Goal: Task Accomplishment & Management: Manage account settings

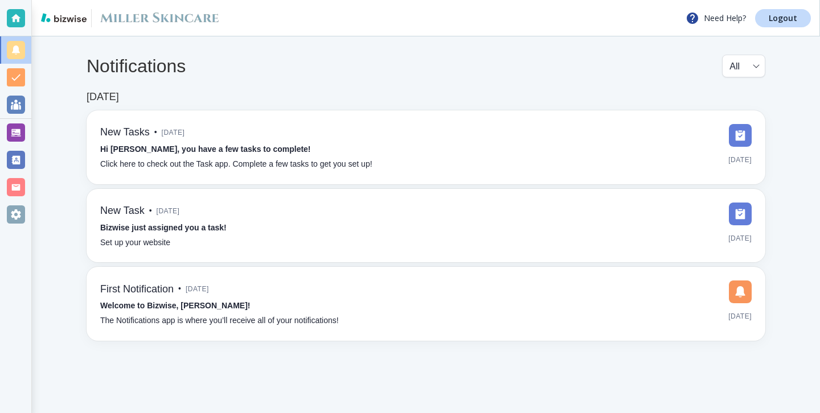
click at [34, 142] on div "Notifications All all ​ [DATE] New Tasks • [DATE] Hi [PERSON_NAME], you have a …" at bounding box center [426, 197] width 788 height 323
click at [28, 140] on div at bounding box center [15, 132] width 31 height 27
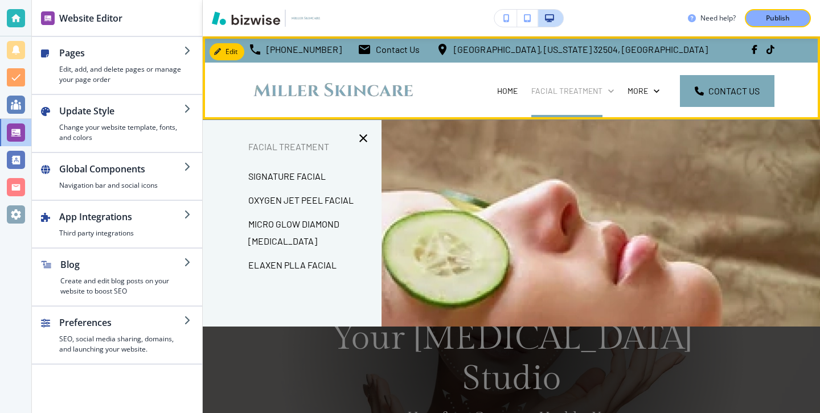
click at [561, 89] on p "FACIAL TREATMENT" at bounding box center [566, 90] width 71 height 11
click at [563, 93] on p "FACIAL TREATMENT" at bounding box center [566, 90] width 71 height 11
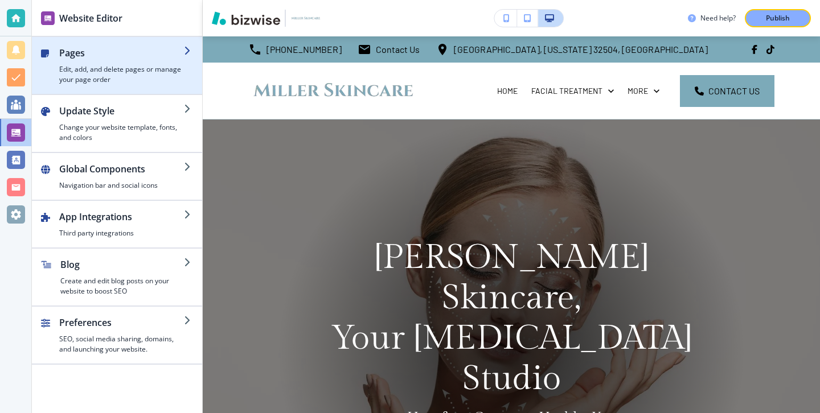
click at [184, 51] on icon "button" at bounding box center [188, 50] width 9 height 9
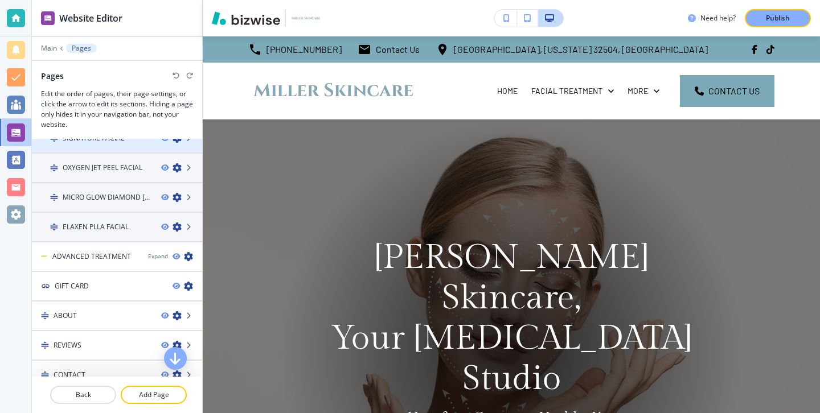
scroll to position [89, 0]
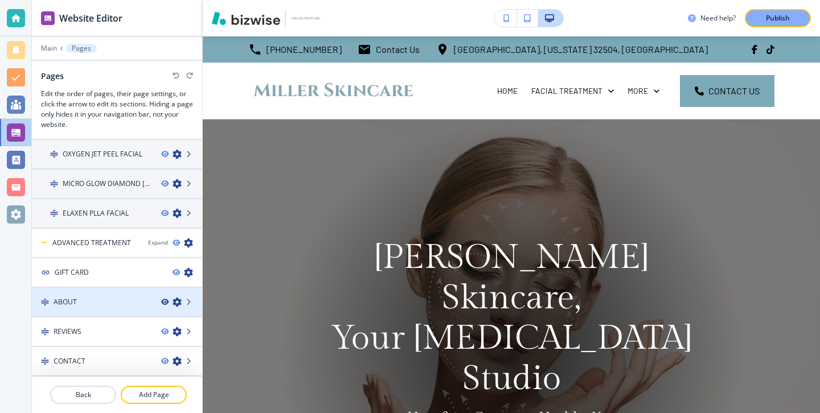
click at [166, 299] on icon "button" at bounding box center [164, 302] width 7 height 7
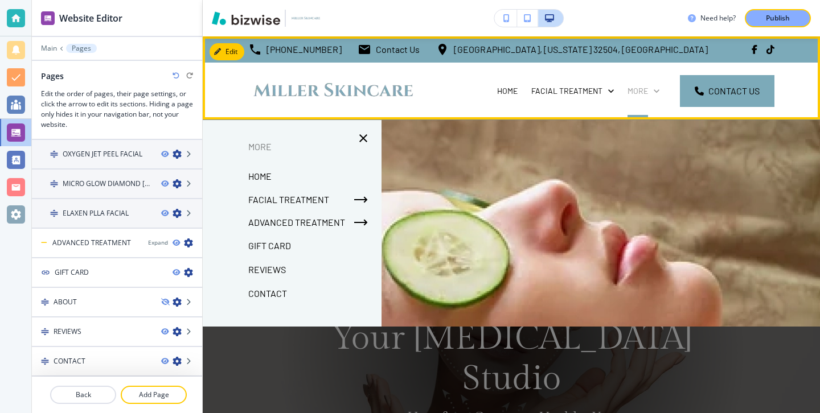
click at [632, 91] on p "More" at bounding box center [637, 90] width 20 height 11
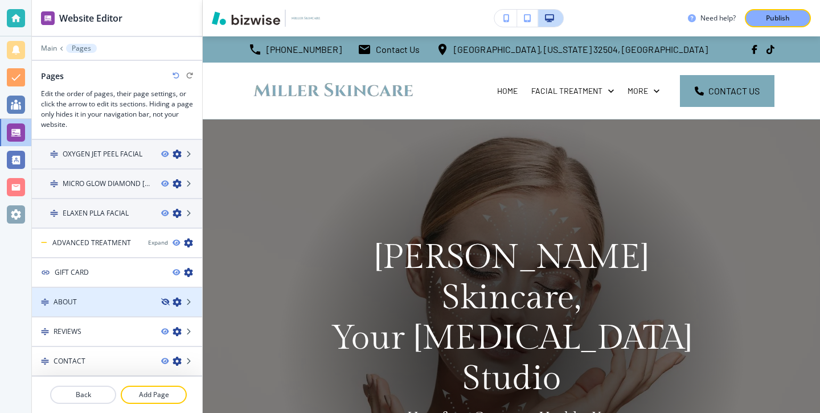
click at [167, 305] on icon "button" at bounding box center [164, 302] width 7 height 7
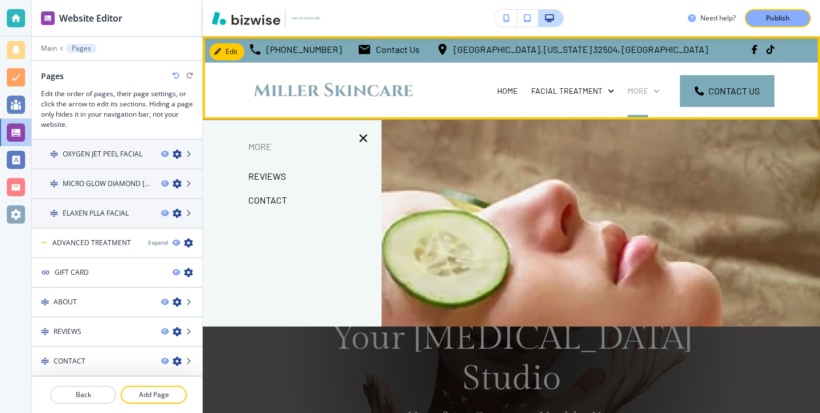
click at [637, 93] on p "More" at bounding box center [637, 90] width 20 height 11
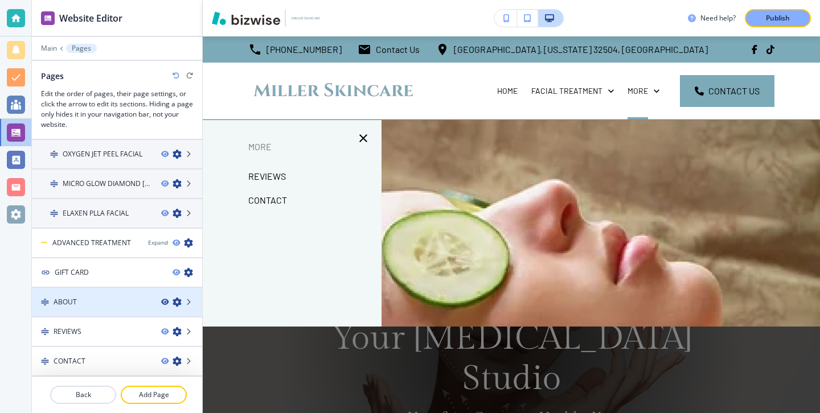
click at [164, 301] on icon "button" at bounding box center [164, 302] width 7 height 7
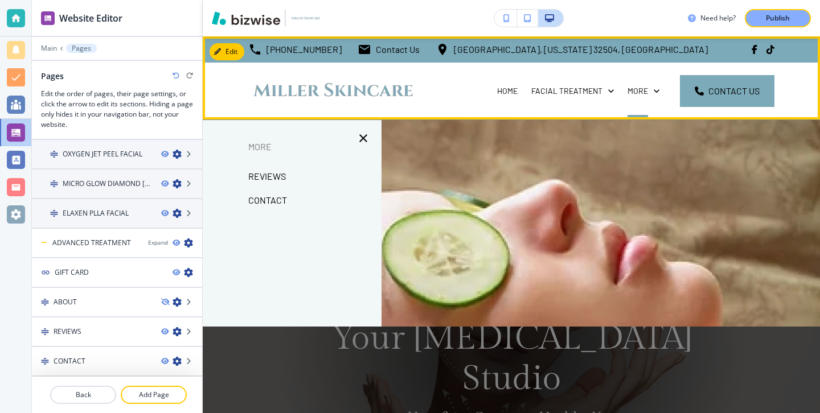
click at [639, 104] on div "More" at bounding box center [644, 91] width 46 height 57
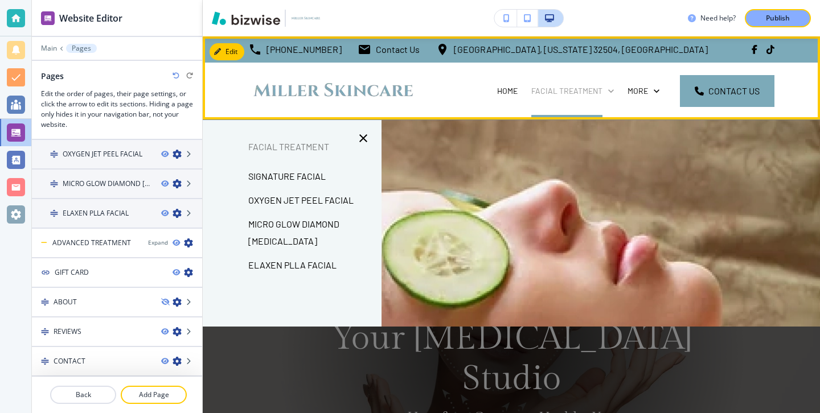
click at [589, 91] on p "FACIAL TREATMENT" at bounding box center [566, 90] width 71 height 11
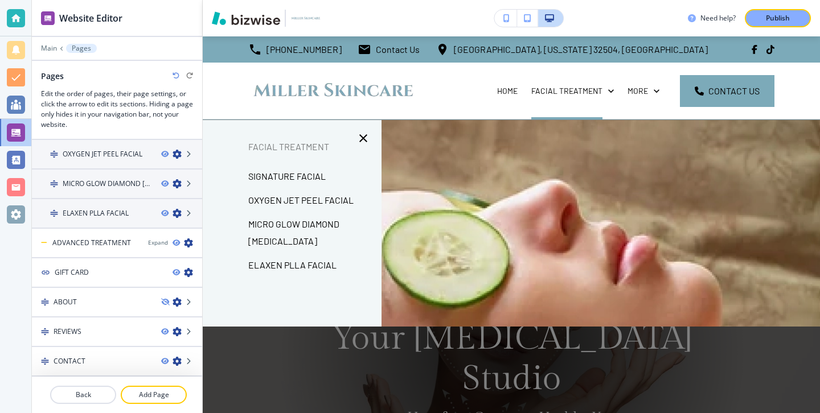
click at [595, 182] on div at bounding box center [511, 285] width 617 height 330
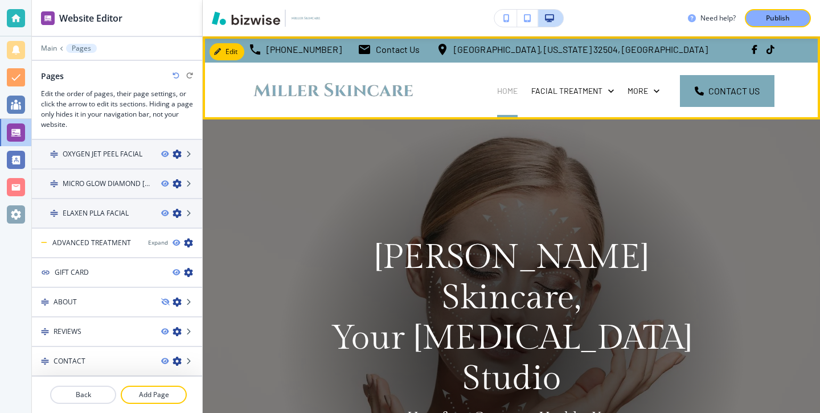
click at [504, 93] on p "HOME" at bounding box center [507, 90] width 20 height 11
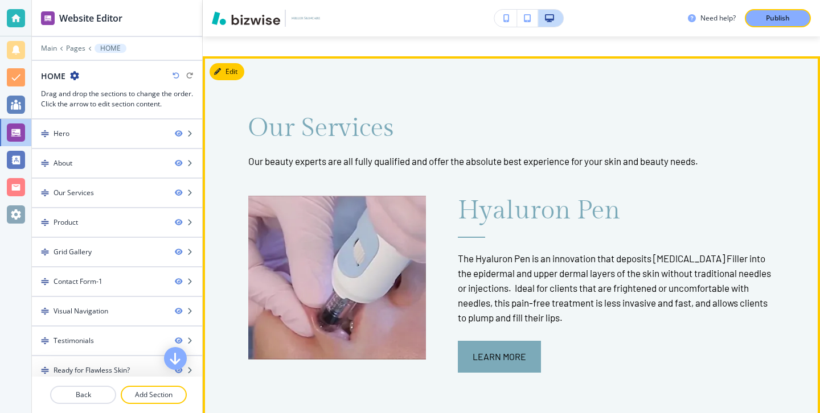
scroll to position [1128, 0]
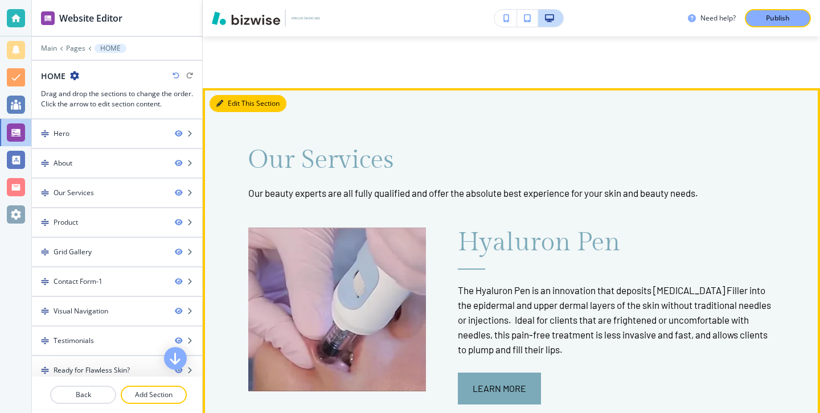
click at [240, 95] on button "Edit This Section" at bounding box center [248, 103] width 77 height 17
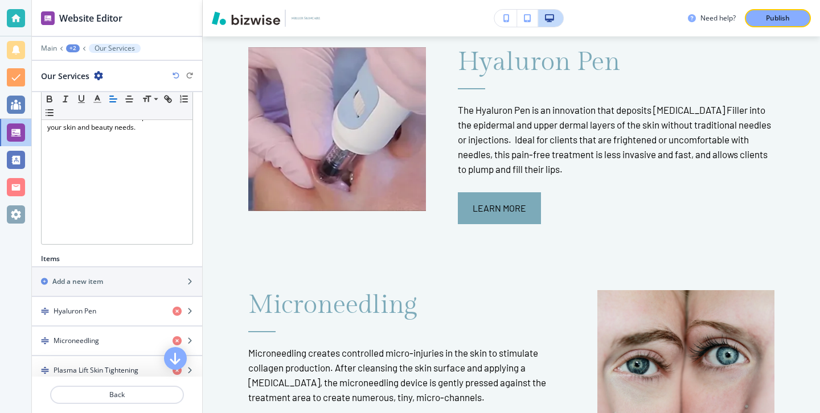
scroll to position [344, 0]
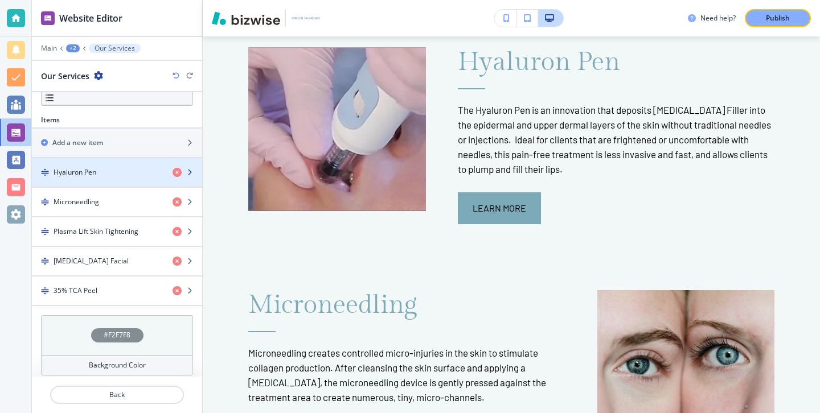
click at [130, 184] on div "button" at bounding box center [117, 182] width 170 height 9
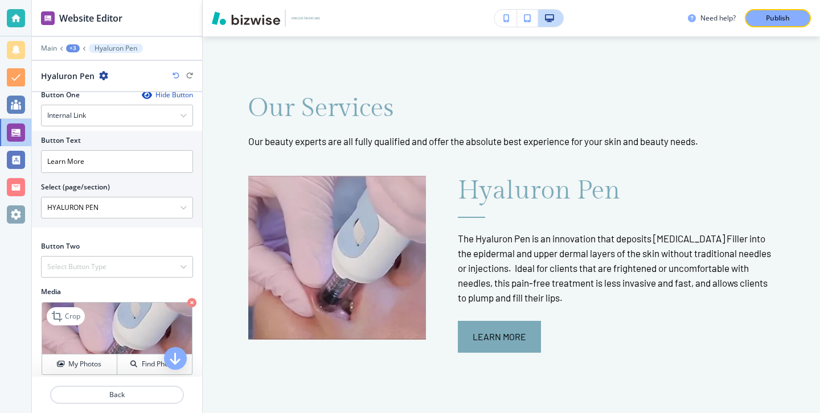
scroll to position [430, 0]
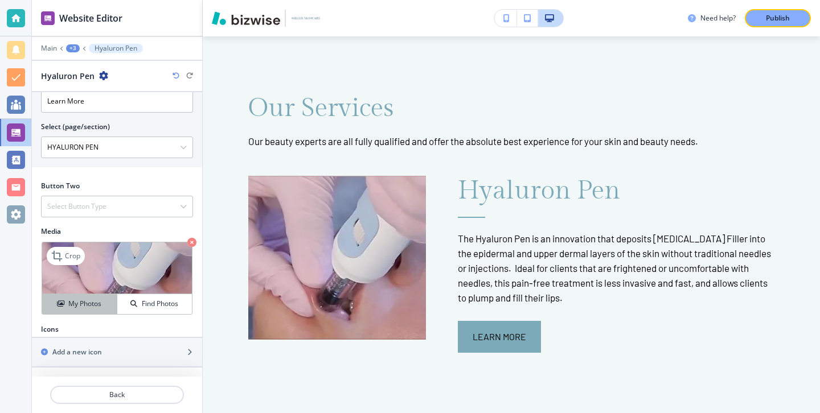
click at [95, 298] on button "My Photos" at bounding box center [79, 304] width 75 height 20
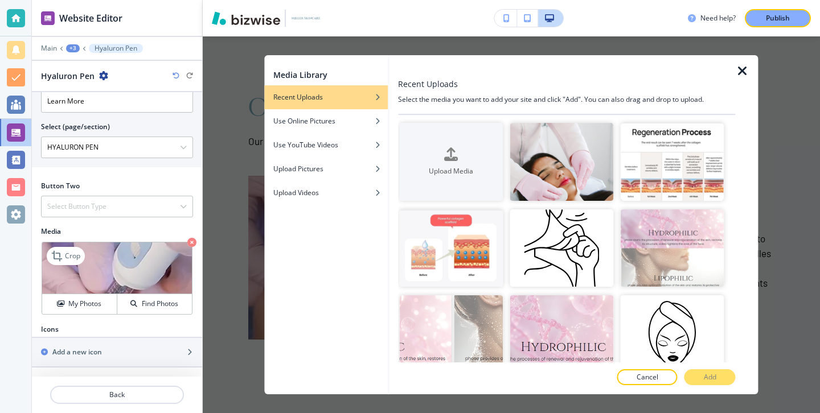
click at [161, 254] on img at bounding box center [117, 269] width 150 height 52
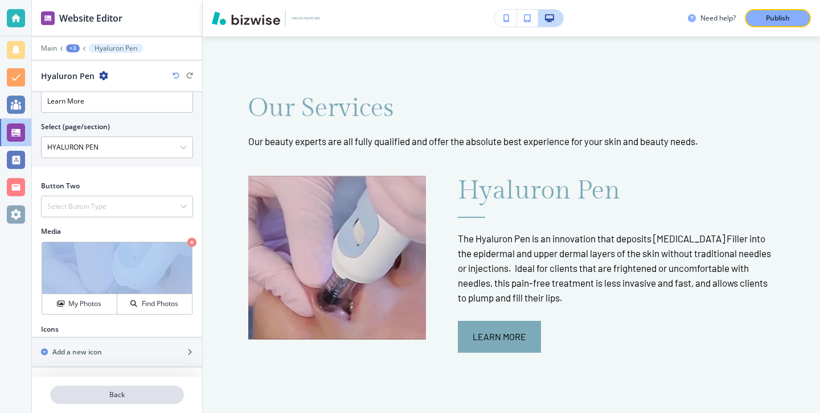
click at [150, 391] on p "Back" at bounding box center [117, 395] width 132 height 10
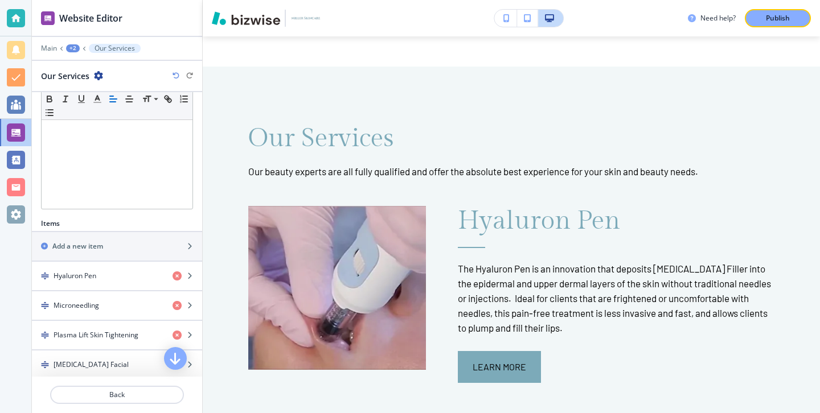
scroll to position [352, 0]
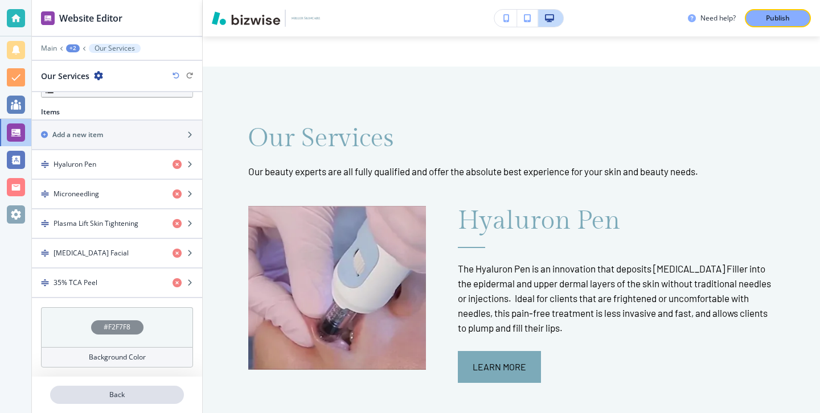
click at [118, 392] on p "Back" at bounding box center [117, 395] width 132 height 10
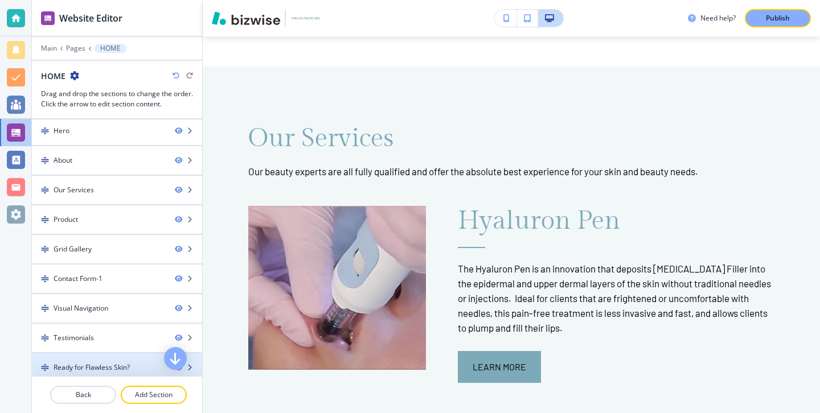
scroll to position [0, 0]
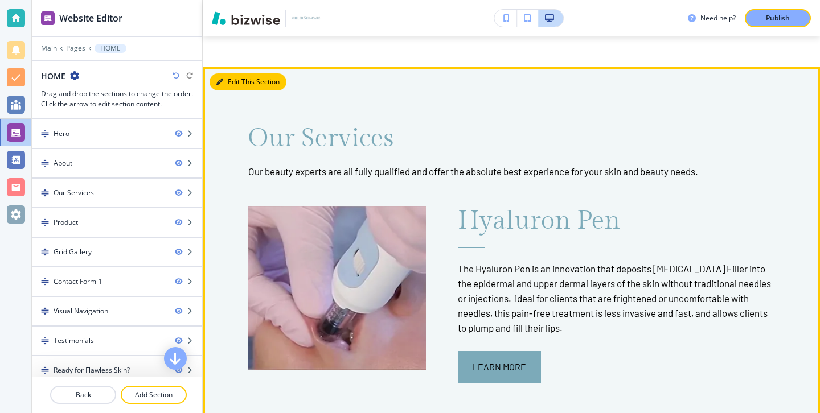
click at [237, 73] on button "Edit This Section" at bounding box center [248, 81] width 77 height 17
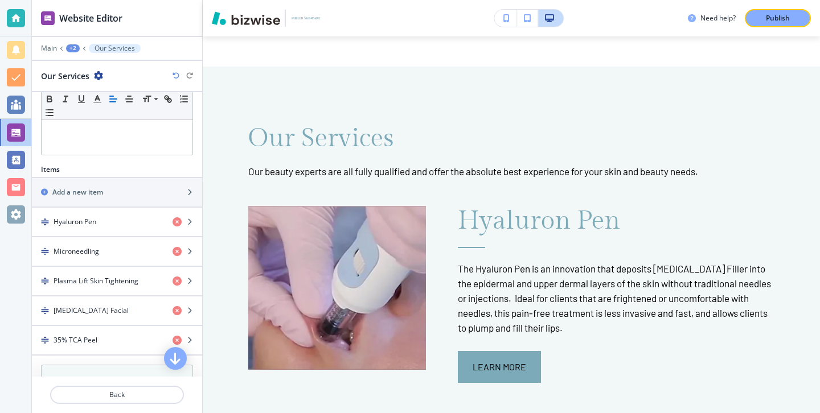
scroll to position [352, 0]
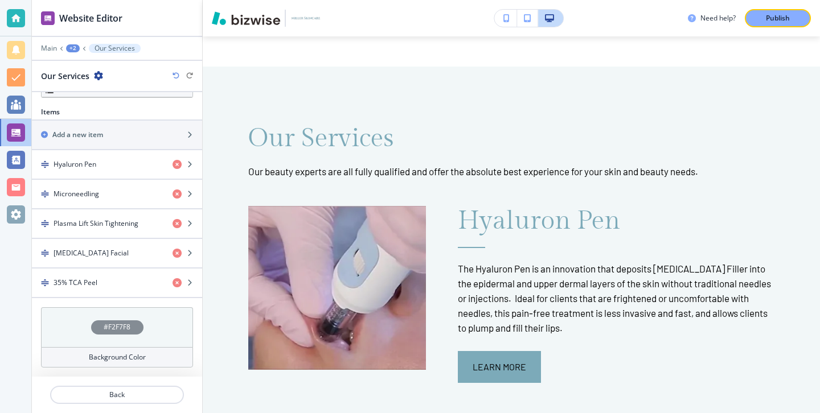
click at [128, 352] on h4 "Background Color" at bounding box center [117, 357] width 57 height 10
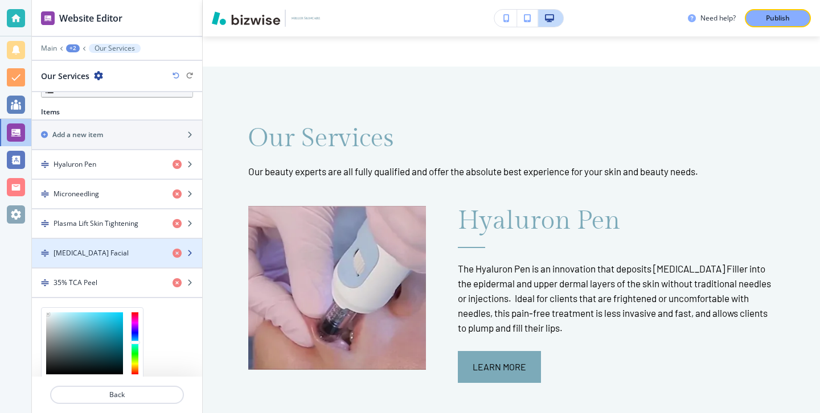
scroll to position [444, 0]
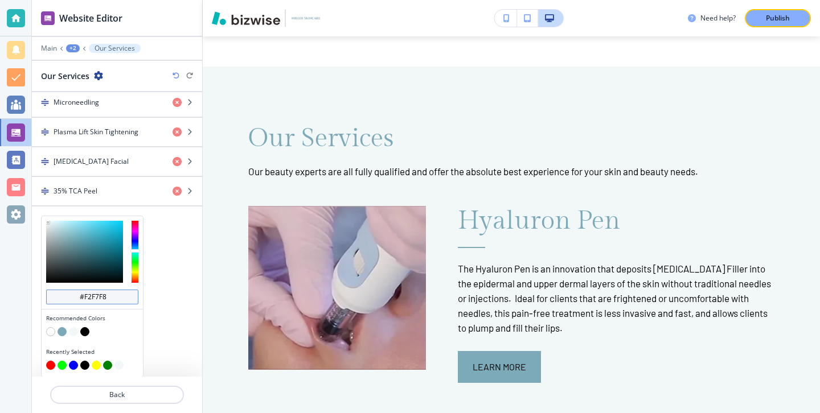
drag, startPoint x: 111, startPoint y: 298, endPoint x: 58, endPoint y: 298, distance: 53.5
click at [58, 298] on div "#f2f7f8" at bounding box center [92, 297] width 92 height 15
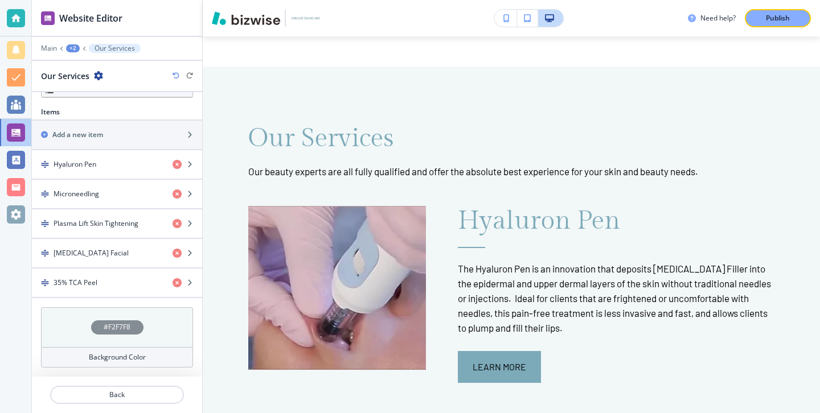
click at [167, 326] on div "Section Title Small Normal Large Huge Our Services Section Subtitle Small Norma…" at bounding box center [117, 234] width 170 height 285
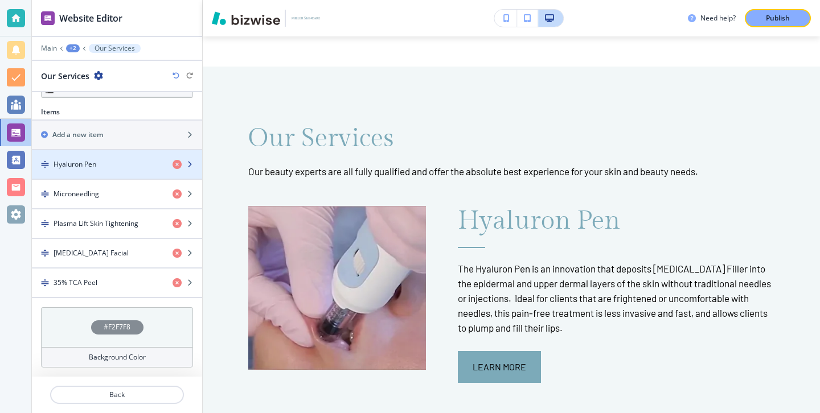
click at [103, 161] on div "Hyaluron Pen" at bounding box center [98, 164] width 132 height 10
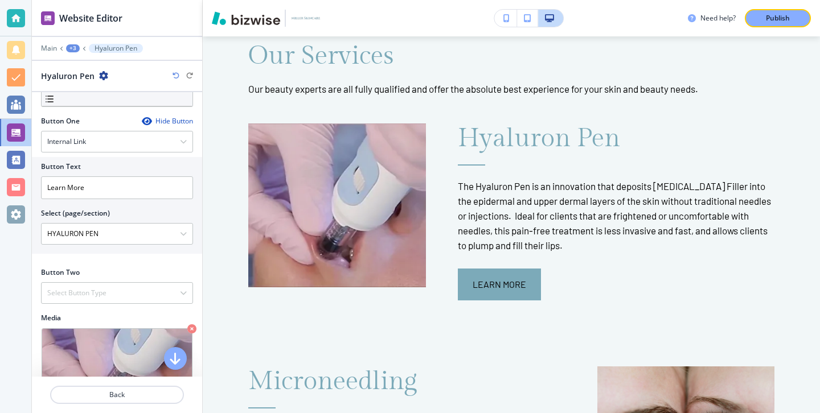
scroll to position [400, 0]
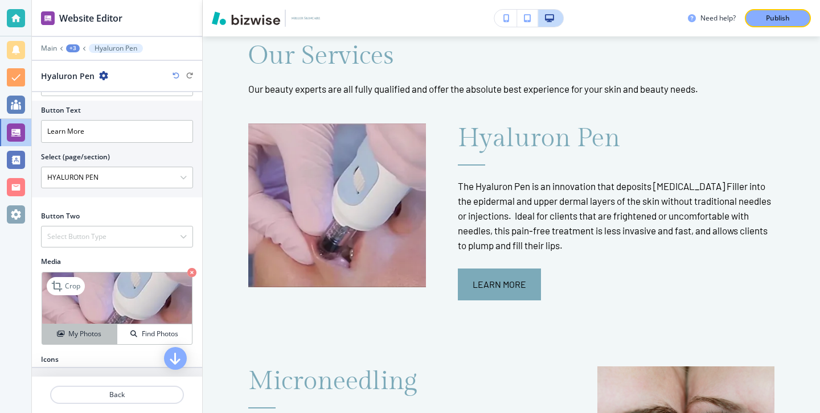
click at [98, 331] on h4 "My Photos" at bounding box center [84, 334] width 33 height 10
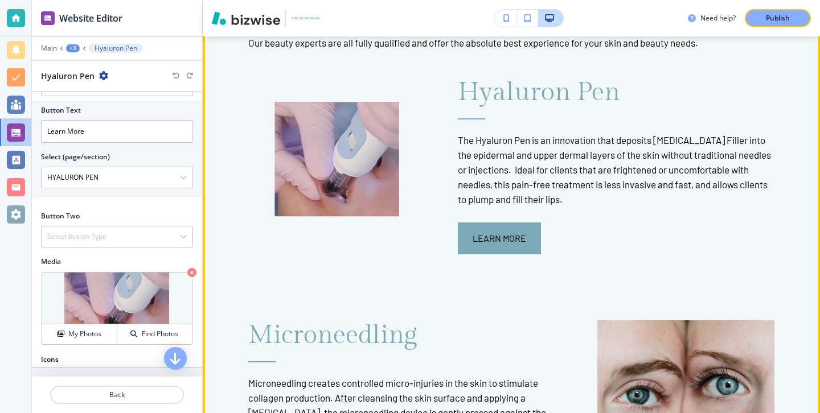
scroll to position [1155, 0]
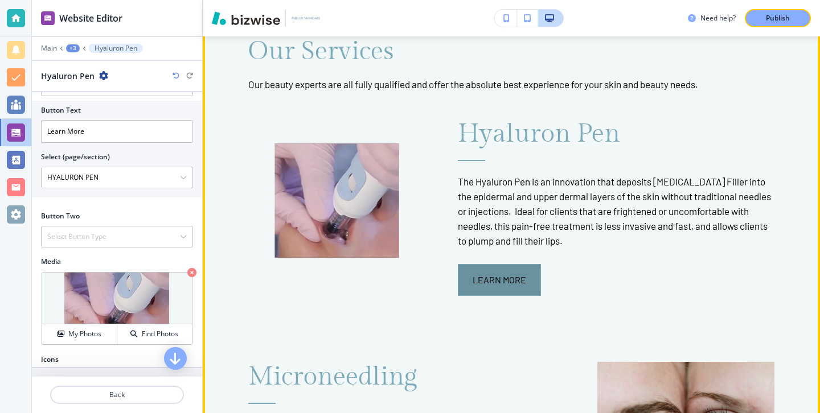
click at [495, 264] on button "Learn More" at bounding box center [499, 280] width 83 height 32
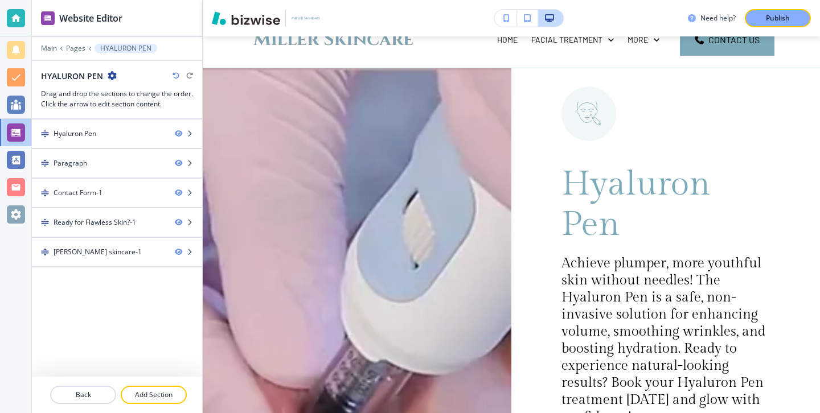
scroll to position [0, 0]
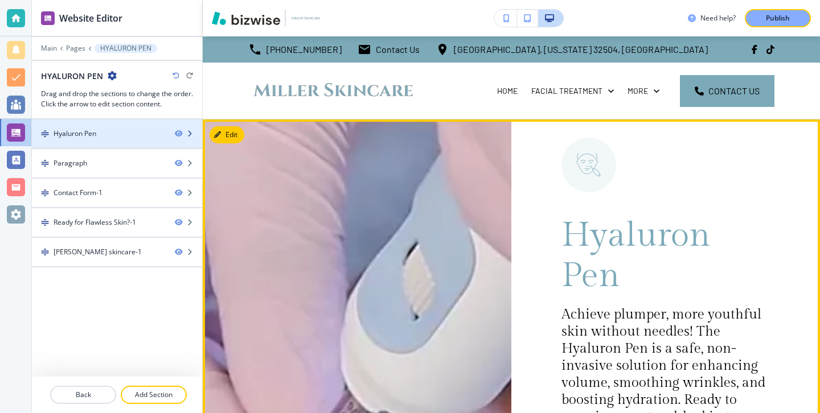
click at [118, 142] on div at bounding box center [117, 143] width 170 height 9
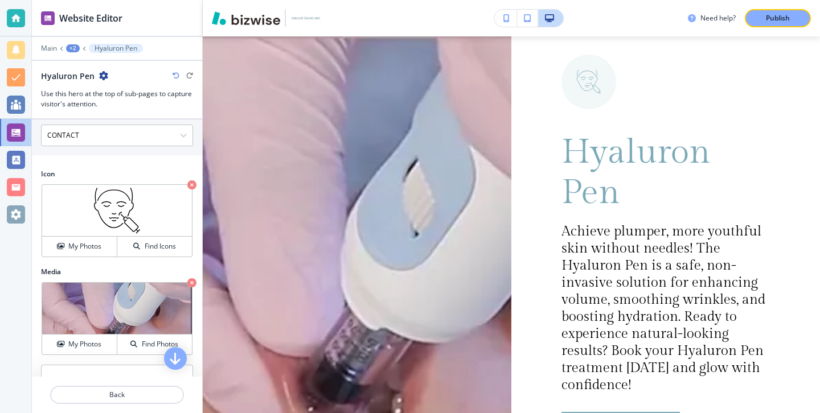
scroll to position [633, 0]
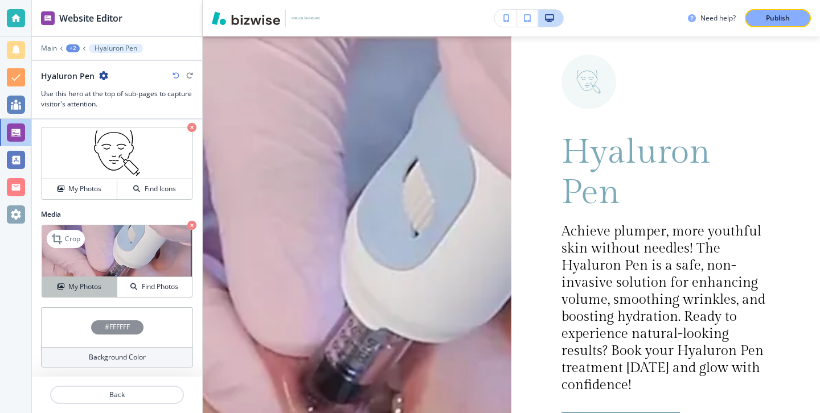
click at [102, 286] on div "My Photos" at bounding box center [79, 287] width 75 height 10
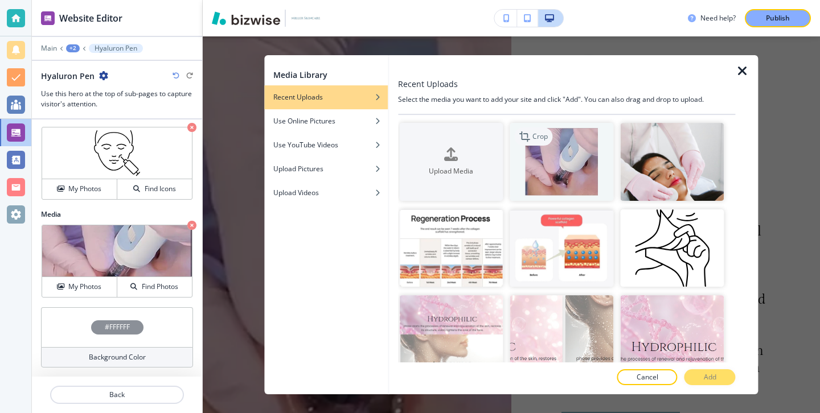
click at [524, 145] on div "Crop" at bounding box center [533, 137] width 38 height 18
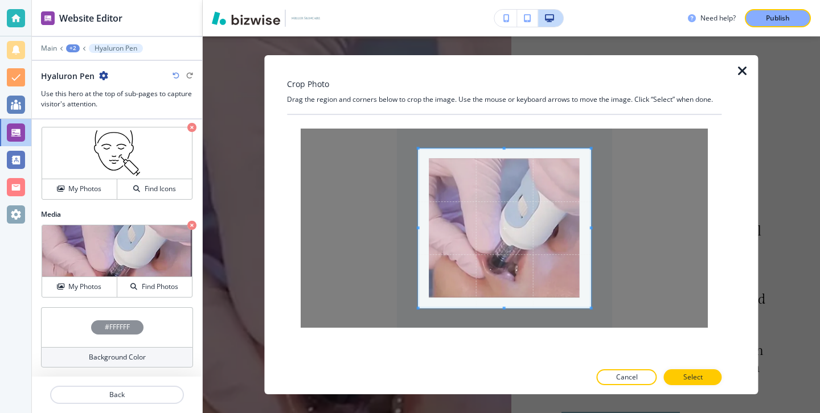
click at [739, 79] on div at bounding box center [733, 224] width 23 height 339
click at [739, 73] on icon "button" at bounding box center [743, 71] width 14 height 14
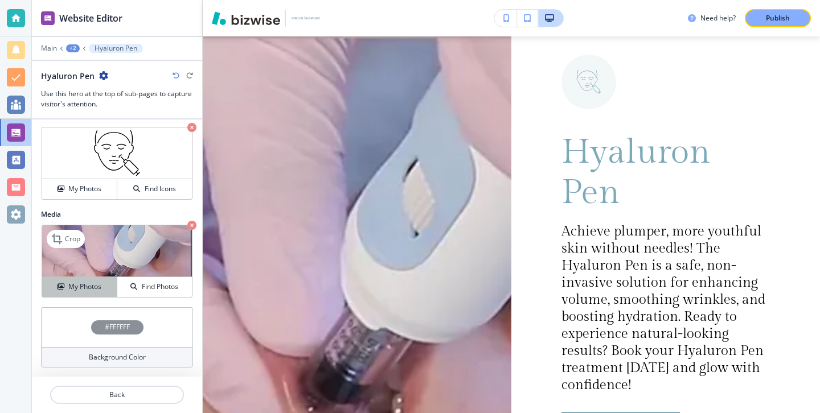
click at [104, 284] on div "My Photos" at bounding box center [79, 287] width 75 height 10
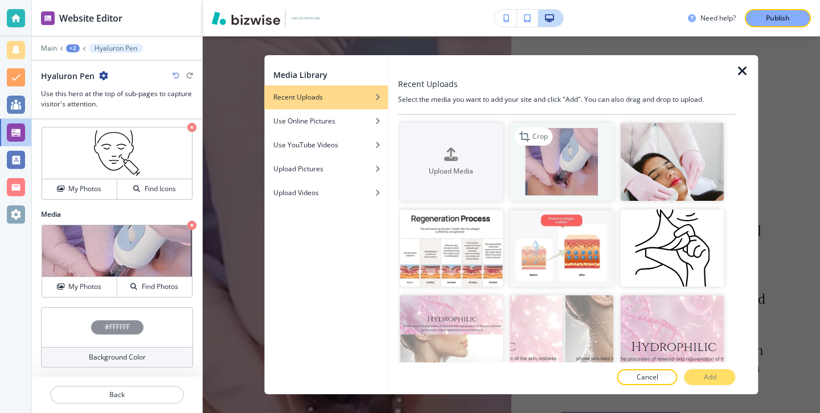
click at [534, 177] on img "button" at bounding box center [562, 162] width 104 height 78
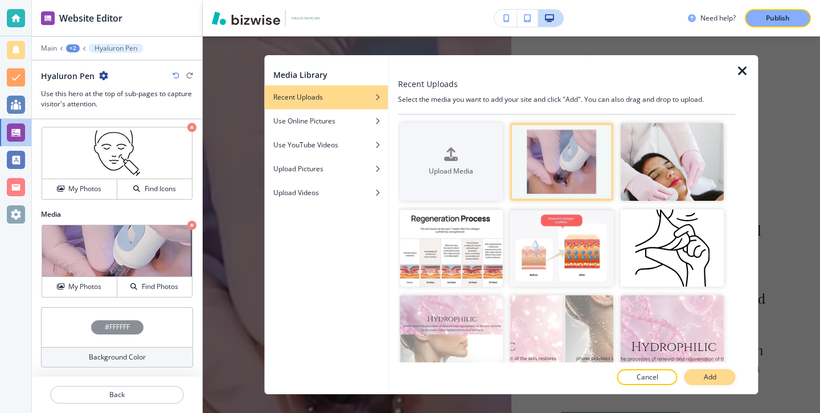
click at [716, 384] on button "Add" at bounding box center [709, 378] width 51 height 16
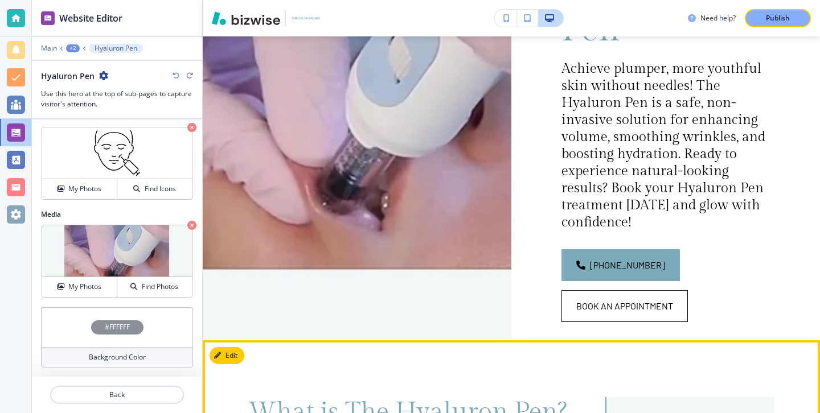
scroll to position [211, 0]
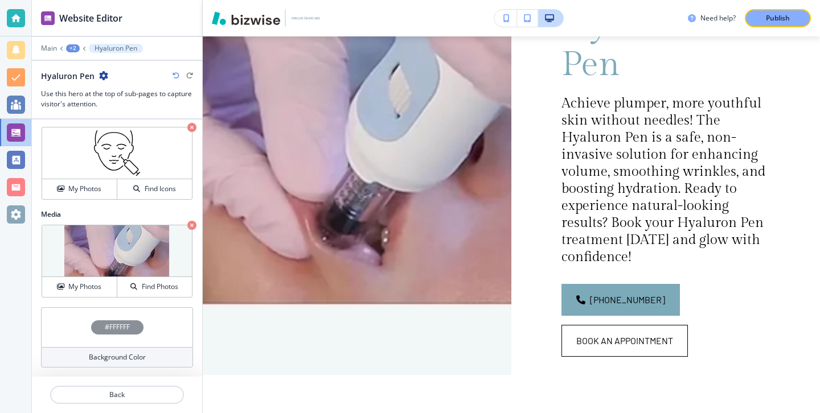
click at [180, 356] on div "Background Color" at bounding box center [117, 357] width 152 height 20
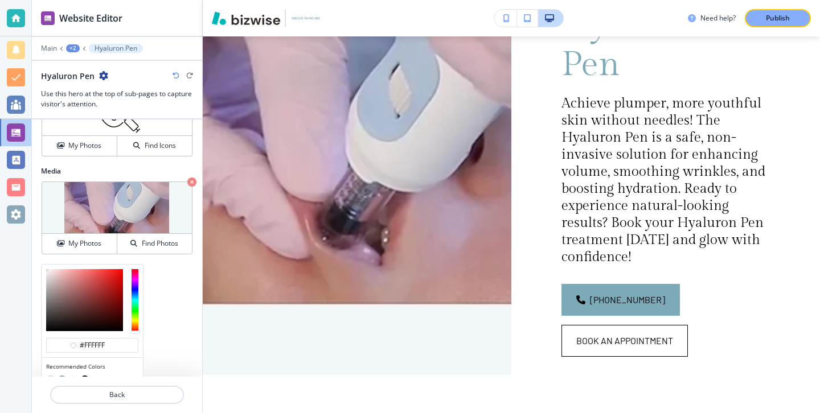
scroll to position [724, 0]
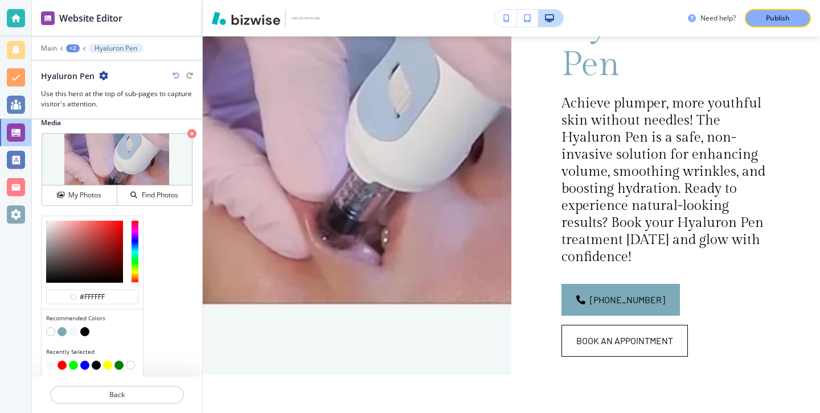
click at [69, 331] on button "button" at bounding box center [73, 331] width 9 height 9
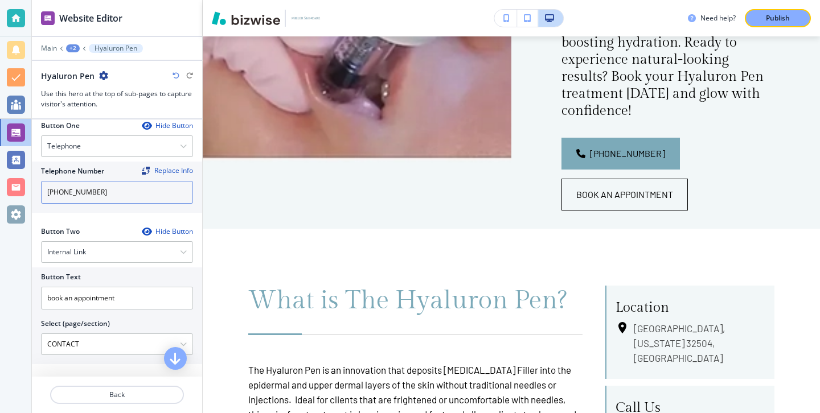
scroll to position [441, 0]
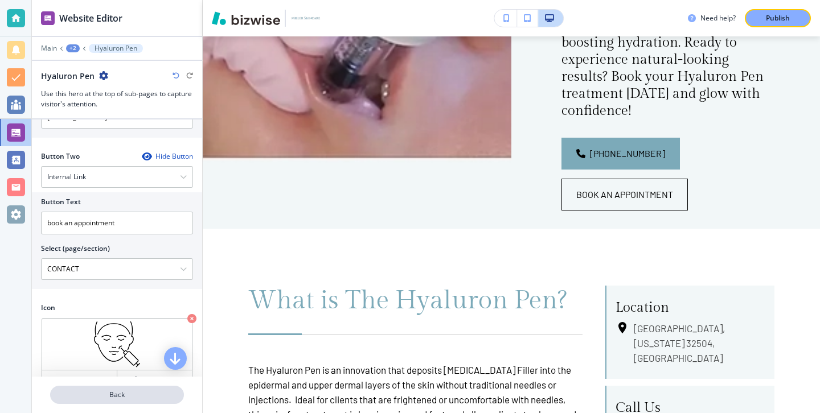
click at [152, 391] on p "Back" at bounding box center [117, 395] width 132 height 10
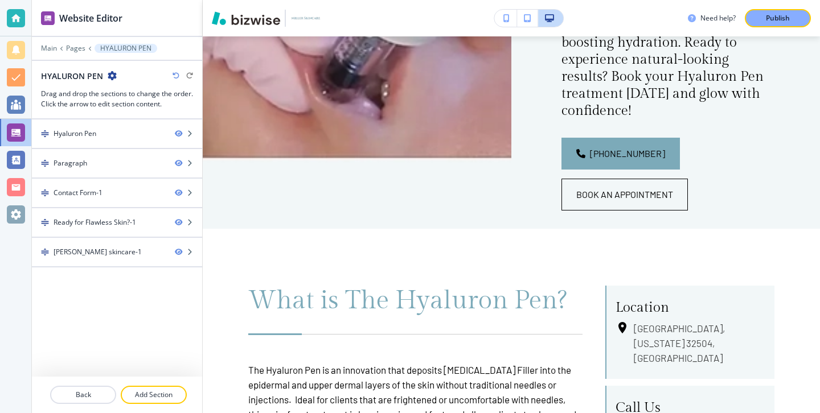
drag, startPoint x: 147, startPoint y: 397, endPoint x: 247, endPoint y: 280, distance: 154.3
click at [247, 282] on div "Website Editor Main Pages HYALURON PEN HYALURON PEN Drag and drop the sections …" at bounding box center [426, 206] width 788 height 413
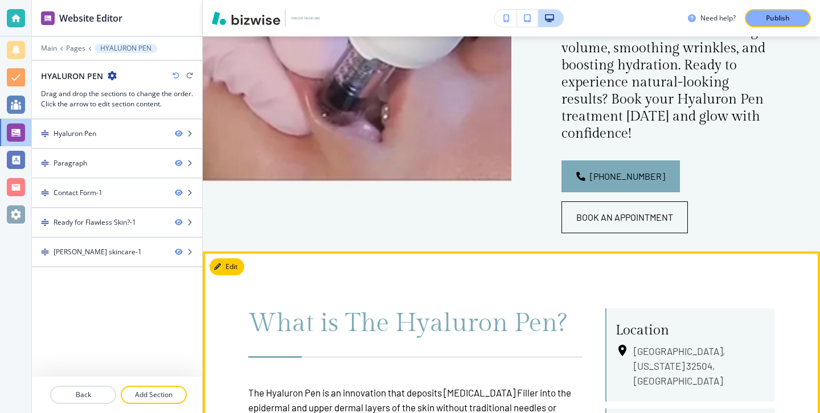
scroll to position [331, 0]
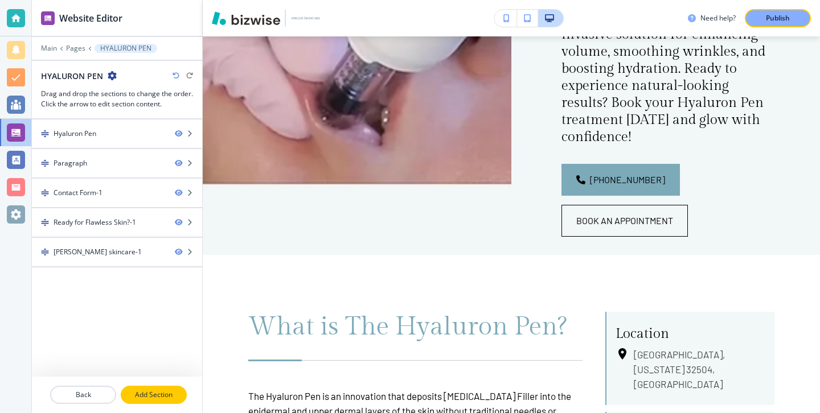
click at [164, 398] on p "Add Section" at bounding box center [154, 395] width 64 height 10
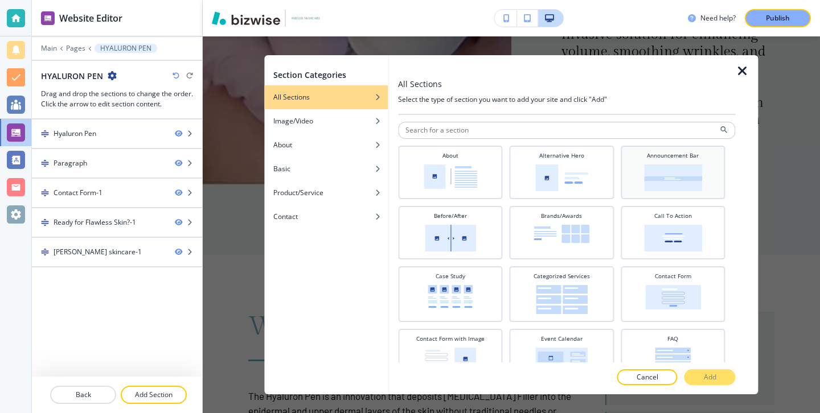
click at [635, 183] on div "Announcement Bar" at bounding box center [672, 171] width 93 height 40
click at [721, 375] on button "Add" at bounding box center [709, 378] width 51 height 16
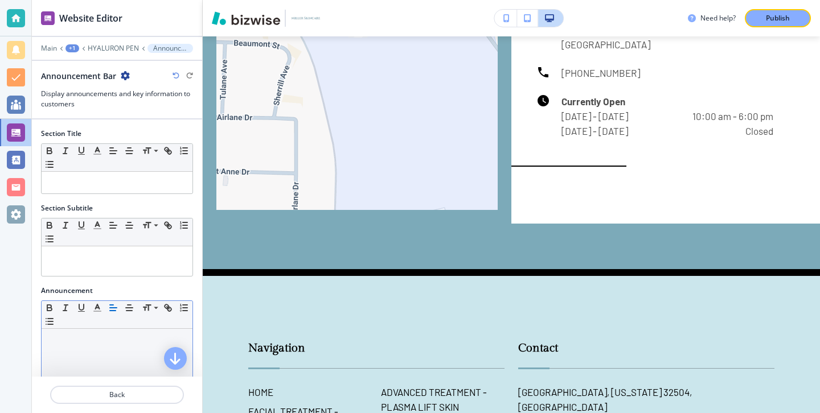
scroll to position [226, 0]
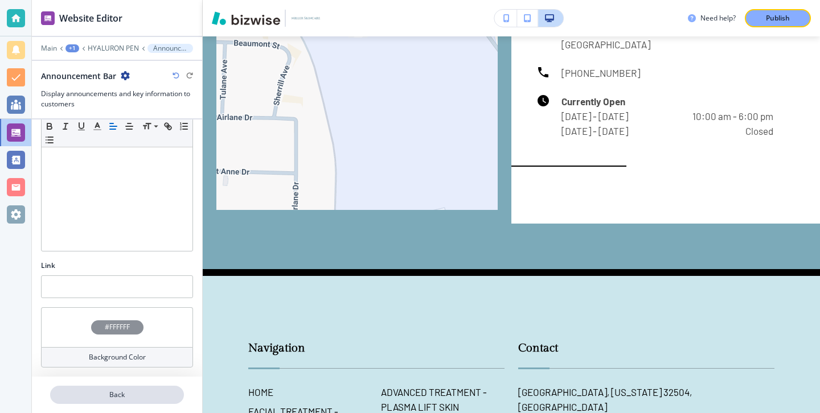
click at [131, 396] on p "Back" at bounding box center [117, 395] width 132 height 10
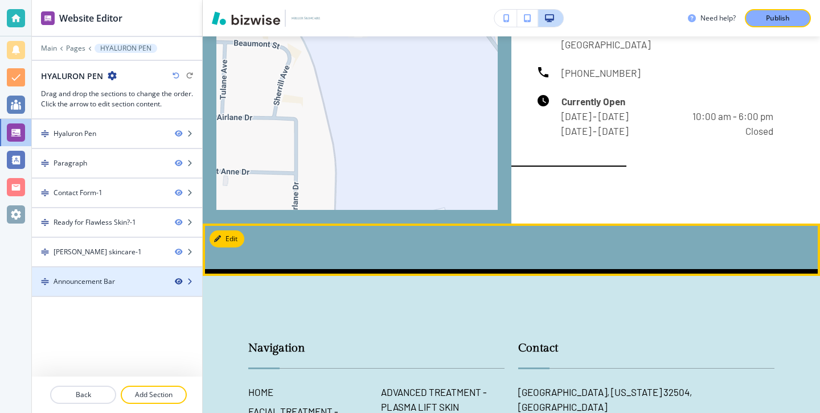
click at [177, 278] on icon "button" at bounding box center [178, 281] width 7 height 7
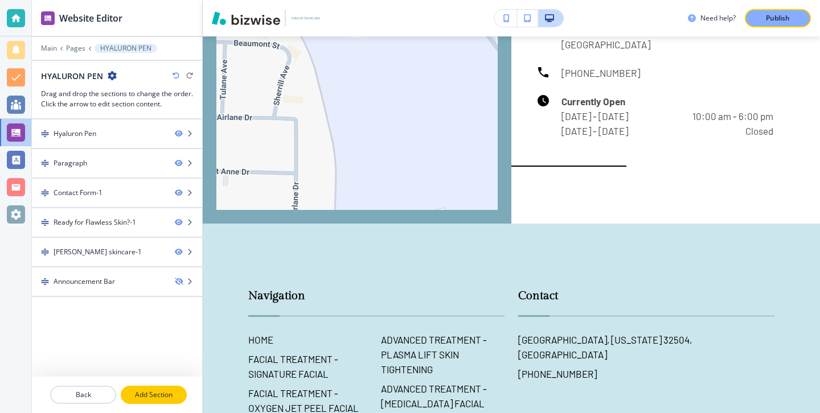
click at [150, 403] on button "Add Section" at bounding box center [154, 395] width 66 height 18
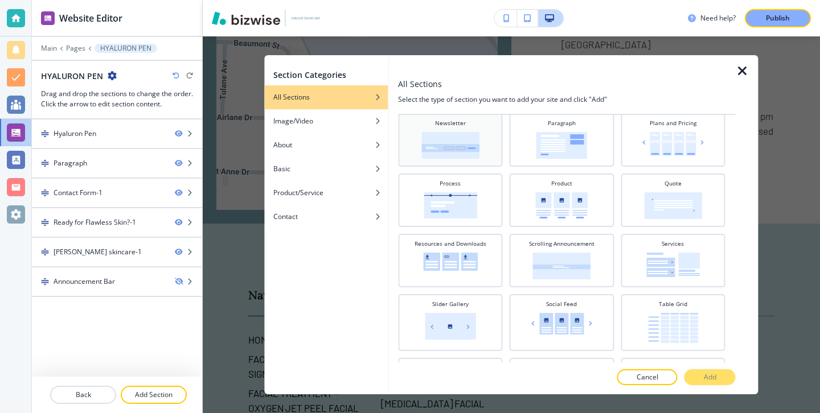
scroll to position [502, 0]
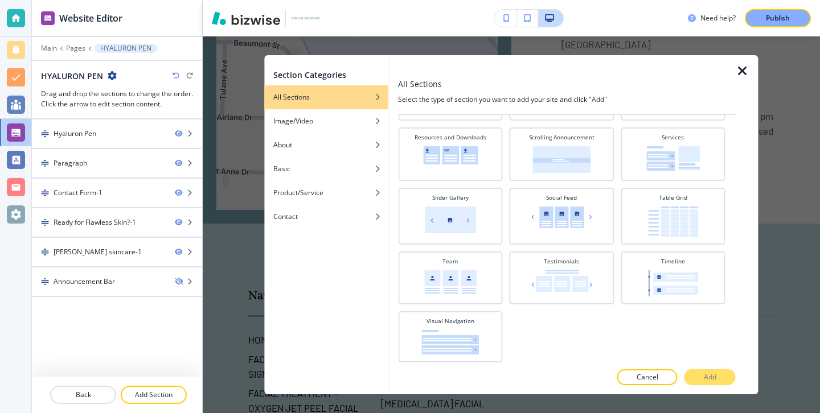
click at [745, 71] on icon "button" at bounding box center [743, 71] width 14 height 14
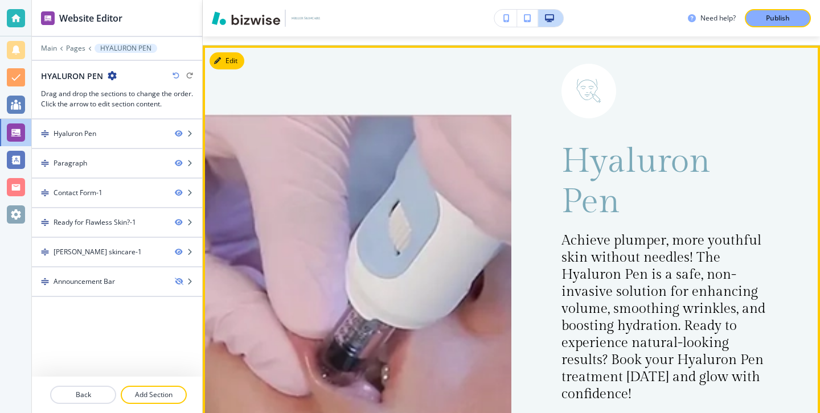
scroll to position [51, 0]
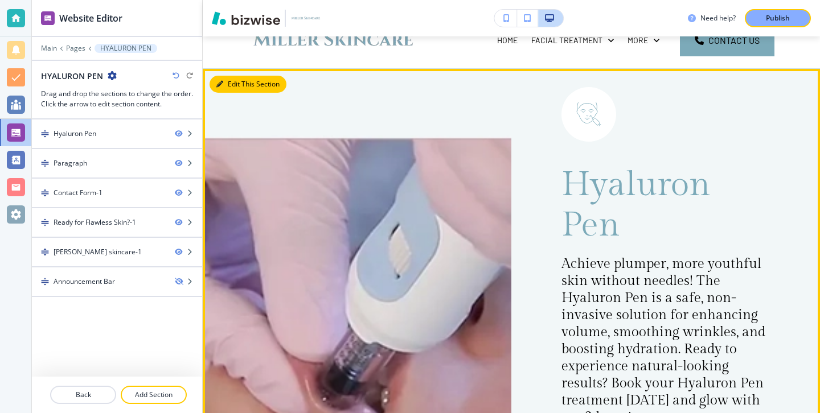
click at [240, 89] on button "Edit This Section" at bounding box center [248, 84] width 77 height 17
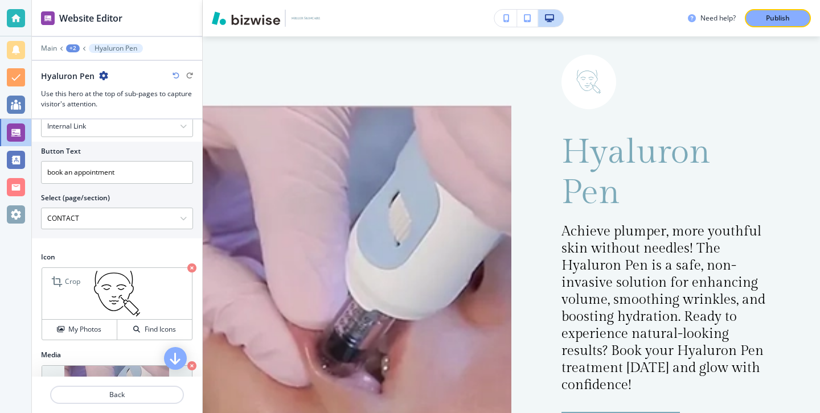
scroll to position [633, 0]
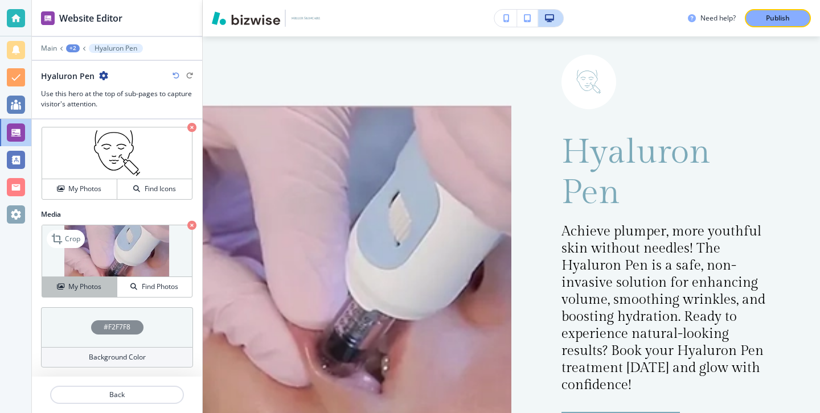
click at [89, 295] on button "My Photos" at bounding box center [79, 287] width 75 height 20
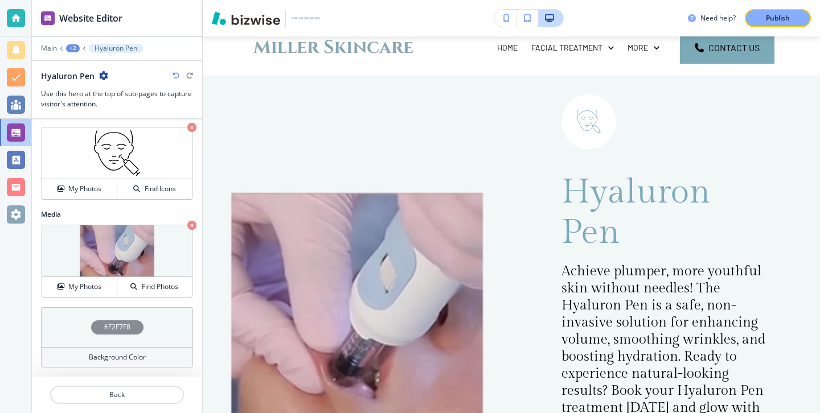
scroll to position [0, 0]
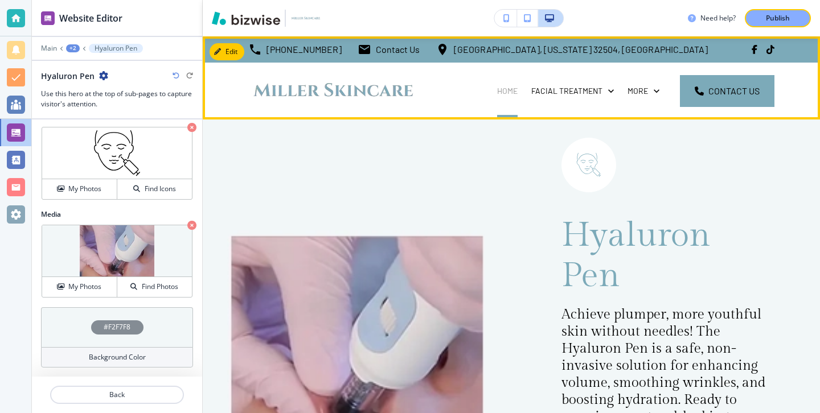
click at [504, 92] on p "HOME" at bounding box center [507, 90] width 20 height 11
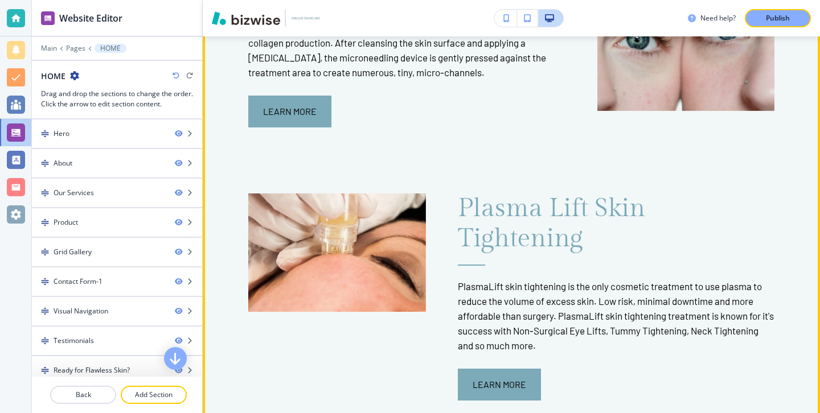
scroll to position [1567, 0]
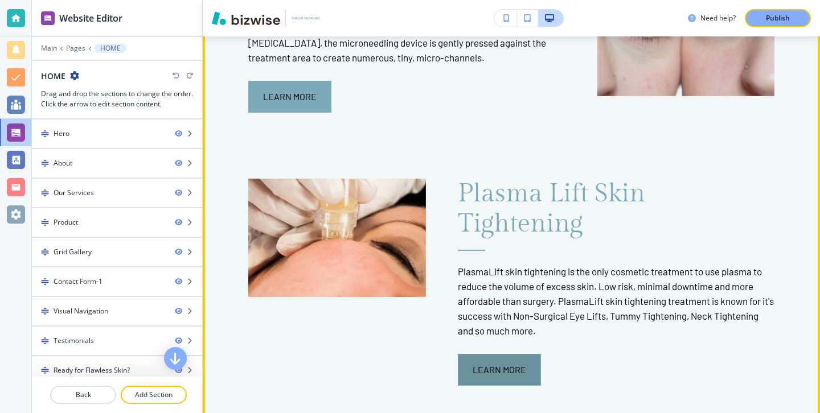
click at [529, 354] on button "Learn More" at bounding box center [499, 370] width 83 height 32
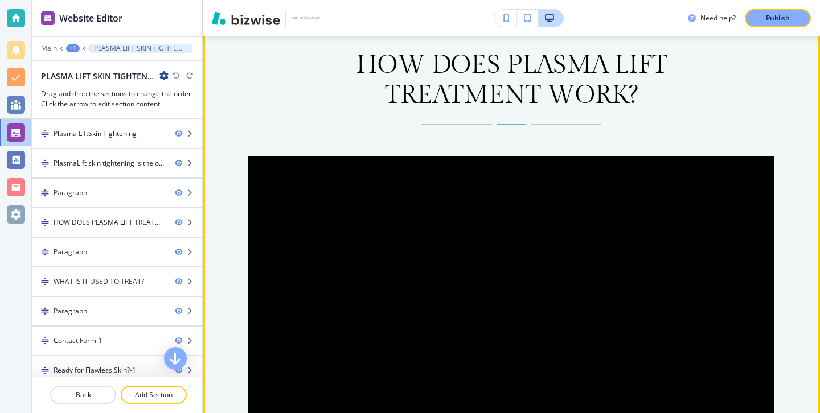
scroll to position [860, 0]
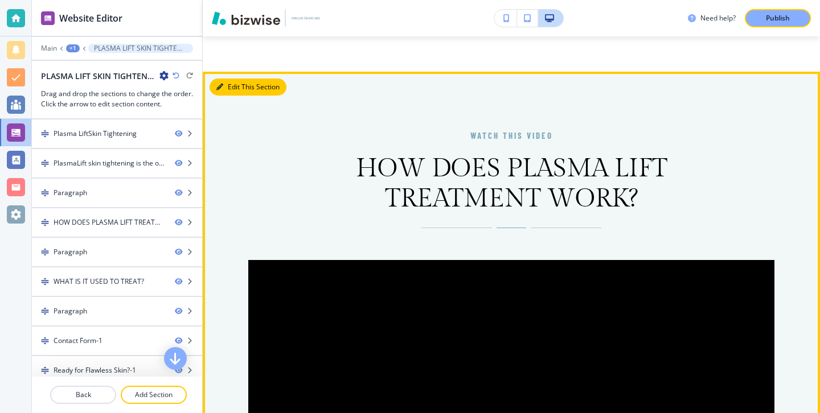
click at [218, 80] on button "Edit This Section" at bounding box center [248, 87] width 77 height 17
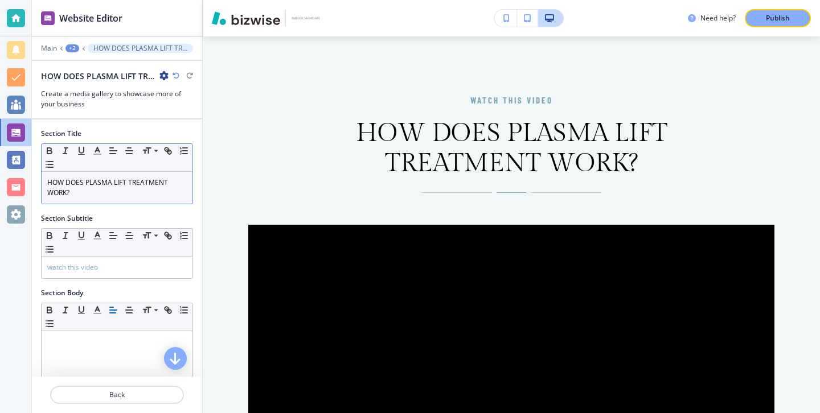
scroll to position [264, 0]
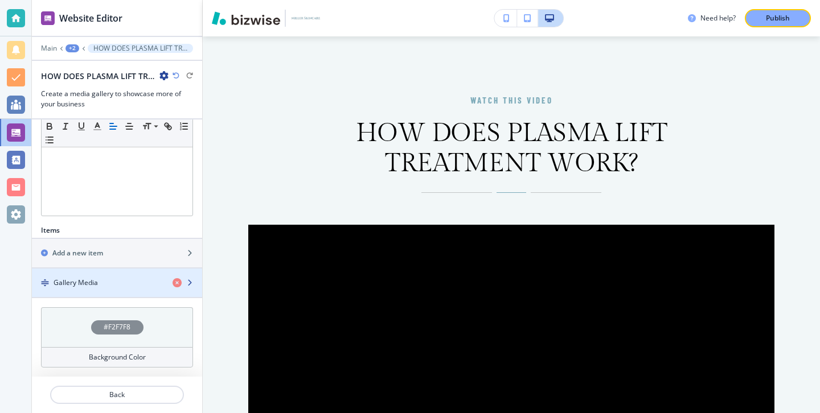
click at [136, 283] on div "Gallery Media" at bounding box center [98, 283] width 132 height 10
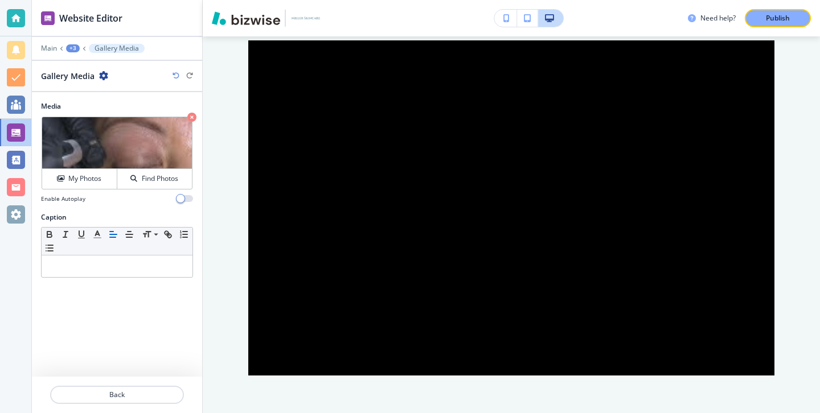
scroll to position [1084, 0]
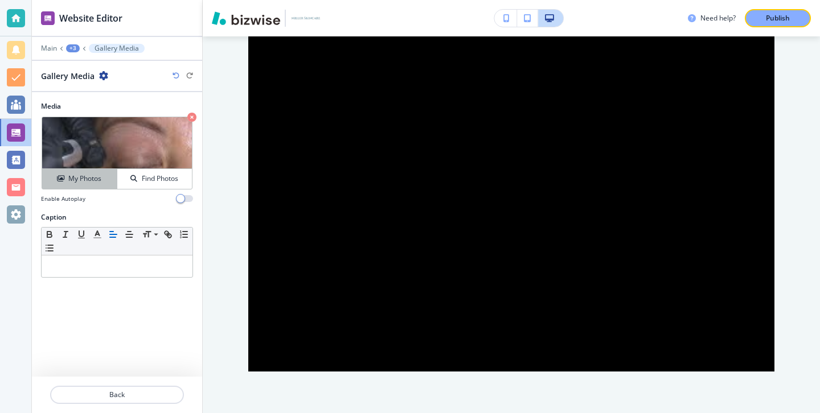
click at [100, 180] on h4 "My Photos" at bounding box center [84, 179] width 33 height 10
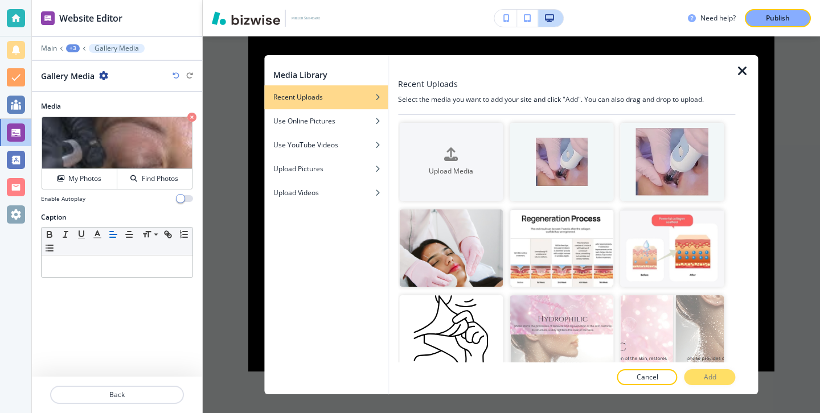
click at [744, 83] on div at bounding box center [747, 224] width 23 height 339
click at [742, 75] on icon "button" at bounding box center [743, 71] width 14 height 14
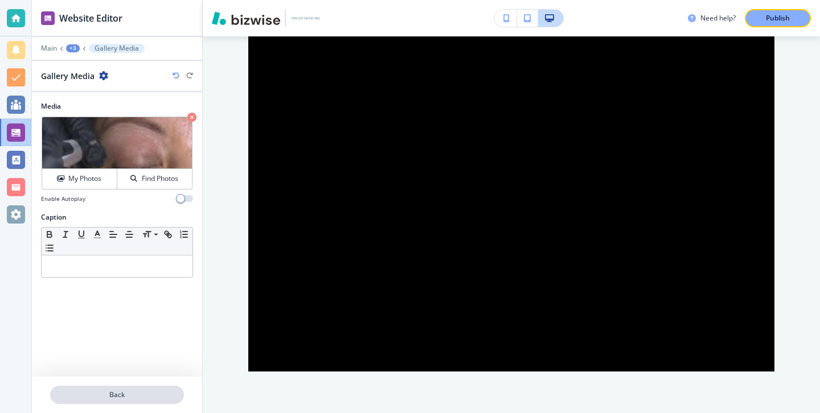
click at [146, 396] on p "Back" at bounding box center [117, 395] width 132 height 10
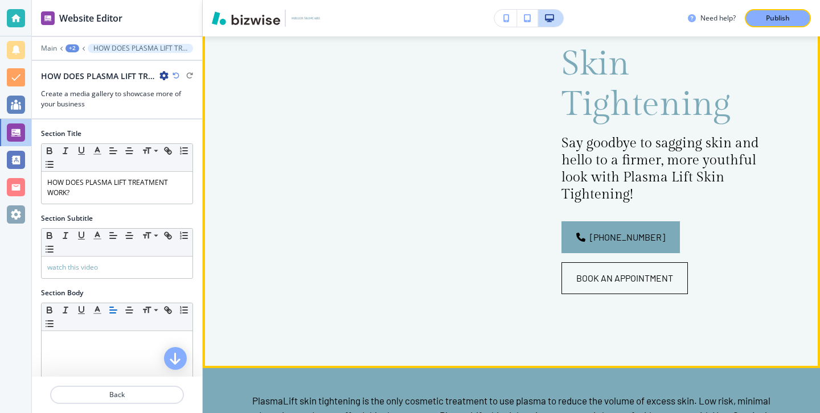
scroll to position [0, 0]
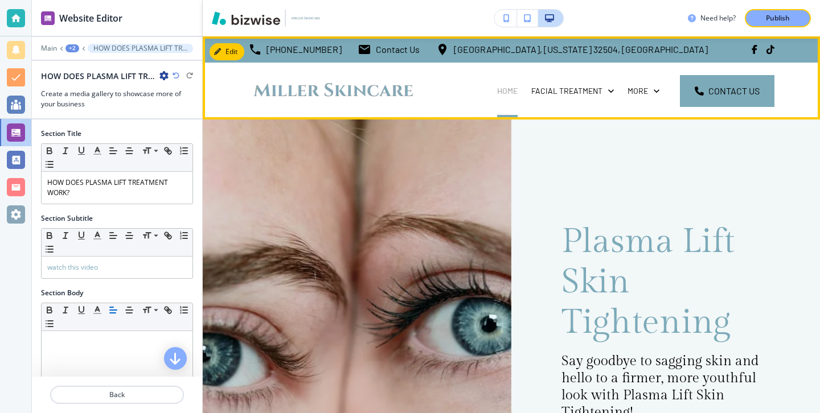
click at [509, 89] on p "HOME" at bounding box center [507, 90] width 20 height 11
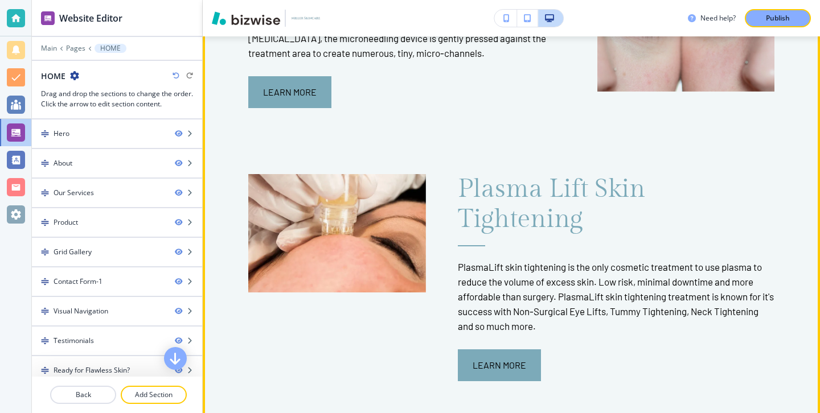
scroll to position [1628, 0]
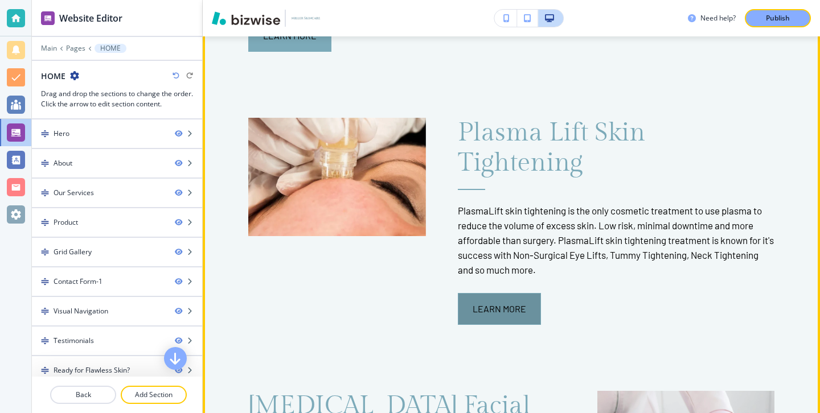
click at [509, 293] on button "Learn More" at bounding box center [499, 309] width 83 height 32
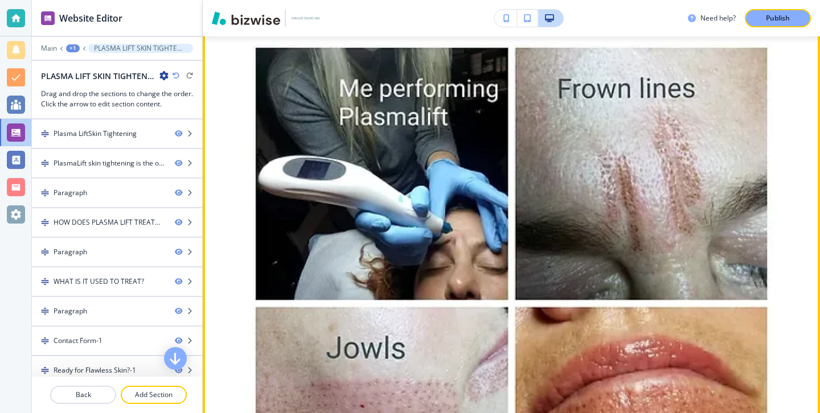
scroll to position [4719, 0]
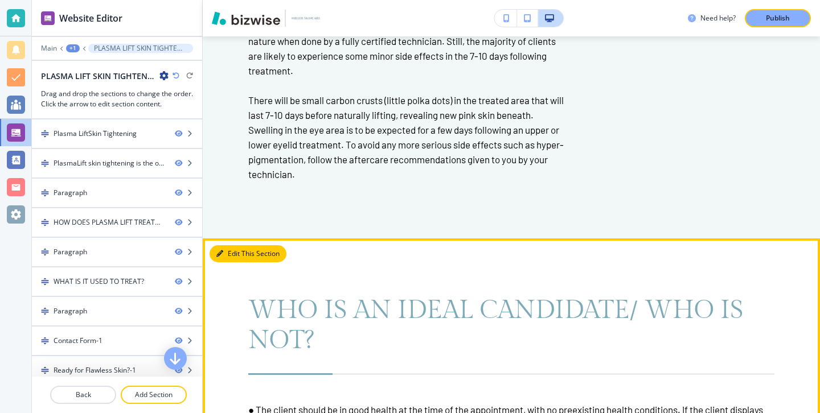
click at [233, 256] on button "Edit This Section" at bounding box center [248, 253] width 77 height 17
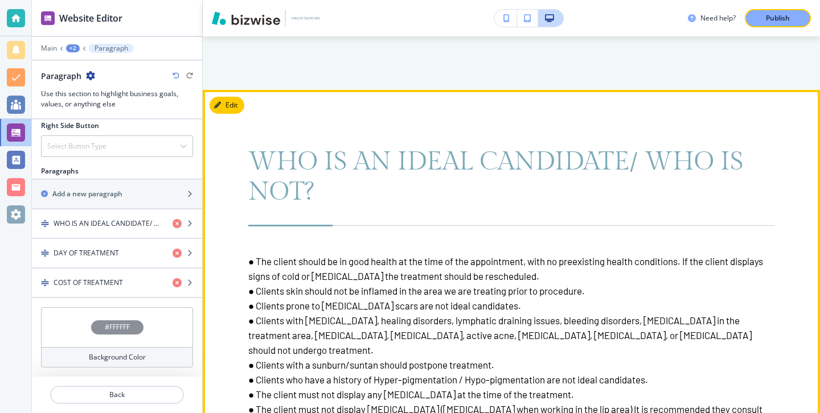
scroll to position [3185, 0]
click at [231, 109] on button "Edit This Section" at bounding box center [248, 104] width 77 height 17
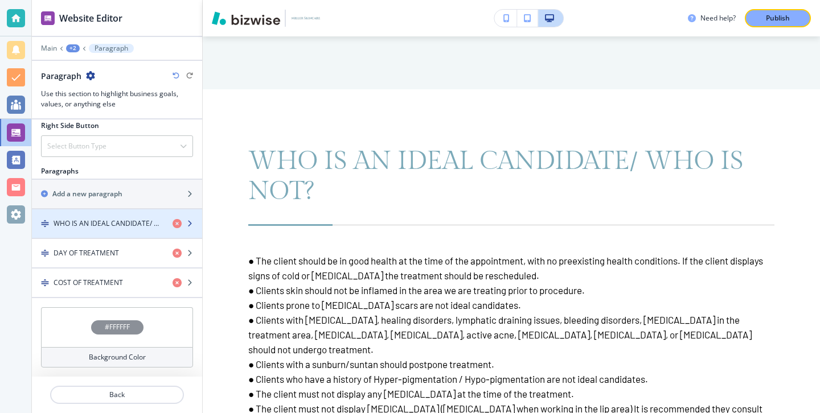
click at [142, 220] on h4 "WHO IS AN IDEAL CANDIDATE/ WHO IS NOT?" at bounding box center [109, 224] width 110 height 10
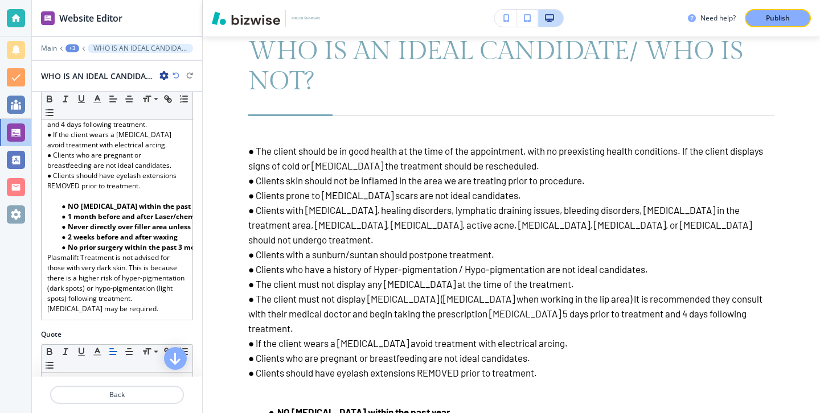
scroll to position [683, 0]
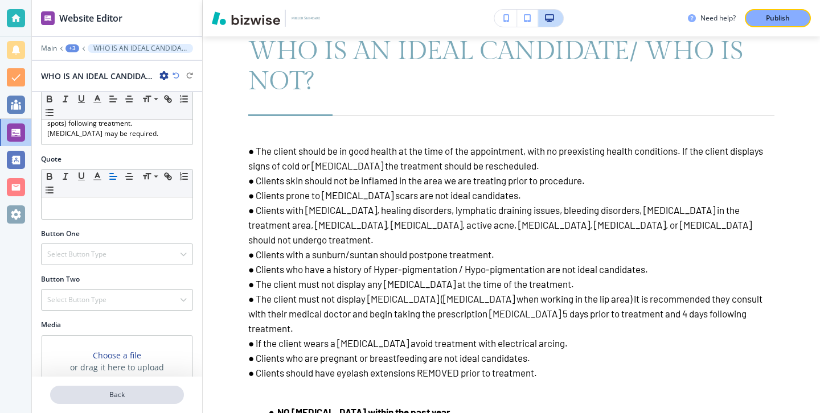
click at [132, 399] on p "Back" at bounding box center [117, 395] width 132 height 10
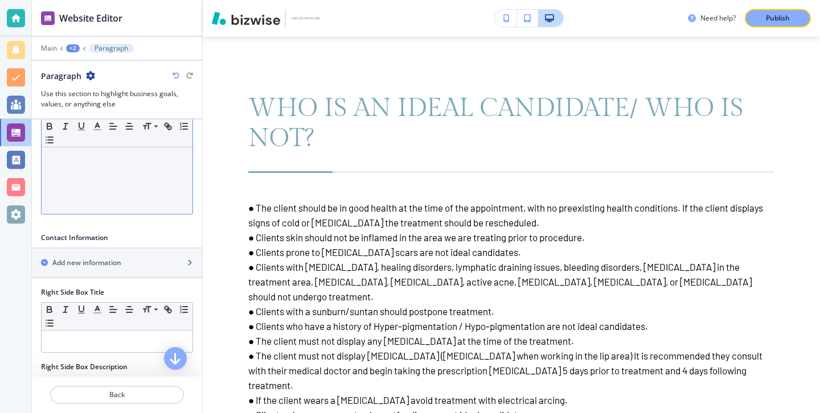
scroll to position [511, 0]
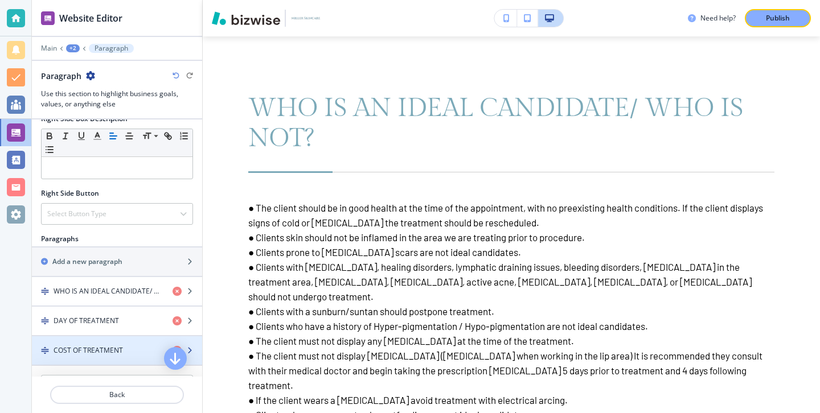
click at [122, 346] on h4 "COST OF TREATMENT" at bounding box center [88, 351] width 69 height 10
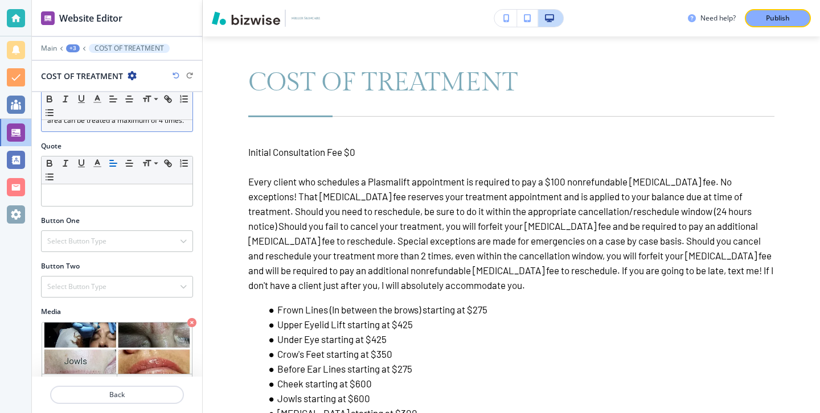
scroll to position [671, 0]
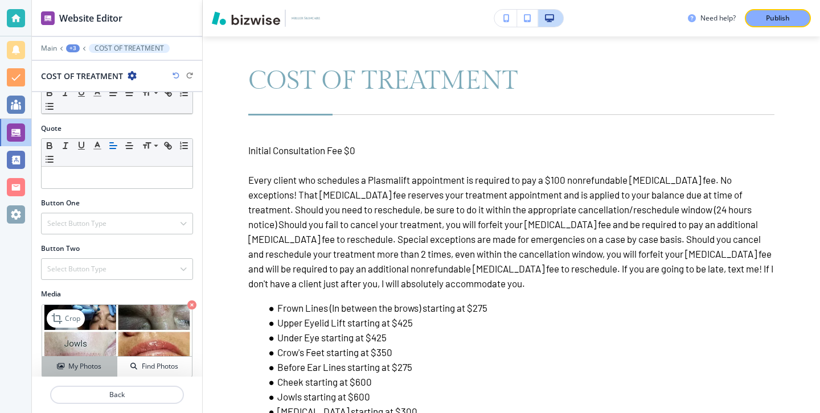
click at [89, 363] on button "My Photos" at bounding box center [79, 367] width 75 height 20
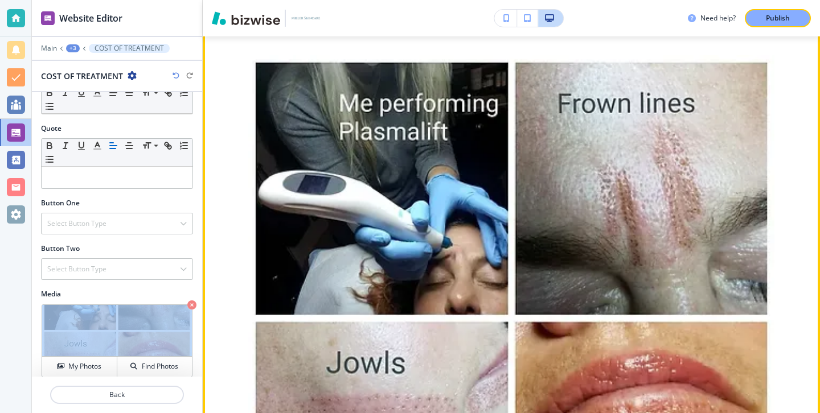
scroll to position [4609, 0]
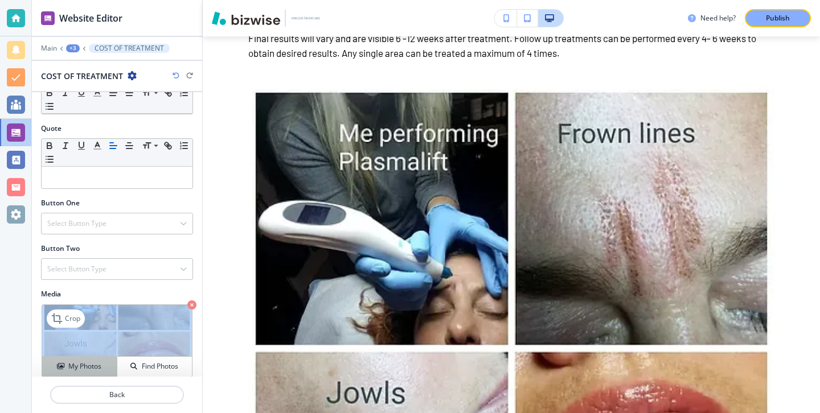
click at [98, 357] on button "My Photos" at bounding box center [79, 367] width 75 height 20
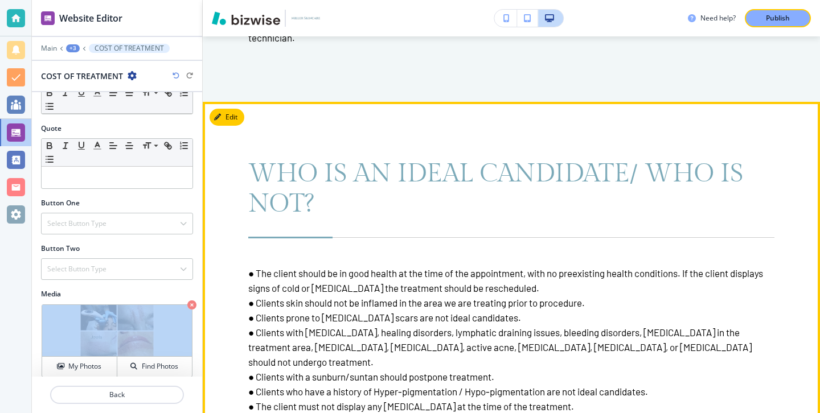
scroll to position [3052, 0]
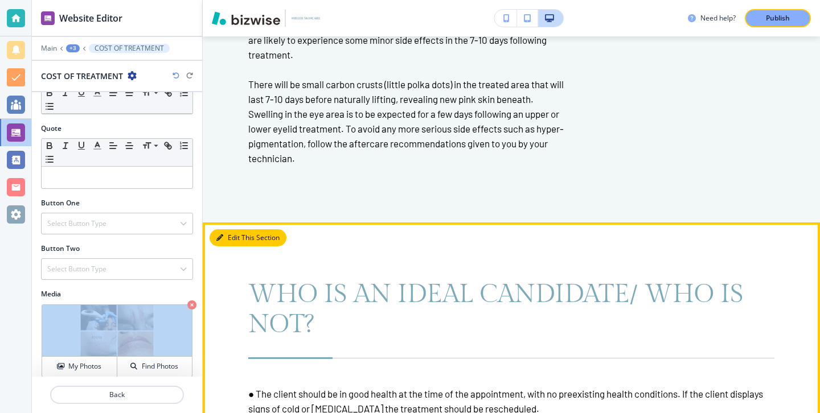
click at [241, 242] on button "Edit This Section" at bounding box center [248, 237] width 77 height 17
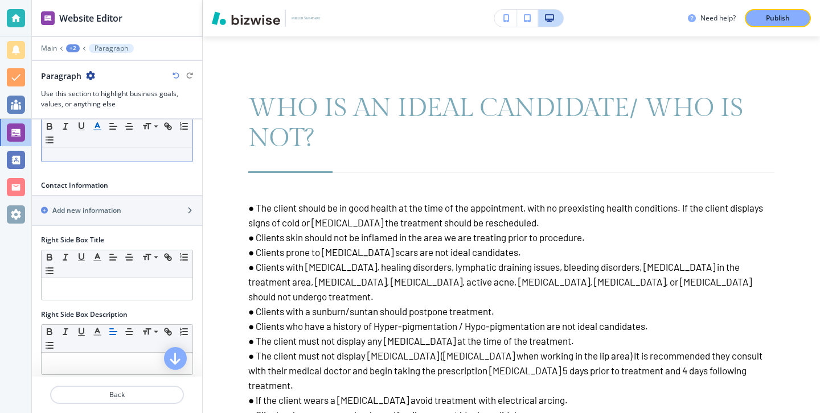
scroll to position [579, 0]
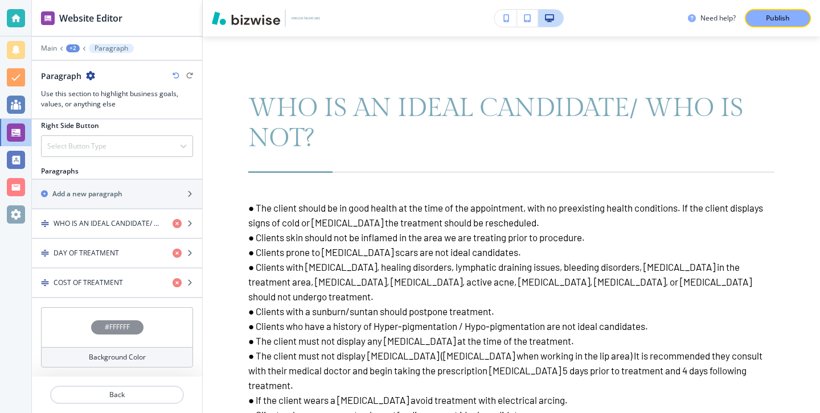
click at [102, 357] on h4 "Background Color" at bounding box center [117, 357] width 57 height 10
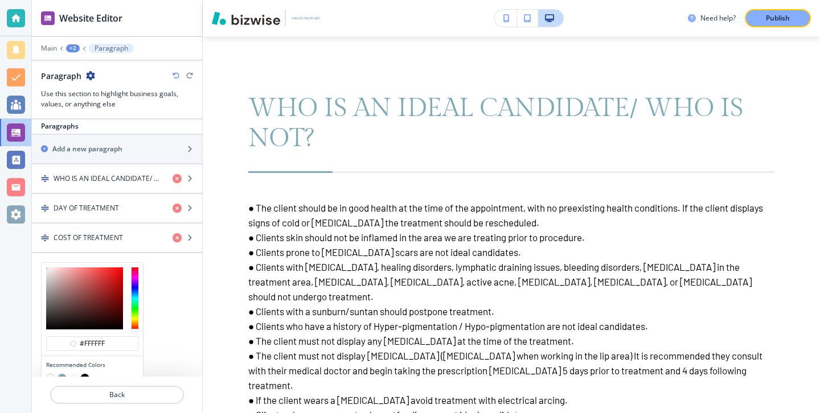
scroll to position [671, 0]
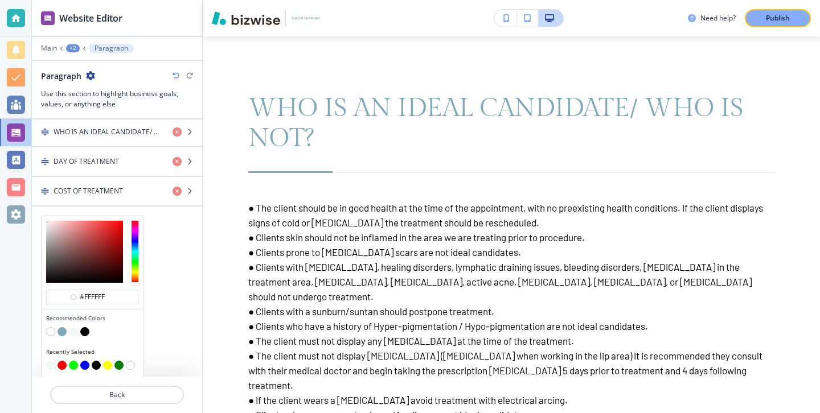
click at [72, 334] on button "button" at bounding box center [73, 331] width 9 height 9
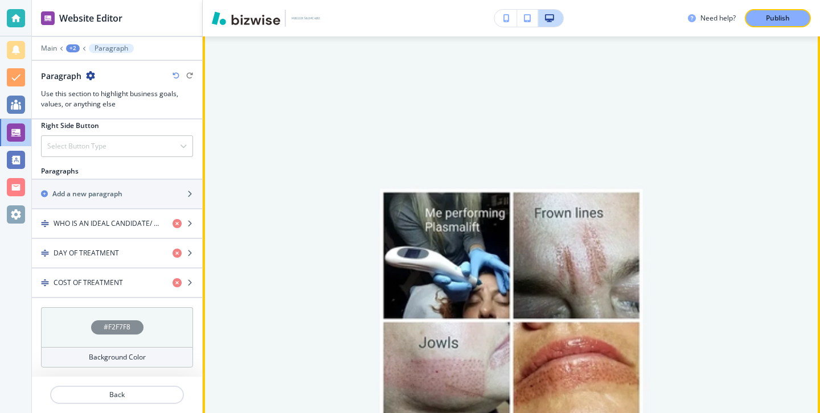
scroll to position [4719, 0]
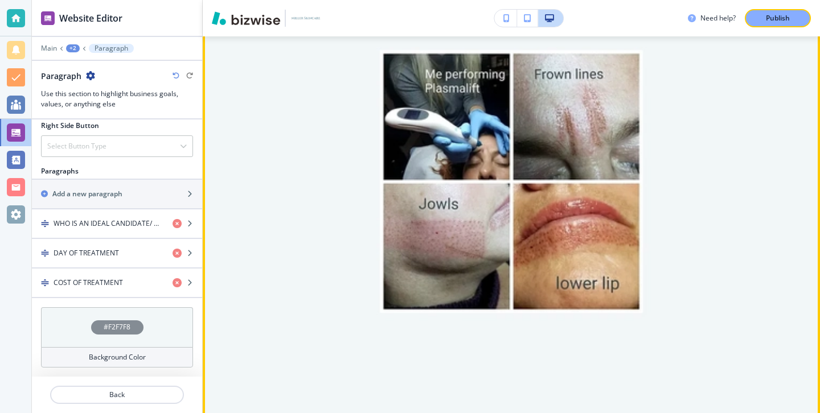
click at [366, 367] on img at bounding box center [511, 182] width 526 height 526
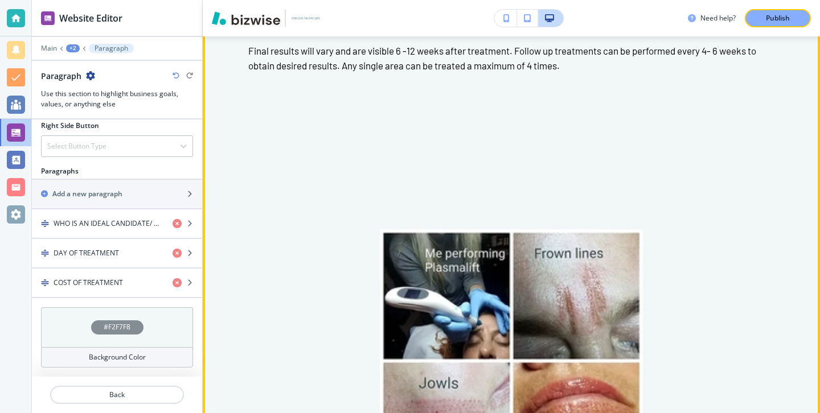
scroll to position [4406, 0]
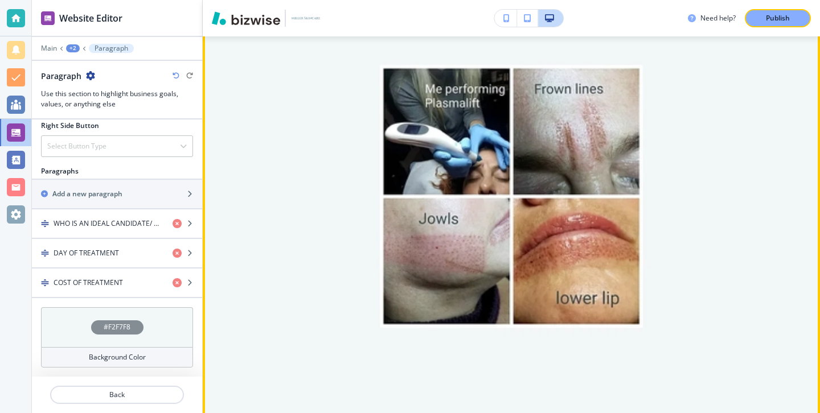
scroll to position [4703, 0]
click at [315, 201] on img at bounding box center [511, 197] width 526 height 526
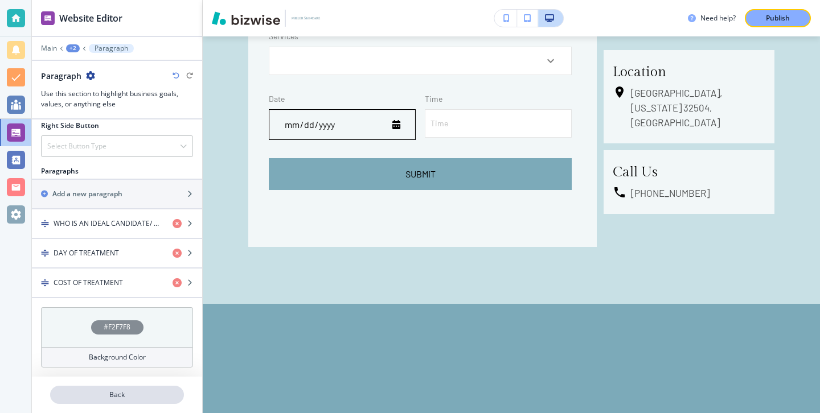
click at [175, 394] on p "Back" at bounding box center [117, 395] width 132 height 10
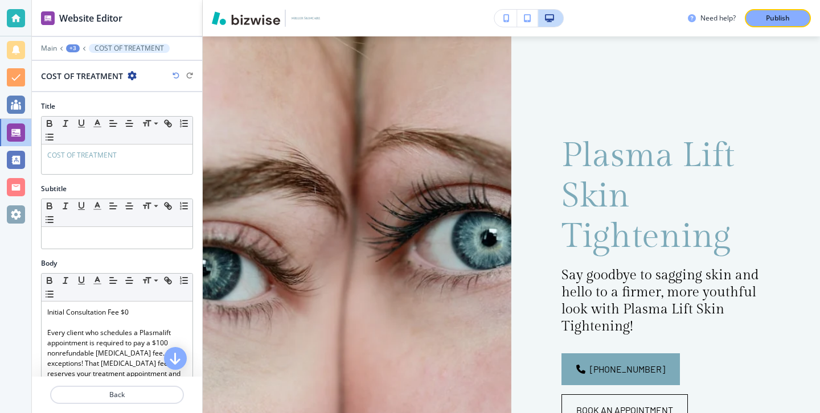
scroll to position [0, 0]
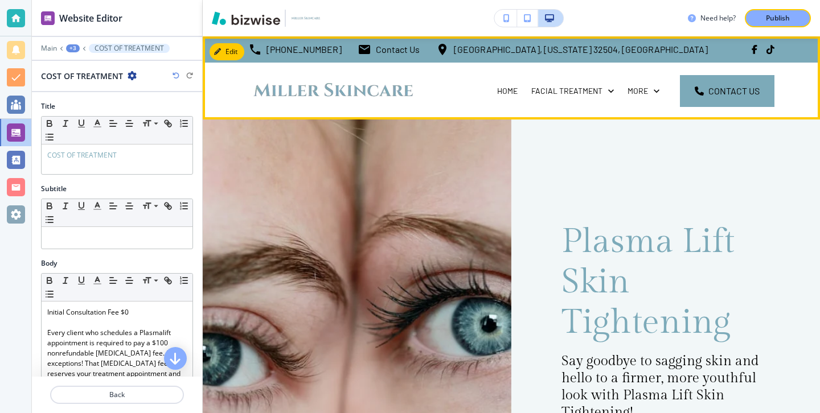
click at [509, 98] on div "HOME" at bounding box center [507, 91] width 34 height 57
click at [508, 96] on p "HOME" at bounding box center [507, 90] width 20 height 11
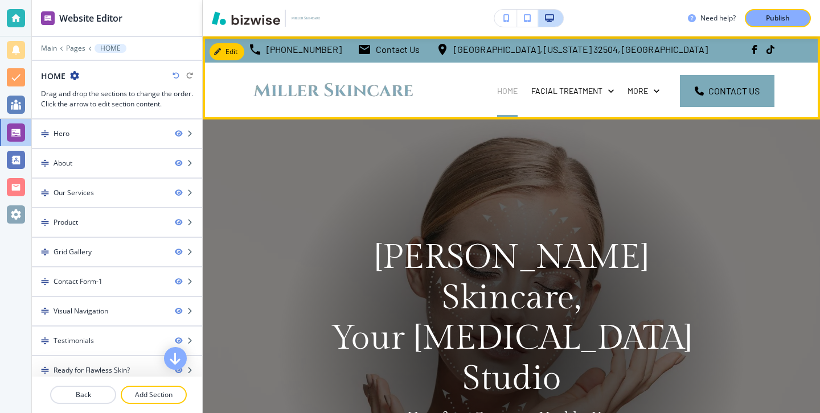
click at [508, 89] on p "HOME" at bounding box center [507, 90] width 20 height 11
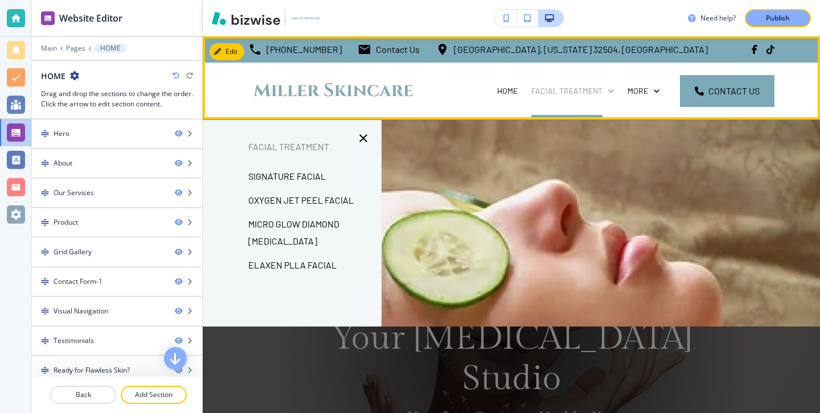
click at [574, 90] on p "FACIAL TREATMENT" at bounding box center [566, 90] width 71 height 11
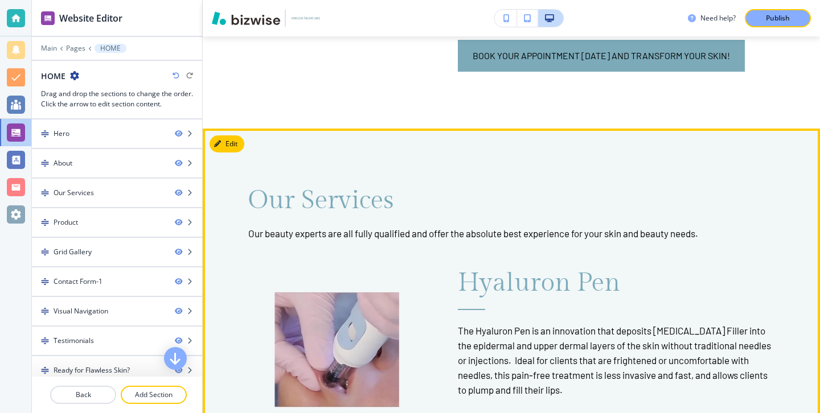
click at [235, 136] on button "Edit" at bounding box center [227, 144] width 35 height 17
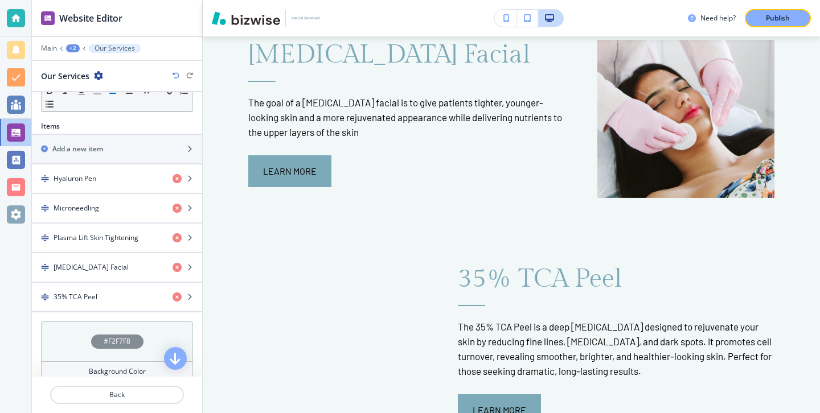
scroll to position [352, 0]
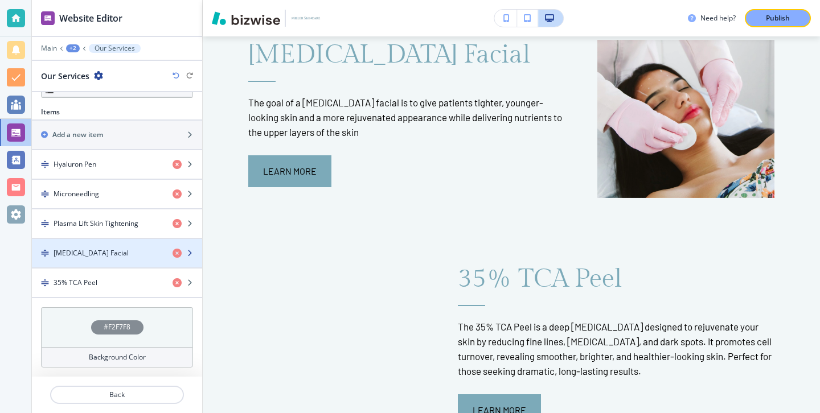
click at [137, 251] on div "[MEDICAL_DATA] Facial" at bounding box center [98, 253] width 132 height 10
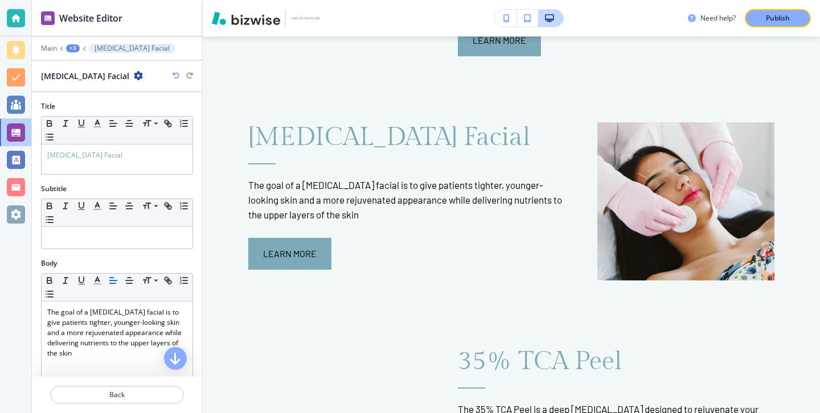
scroll to position [1895, 0]
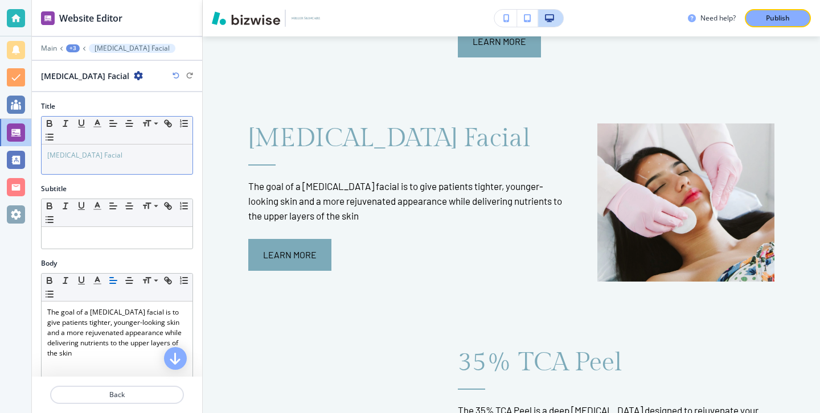
click at [116, 166] on div "[MEDICAL_DATA] Facial" at bounding box center [117, 160] width 151 height 30
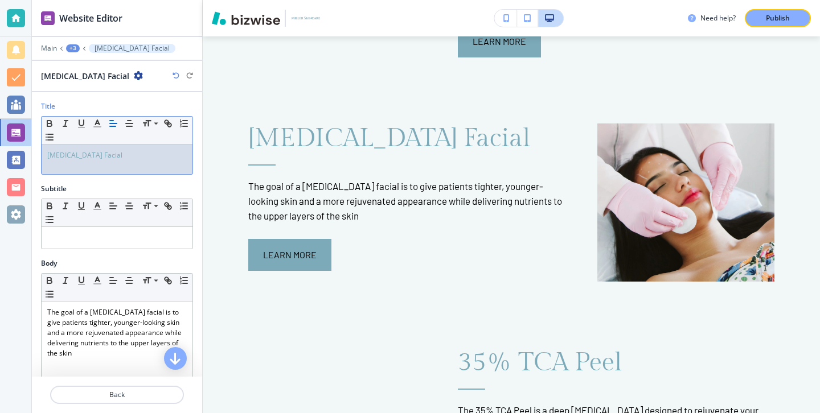
click at [113, 162] on div "[MEDICAL_DATA] Facial" at bounding box center [117, 160] width 151 height 30
paste div
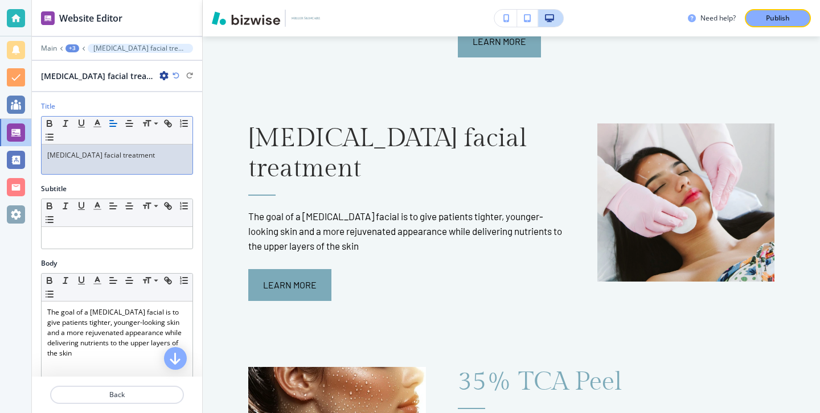
click at [53, 157] on span "neurotoxin facial treatment" at bounding box center [101, 155] width 108 height 10
click at [87, 159] on span "Neurotoxin facial treatment" at bounding box center [101, 155] width 108 height 10
click at [106, 157] on span "Neurotoxin Facial treatment" at bounding box center [101, 155] width 109 height 10
drag, startPoint x: 174, startPoint y: 160, endPoint x: 42, endPoint y: 151, distance: 133.0
click at [42, 152] on div "[MEDICAL_DATA] Facial Treatment" at bounding box center [117, 160] width 151 height 30
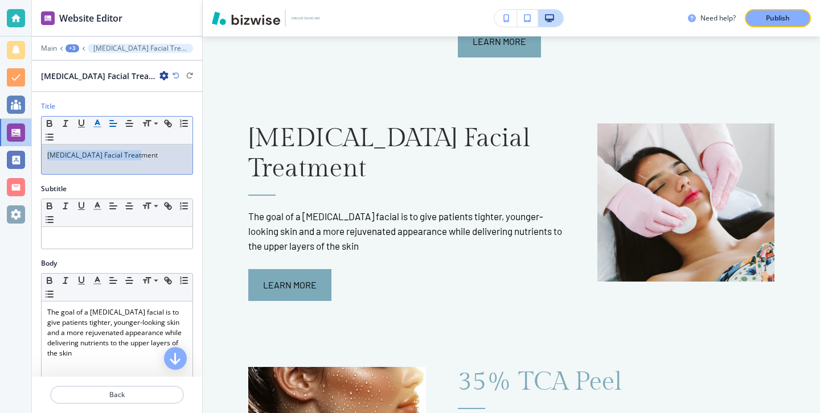
click at [97, 124] on line "button" at bounding box center [97, 124] width 3 height 0
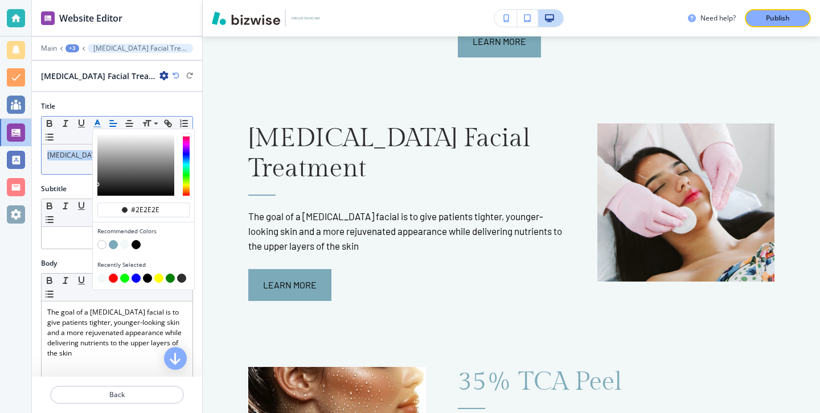
click at [113, 242] on button "button" at bounding box center [113, 244] width 9 height 9
type input "#7caab9"
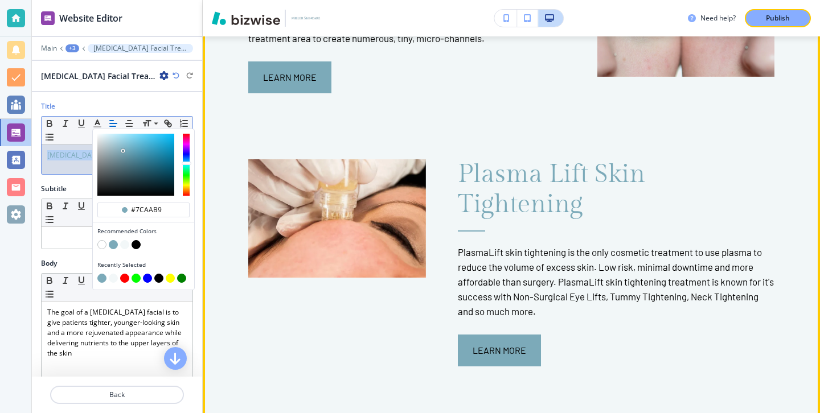
scroll to position [1668, 0]
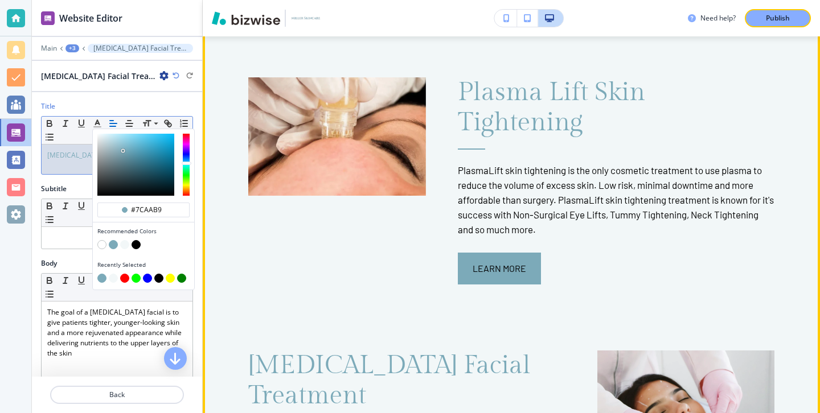
click at [228, 236] on div at bounding box center [321, 152] width 210 height 264
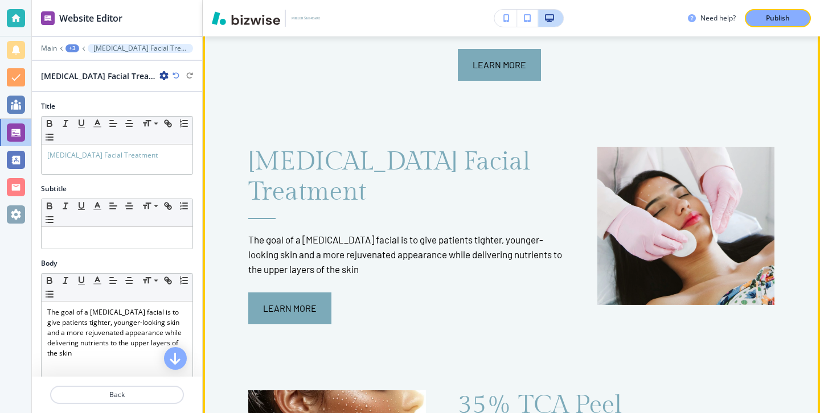
scroll to position [1892, 0]
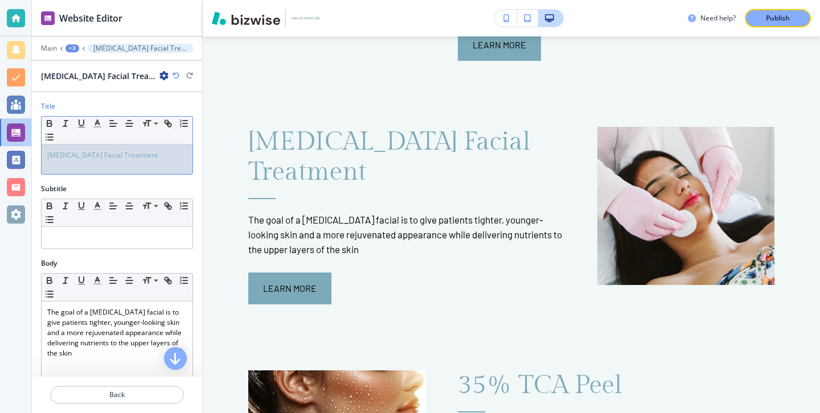
click at [141, 151] on p "[MEDICAL_DATA] Facial Treatment" at bounding box center [116, 155] width 139 height 10
click at [141, 152] on p "[MEDICAL_DATA] Facial Treatment" at bounding box center [116, 155] width 139 height 10
copy span "[MEDICAL_DATA] Facial Treatment"
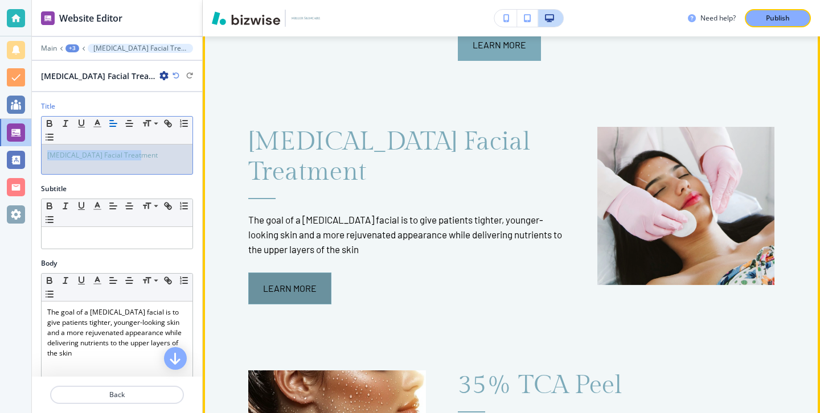
click at [262, 273] on button "Learn More" at bounding box center [289, 289] width 83 height 32
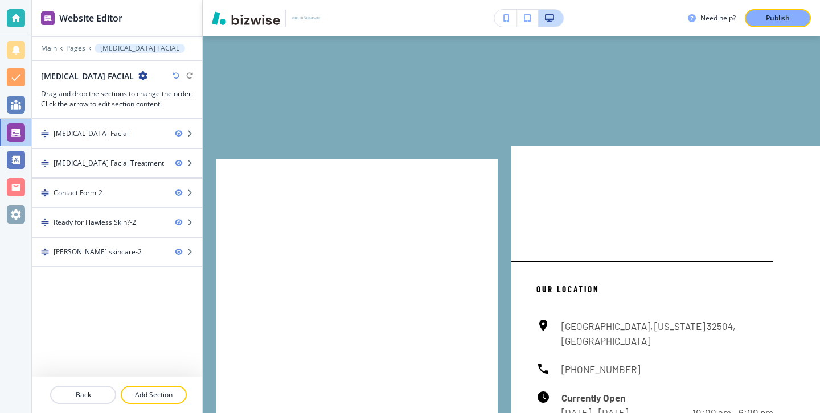
scroll to position [0, 0]
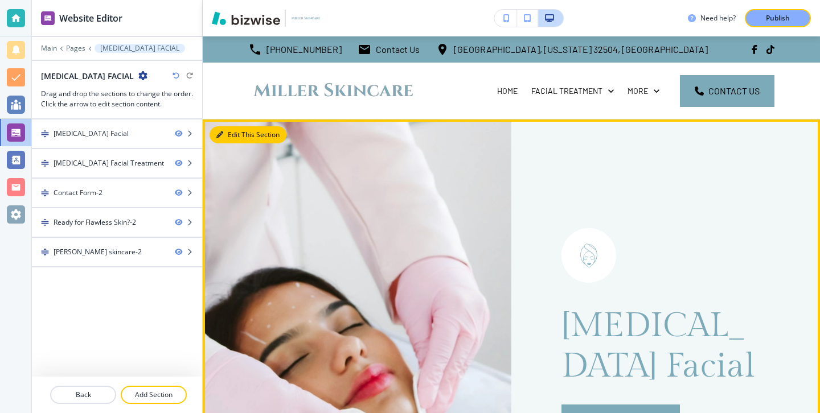
click at [239, 142] on button "Edit This Section" at bounding box center [248, 134] width 77 height 17
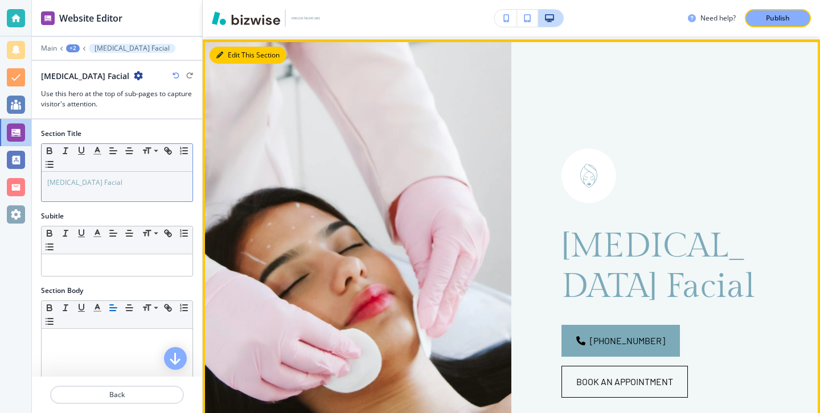
scroll to position [83, 0]
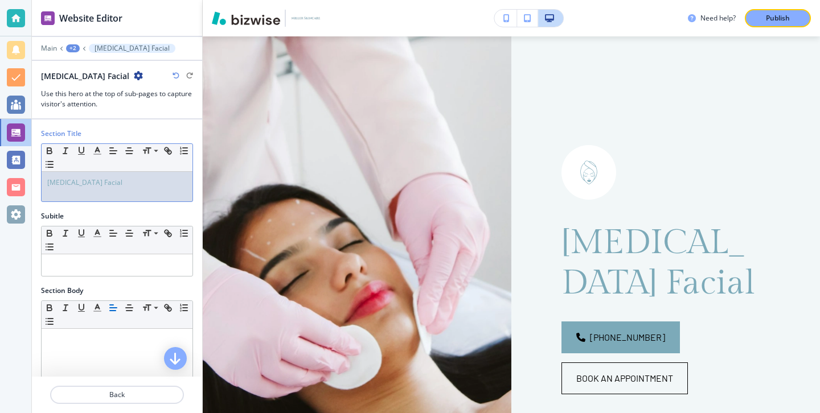
click at [109, 180] on p "[MEDICAL_DATA] Facial" at bounding box center [116, 183] width 139 height 10
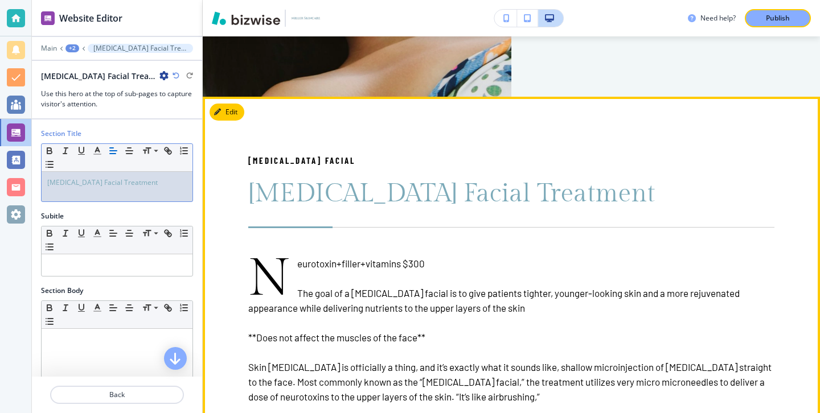
scroll to position [475, 0]
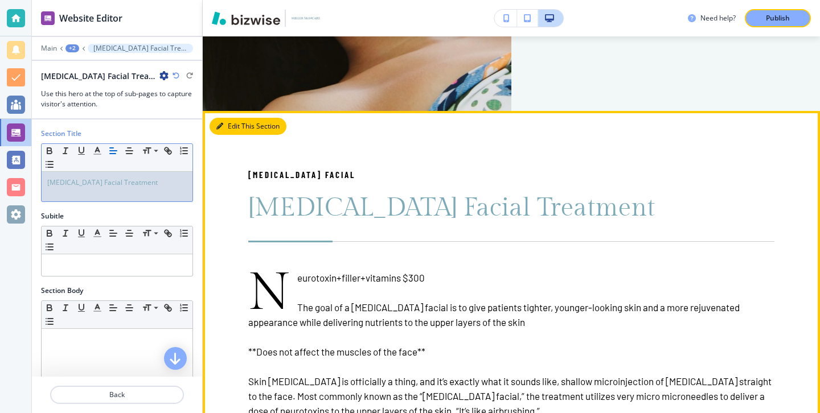
click at [241, 130] on button "Edit This Section" at bounding box center [248, 126] width 77 height 17
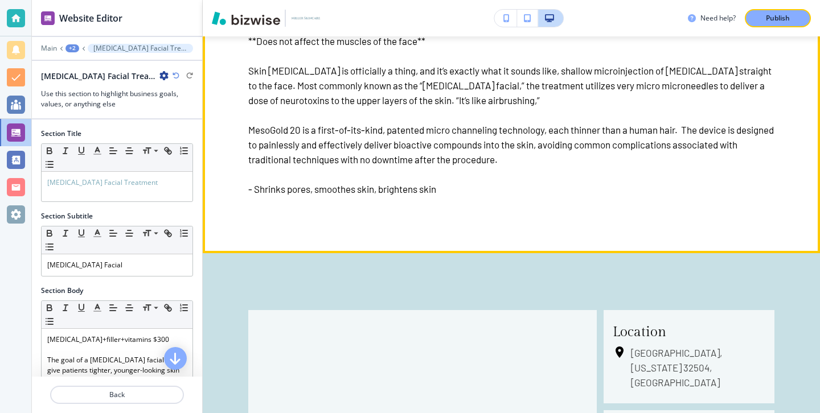
scroll to position [799, 0]
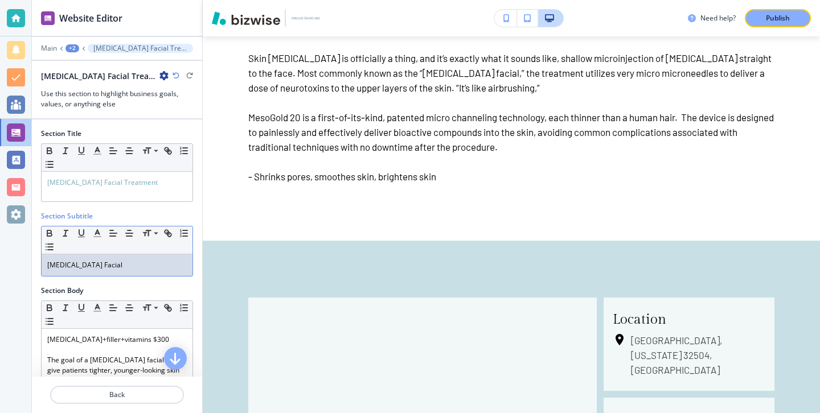
click at [148, 274] on div "[MEDICAL_DATA] Facial" at bounding box center [117, 266] width 151 height 22
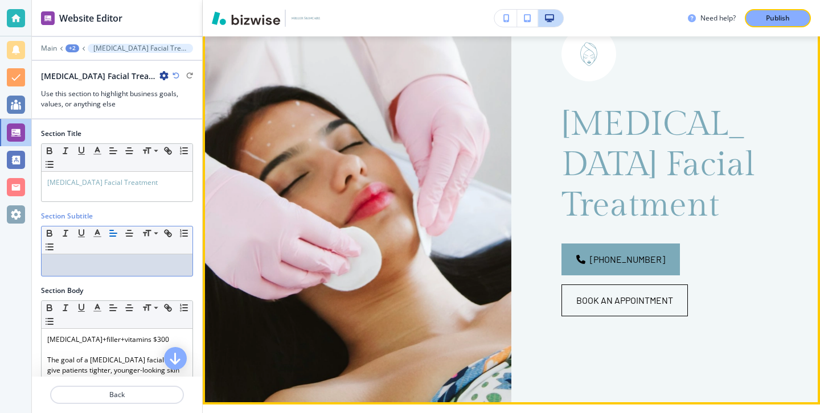
scroll to position [0, 0]
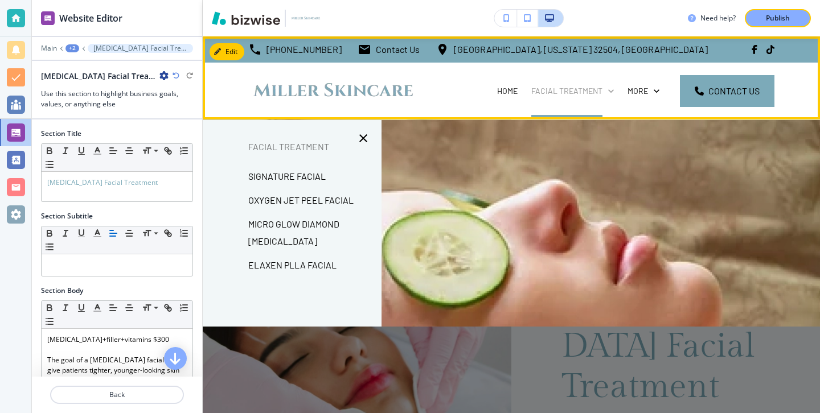
click at [568, 91] on p "FACIAL TREATMENT" at bounding box center [566, 90] width 71 height 11
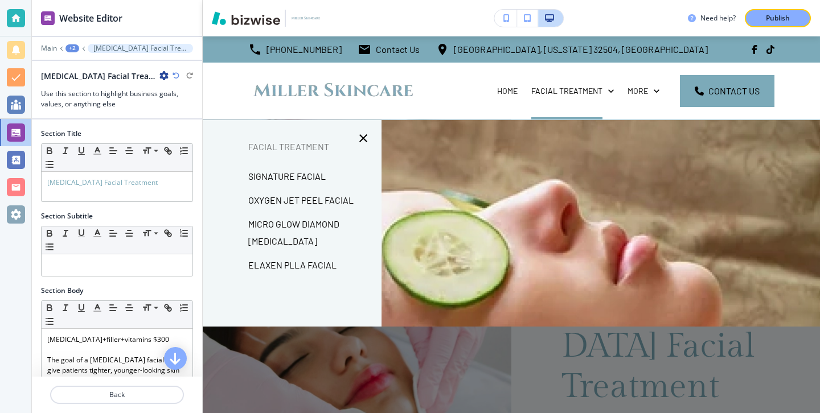
click at [317, 171] on p "SIGNATURE FACIAL" at bounding box center [286, 176] width 77 height 17
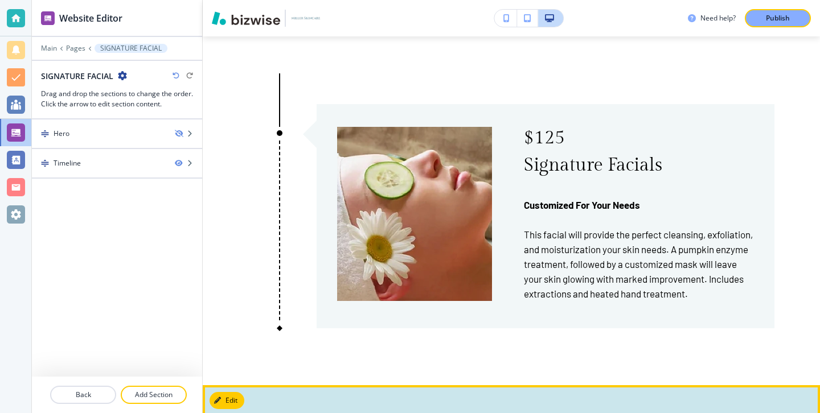
scroll to position [32, 0]
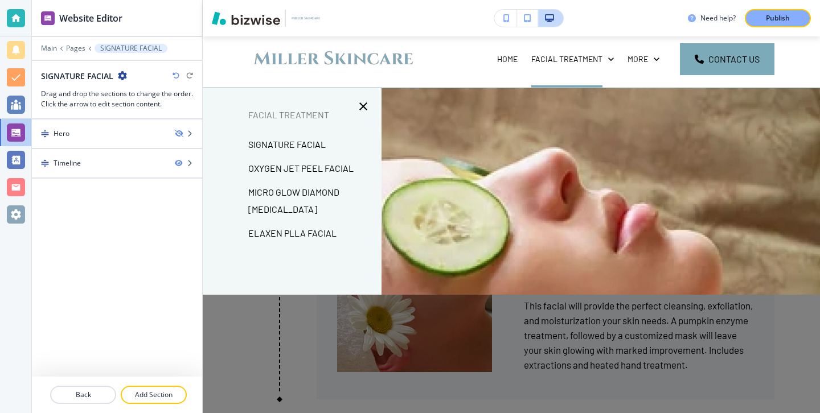
click at [320, 168] on p "OXYGEN JET PEEL FACIAL" at bounding box center [300, 168] width 105 height 17
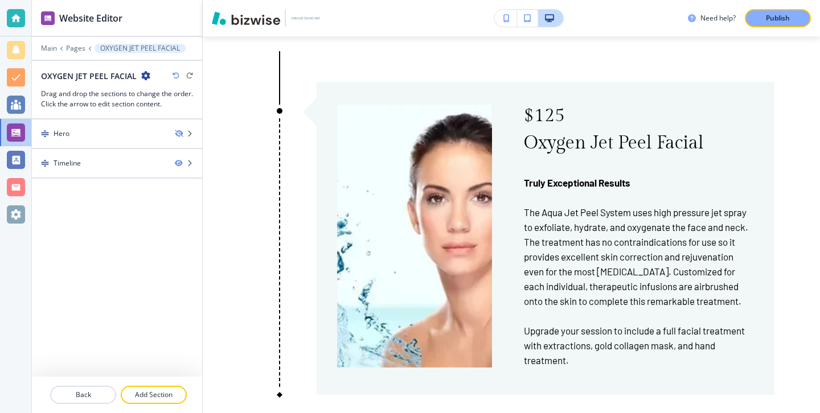
scroll to position [0, 0]
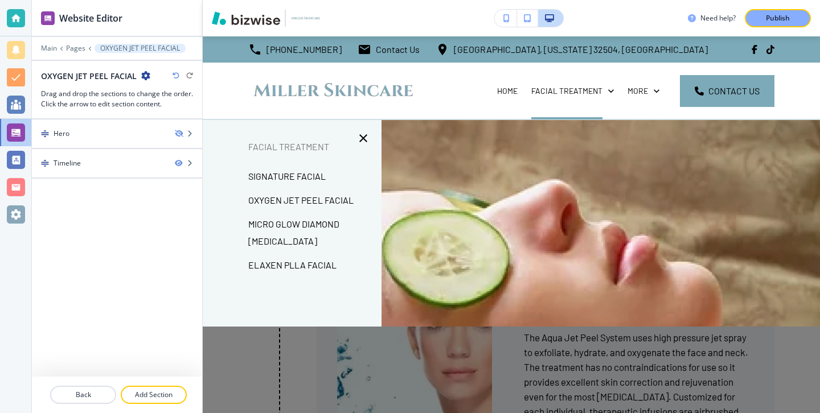
click at [322, 230] on p "MICRO GLOW DIAMOND [MEDICAL_DATA]" at bounding box center [310, 233] width 124 height 34
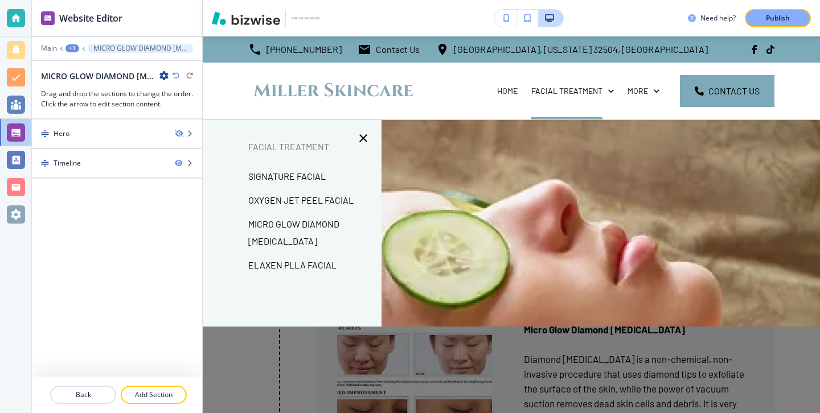
click at [334, 261] on p "ELAXEN PLLA FACIAL" at bounding box center [292, 265] width 88 height 17
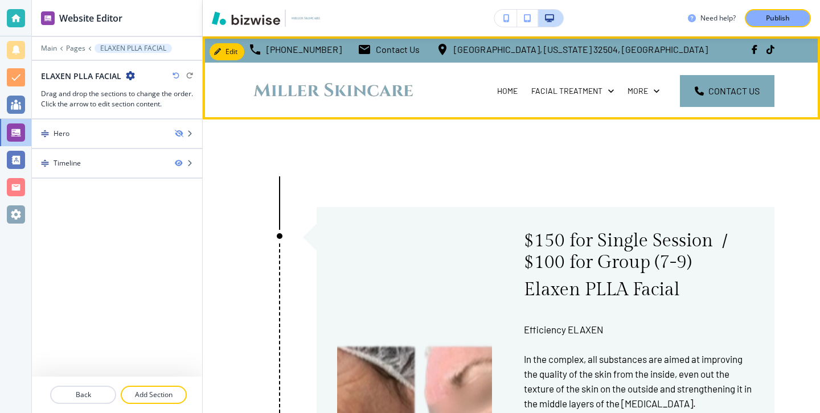
click at [494, 102] on div "HOME" at bounding box center [507, 91] width 34 height 57
click at [501, 94] on p "HOME" at bounding box center [507, 90] width 20 height 11
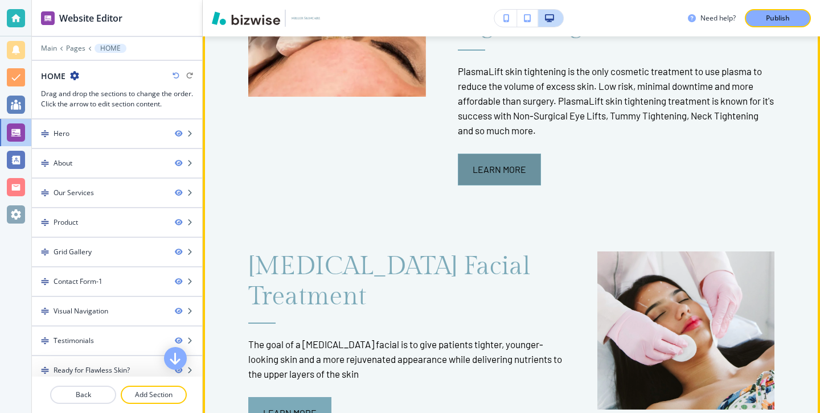
scroll to position [1765, 0]
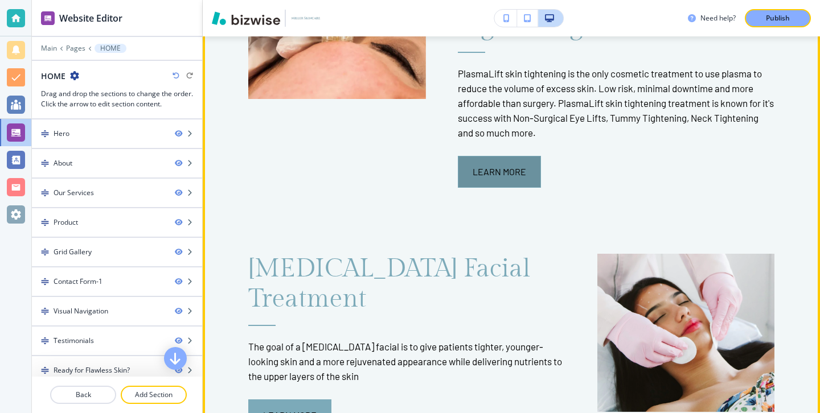
click at [483, 156] on button "Learn More" at bounding box center [499, 172] width 83 height 32
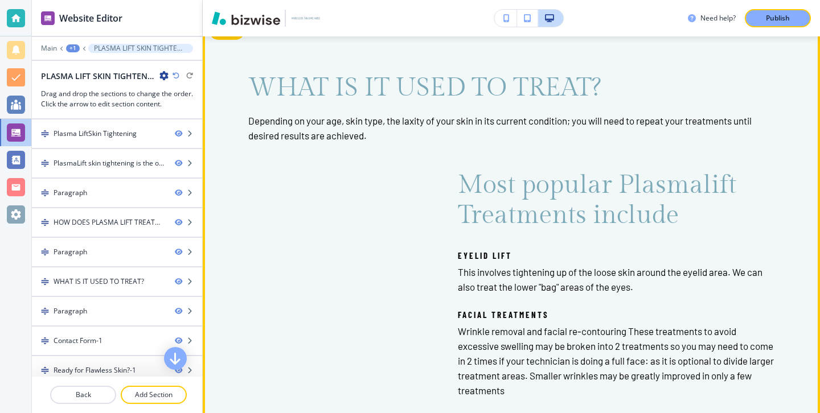
scroll to position [1783, 0]
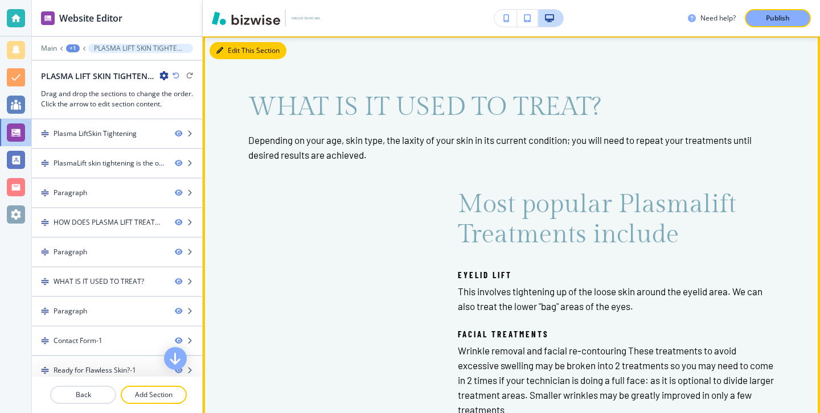
click at [234, 48] on button "Edit This Section" at bounding box center [248, 50] width 77 height 17
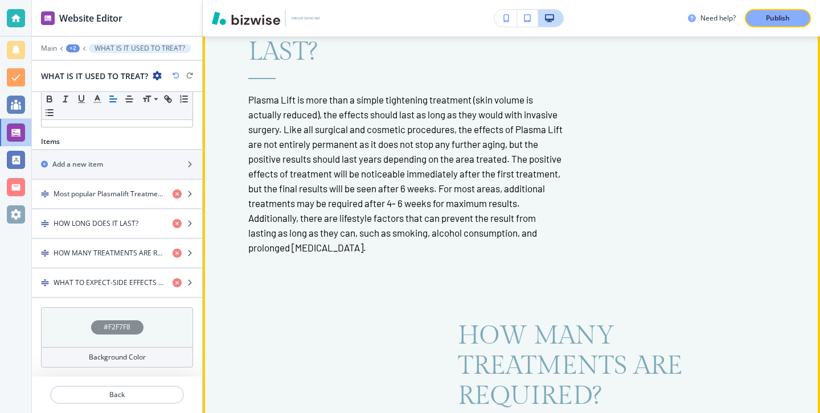
scroll to position [2181, 0]
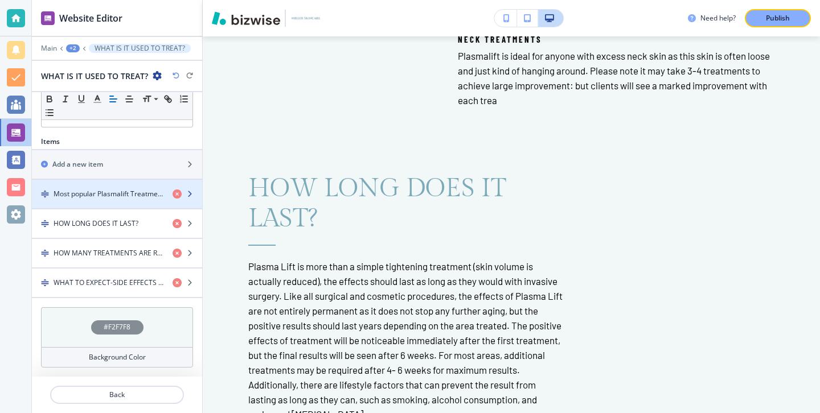
click at [150, 204] on div "button" at bounding box center [117, 203] width 170 height 9
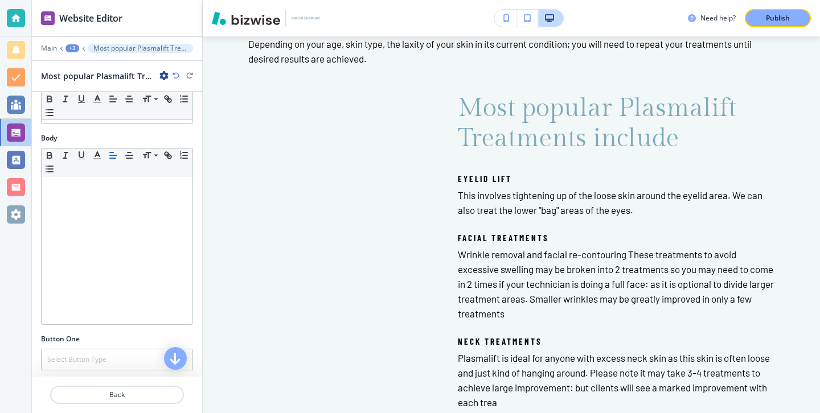
scroll to position [413, 0]
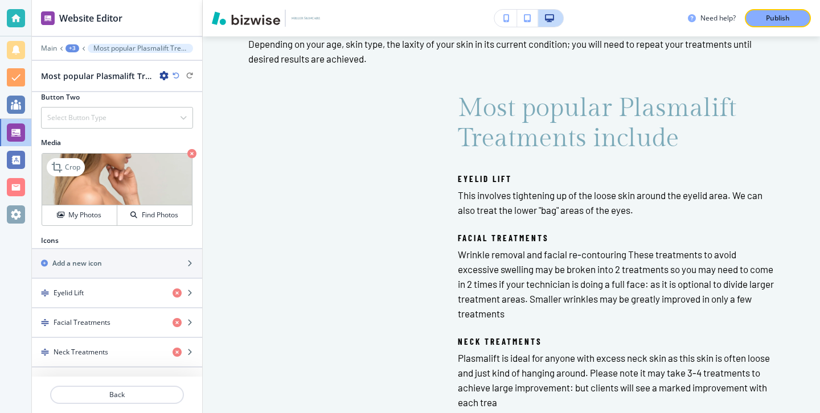
click at [191, 155] on icon "button" at bounding box center [191, 153] width 9 height 9
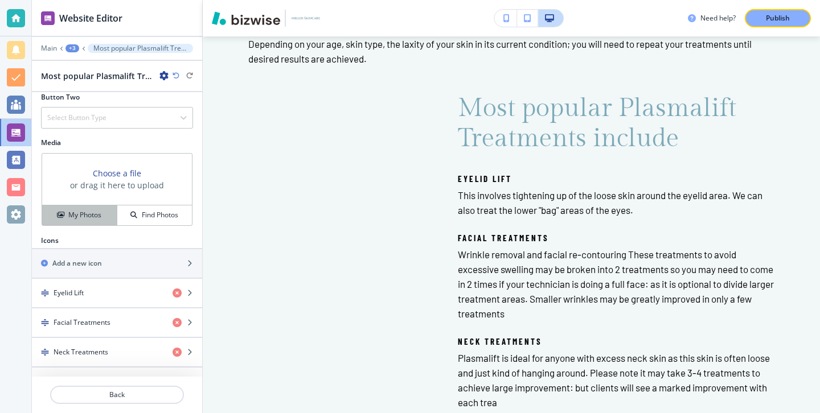
click at [94, 211] on h4 "My Photos" at bounding box center [84, 215] width 33 height 10
click at [175, 75] on icon "button" at bounding box center [176, 75] width 7 height 7
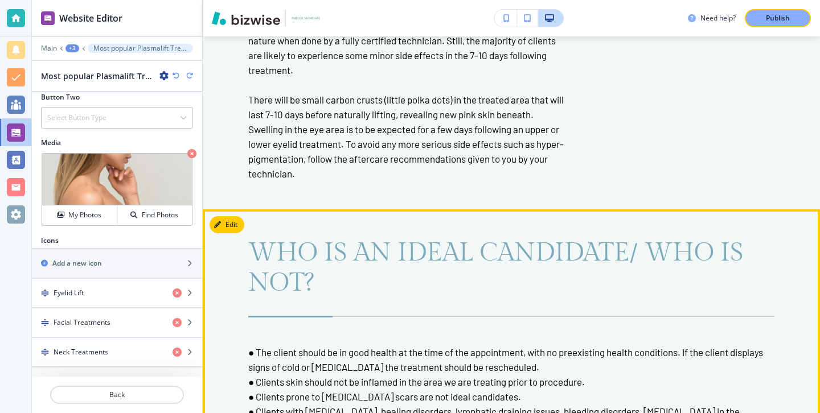
scroll to position [3028, 0]
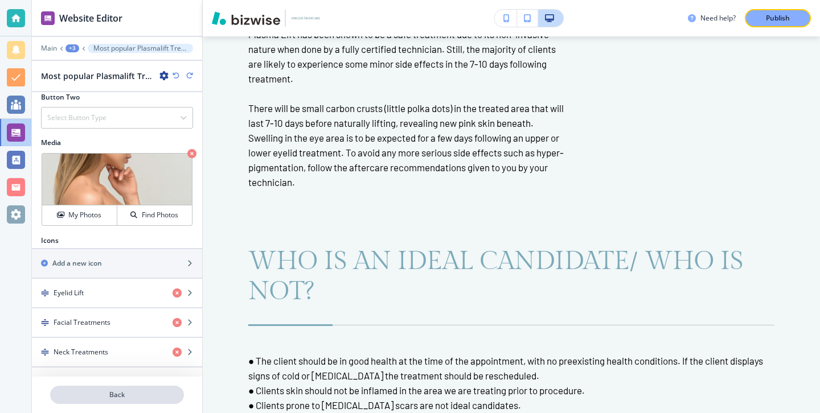
click at [145, 387] on button "Back" at bounding box center [117, 395] width 134 height 18
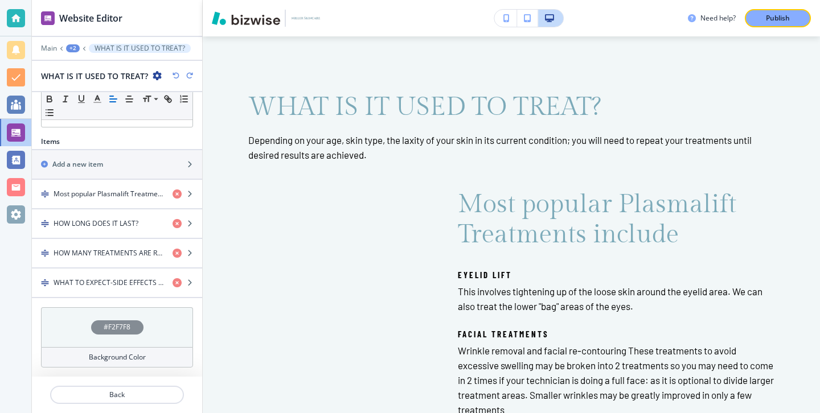
scroll to position [1782, 0]
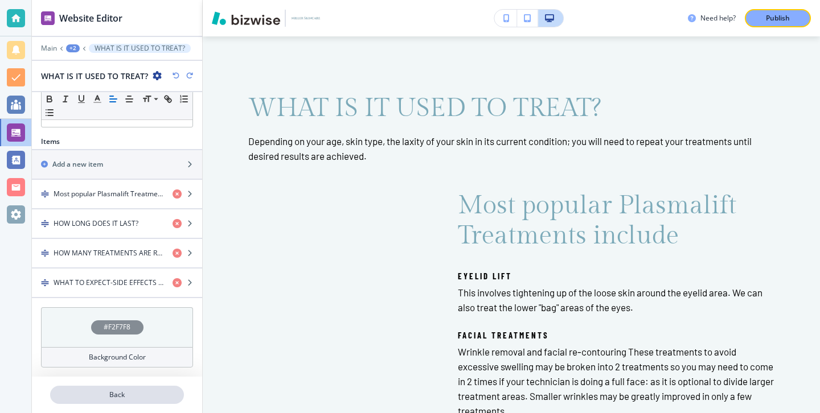
click at [138, 385] on div at bounding box center [117, 381] width 170 height 9
click at [138, 387] on button "Back" at bounding box center [117, 395] width 134 height 18
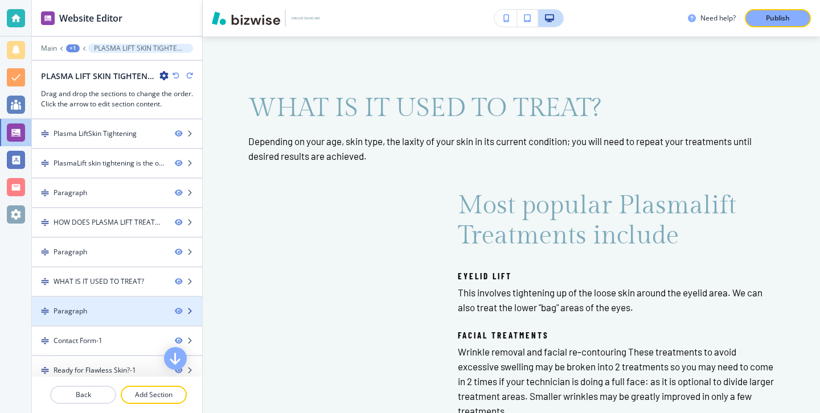
scroll to position [39, 0]
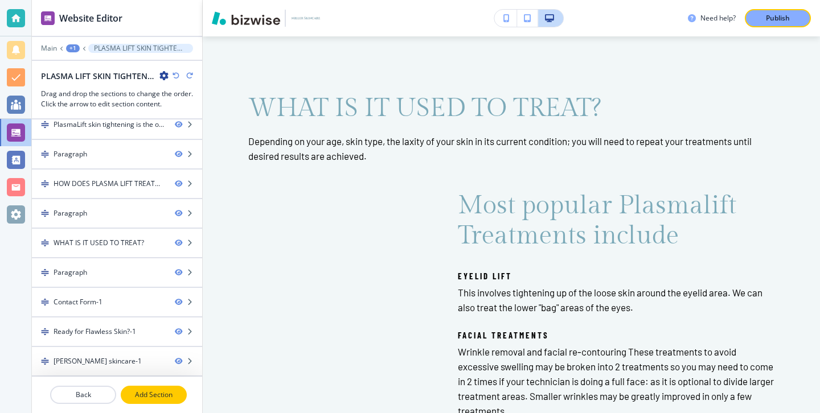
click at [152, 395] on p "Add Section" at bounding box center [154, 395] width 64 height 10
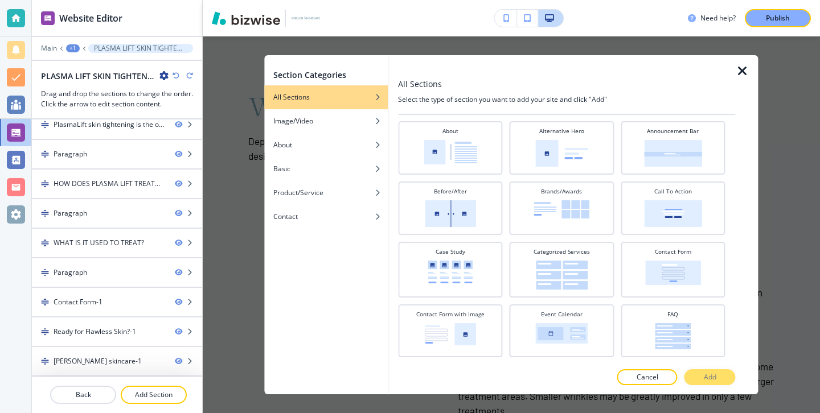
scroll to position [32, 0]
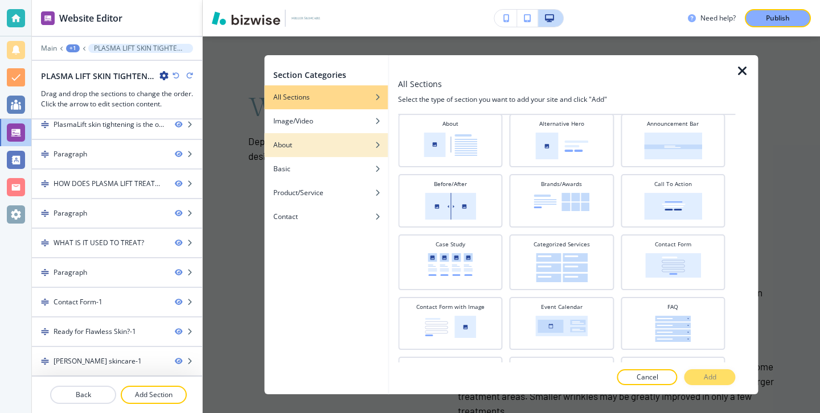
click at [362, 136] on div "button" at bounding box center [326, 136] width 124 height 7
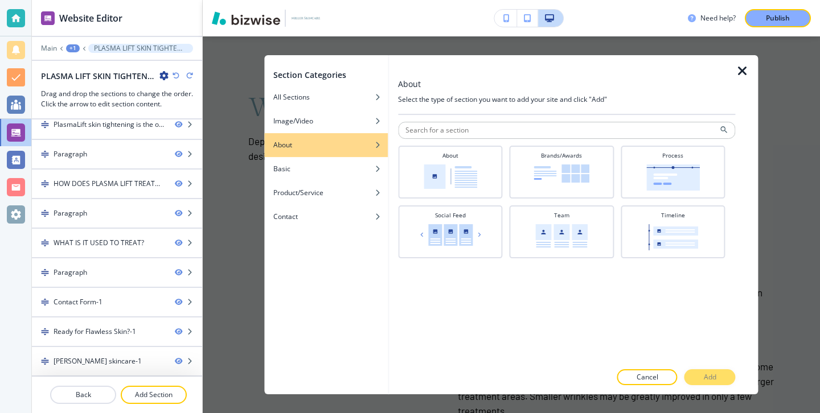
scroll to position [0, 0]
click at [363, 120] on div "Image/Video" at bounding box center [326, 121] width 124 height 10
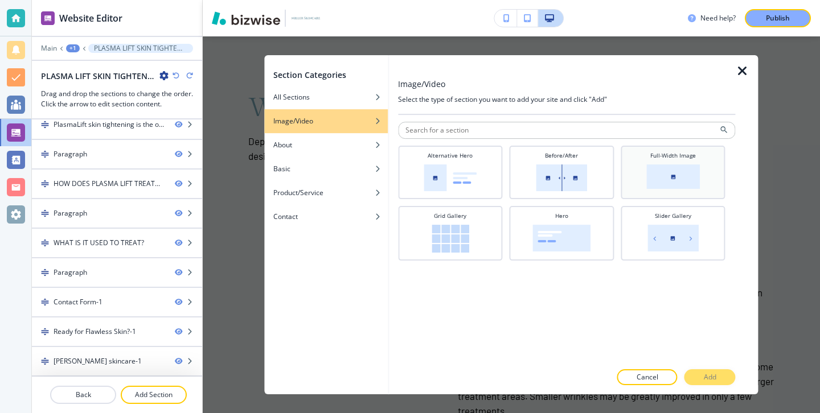
click at [641, 189] on div "Full-Width Image" at bounding box center [672, 171] width 93 height 40
click at [720, 371] on button "Add" at bounding box center [709, 378] width 51 height 16
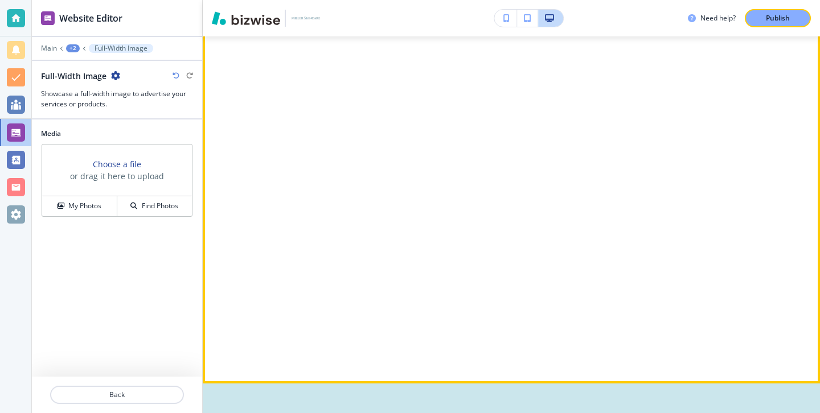
scroll to position [6641, 0]
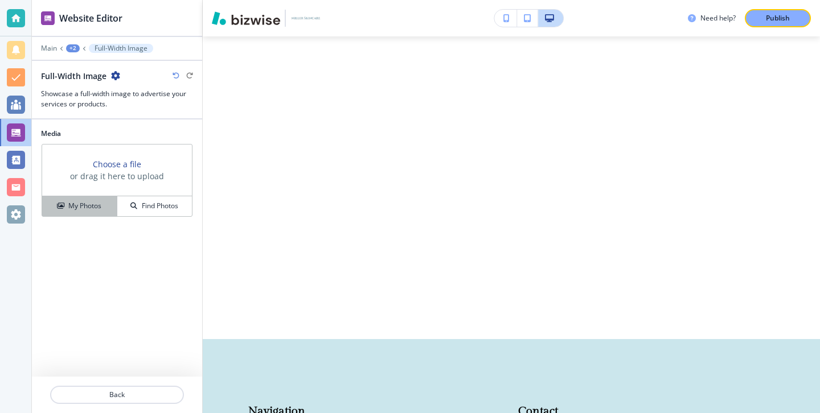
click at [84, 203] on h4 "My Photos" at bounding box center [84, 206] width 33 height 10
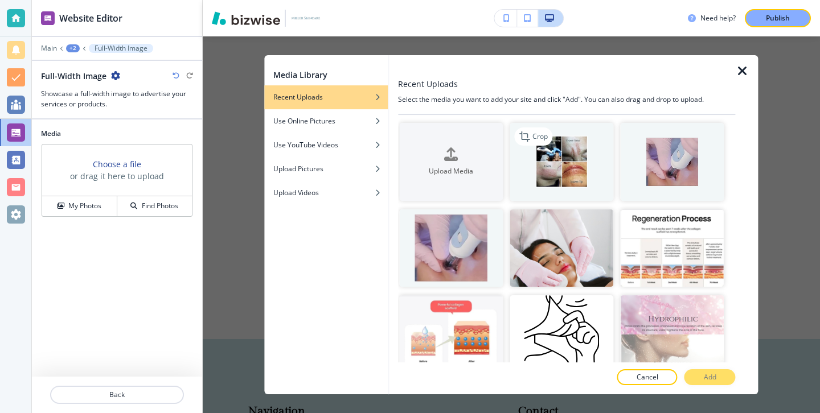
click at [554, 200] on img "button" at bounding box center [562, 162] width 104 height 78
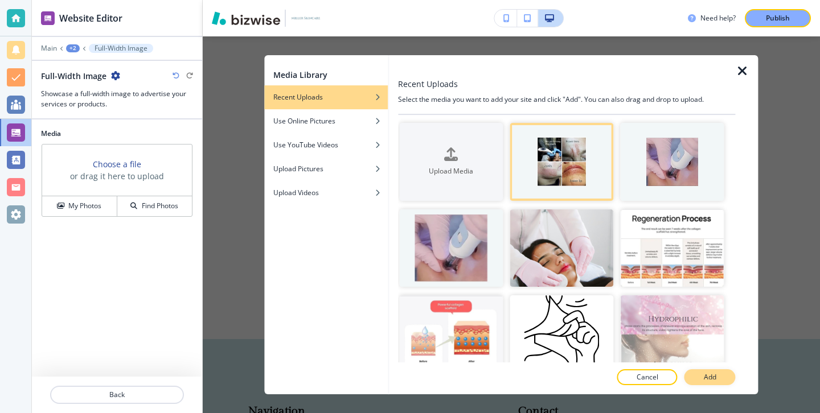
click at [710, 375] on p "Add" at bounding box center [710, 377] width 13 height 10
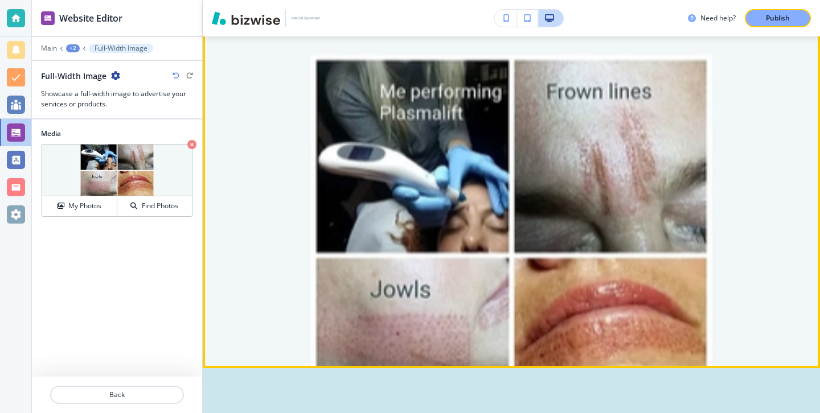
scroll to position [6613, 0]
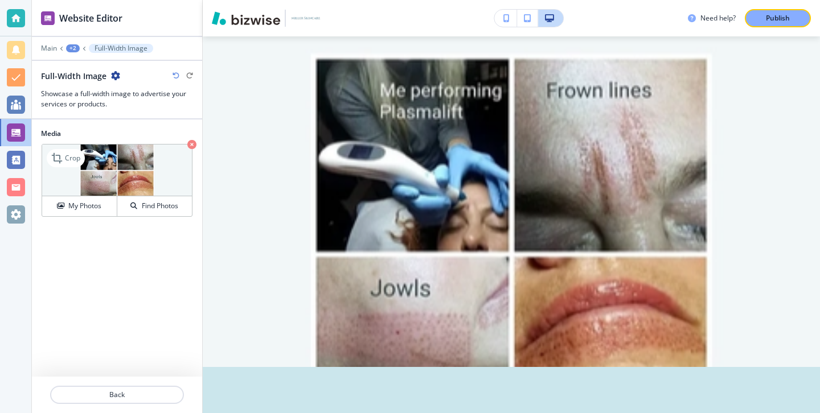
click at [194, 143] on icon "button" at bounding box center [191, 144] width 9 height 9
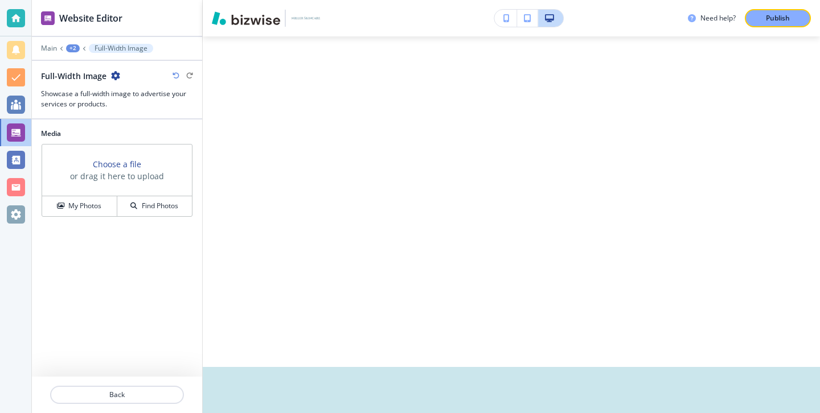
click at [113, 72] on icon "button" at bounding box center [115, 75] width 9 height 9
click at [169, 137] on p "Delete Section" at bounding box center [147, 135] width 58 height 10
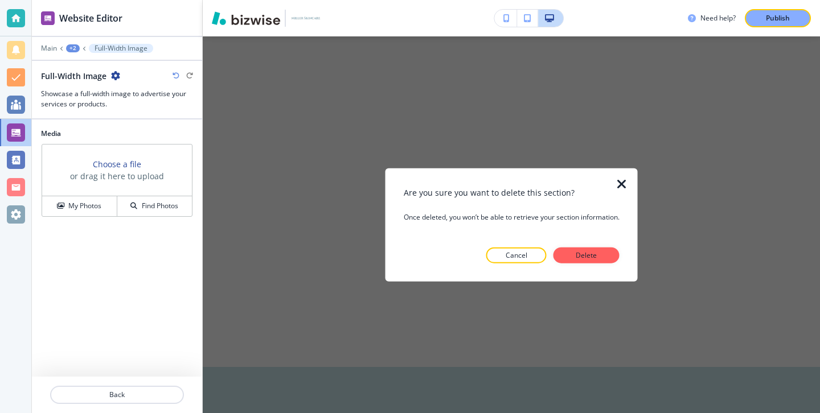
click at [594, 252] on p "Delete" at bounding box center [586, 255] width 27 height 10
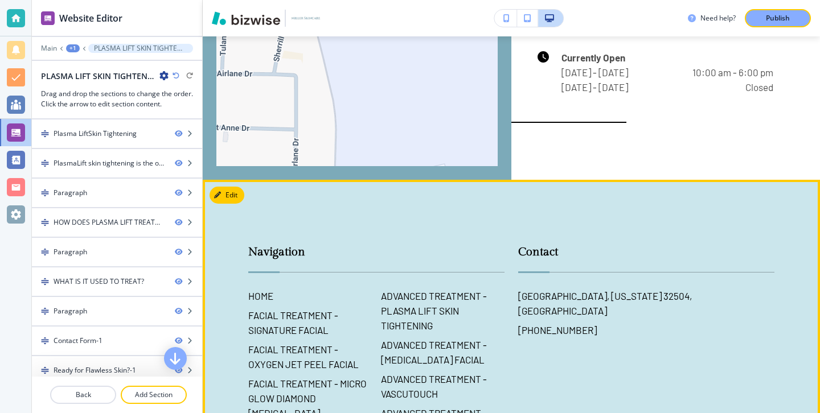
scroll to position [6410, 0]
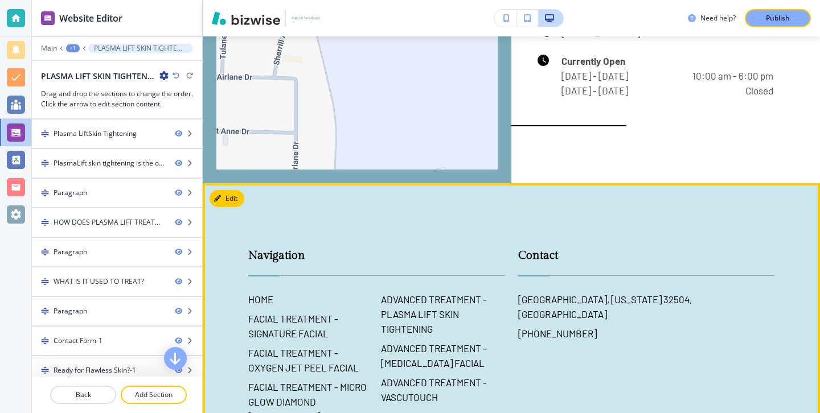
click at [232, 190] on button "Edit" at bounding box center [227, 198] width 35 height 17
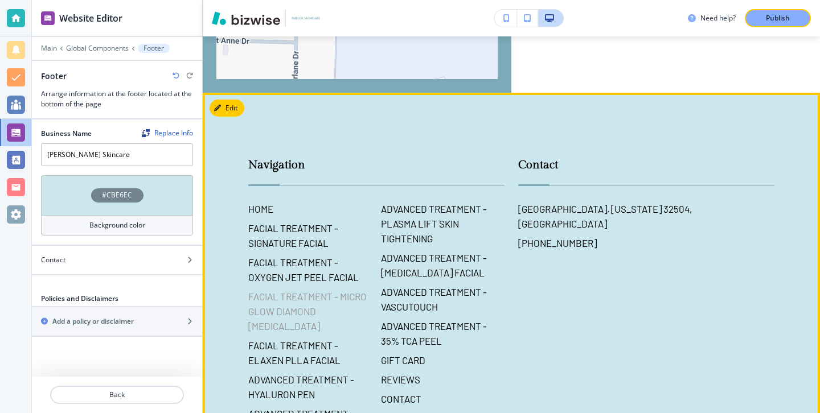
scroll to position [6497, 0]
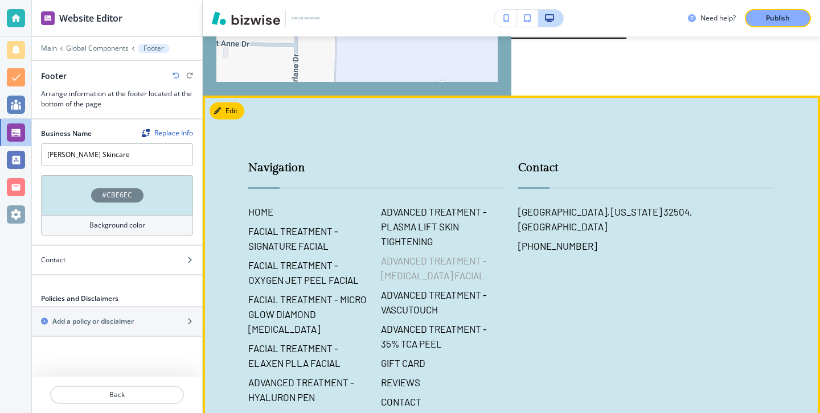
click at [437, 253] on h6 "ADVANCED TREATMENT - BOTOX FACIAL" at bounding box center [443, 268] width 124 height 30
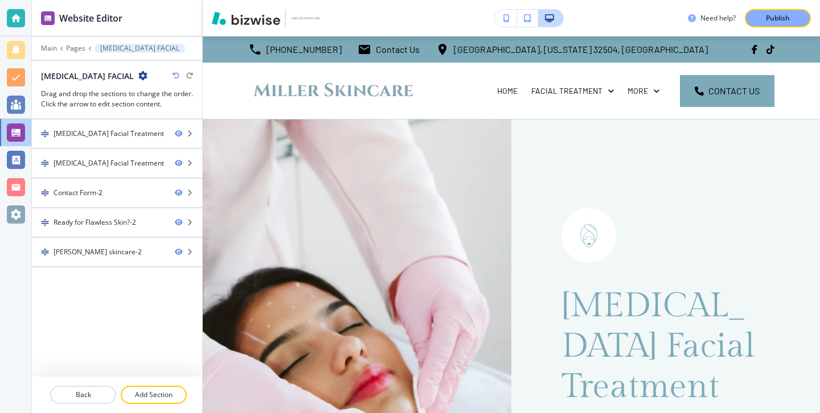
click at [138, 74] on icon "button" at bounding box center [142, 75] width 9 height 9
click at [116, 91] on p "Edit Page Settings" at bounding box center [138, 96] width 58 height 10
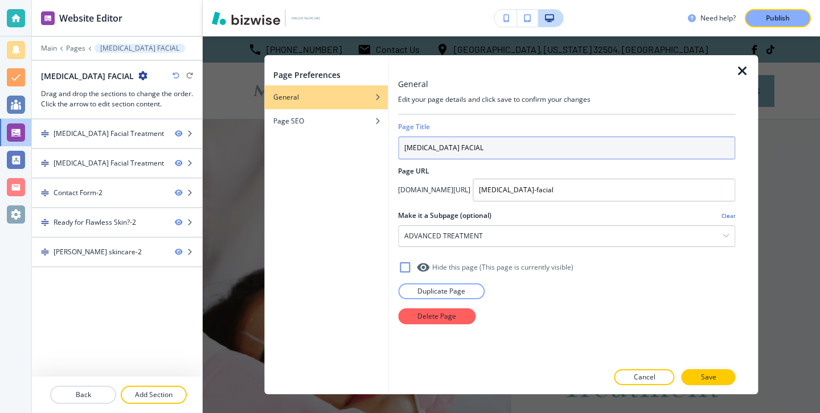
click at [466, 149] on input "BOTOX FACIAL" at bounding box center [566, 148] width 337 height 23
paste input "[MEDICAL_DATA] Facial Treatment"
type input "[MEDICAL_DATA] Facial Treatment"
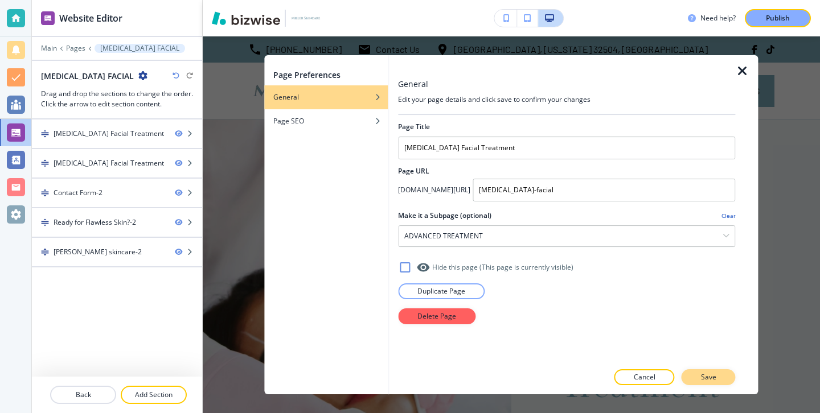
click at [722, 377] on button "Save" at bounding box center [709, 378] width 54 height 16
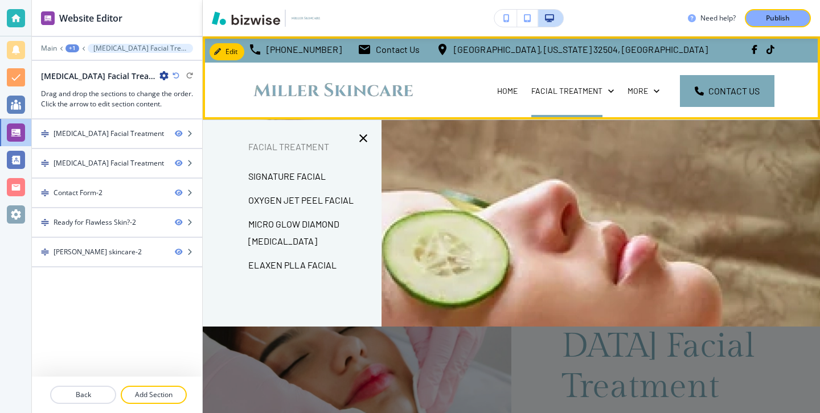
click at [527, 91] on div "FACIAL TREATMENT" at bounding box center [572, 90] width 96 height 11
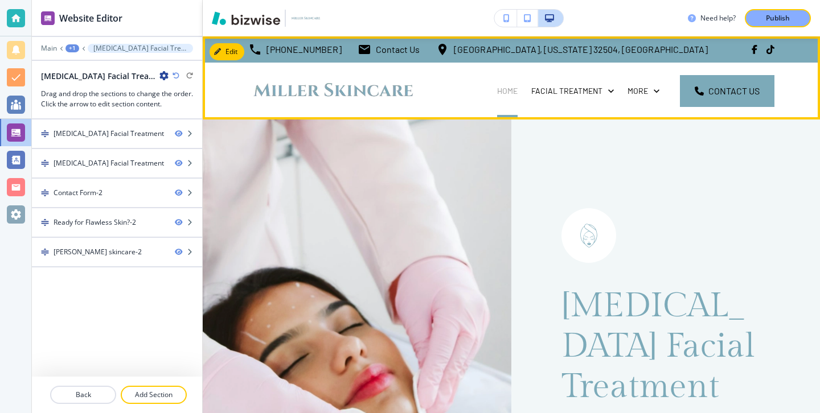
click at [515, 91] on p "HOME" at bounding box center [507, 90] width 20 height 11
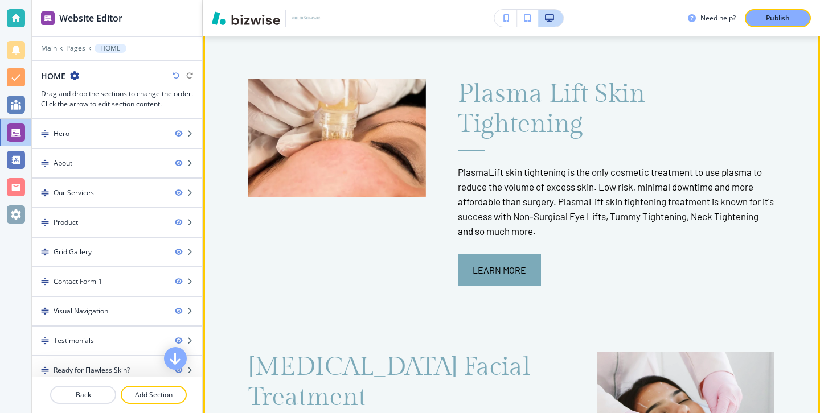
scroll to position [1676, 0]
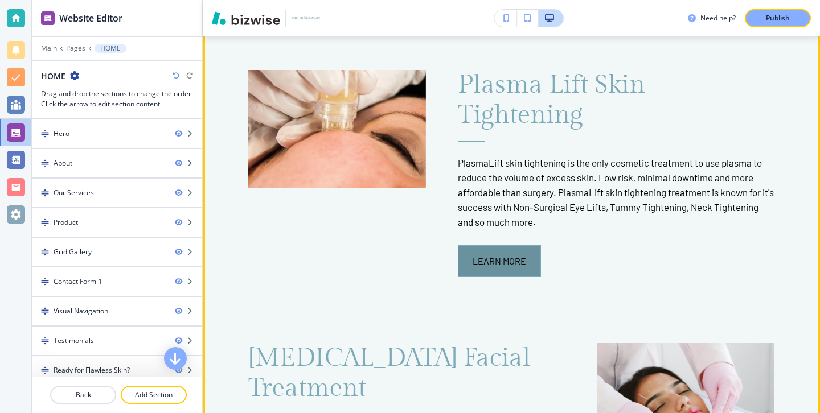
click at [524, 245] on button "Learn More" at bounding box center [499, 261] width 83 height 32
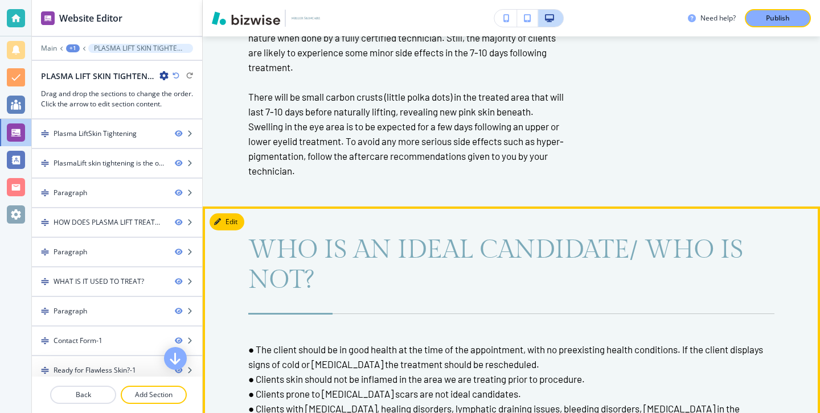
scroll to position [3043, 0]
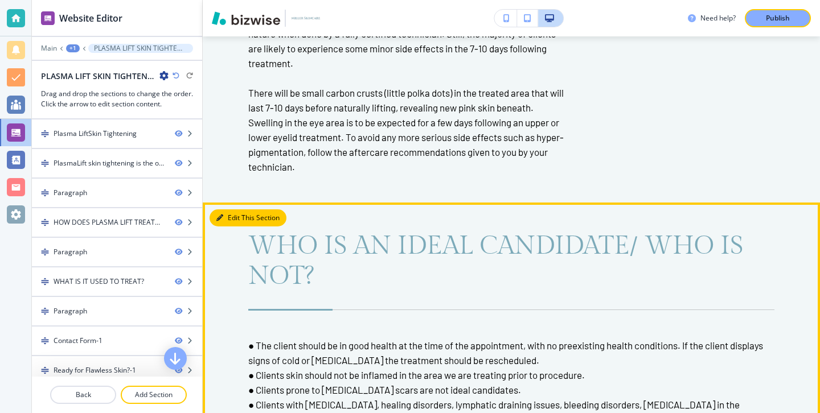
click at [233, 219] on button "Edit This Section" at bounding box center [248, 218] width 77 height 17
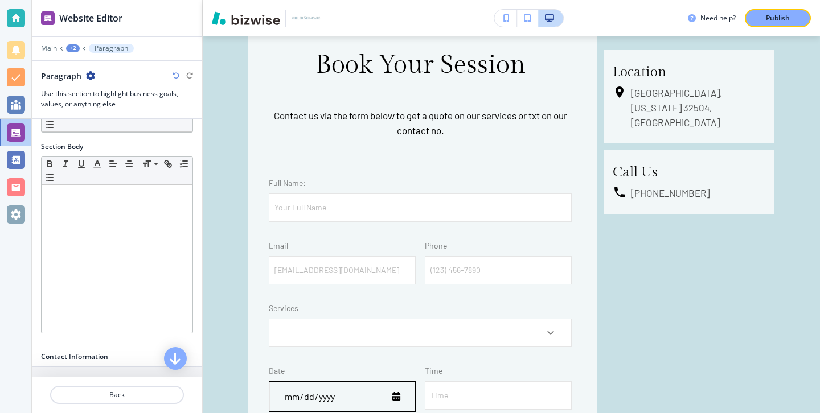
scroll to position [5527, 0]
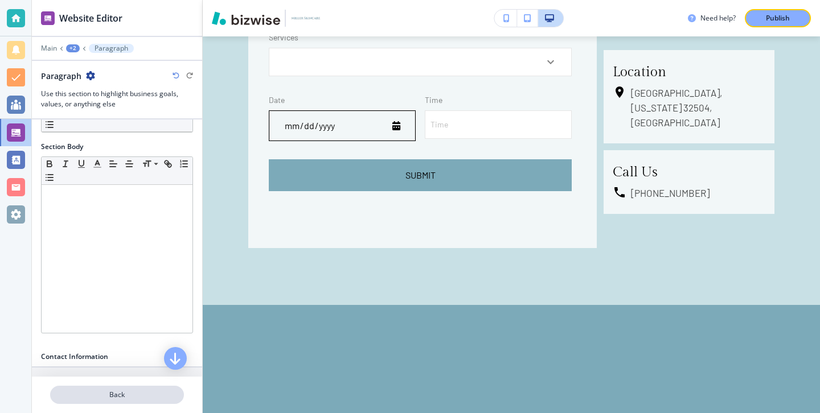
click at [112, 401] on button "Back" at bounding box center [117, 395] width 134 height 18
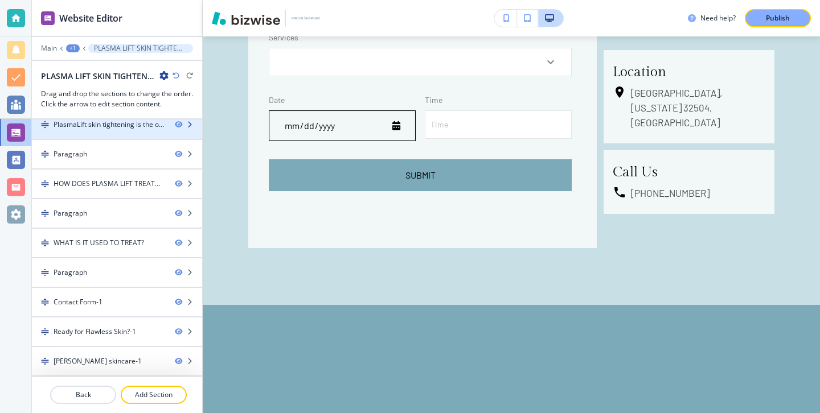
scroll to position [0, 0]
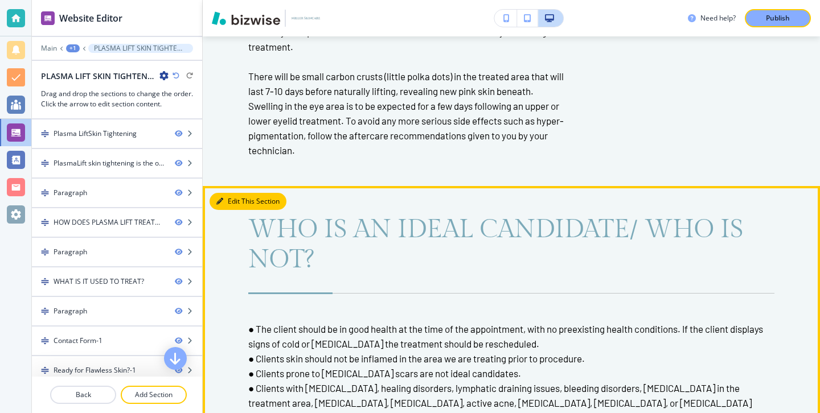
click at [237, 202] on button "Edit This Section" at bounding box center [248, 201] width 77 height 17
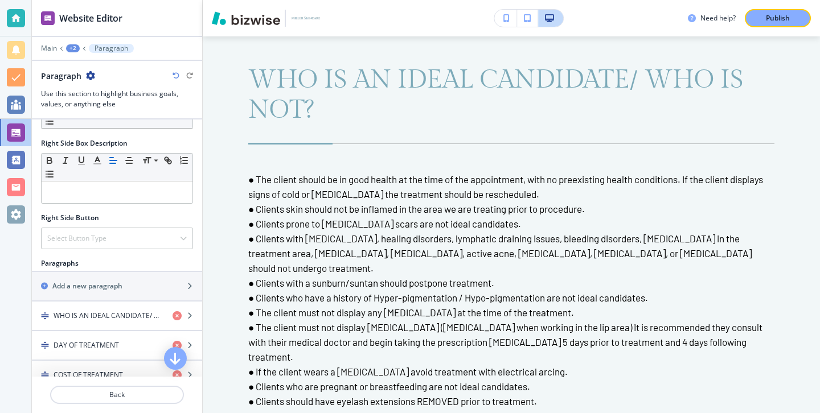
scroll to position [579, 0]
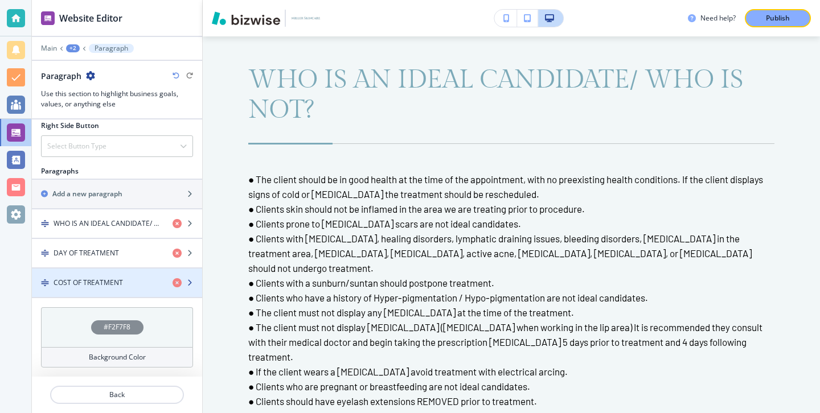
click at [123, 284] on h4 "COST OF TREATMENT" at bounding box center [88, 283] width 69 height 10
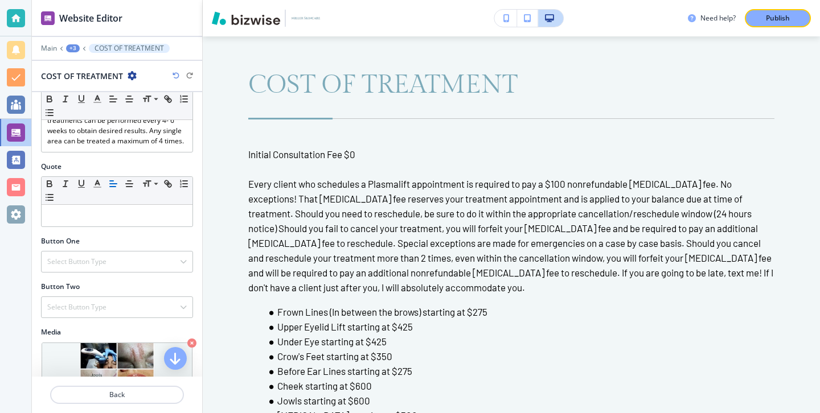
scroll to position [671, 0]
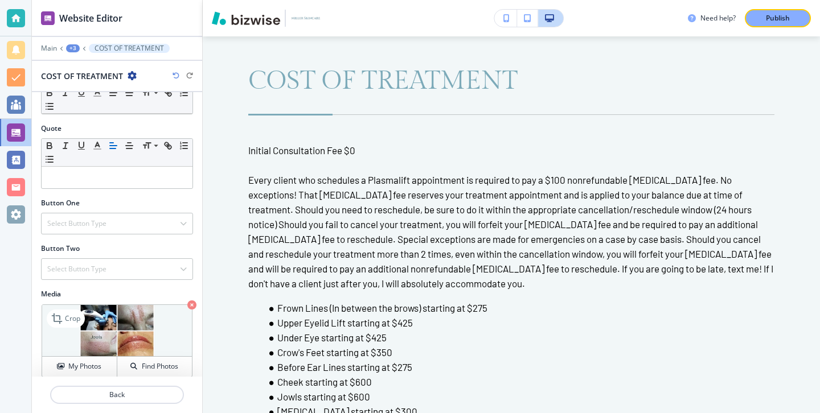
click at [187, 301] on icon "button" at bounding box center [191, 305] width 9 height 9
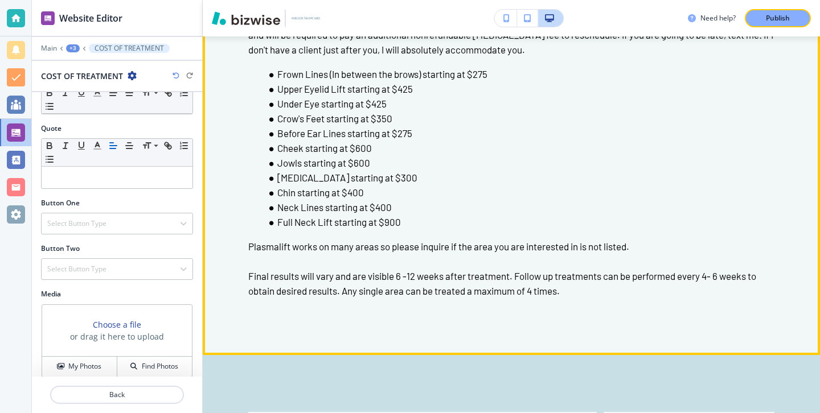
scroll to position [4316, 0]
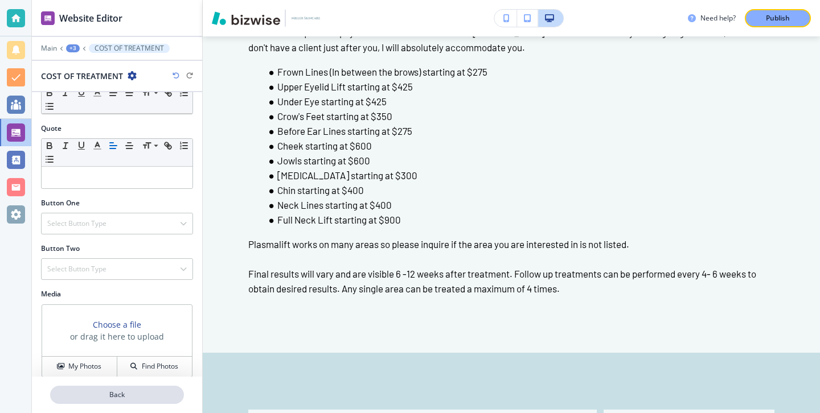
click at [134, 388] on button "Back" at bounding box center [117, 395] width 134 height 18
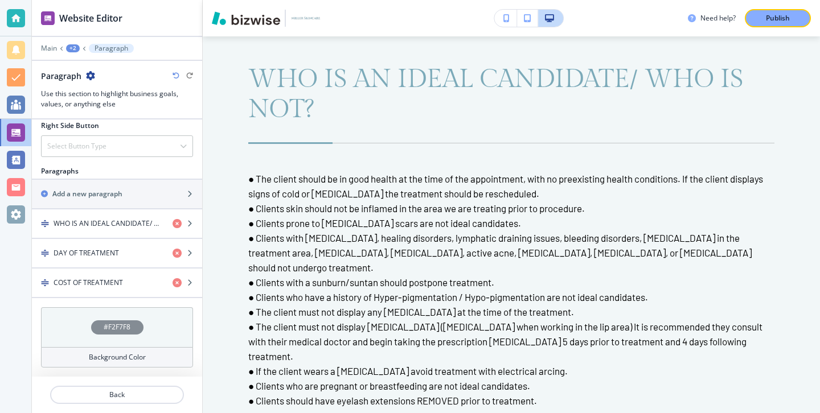
scroll to position [3209, 0]
click at [131, 390] on p "Back" at bounding box center [117, 395] width 132 height 10
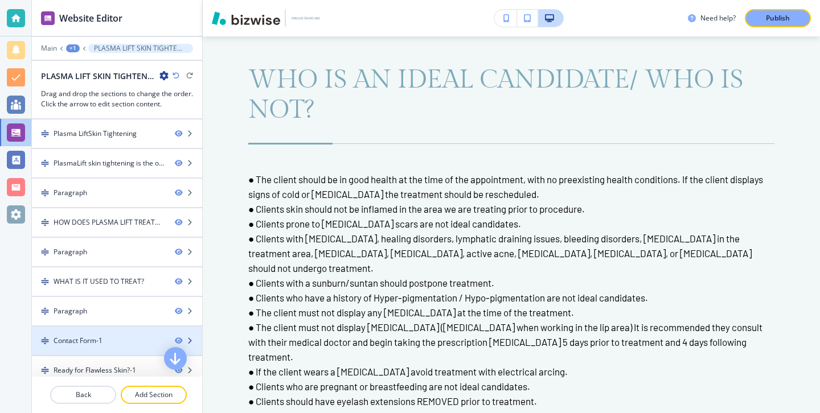
scroll to position [39, 0]
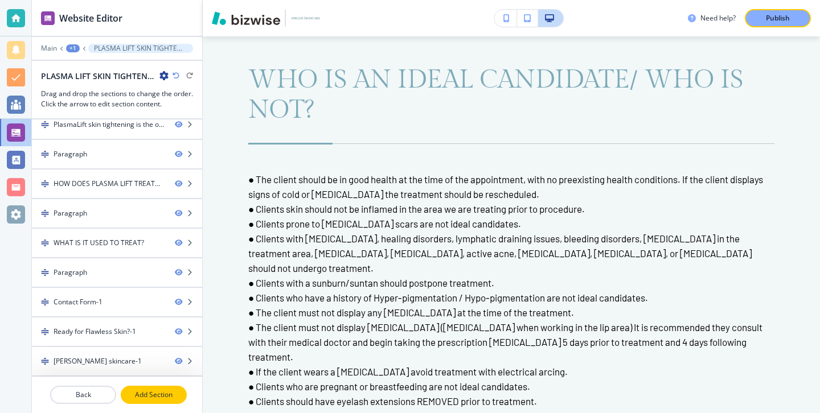
click at [155, 397] on p "Add Section" at bounding box center [154, 395] width 64 height 10
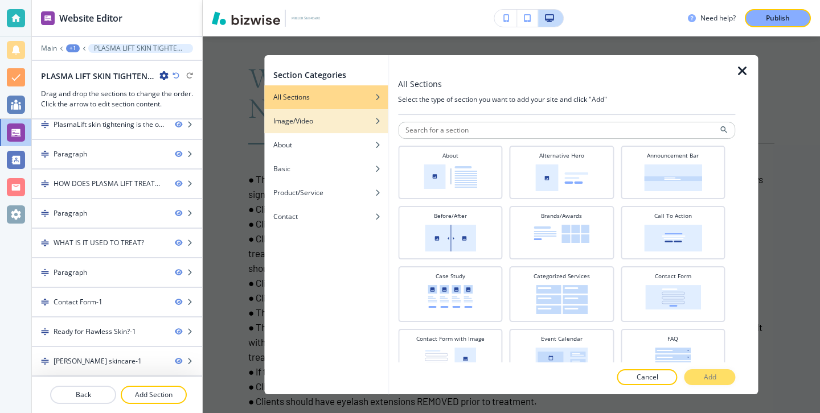
click at [376, 130] on div "button" at bounding box center [326, 129] width 124 height 7
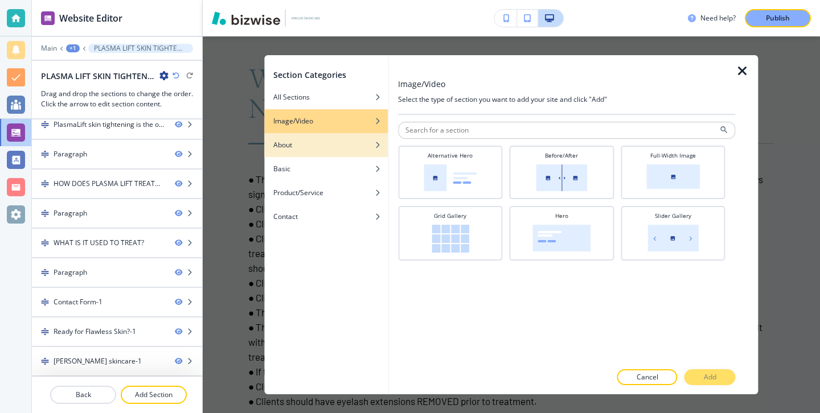
click at [369, 145] on div "About" at bounding box center [326, 145] width 124 height 10
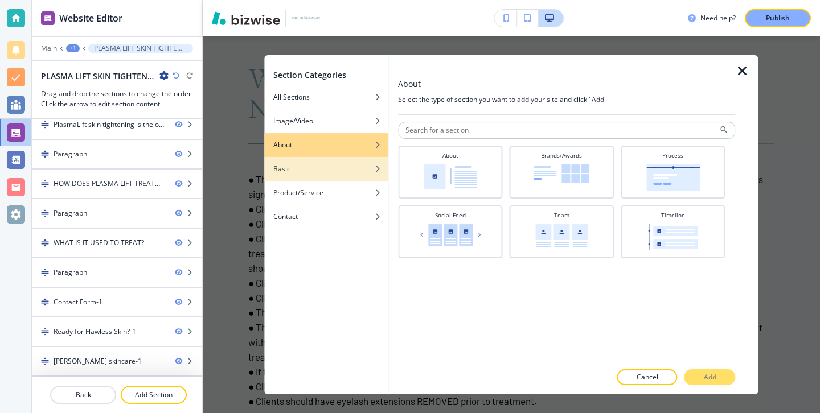
click at [370, 171] on div "Basic" at bounding box center [326, 169] width 124 height 10
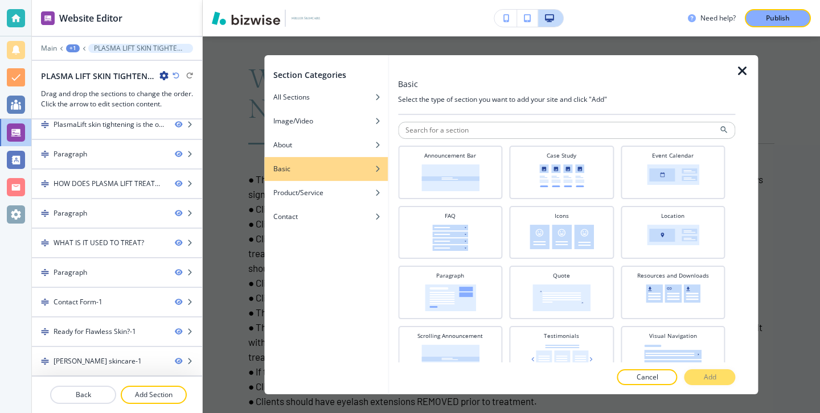
scroll to position [17, 0]
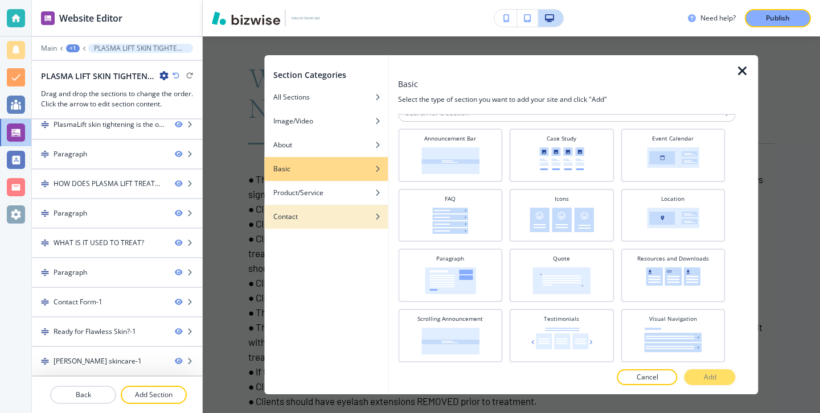
click at [347, 224] on div "button" at bounding box center [326, 225] width 124 height 7
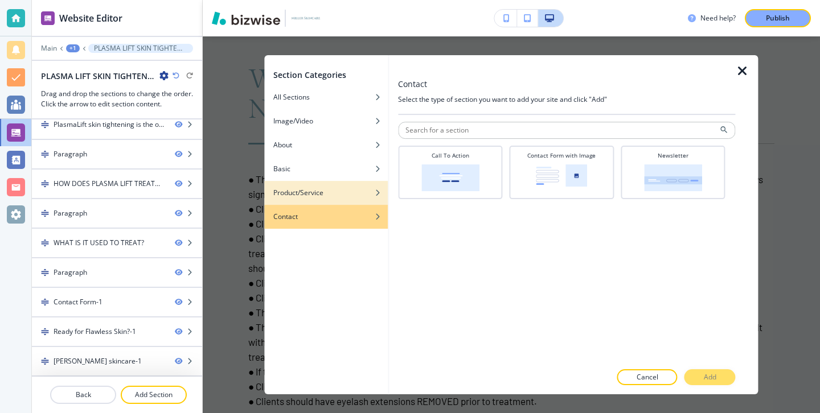
click at [351, 197] on div "Product/Service" at bounding box center [326, 193] width 124 height 10
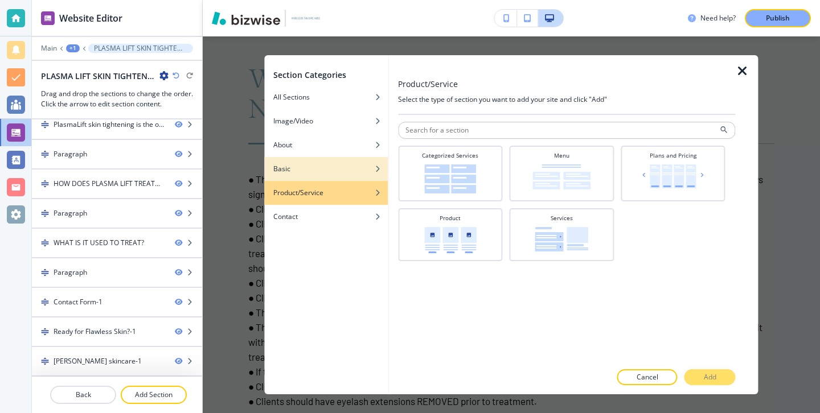
click at [341, 159] on div "button" at bounding box center [326, 160] width 124 height 7
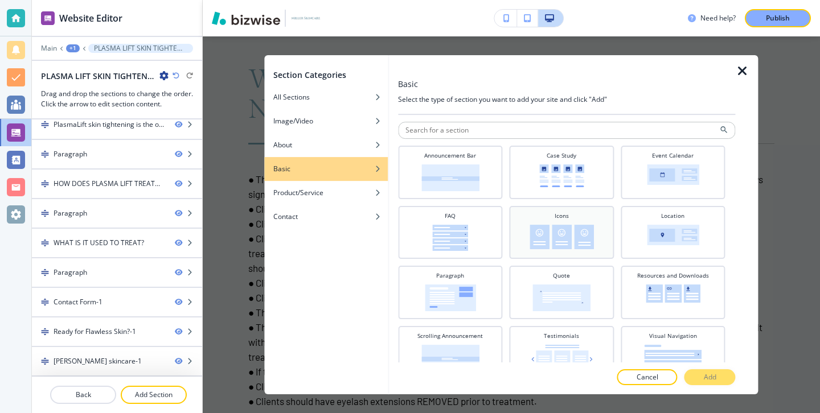
click at [535, 222] on div "Icons" at bounding box center [561, 231] width 93 height 39
click at [708, 375] on p "Add" at bounding box center [710, 377] width 13 height 10
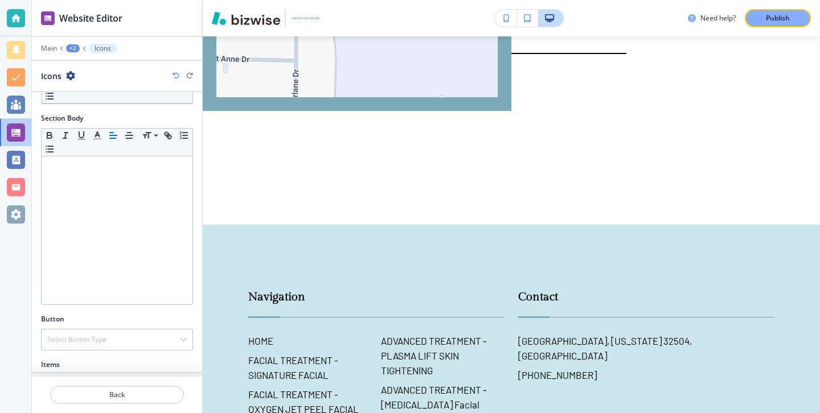
scroll to position [250, 0]
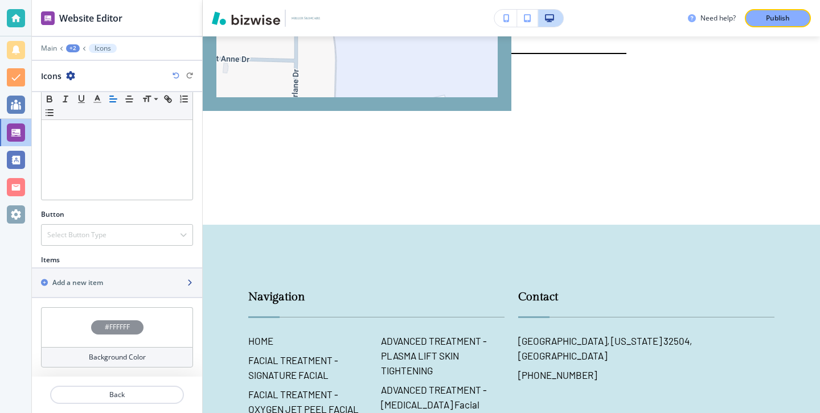
click at [141, 290] on div "button" at bounding box center [117, 292] width 170 height 9
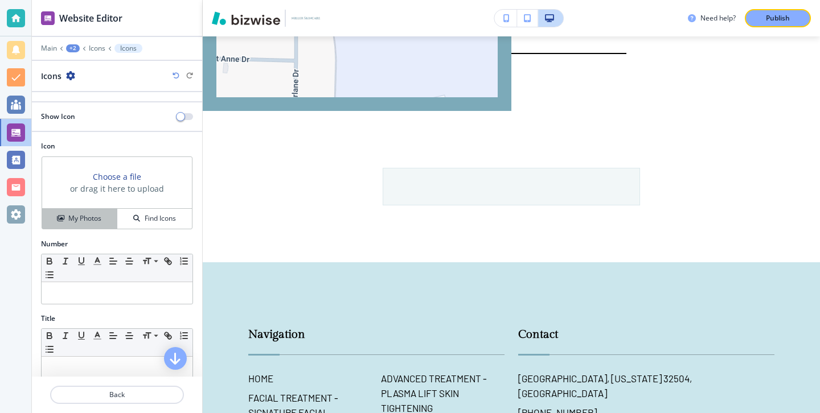
click at [93, 224] on button "My Photos" at bounding box center [79, 219] width 75 height 20
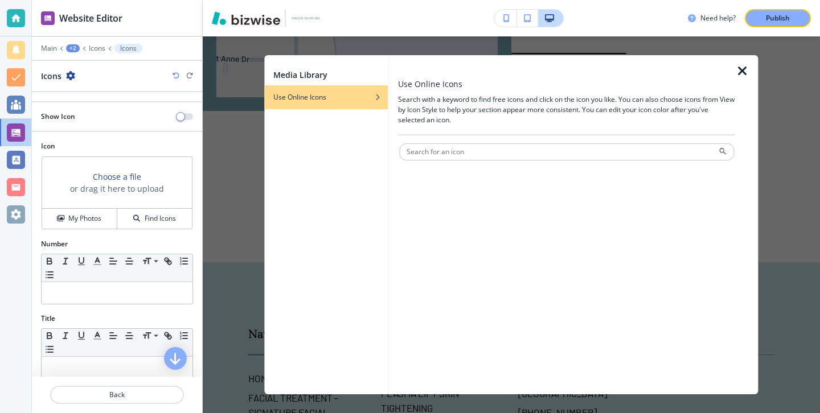
click at [78, 207] on div "Choose a file or drag it here to upload" at bounding box center [117, 183] width 150 height 52
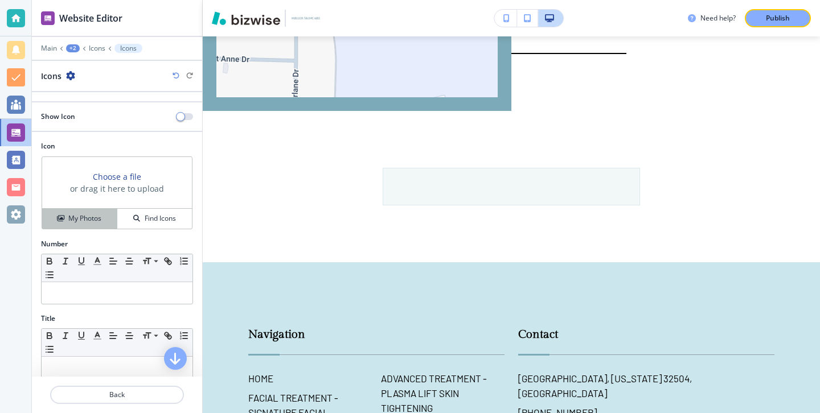
click at [79, 214] on h4 "My Photos" at bounding box center [84, 219] width 33 height 10
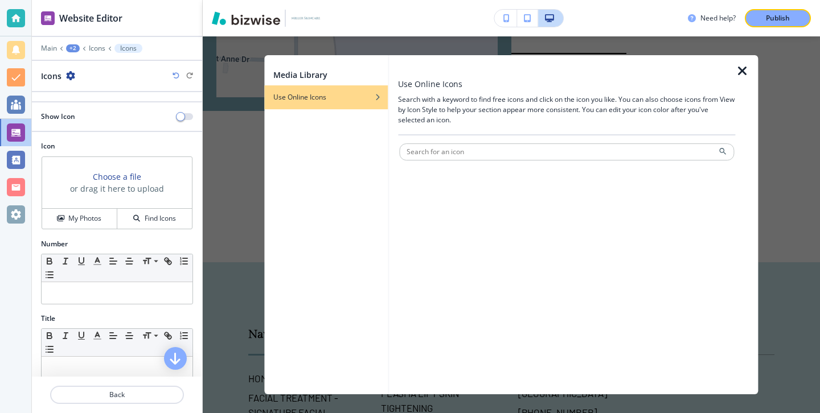
click at [316, 109] on div "button" at bounding box center [326, 105] width 124 height 7
click at [736, 83] on div at bounding box center [747, 224] width 23 height 339
click at [741, 76] on icon "button" at bounding box center [743, 71] width 14 height 14
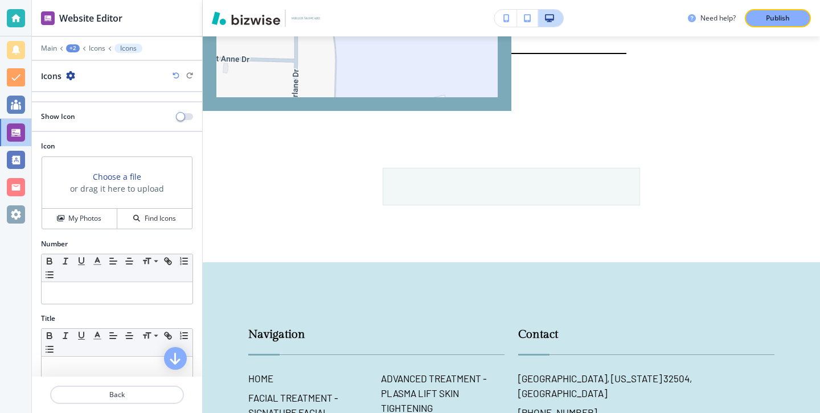
click at [130, 179] on h3 "Choose a file" at bounding box center [117, 177] width 48 height 12
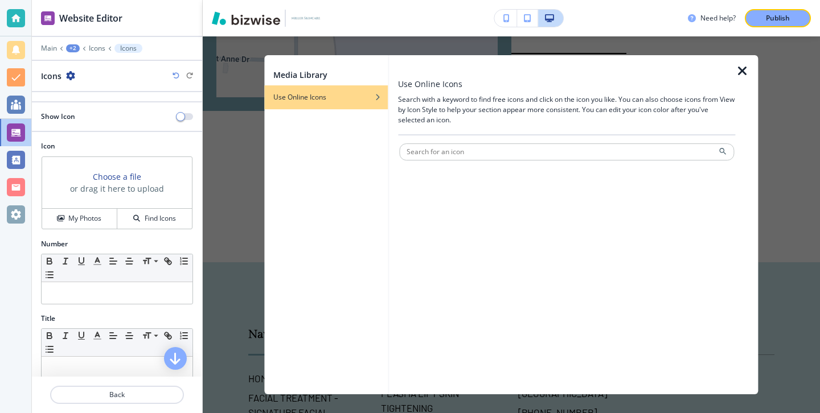
click at [127, 244] on div "Number" at bounding box center [117, 244] width 152 height 10
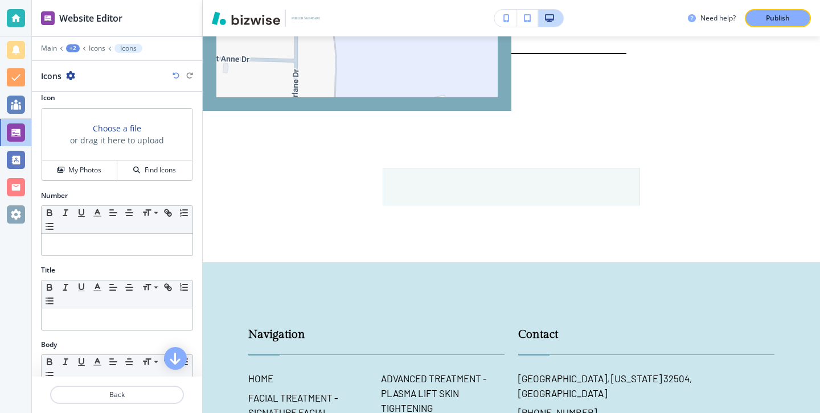
scroll to position [258, 0]
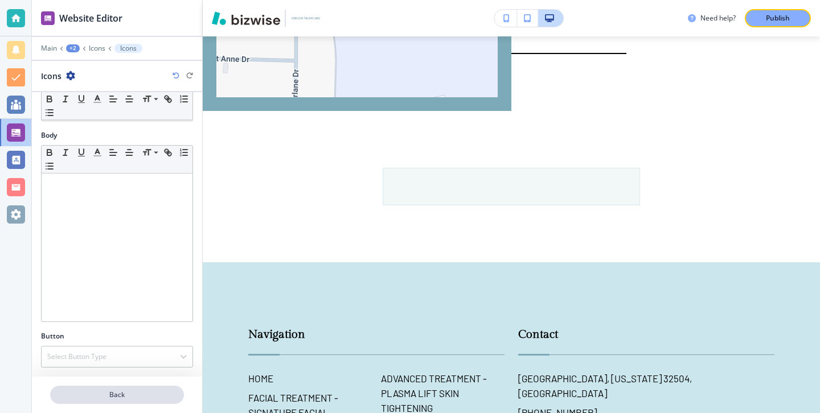
click at [122, 394] on p "Back" at bounding box center [117, 395] width 132 height 10
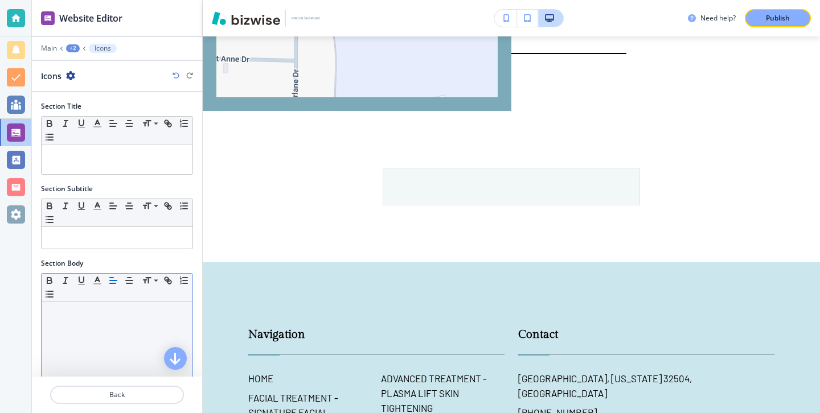
scroll to position [280, 0]
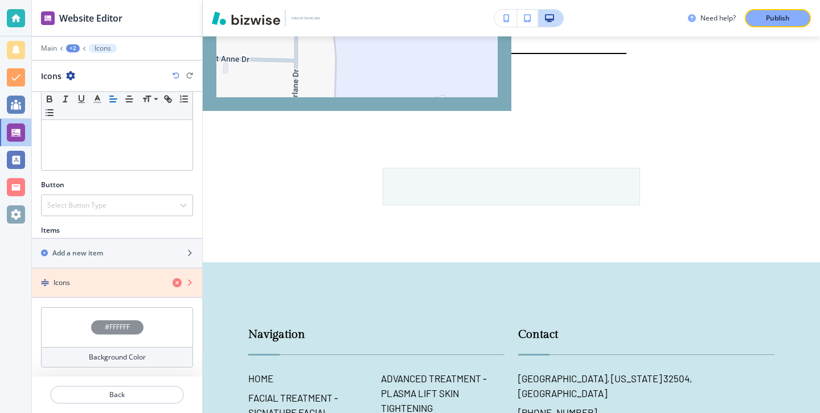
click at [178, 281] on icon "button" at bounding box center [177, 282] width 9 height 9
click at [175, 282] on icon "button" at bounding box center [177, 282] width 9 height 9
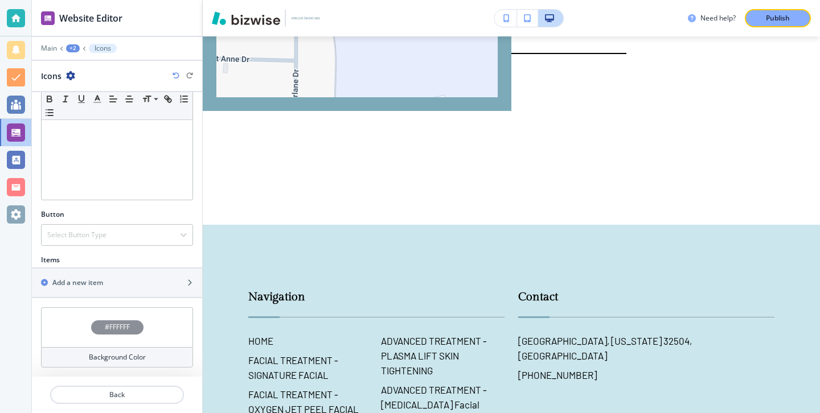
click at [125, 411] on div at bounding box center [117, 408] width 170 height 9
click at [125, 406] on div at bounding box center [117, 408] width 170 height 9
click at [129, 395] on p "Back" at bounding box center [117, 395] width 132 height 10
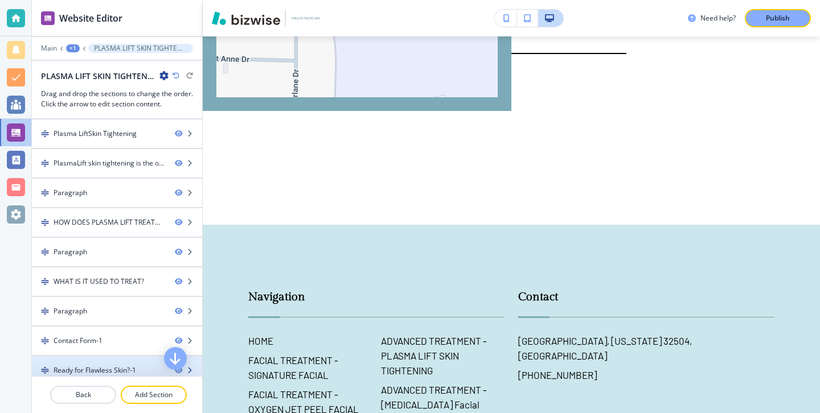
scroll to position [68, 0]
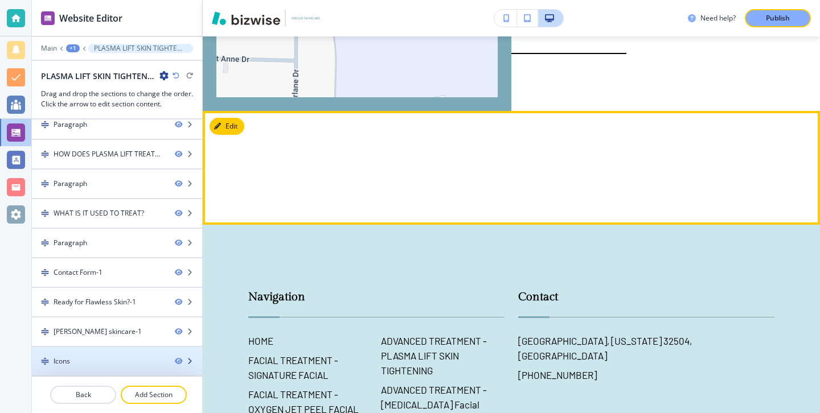
click at [149, 357] on div "Icons" at bounding box center [99, 361] width 134 height 10
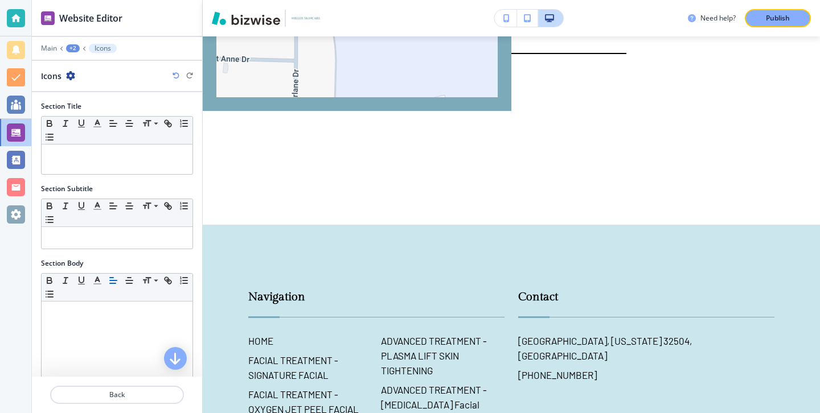
click at [70, 73] on icon "button" at bounding box center [70, 75] width 9 height 9
click at [92, 129] on button "Delete Section" at bounding box center [102, 135] width 73 height 20
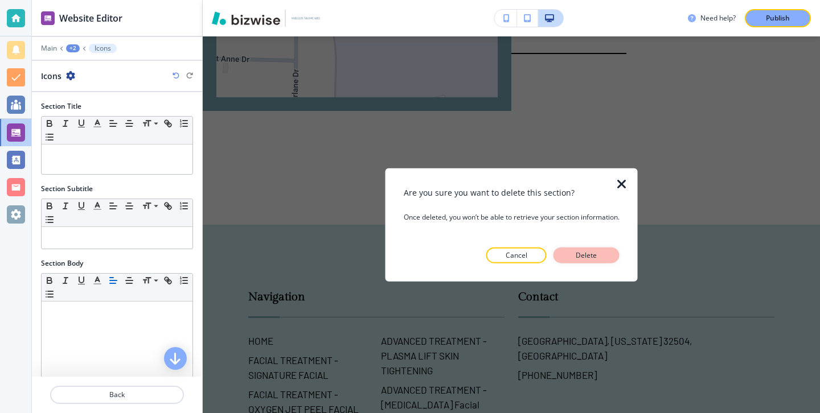
click at [564, 251] on button "Delete" at bounding box center [586, 255] width 66 height 16
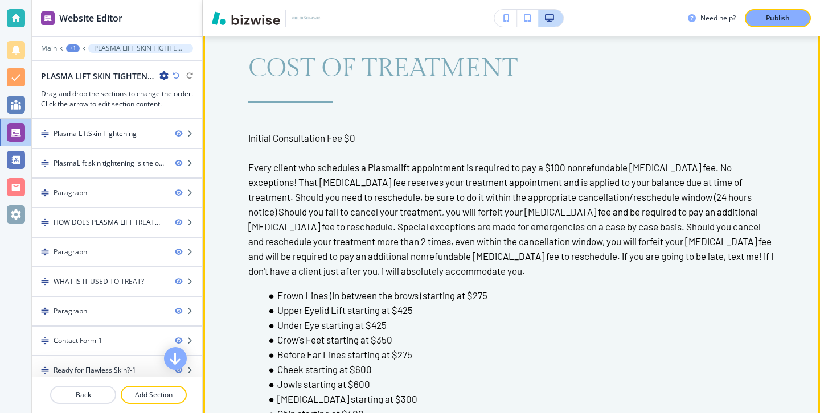
scroll to position [4024, 0]
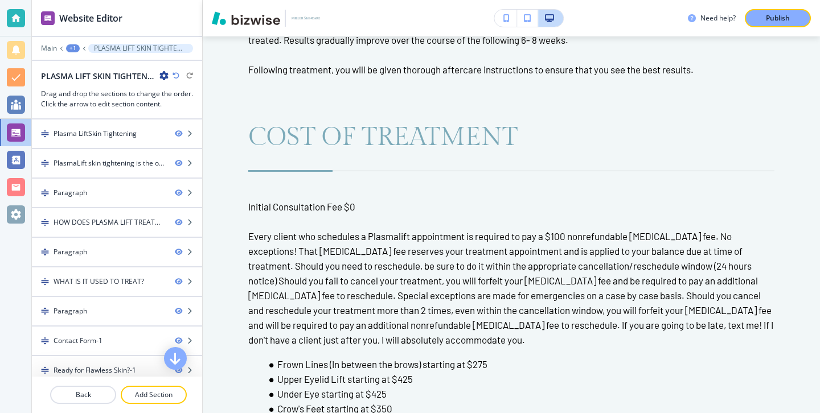
click at [54, 52] on div "Main +1 PLASMA LIFT SKIN TIGHTENING" at bounding box center [117, 48] width 152 height 9
click at [54, 49] on p "Main" at bounding box center [49, 48] width 16 height 8
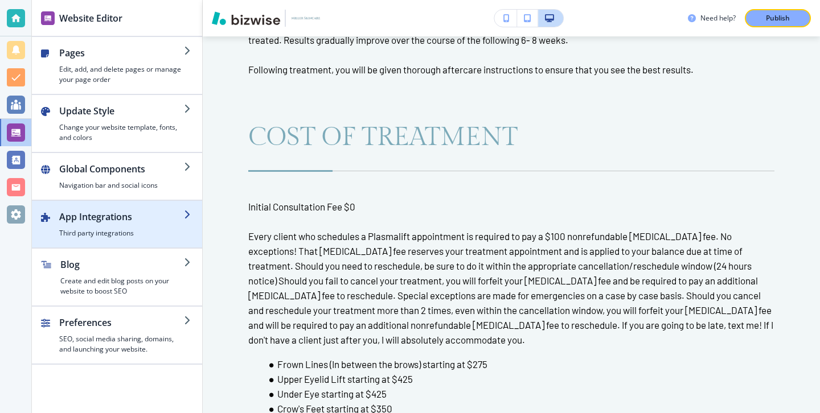
click at [122, 223] on h2 "App Integrations" at bounding box center [121, 217] width 125 height 14
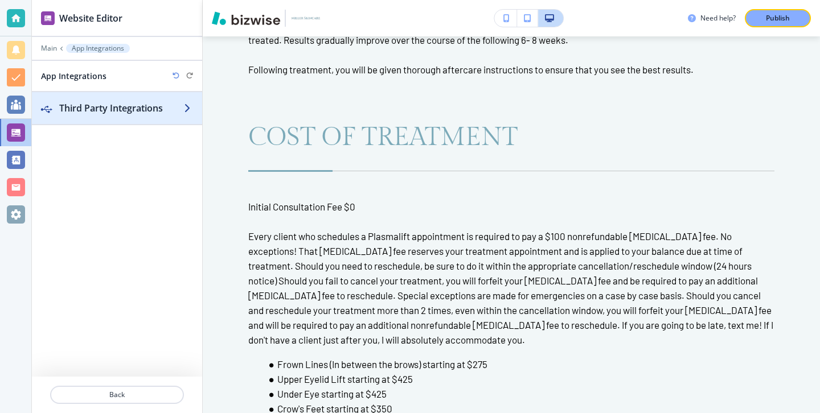
click at [164, 113] on h2 "Third Party Integrations" at bounding box center [121, 108] width 125 height 14
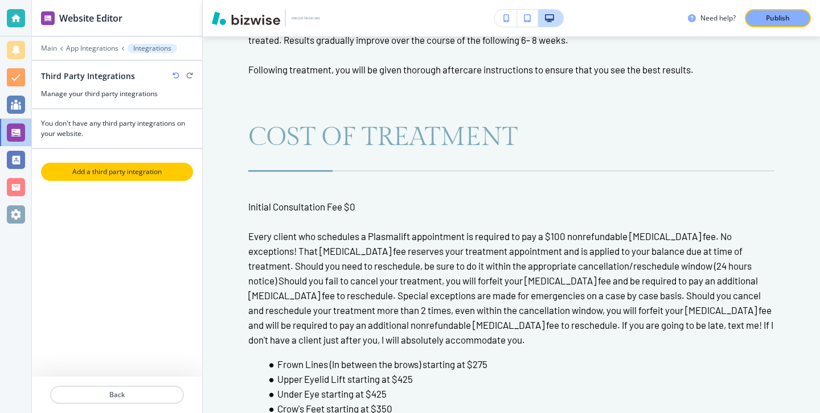
click at [163, 176] on p "Add a third party integration" at bounding box center [117, 172] width 150 height 10
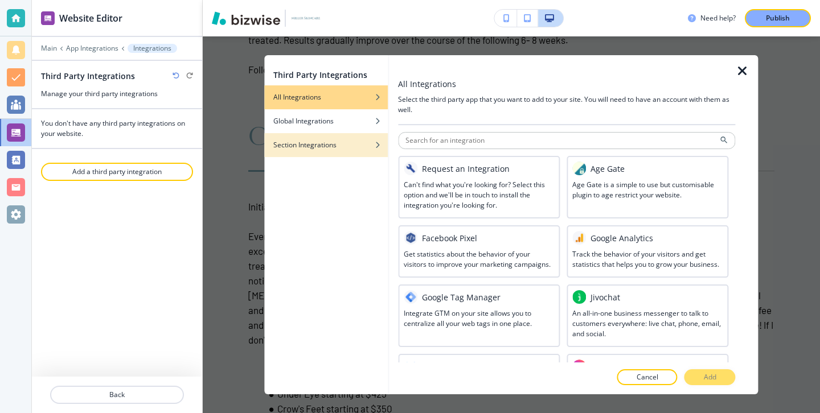
click at [325, 145] on h4 "Section Integrations" at bounding box center [304, 145] width 63 height 10
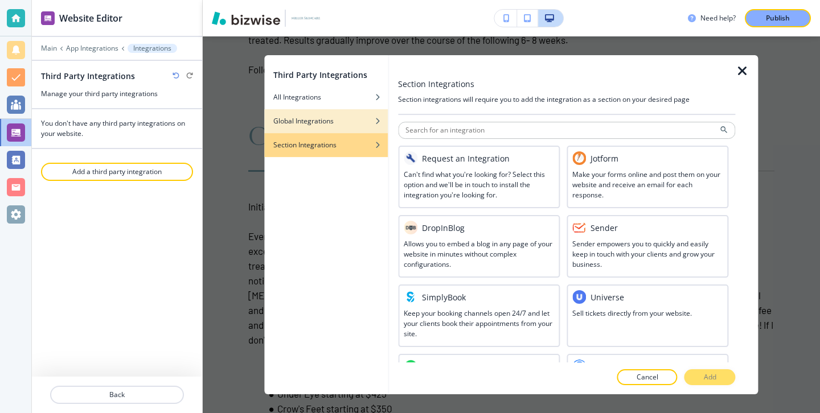
click at [336, 116] on div "Global Integrations" at bounding box center [326, 121] width 124 height 10
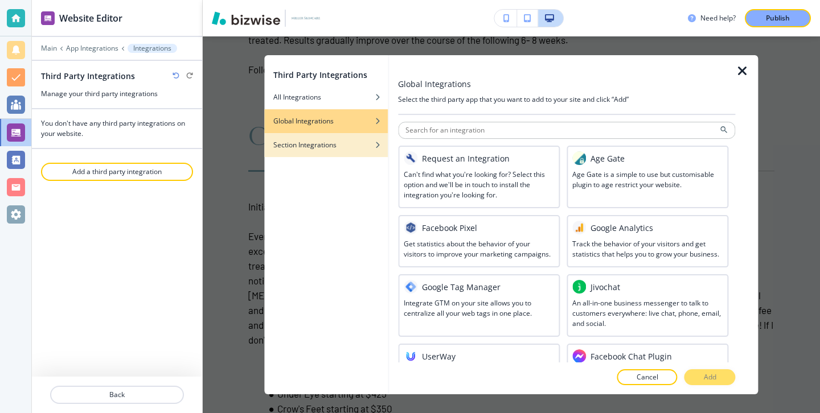
click at [350, 138] on div "button" at bounding box center [326, 136] width 124 height 7
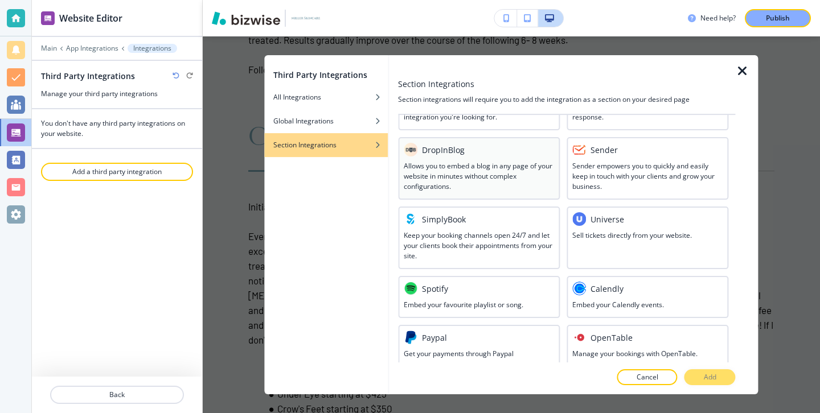
scroll to position [379, 0]
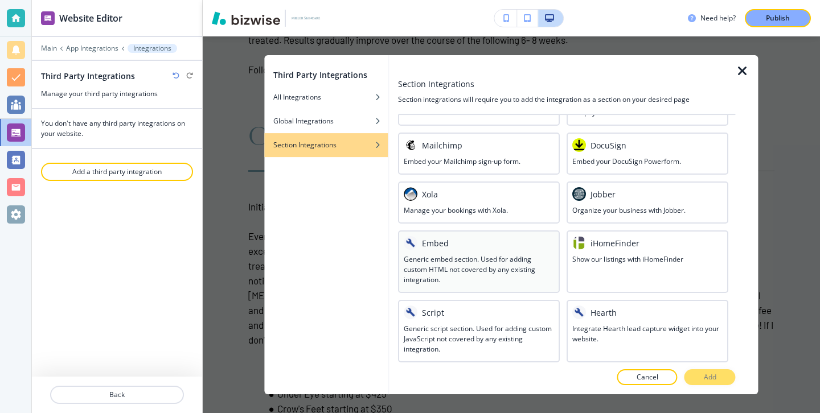
click at [441, 258] on h3 "Generic embed section. Used for adding custom HTML not covered by any existing …" at bounding box center [479, 270] width 150 height 31
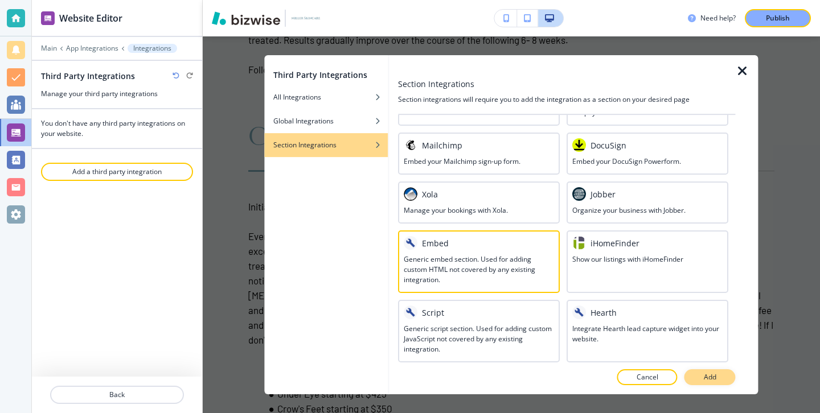
click at [697, 376] on button "Add" at bounding box center [709, 378] width 51 height 16
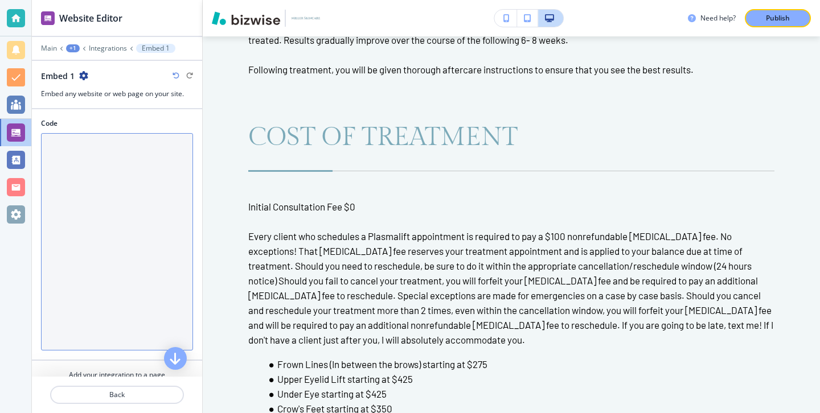
click at [98, 165] on textarea "Code" at bounding box center [117, 241] width 152 height 217
paste textarea "<div style="position: relative; width: 100%; height: 0; padding-top: 10.0005%; …"
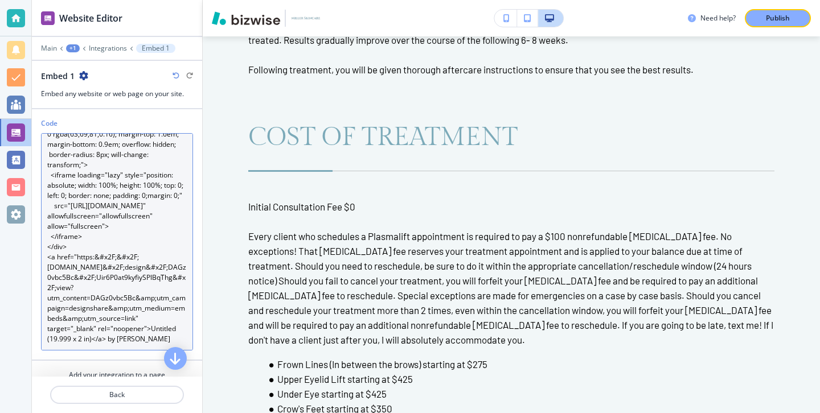
scroll to position [61, 0]
drag, startPoint x: 150, startPoint y: 327, endPoint x: 167, endPoint y: 340, distance: 22.0
click at [167, 340] on textarea "<div style="position: relative; width: 100%; height: 0; padding-top: 10.0005%; …" at bounding box center [117, 241] width 152 height 217
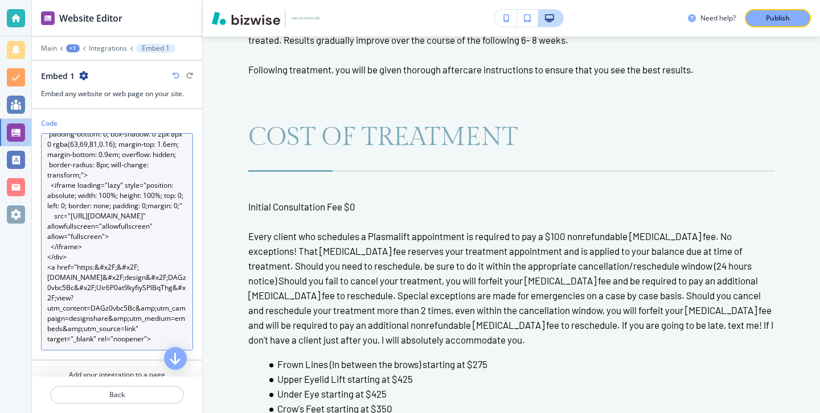
scroll to position [40, 0]
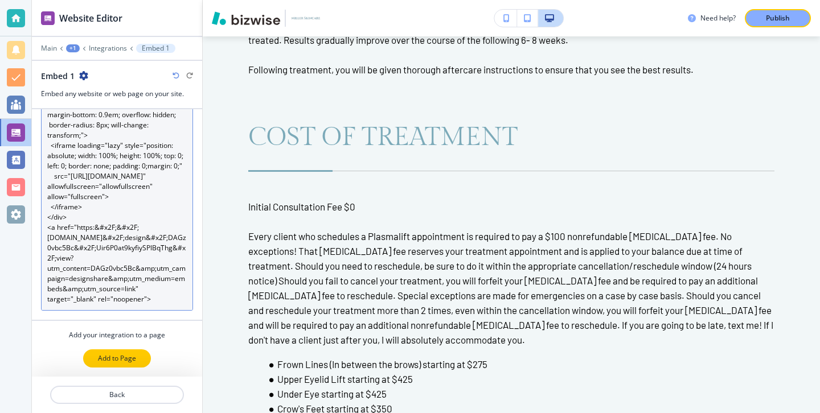
type textarea "<div style="position: relative; width: 100%; height: 0; padding-top: 10.0005%; …"
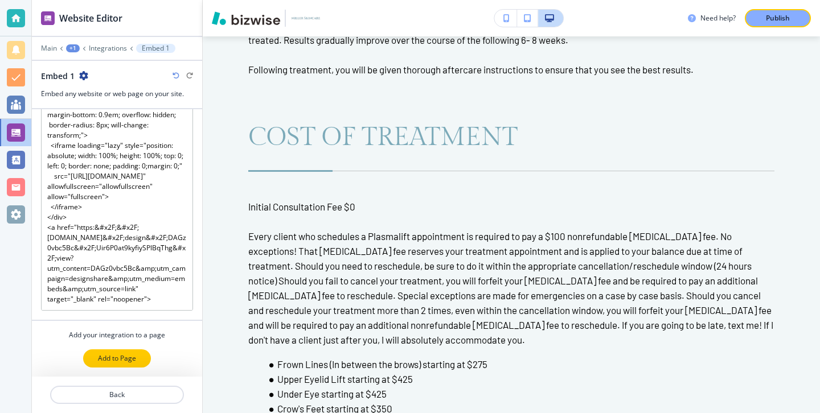
click at [141, 359] on button "Add to Page" at bounding box center [117, 359] width 68 height 18
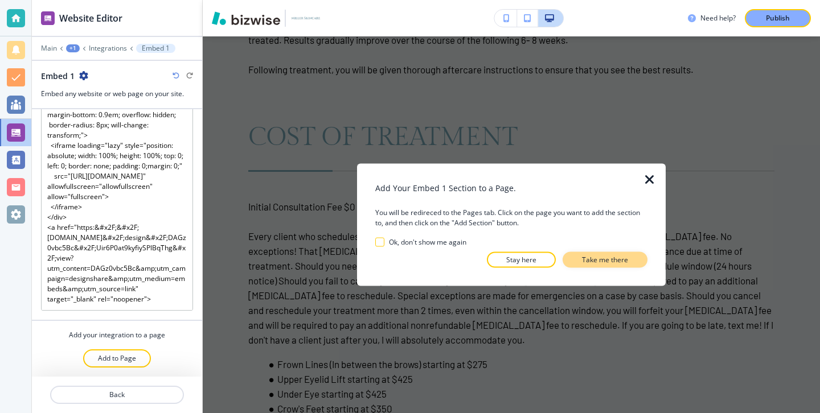
click at [601, 258] on p "Take me there" at bounding box center [605, 260] width 46 height 10
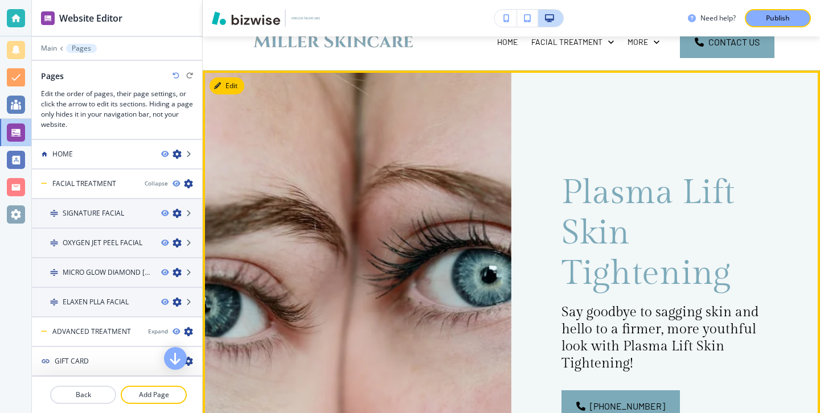
scroll to position [0, 0]
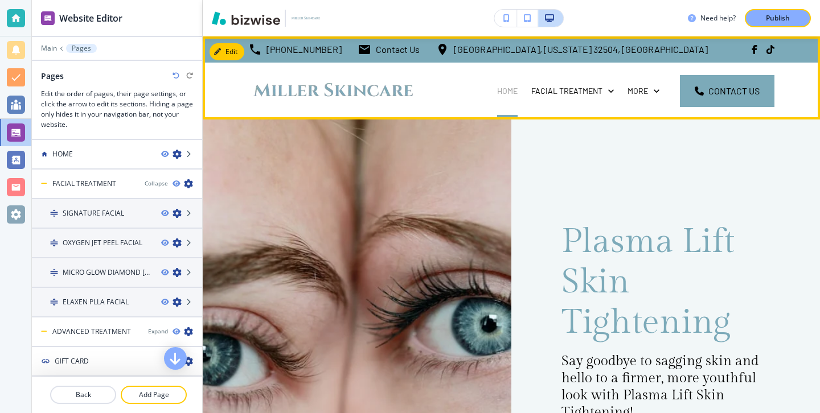
click at [514, 94] on p "HOME" at bounding box center [507, 90] width 20 height 11
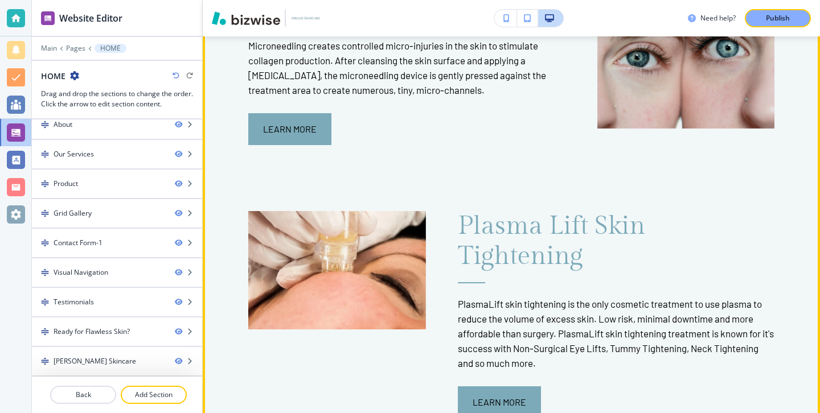
scroll to position [1578, 0]
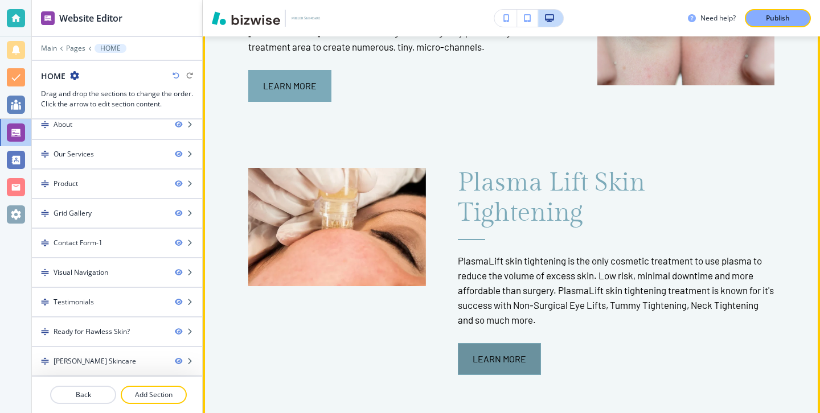
click at [485, 343] on button "Learn More" at bounding box center [499, 359] width 83 height 32
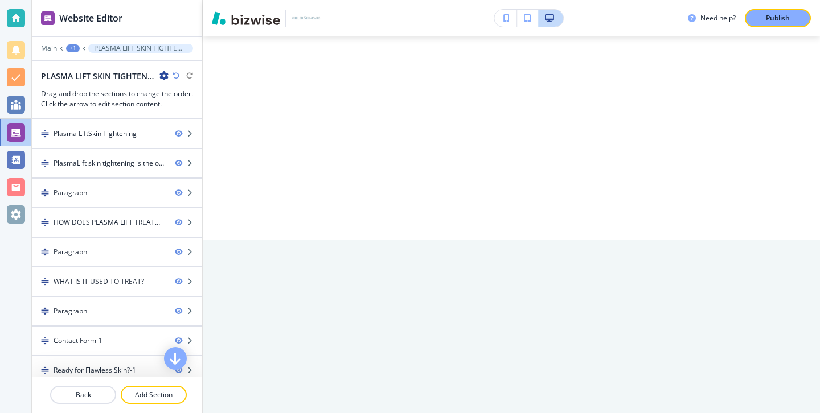
scroll to position [0, 0]
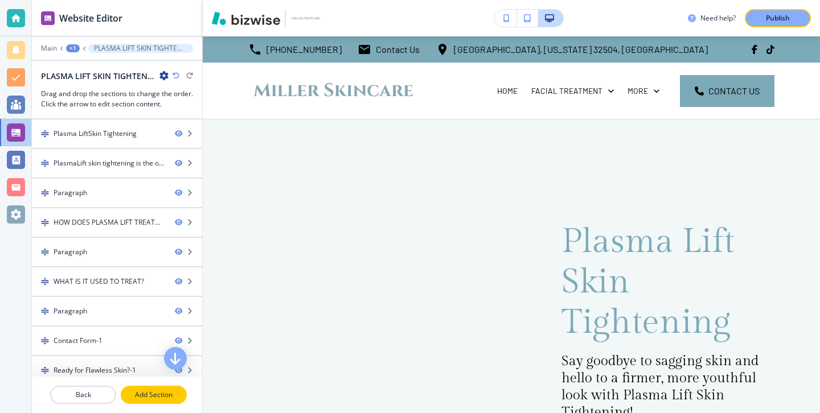
click at [173, 401] on button "Add Section" at bounding box center [154, 395] width 66 height 18
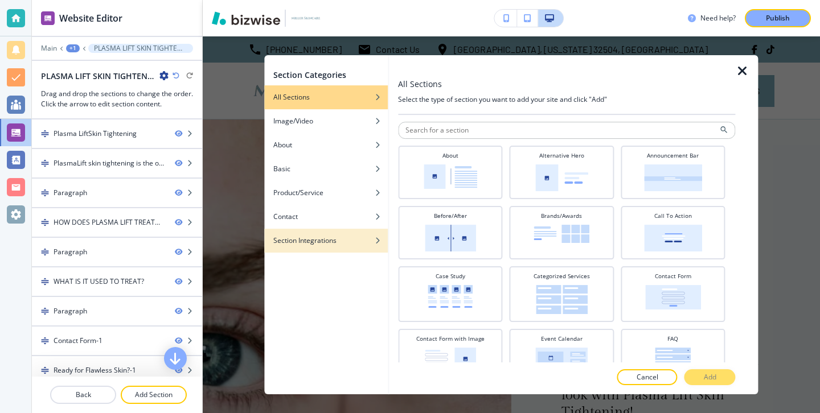
click at [372, 236] on div "Section Integrations" at bounding box center [326, 241] width 124 height 10
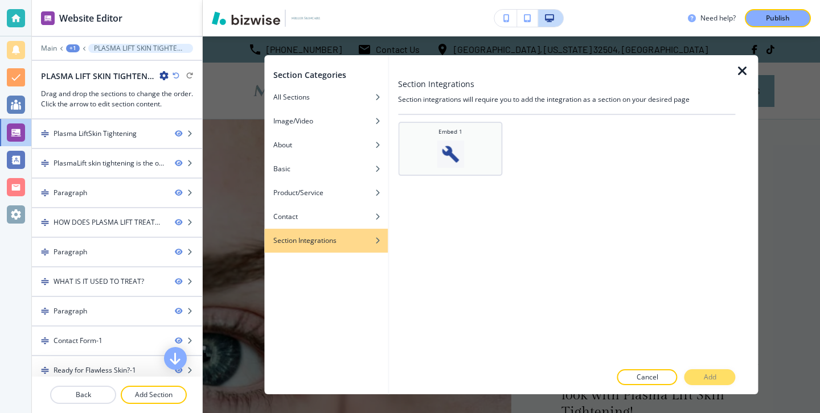
click at [438, 173] on div "Embed 1" at bounding box center [450, 149] width 104 height 54
click at [712, 373] on p "Add" at bounding box center [710, 377] width 13 height 10
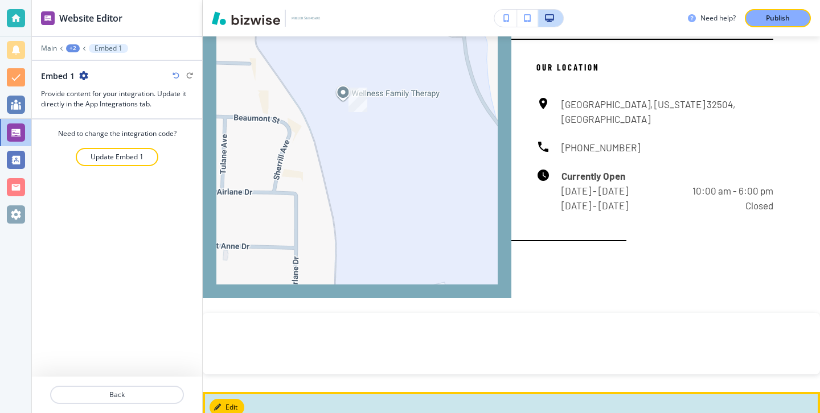
scroll to position [5725, 0]
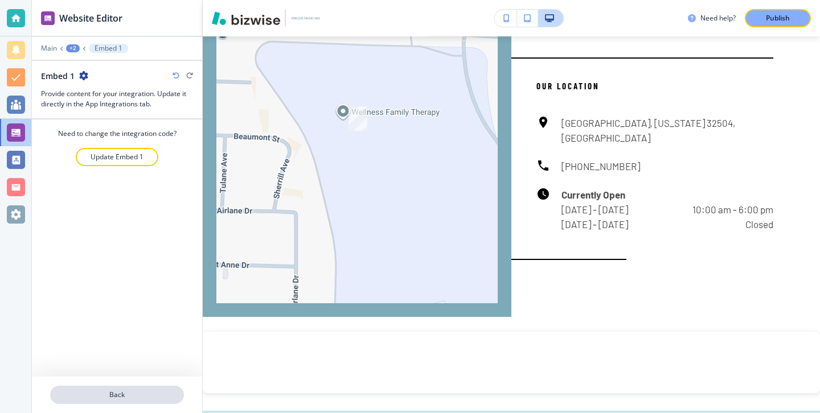
click at [102, 395] on p "Back" at bounding box center [117, 395] width 132 height 10
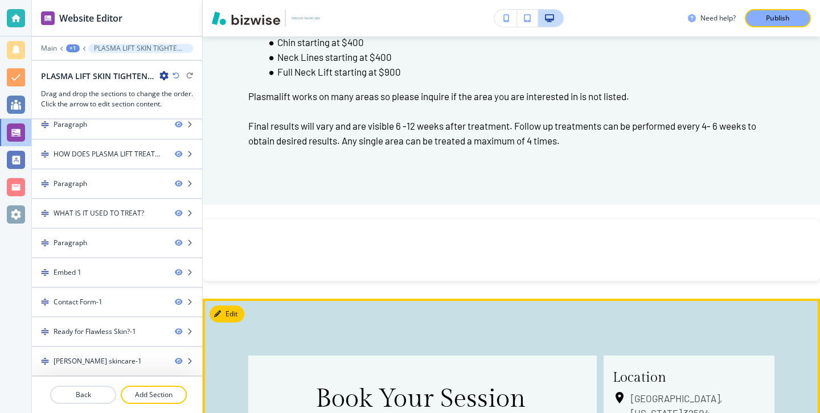
scroll to position [4408, 0]
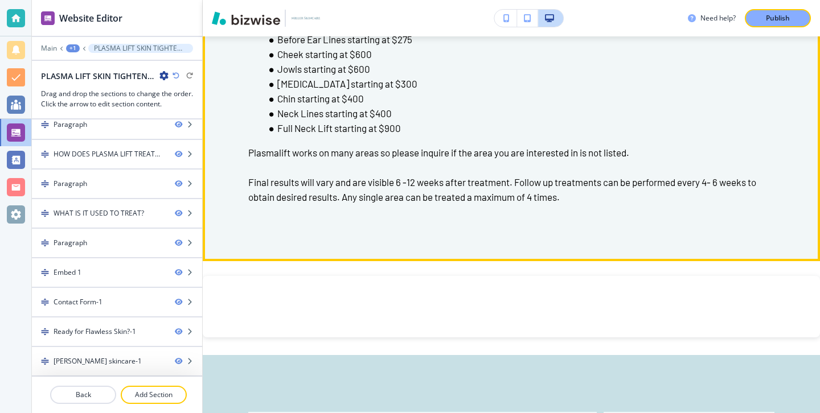
click at [412, 145] on p "Plasmalift works on many areas so please inquire if the area you are interested…" at bounding box center [511, 152] width 526 height 15
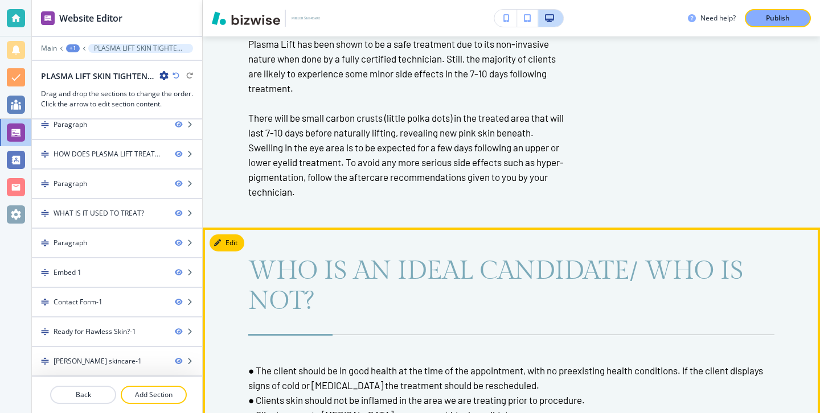
scroll to position [2839, 0]
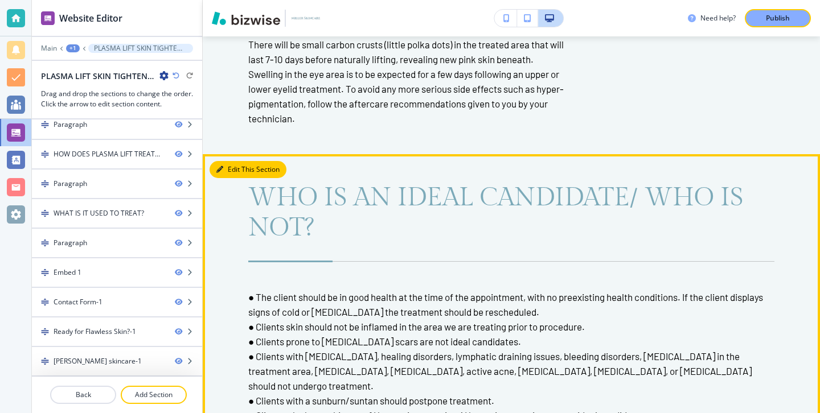
click at [222, 167] on icon "button" at bounding box center [219, 169] width 7 height 7
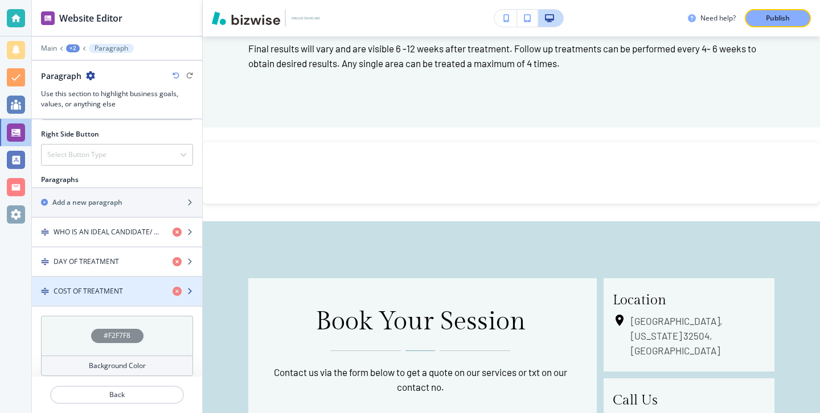
scroll to position [572, 0]
click at [147, 304] on div "button" at bounding box center [117, 299] width 170 height 9
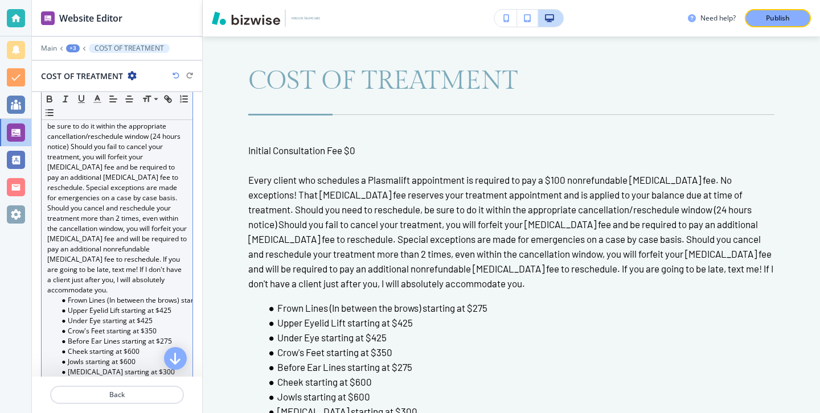
scroll to position [671, 0]
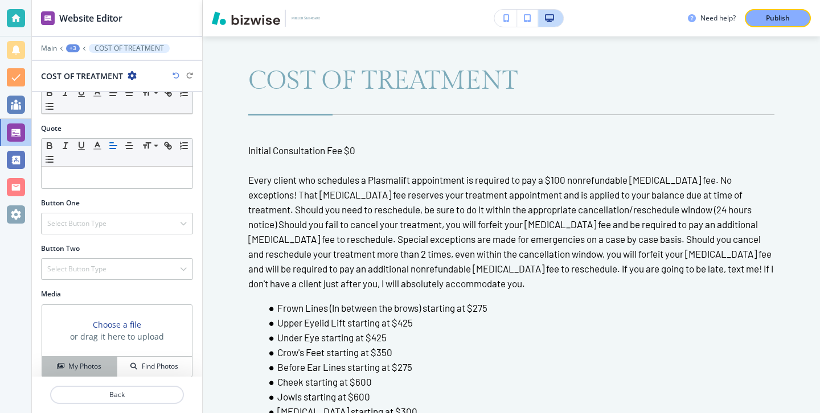
click at [91, 362] on h4 "My Photos" at bounding box center [84, 367] width 33 height 10
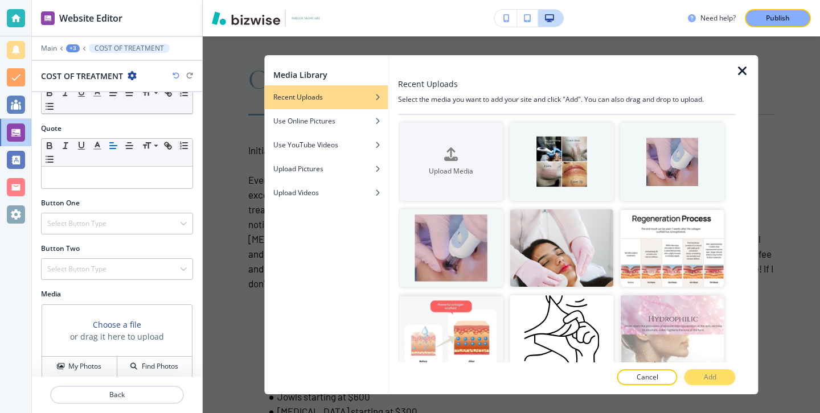
click at [748, 72] on icon "button" at bounding box center [743, 71] width 14 height 14
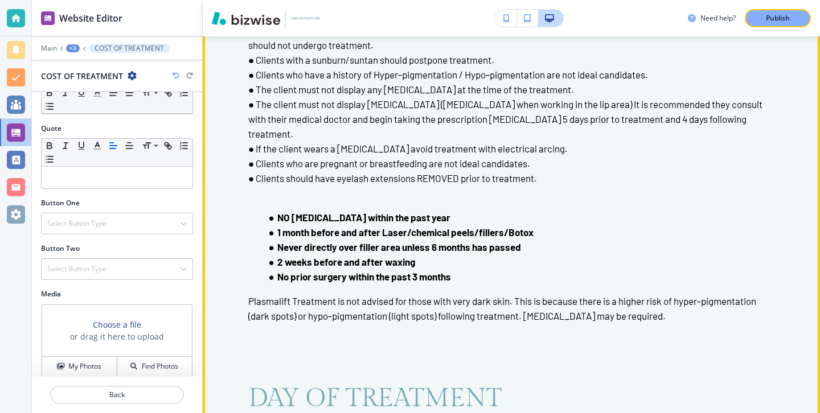
scroll to position [3007, 0]
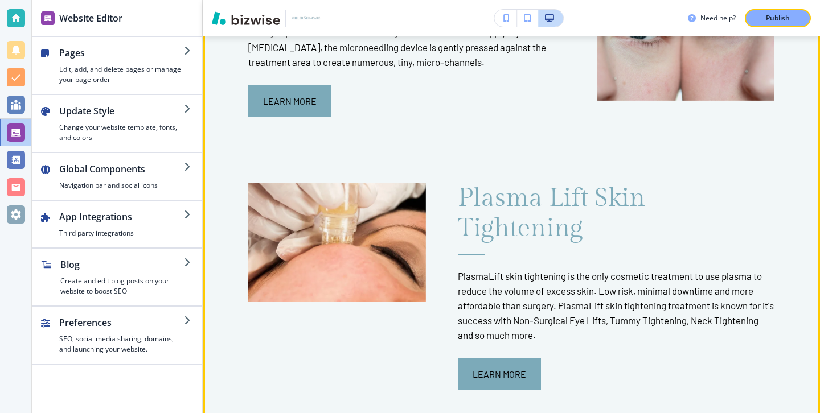
scroll to position [1563, 0]
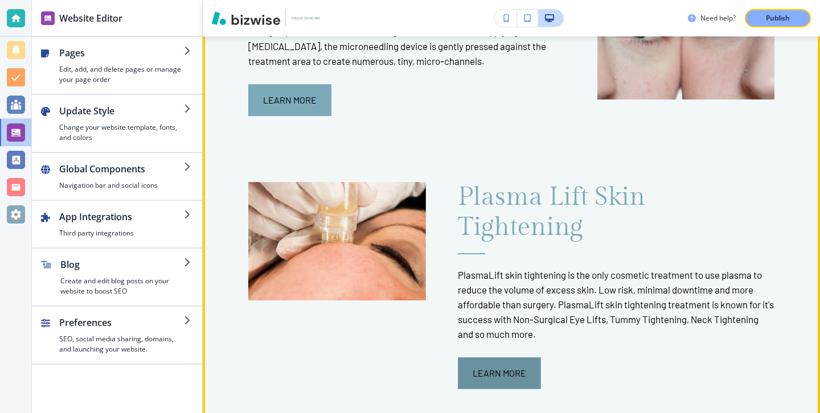
click at [528, 358] on button "Learn More" at bounding box center [499, 374] width 83 height 32
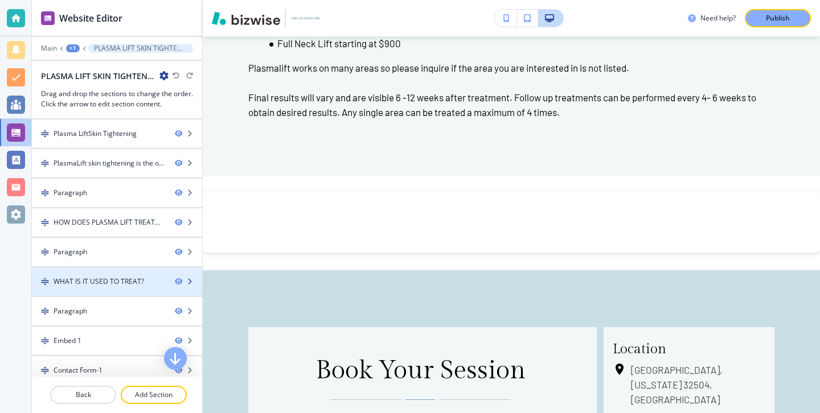
scroll to position [68, 0]
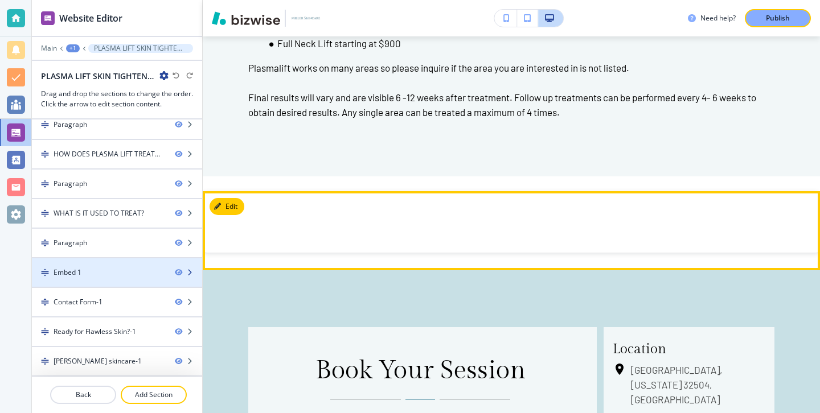
click at [91, 269] on div "Embed 1" at bounding box center [99, 273] width 134 height 10
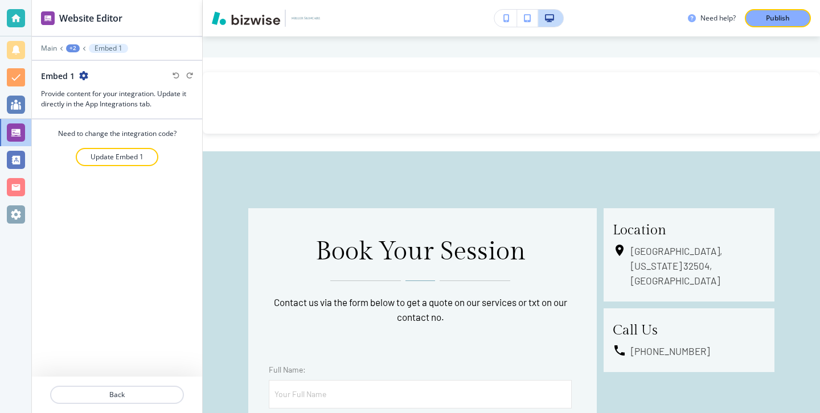
scroll to position [4618, 0]
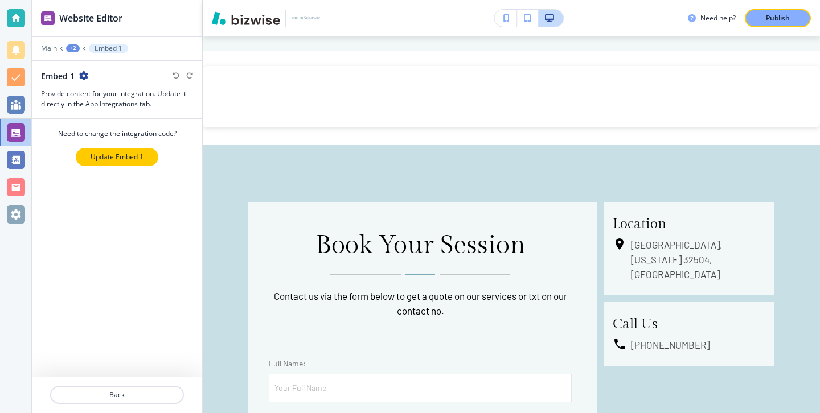
click at [123, 150] on button "Update Embed 1" at bounding box center [117, 157] width 83 height 18
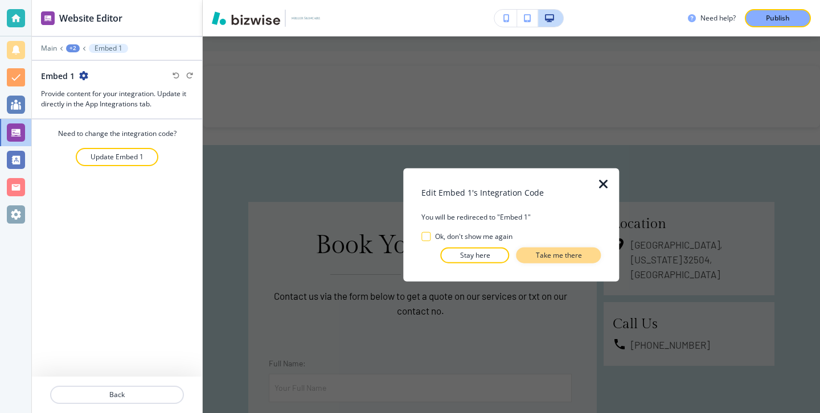
click at [534, 252] on button "Take me there" at bounding box center [558, 255] width 85 height 16
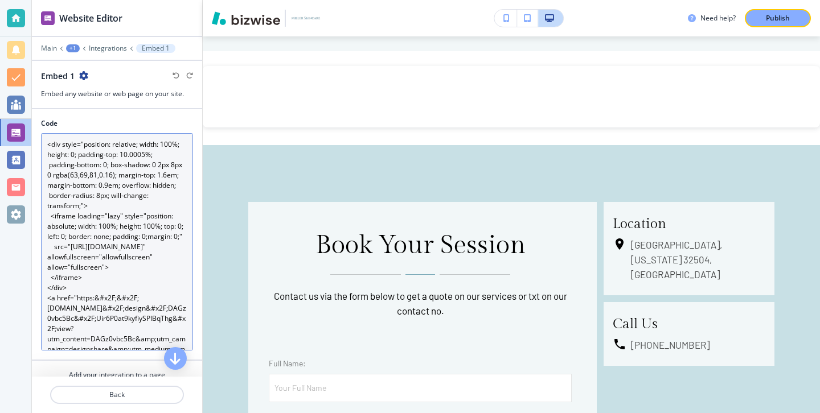
click at [176, 287] on textarea "<div style="position: relative; width: 100%; height: 0; padding-top: 10.0005%; …" at bounding box center [117, 241] width 152 height 217
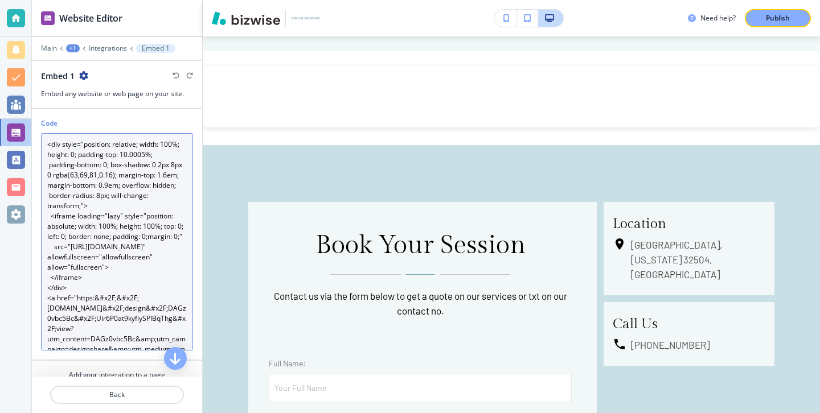
click at [176, 290] on textarea "<div style="position: relative; width: 100%; height: 0; padding-top: 10.0005%; …" at bounding box center [117, 241] width 152 height 217
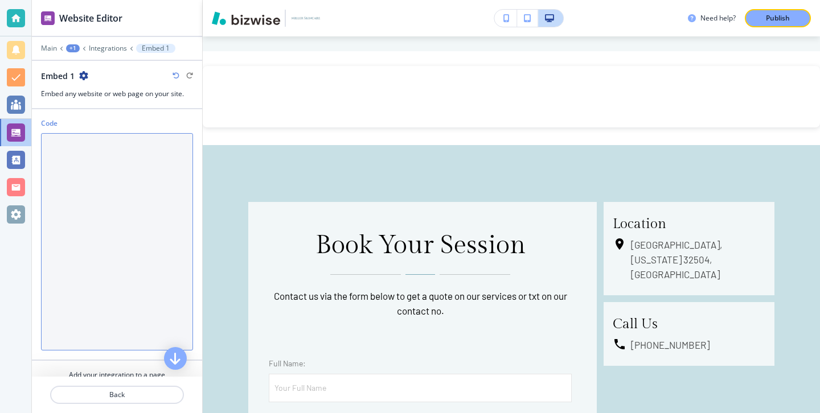
scroll to position [4603, 0]
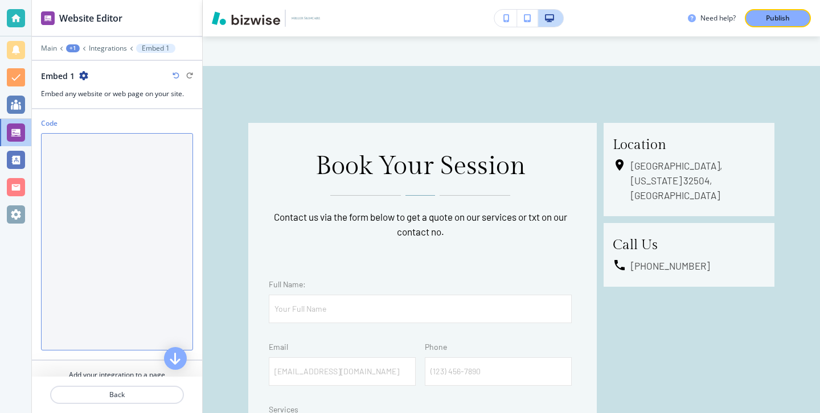
paste textarea "<div style="position: relative; width: 100%; height: 0; padding-top: 20.0010%; …"
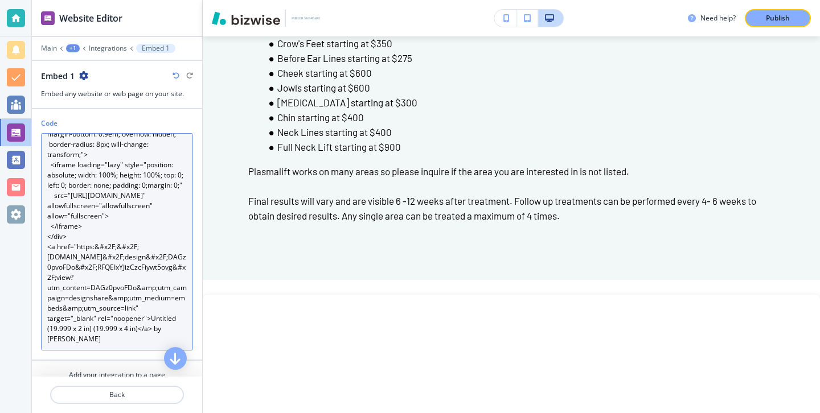
scroll to position [72, 0]
drag, startPoint x: 150, startPoint y: 318, endPoint x: 176, endPoint y: 335, distance: 30.8
click at [176, 335] on textarea "<div style="position: relative; width: 100%; height: 0; padding-top: 20.0010%; …" at bounding box center [117, 241] width 152 height 217
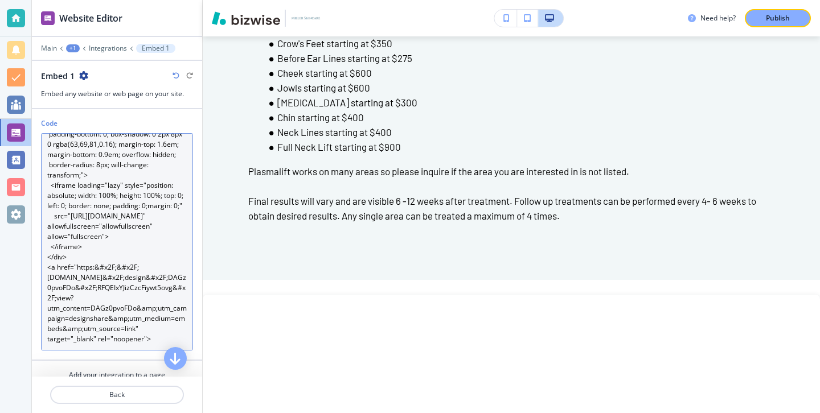
scroll to position [51, 0]
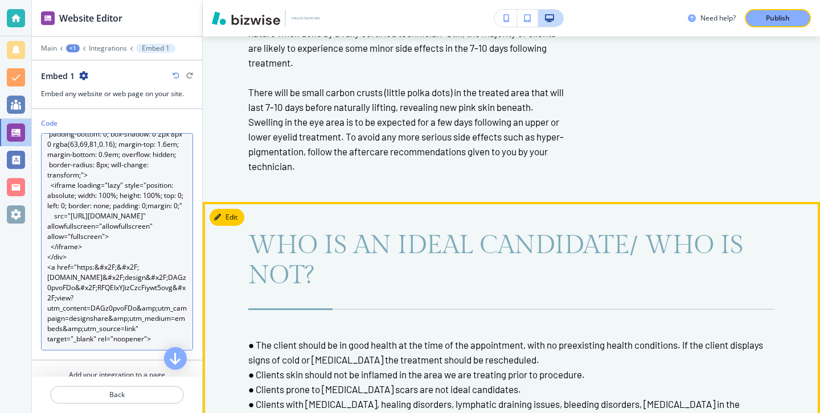
type textarea "<div style="position: relative; width: 100%; height: 0; padding-top: 20.0010%; …"
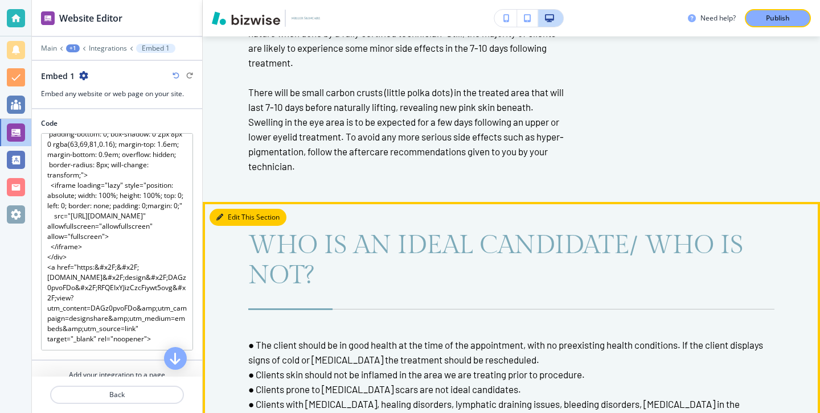
click at [235, 213] on button "Edit This Section" at bounding box center [248, 217] width 77 height 17
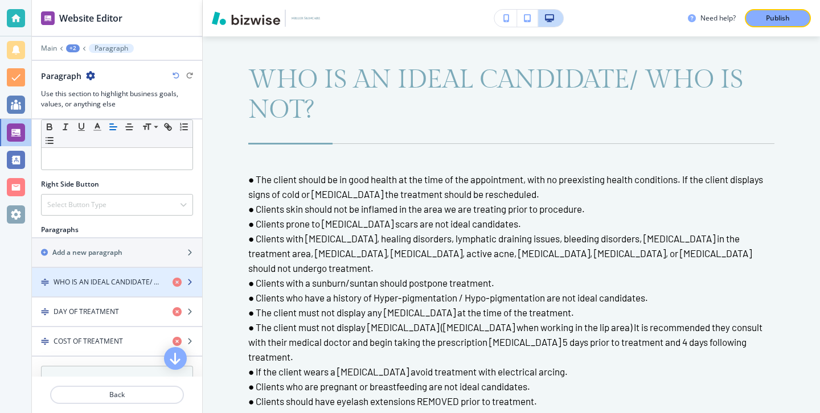
scroll to position [579, 0]
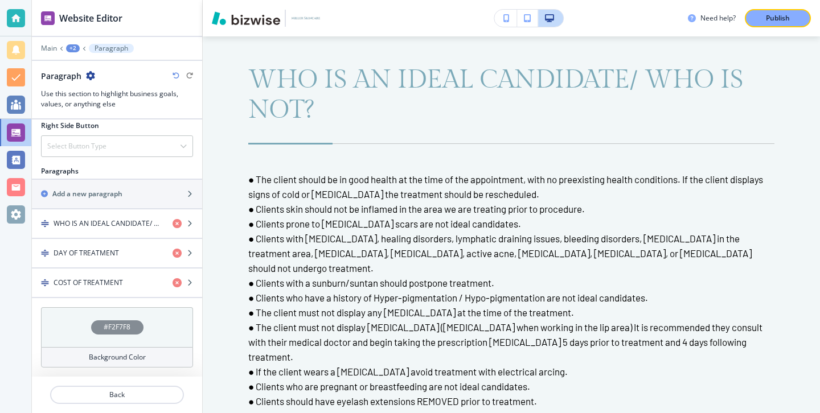
click at [123, 362] on h4 "Background Color" at bounding box center [117, 357] width 57 height 10
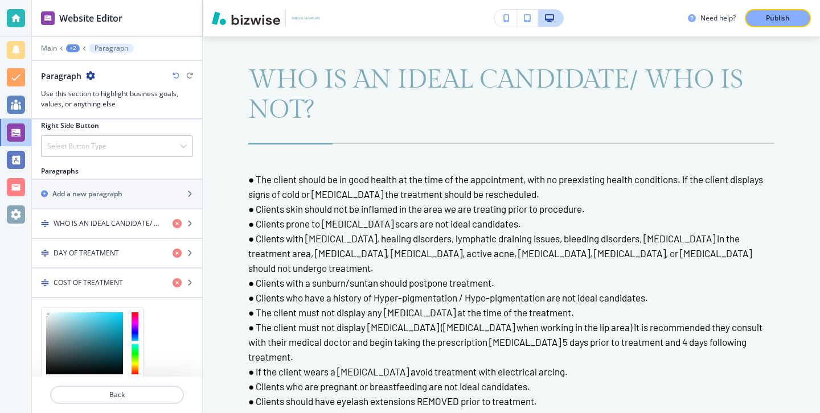
scroll to position [671, 0]
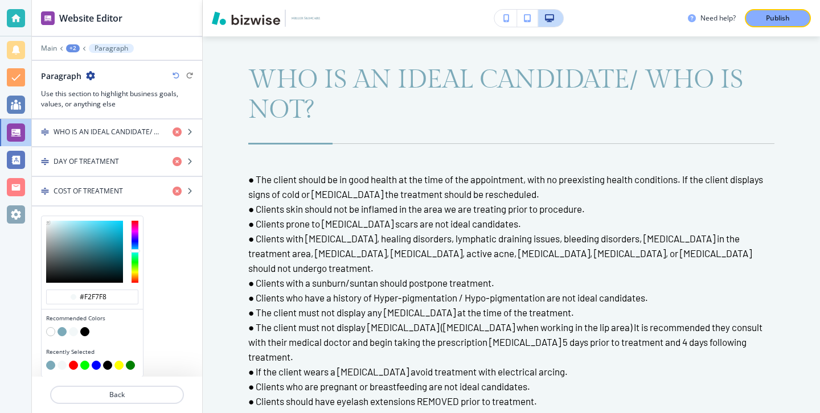
click at [48, 336] on div at bounding box center [92, 332] width 92 height 11
click at [49, 334] on button "button" at bounding box center [50, 331] width 9 height 9
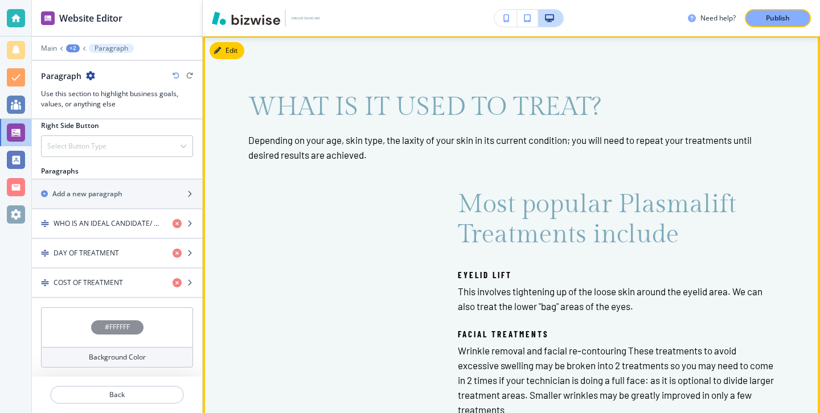
scroll to position [1724, 0]
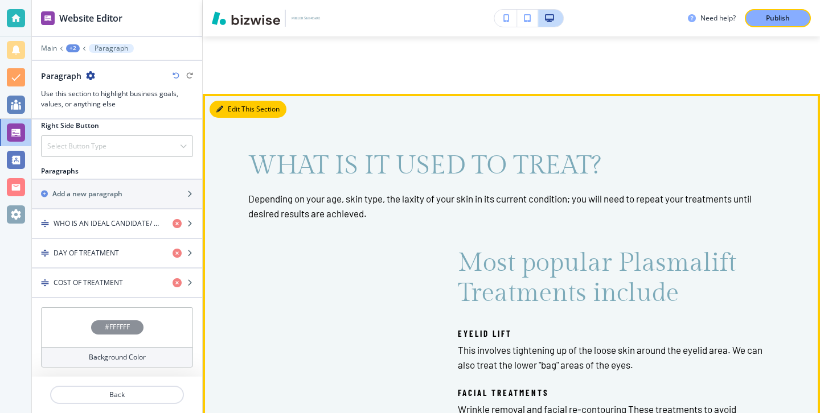
click at [232, 106] on button "Edit This Section" at bounding box center [248, 109] width 77 height 17
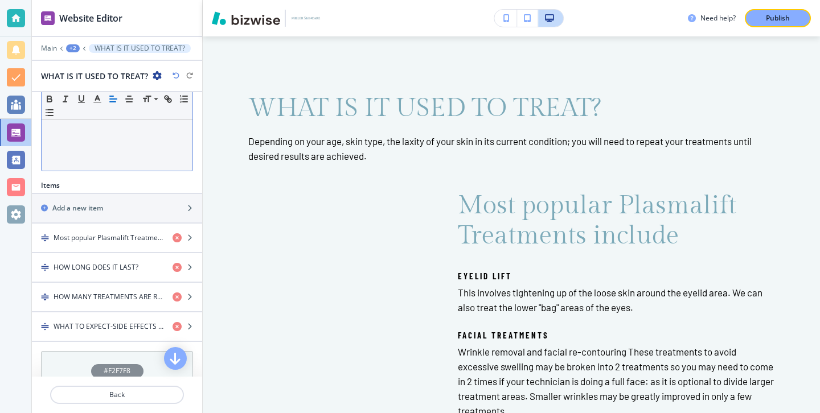
scroll to position [306, 0]
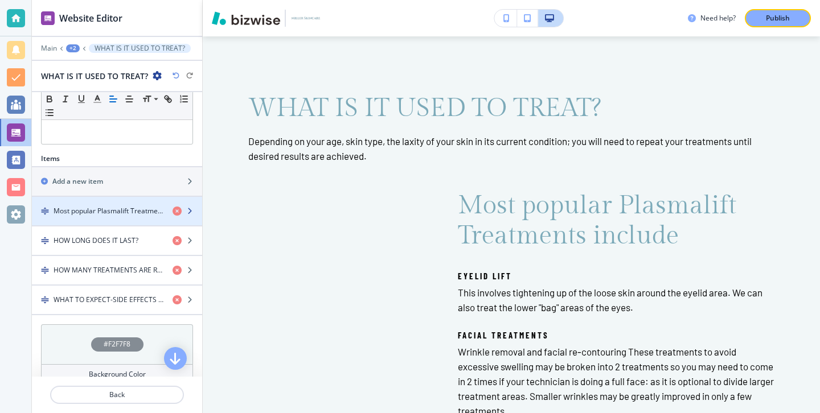
click at [126, 210] on h4 "Most popular Plasmalift Treatments include" at bounding box center [109, 211] width 110 height 10
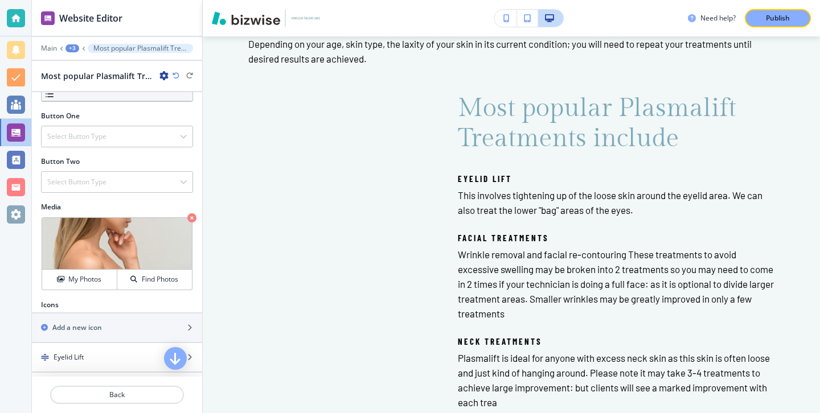
scroll to position [373, 0]
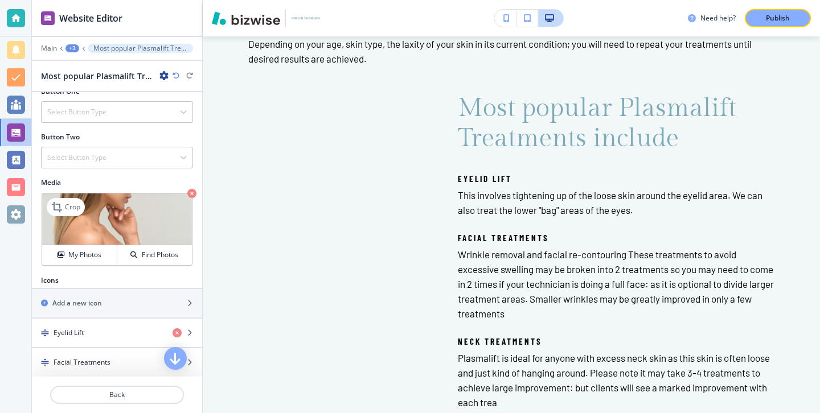
click at [190, 194] on icon "button" at bounding box center [191, 193] width 9 height 9
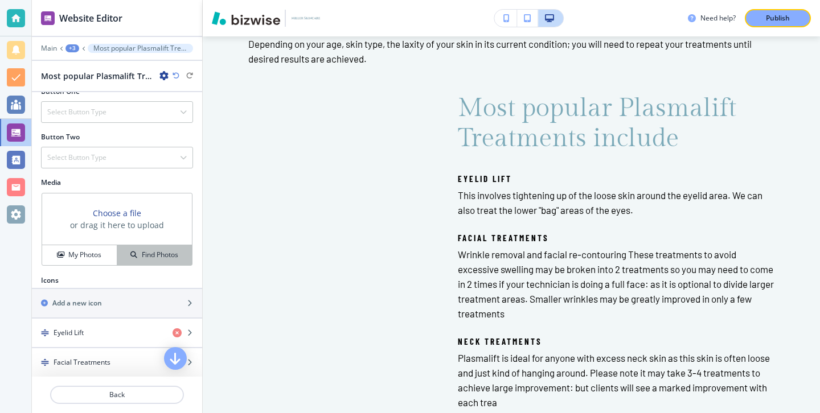
scroll to position [413, 0]
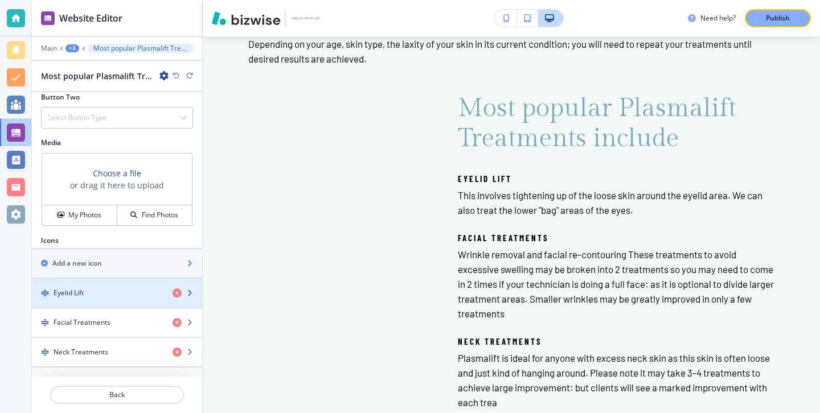
click at [136, 300] on div "button" at bounding box center [117, 302] width 170 height 9
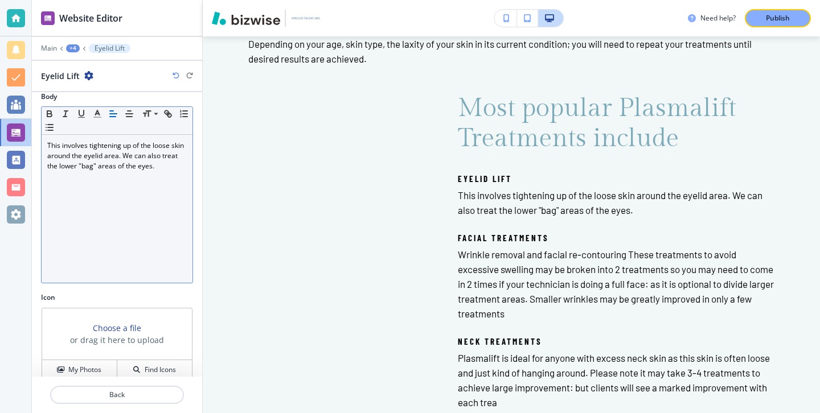
scroll to position [98, 0]
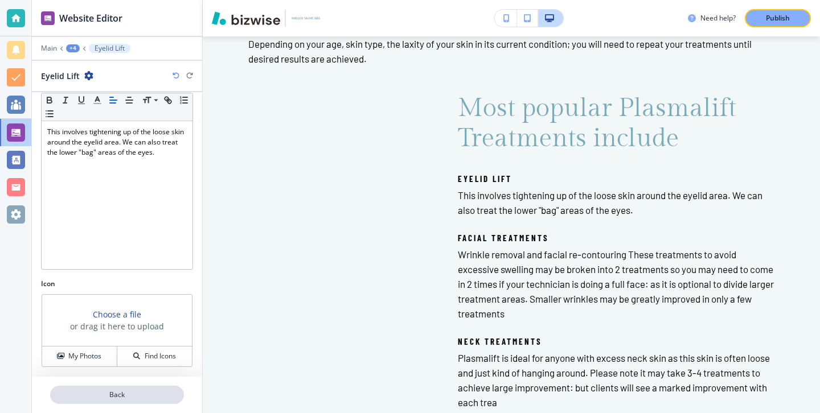
click at [120, 399] on p "Back" at bounding box center [117, 395] width 132 height 10
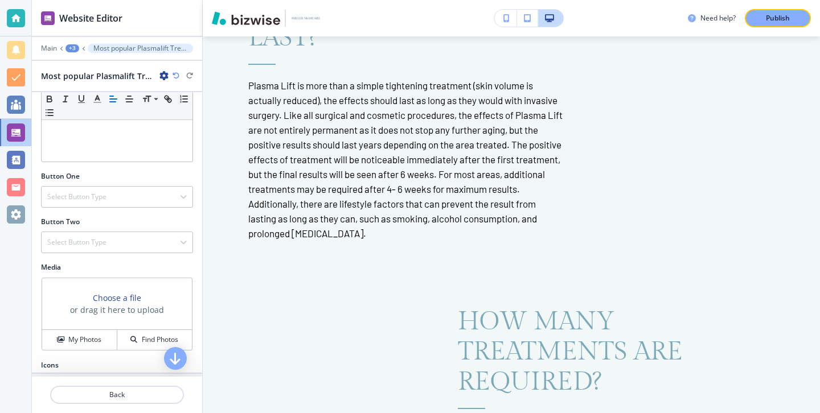
scroll to position [264, 0]
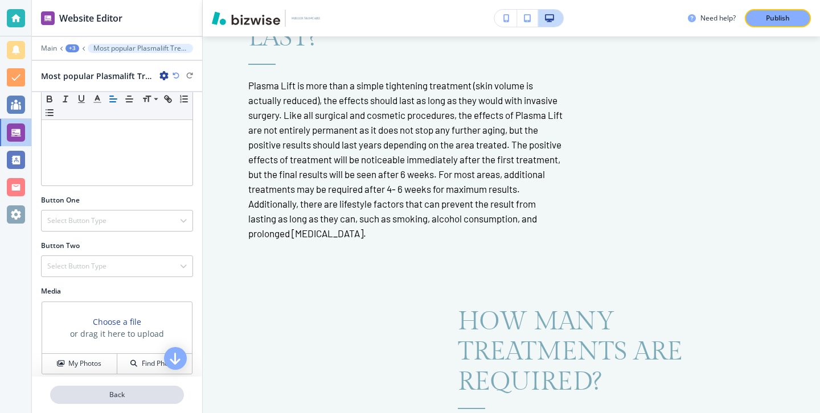
click at [148, 389] on button "Back" at bounding box center [117, 395] width 134 height 18
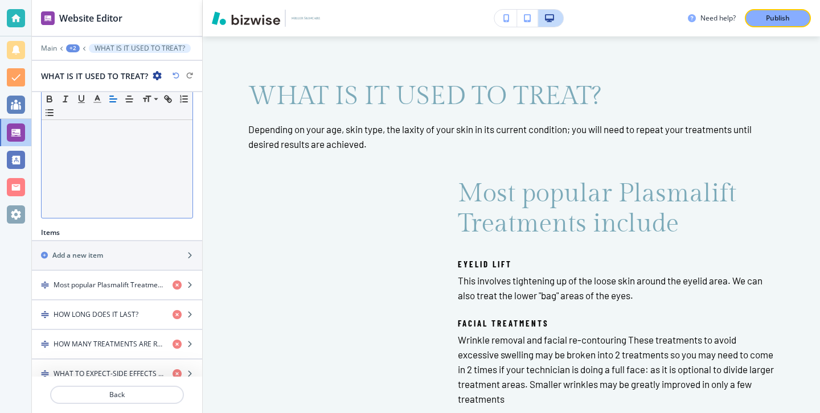
scroll to position [323, 0]
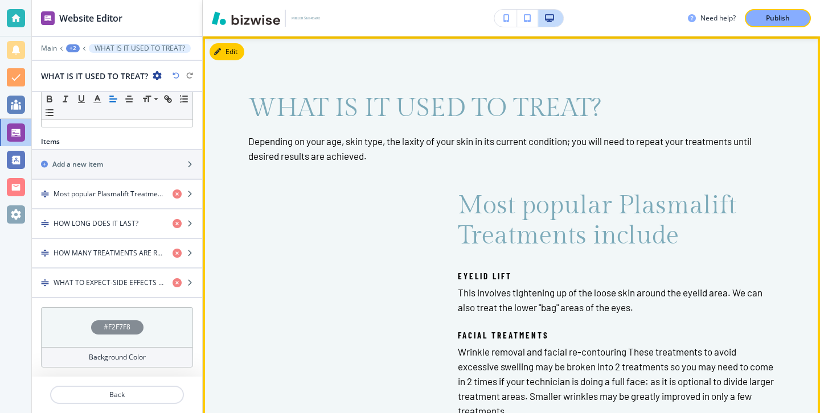
click at [244, 54] on div "Edit" at bounding box center [227, 51] width 35 height 17
click at [239, 54] on button "Edit This Section" at bounding box center [248, 51] width 77 height 17
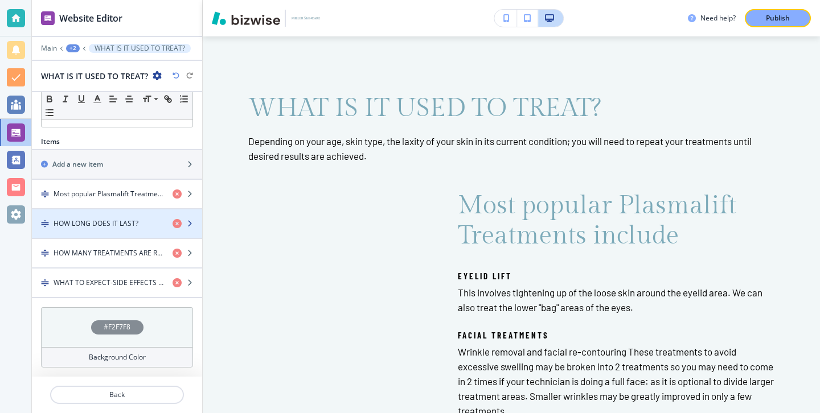
click at [128, 225] on h4 "HOW LONG DOES IT LAST?" at bounding box center [96, 224] width 85 height 10
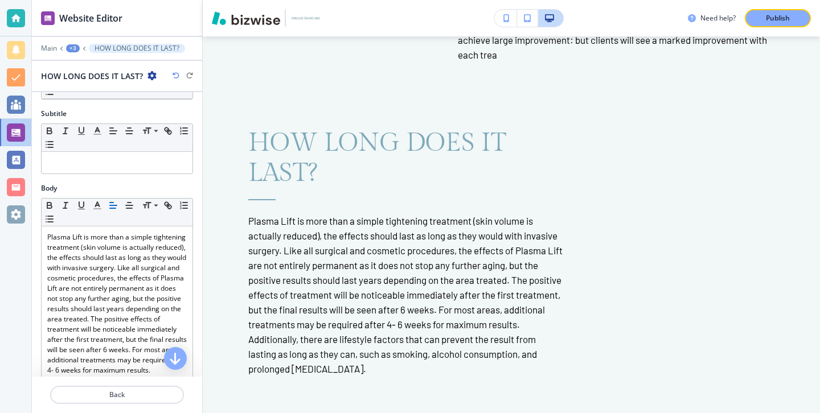
scroll to position [0, 0]
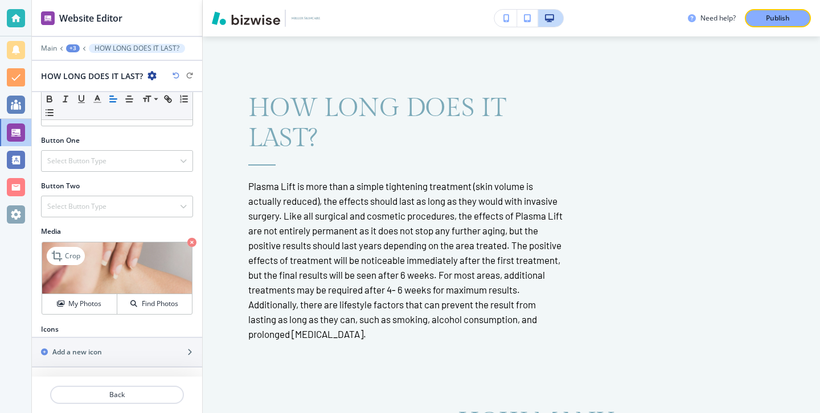
click at [189, 241] on icon "button" at bounding box center [191, 242] width 9 height 9
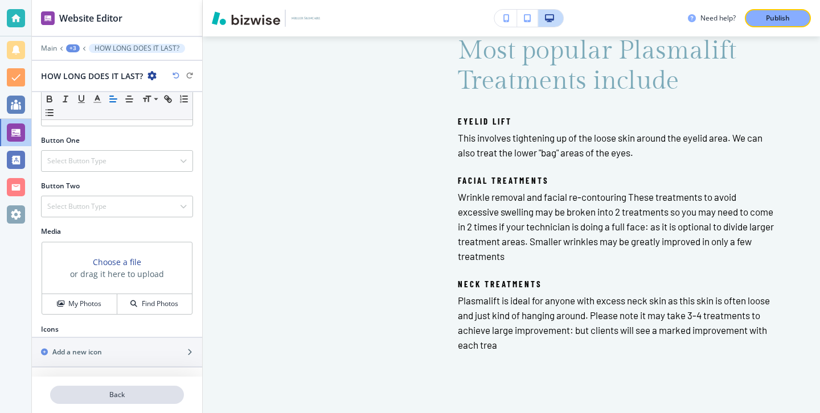
click at [134, 393] on p "Back" at bounding box center [117, 395] width 132 height 10
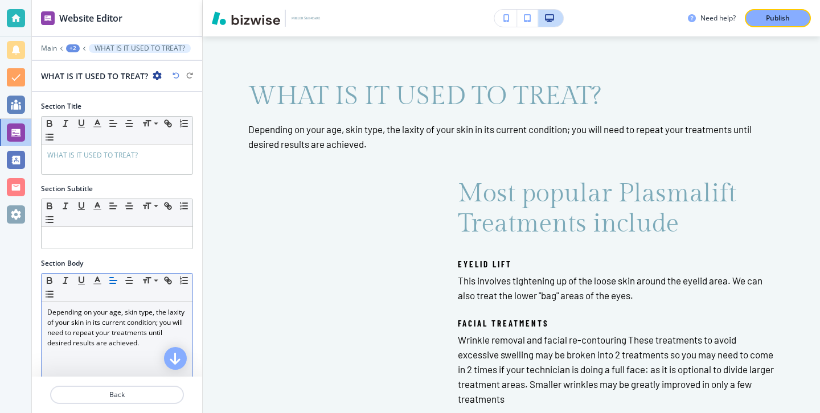
scroll to position [1782, 0]
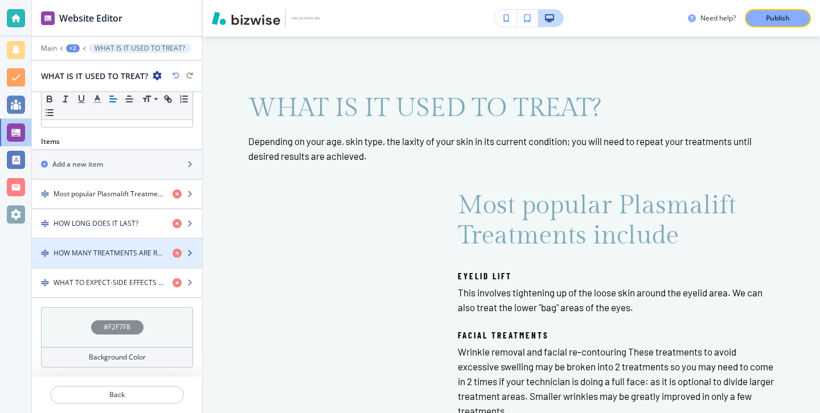
click at [138, 266] on div "button" at bounding box center [117, 262] width 170 height 9
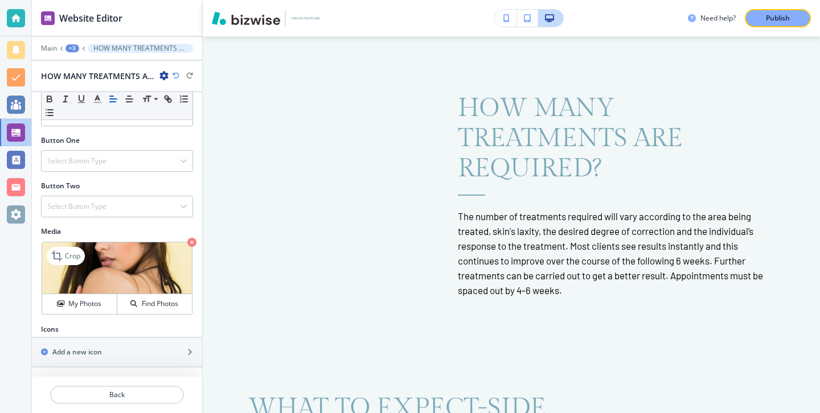
click at [191, 241] on icon "button" at bounding box center [191, 242] width 9 height 9
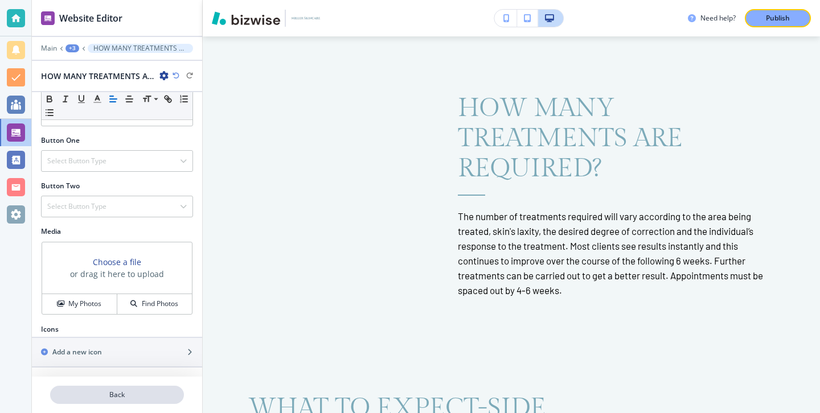
click at [138, 391] on p "Back" at bounding box center [117, 395] width 132 height 10
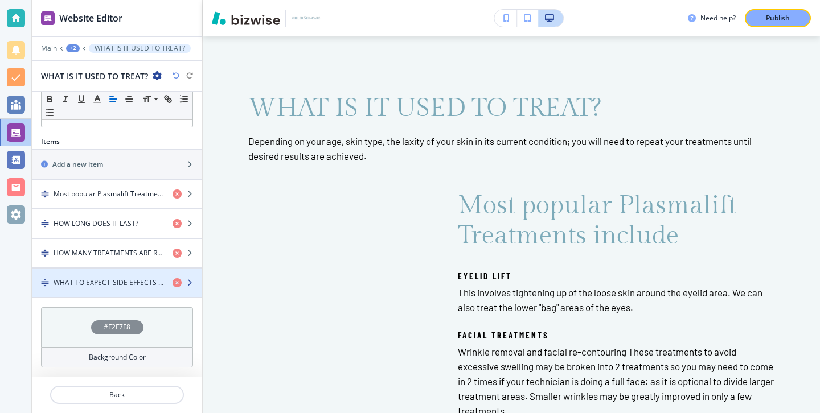
click at [141, 289] on div "button" at bounding box center [117, 292] width 170 height 9
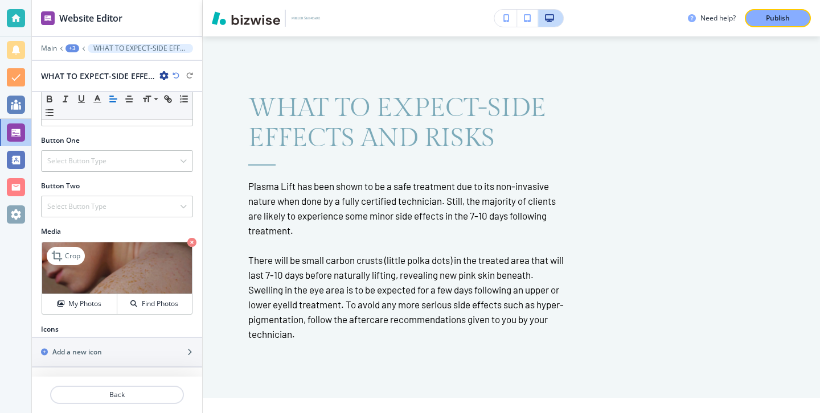
click at [188, 243] on icon "button" at bounding box center [191, 242] width 9 height 9
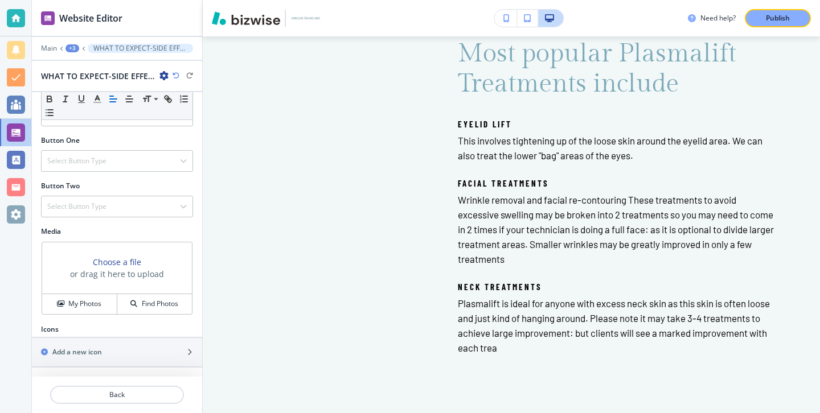
click at [174, 79] on icon "button" at bounding box center [176, 75] width 7 height 7
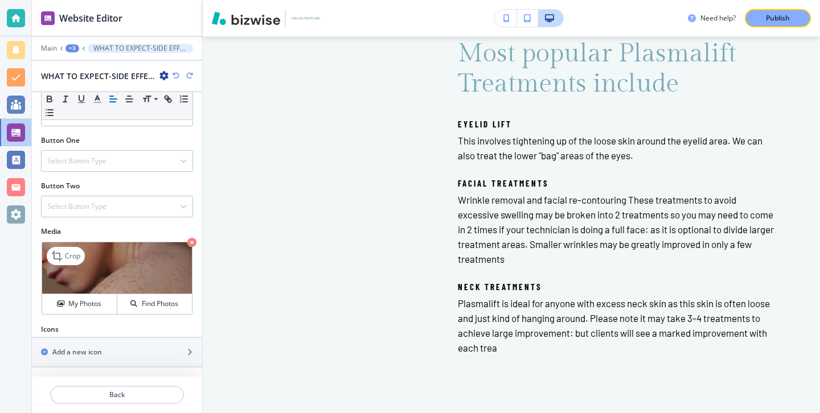
click at [174, 79] on icon "button" at bounding box center [176, 75] width 7 height 7
click at [174, 71] on div "WHAT TO EXPECT-SIDE EFFECTS AND RISKS" at bounding box center [117, 76] width 152 height 12
click at [174, 73] on icon "button" at bounding box center [176, 75] width 7 height 7
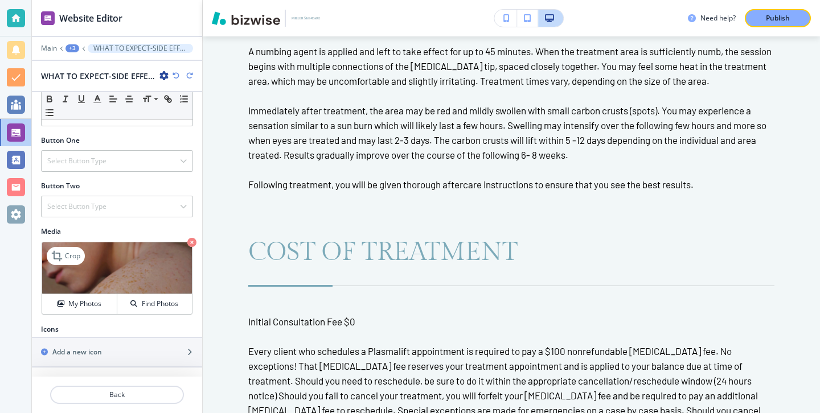
click at [190, 77] on icon "button" at bounding box center [189, 75] width 7 height 7
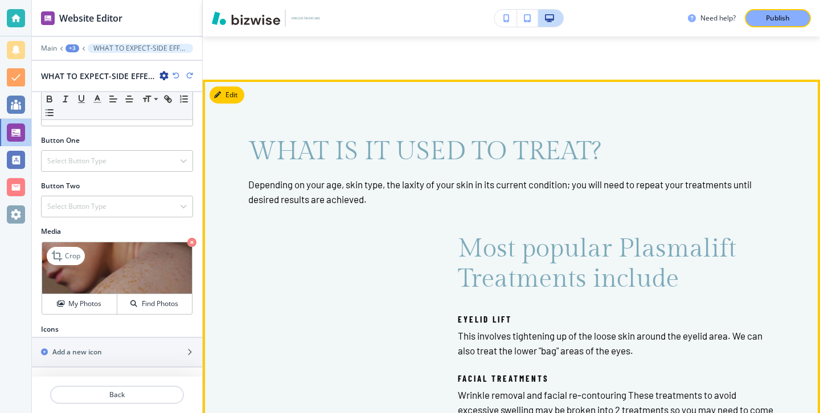
scroll to position [1737, 0]
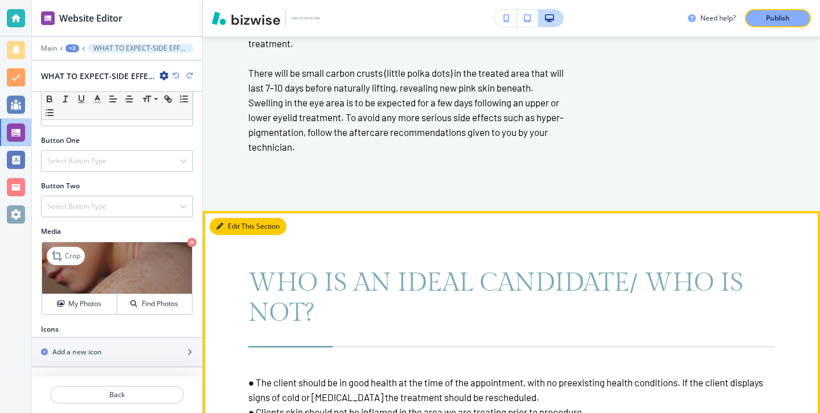
click at [230, 231] on button "Edit This Section" at bounding box center [248, 226] width 77 height 17
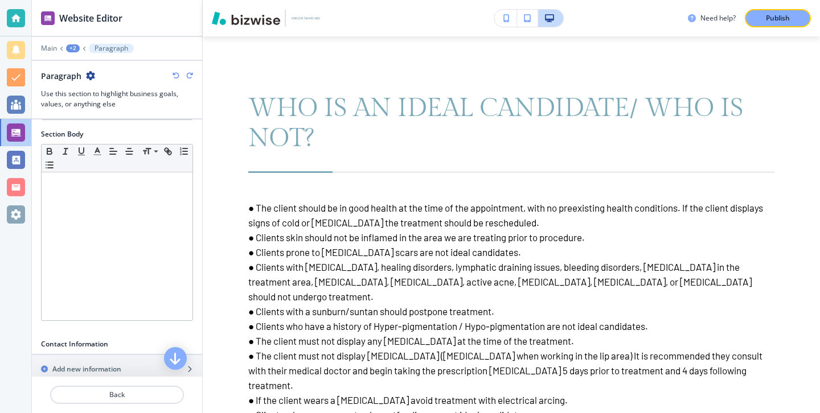
scroll to position [139, 0]
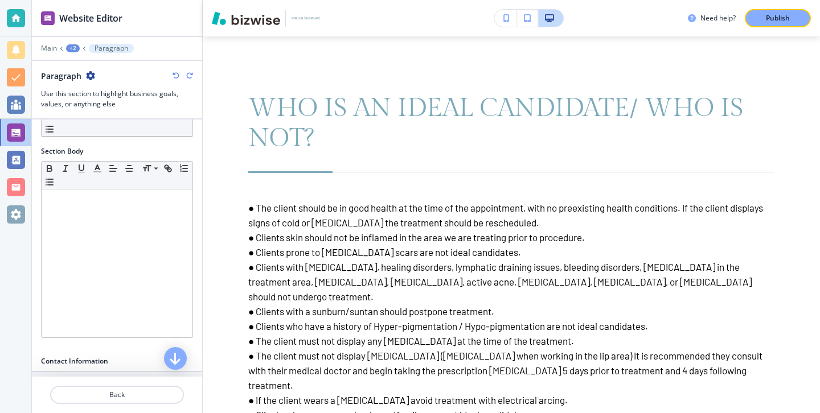
click at [91, 77] on icon "button" at bounding box center [90, 75] width 9 height 9
click at [109, 112] on p "Duplicate Section" at bounding box center [122, 115] width 58 height 10
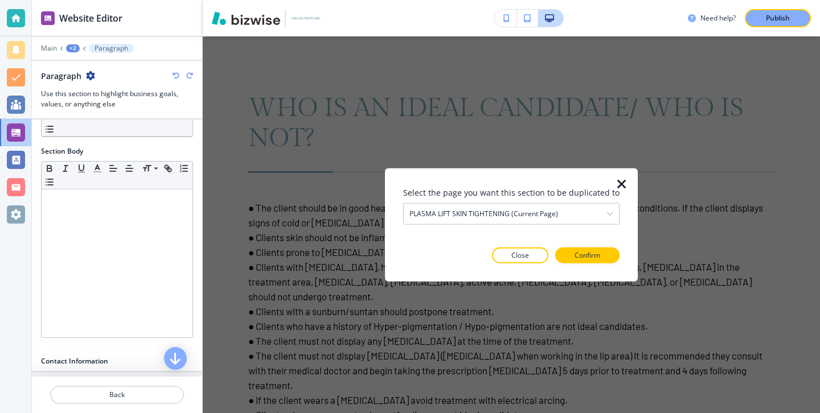
click at [616, 188] on icon "button" at bounding box center [622, 185] width 14 height 14
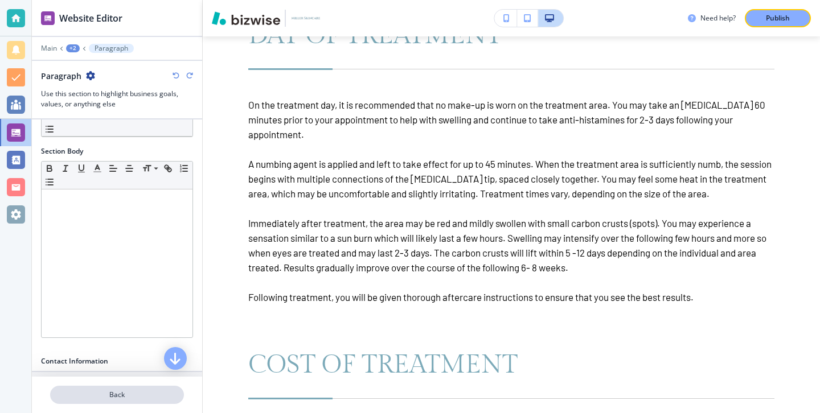
click at [134, 388] on button "Back" at bounding box center [117, 395] width 134 height 18
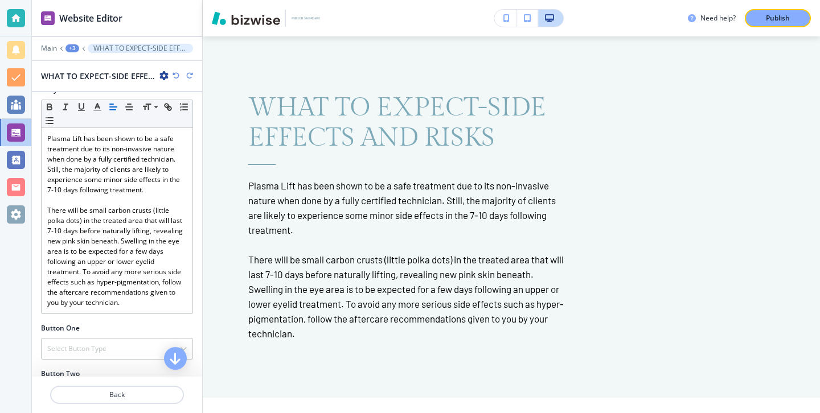
scroll to position [2876, 0]
click at [71, 51] on div "+3" at bounding box center [72, 48] width 14 height 8
click at [87, 67] on p "Pages" at bounding box center [102, 67] width 58 height 10
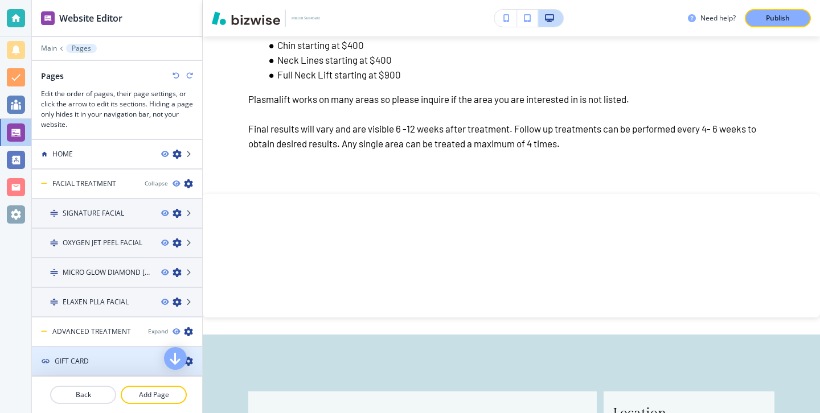
scroll to position [89, 0]
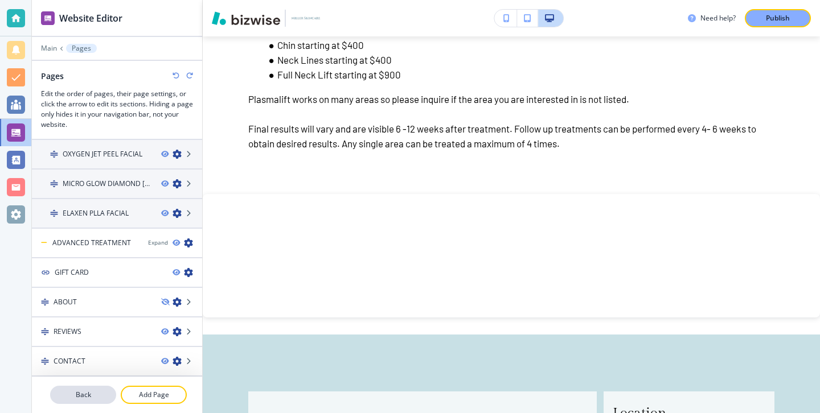
click at [109, 395] on p "Back" at bounding box center [83, 395] width 64 height 10
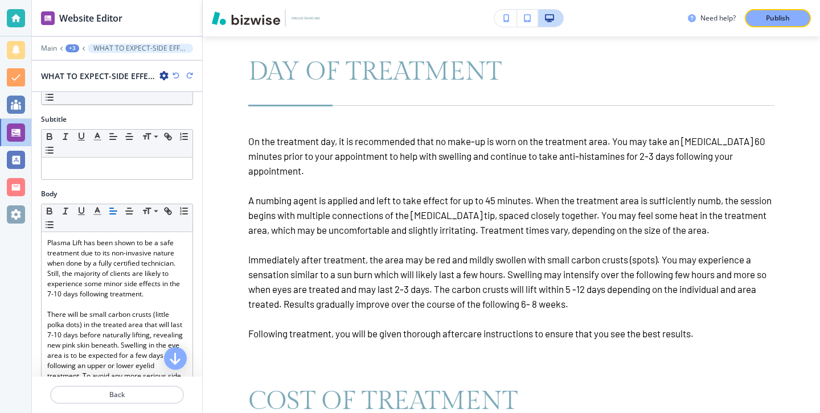
scroll to position [0, 0]
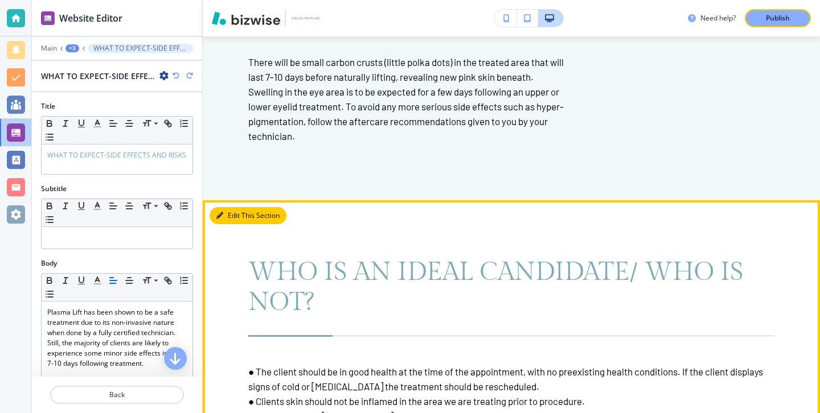
click at [239, 212] on button "Edit This Section" at bounding box center [248, 215] width 77 height 17
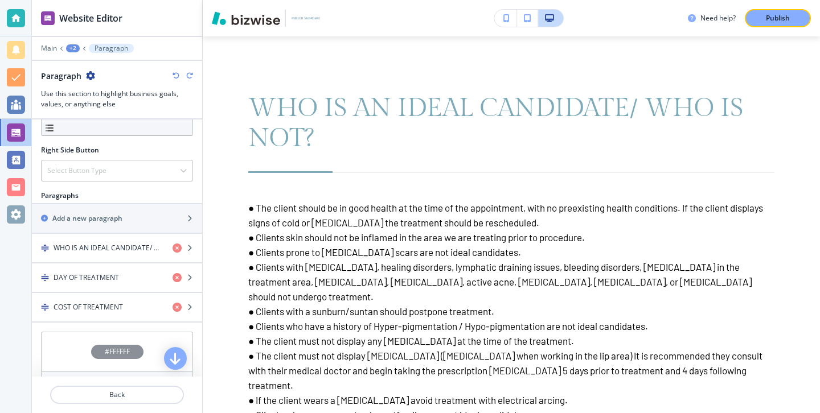
scroll to position [579, 0]
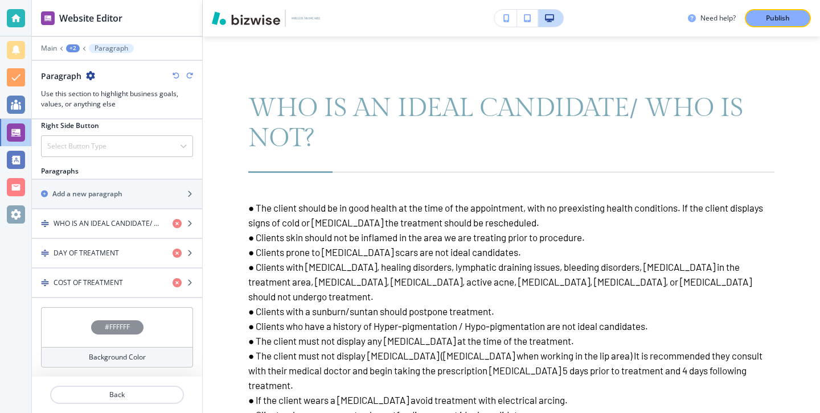
click at [91, 73] on icon "button" at bounding box center [90, 75] width 9 height 9
click at [145, 117] on p "Duplicate Section" at bounding box center [122, 115] width 58 height 10
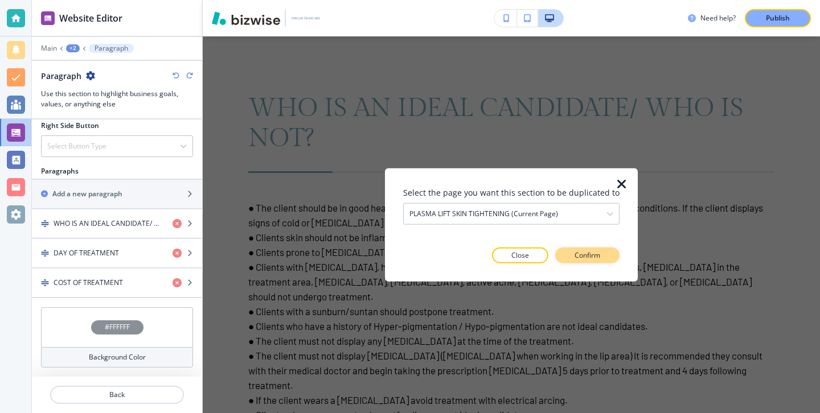
click at [590, 249] on button "Confirm" at bounding box center [587, 255] width 64 height 16
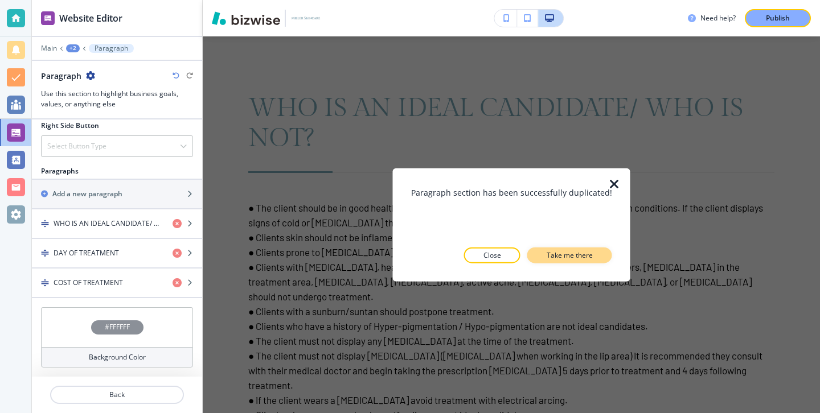
click at [590, 255] on button "Take me there" at bounding box center [569, 255] width 85 height 16
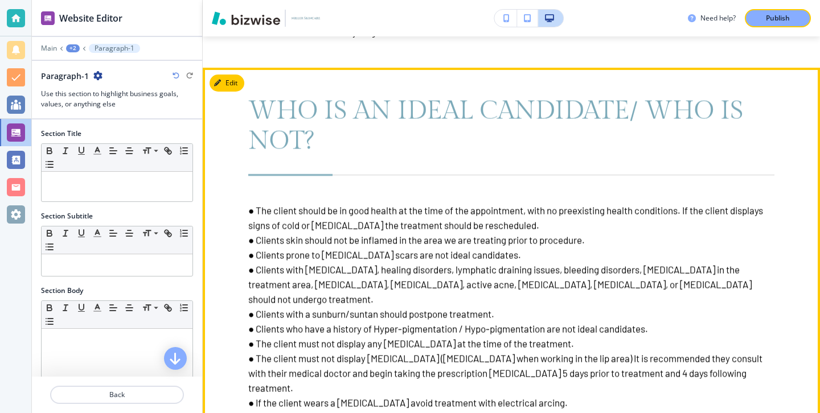
scroll to position [4560, 0]
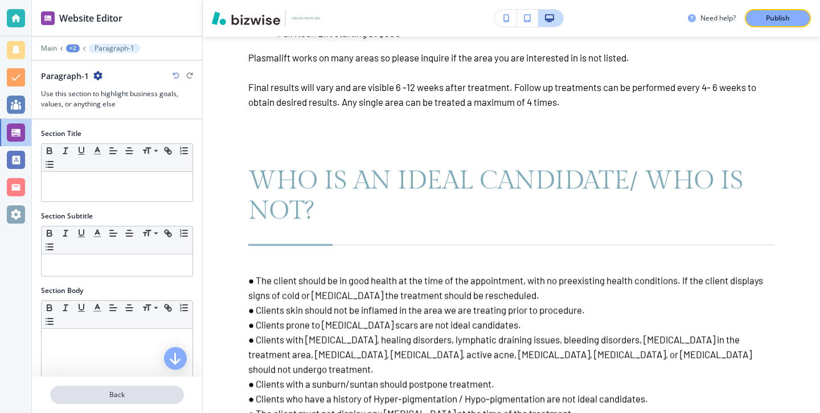
click at [158, 393] on p "Back" at bounding box center [117, 395] width 132 height 10
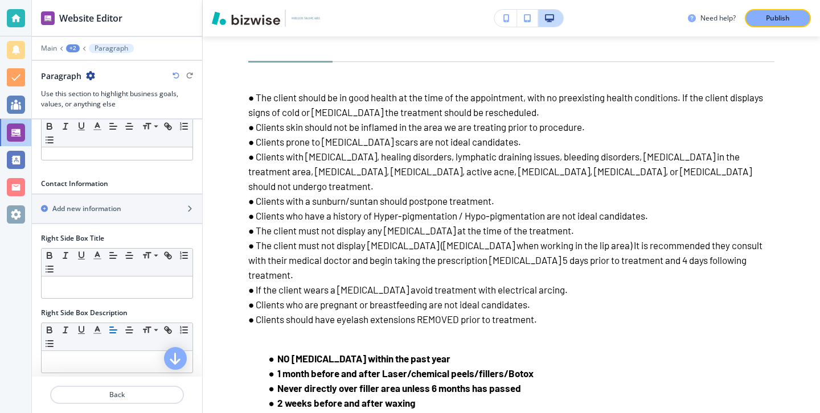
scroll to position [3261, 0]
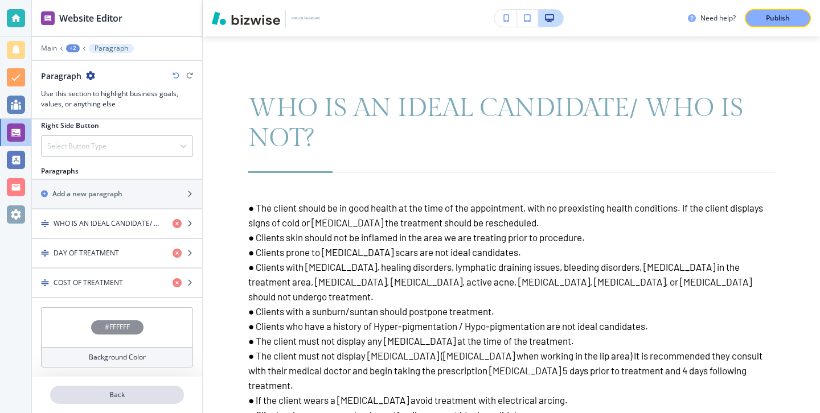
click at [118, 392] on p "Back" at bounding box center [117, 395] width 132 height 10
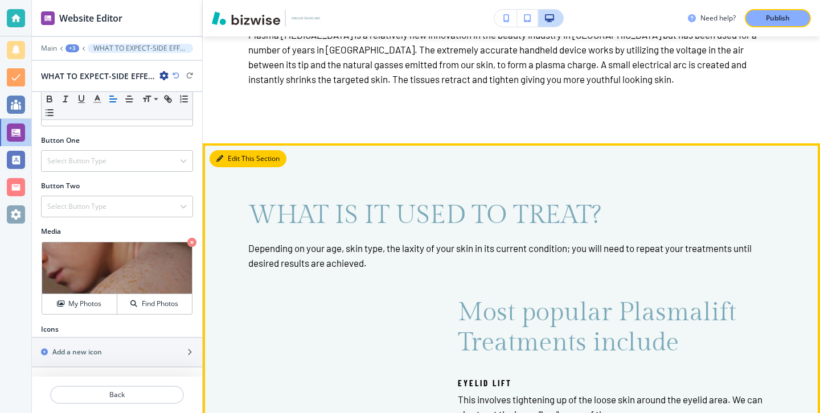
click at [221, 161] on icon "button" at bounding box center [219, 158] width 7 height 7
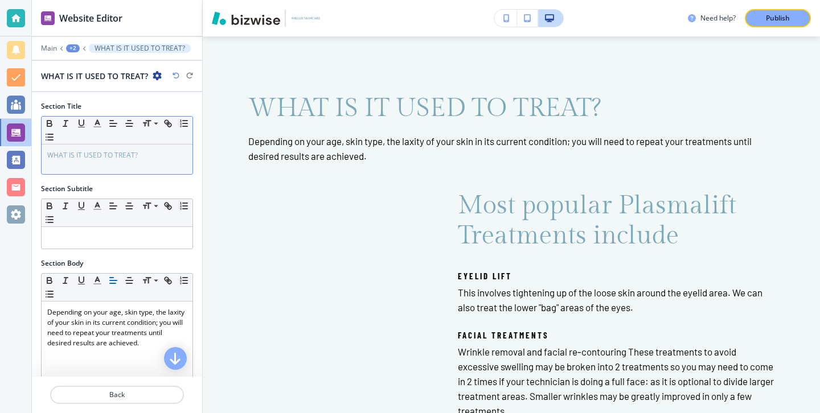
click at [144, 158] on p "WHAT IS IT USED TO TREAT?" at bounding box center [116, 155] width 139 height 10
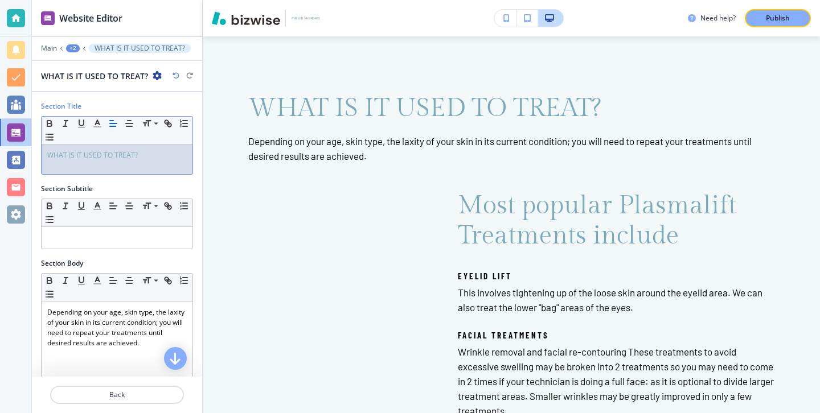
click at [144, 158] on p "WHAT IS IT USED TO TREAT?" at bounding box center [116, 155] width 139 height 10
copy span "WHAT IS IT USED TO TREAT?"
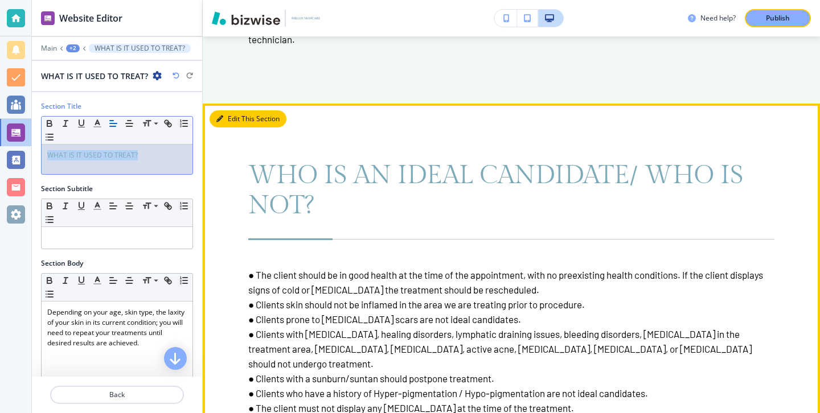
click at [229, 121] on button "Edit This Section" at bounding box center [248, 118] width 77 height 17
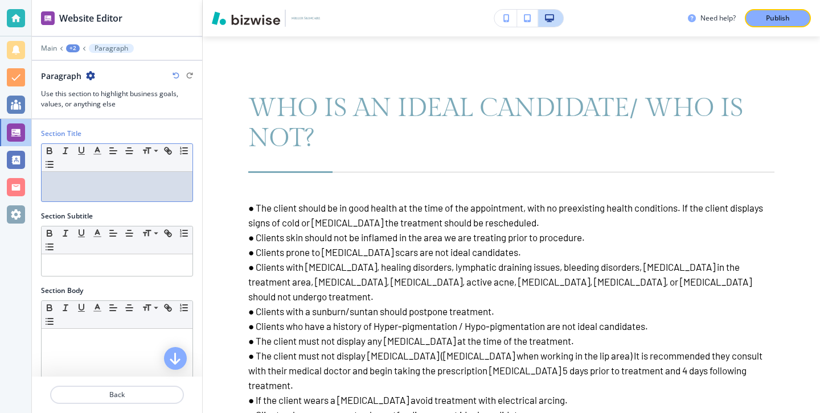
click at [135, 188] on div at bounding box center [117, 187] width 151 height 30
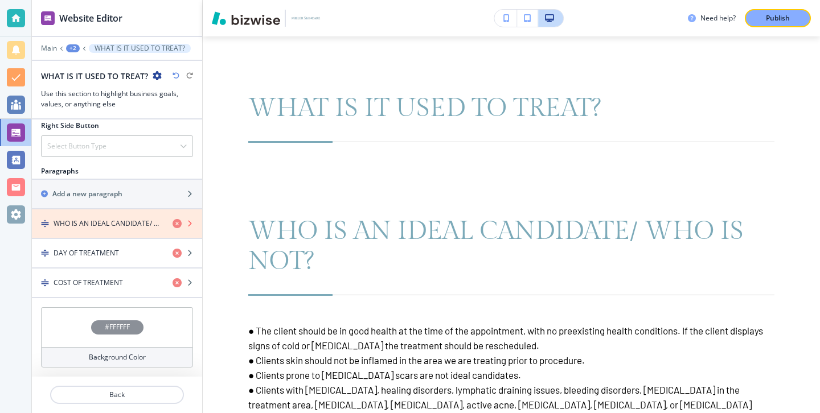
click at [179, 223] on icon "button" at bounding box center [177, 223] width 9 height 9
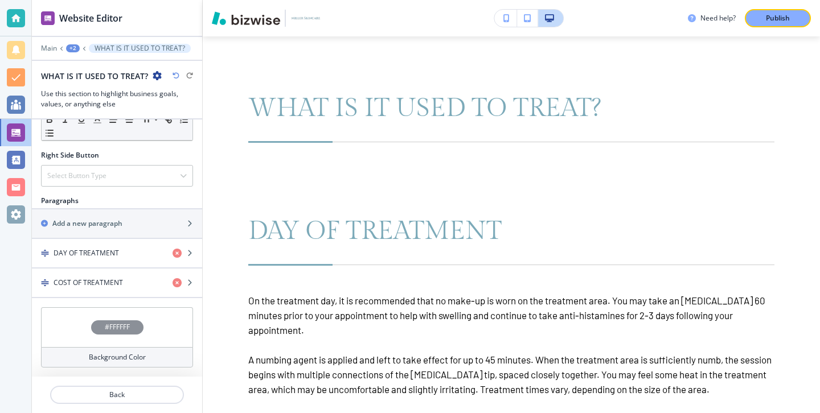
scroll to position [549, 0]
click at [175, 250] on icon "button" at bounding box center [177, 253] width 9 height 9
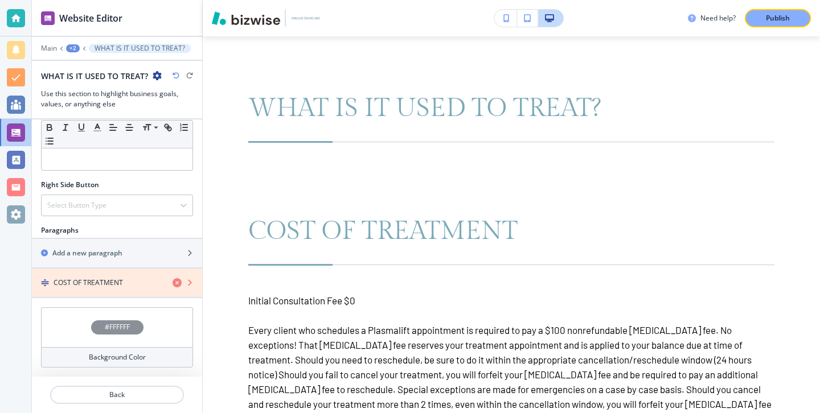
click at [176, 280] on icon "button" at bounding box center [177, 282] width 9 height 9
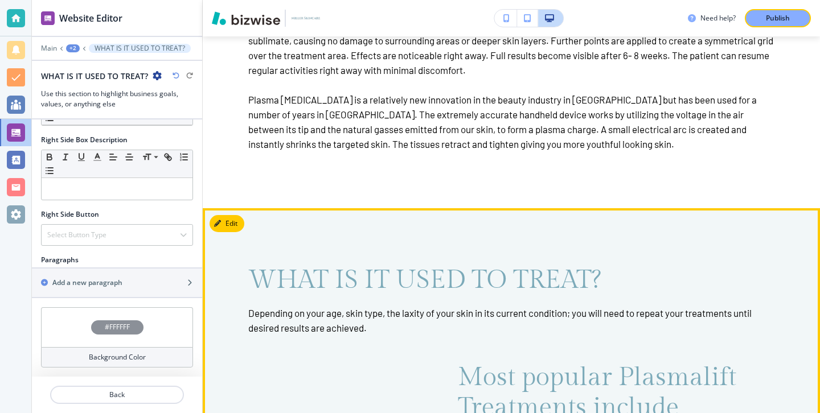
click at [237, 223] on button "Edit" at bounding box center [227, 223] width 35 height 17
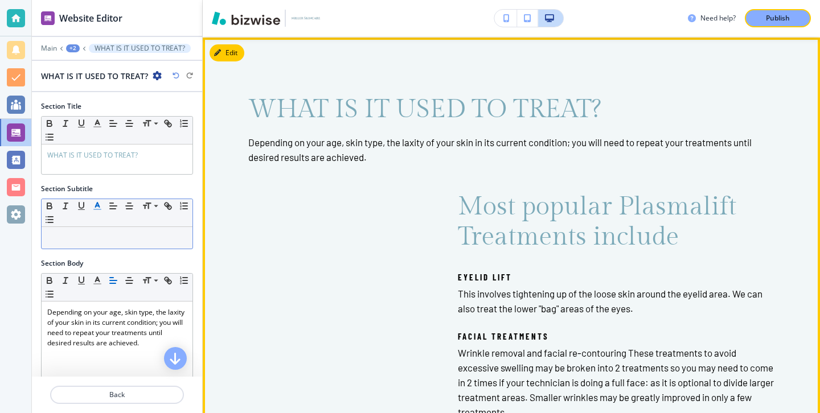
scroll to position [1782, 0]
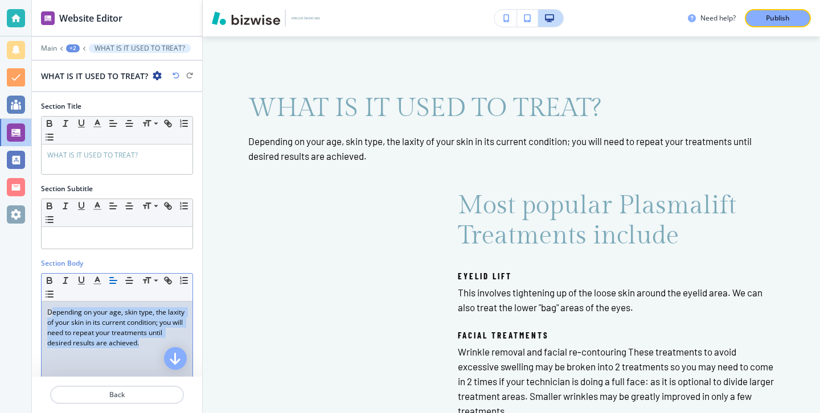
drag, startPoint x: 162, startPoint y: 340, endPoint x: 51, endPoint y: 312, distance: 114.6
click at [51, 312] on p "Depending on your age, skin type, the laxity of your skin in its current condit…" at bounding box center [116, 327] width 139 height 41
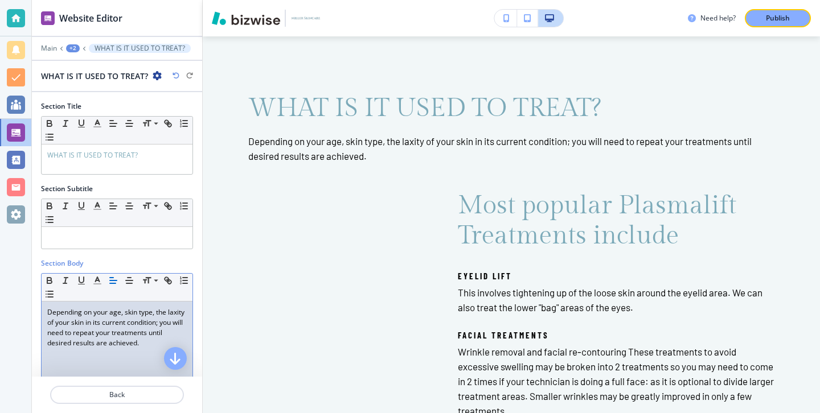
click at [47, 312] on p "Depending on your age, skin type, the laxity of your skin in its current condit…" at bounding box center [116, 327] width 139 height 41
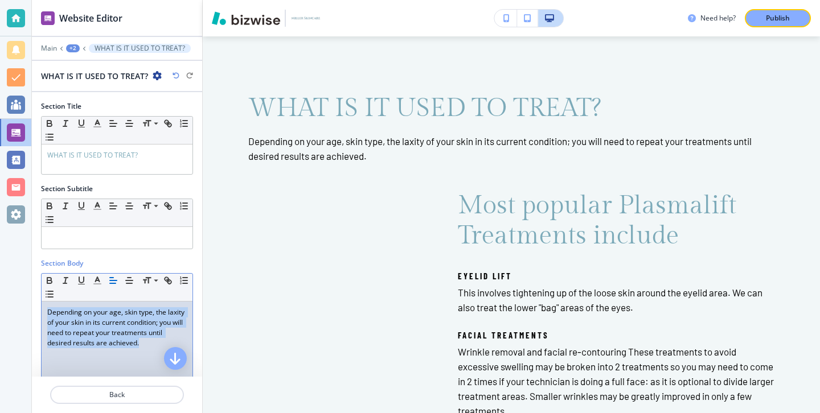
drag, startPoint x: 47, startPoint y: 312, endPoint x: 151, endPoint y: 351, distance: 111.2
click at [151, 352] on div "Depending on your age, skin type, the laxity of your skin in its current condit…" at bounding box center [117, 376] width 151 height 148
copy p "Depending on your age, skin type, the laxity of your skin in its current condit…"
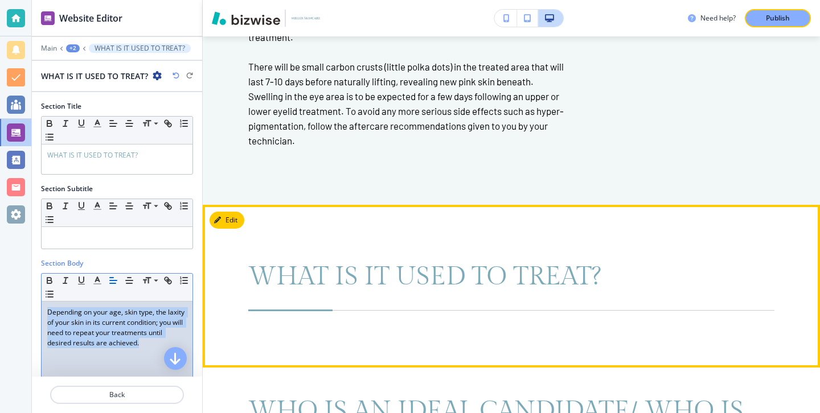
scroll to position [3070, 0]
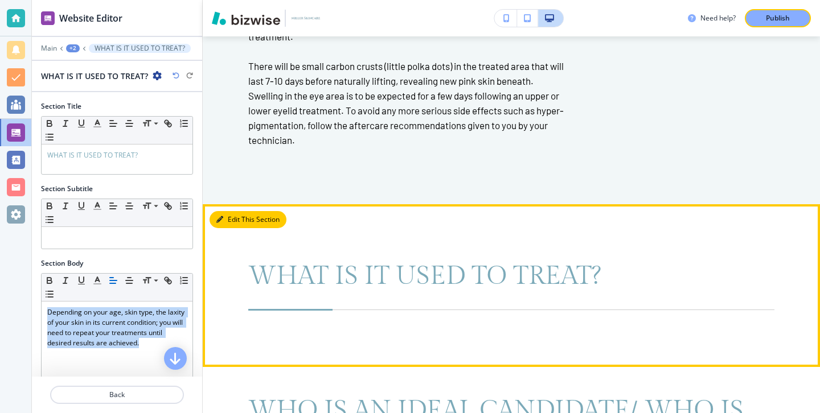
click at [241, 222] on button "Edit This Section" at bounding box center [248, 219] width 77 height 17
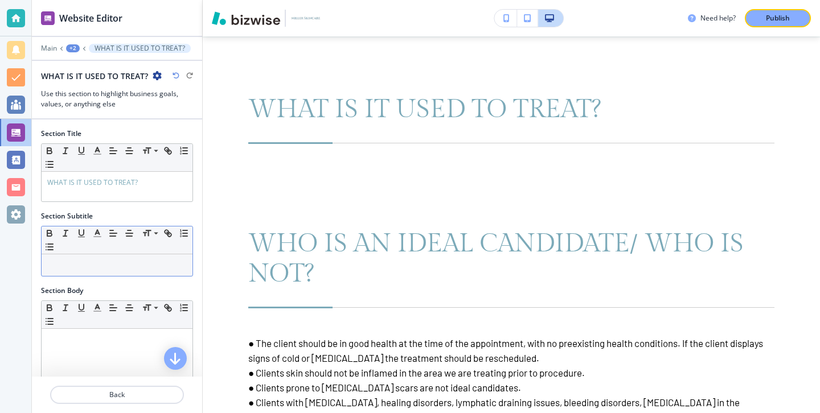
scroll to position [3238, 0]
click at [128, 253] on div "Small Normal Large Huge" at bounding box center [117, 241] width 151 height 28
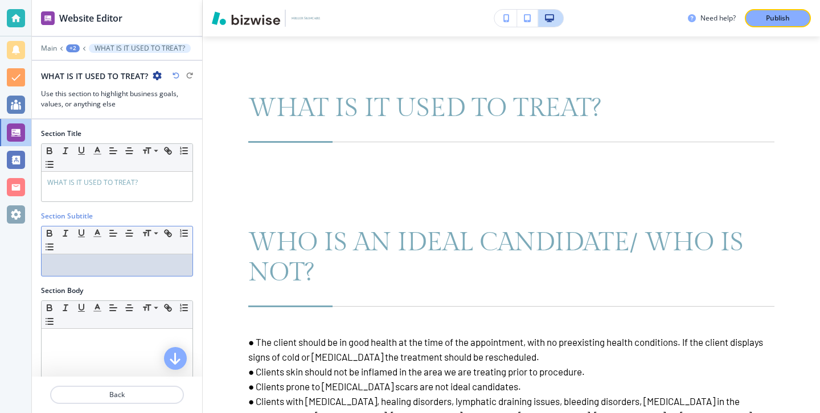
click at [128, 259] on div at bounding box center [117, 266] width 151 height 22
click at [117, 344] on p at bounding box center [116, 340] width 139 height 10
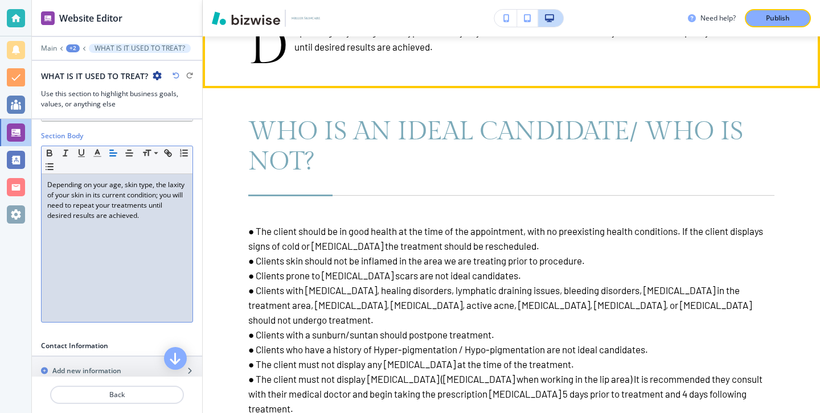
scroll to position [3454, 0]
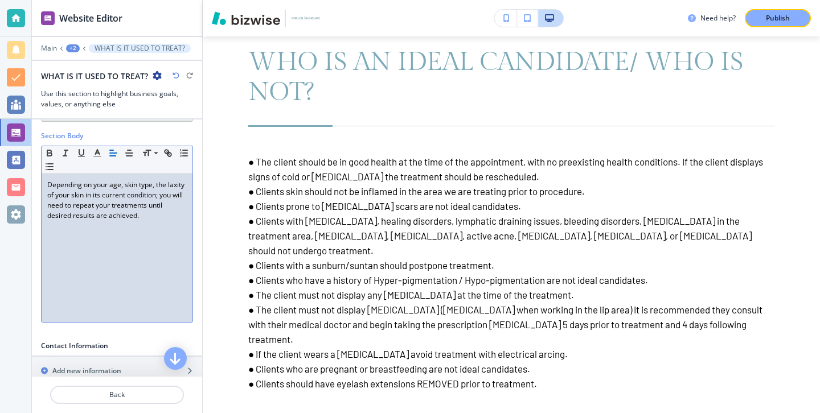
click at [42, 183] on div "Depending on your age, skin type, the laxity of your skin in its current condit…" at bounding box center [117, 248] width 151 height 148
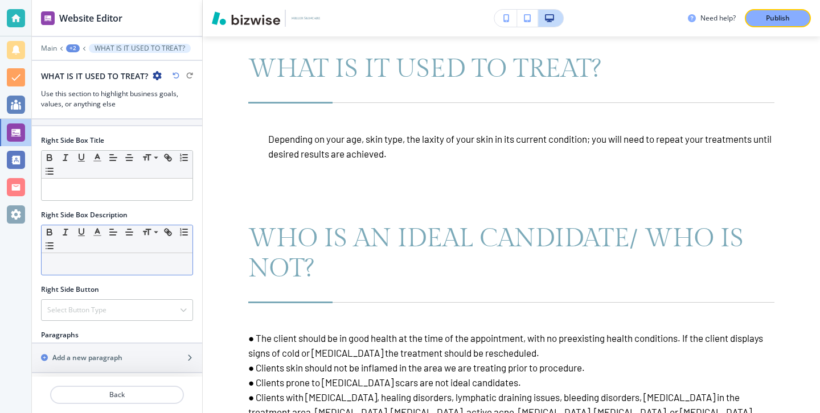
scroll to position [490, 0]
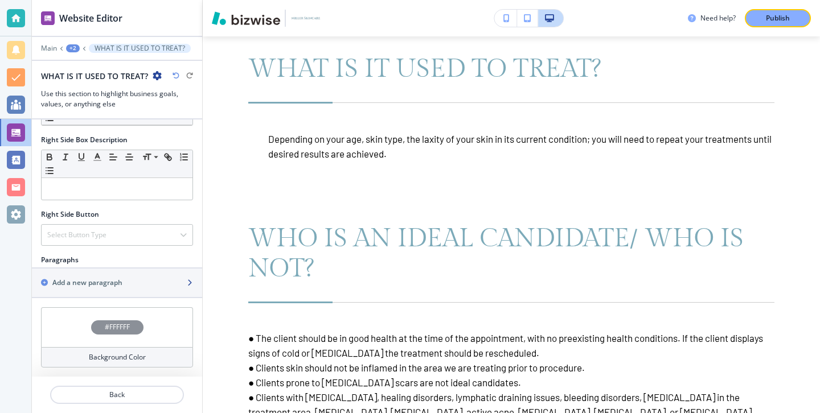
drag, startPoint x: 142, startPoint y: 400, endPoint x: 150, endPoint y: 258, distance: 141.4
click at [149, 261] on div "Website Editor Main +2 WHAT IS IT USED TO TREAT? WHAT IS IT USED TO TREAT? Use …" at bounding box center [117, 206] width 170 height 413
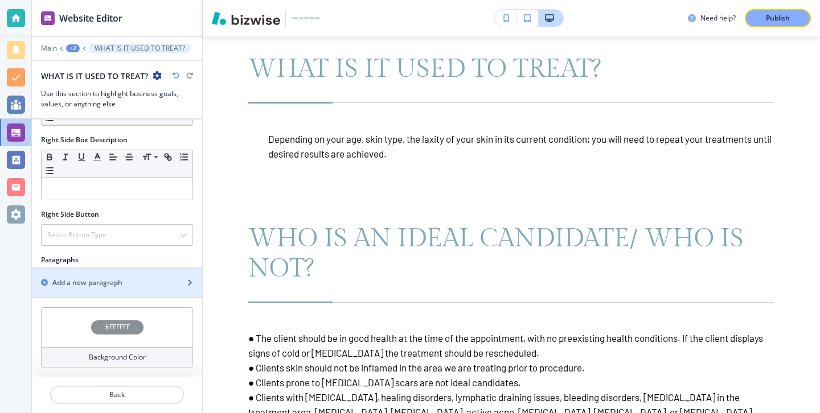
click at [150, 281] on div "Add a new paragraph" at bounding box center [104, 283] width 145 height 10
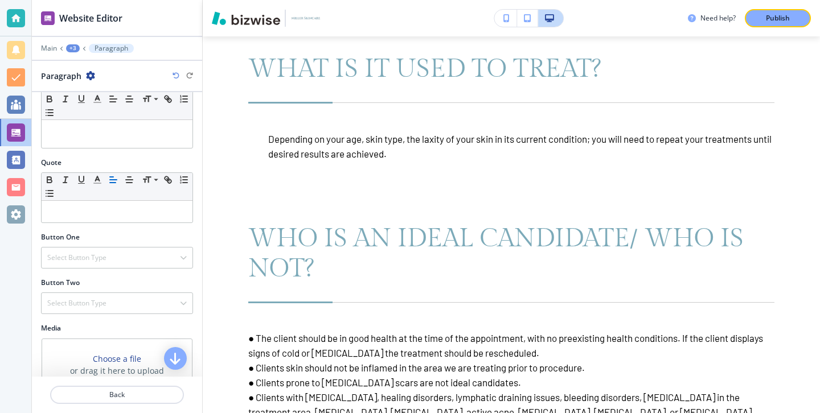
scroll to position [278, 0]
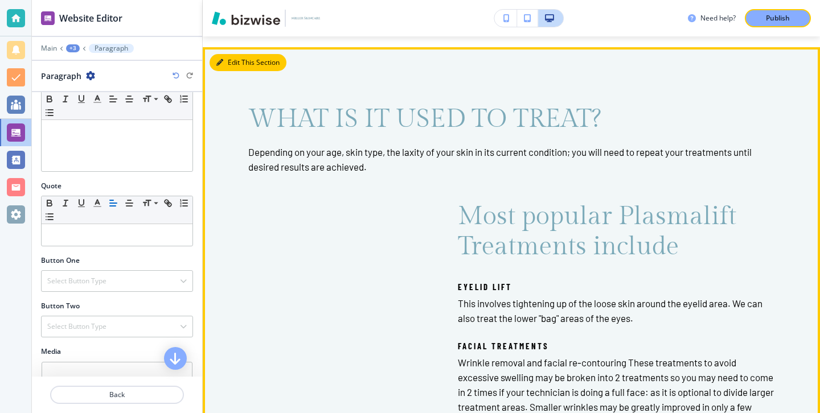
click at [232, 65] on button "Edit This Section" at bounding box center [248, 62] width 77 height 17
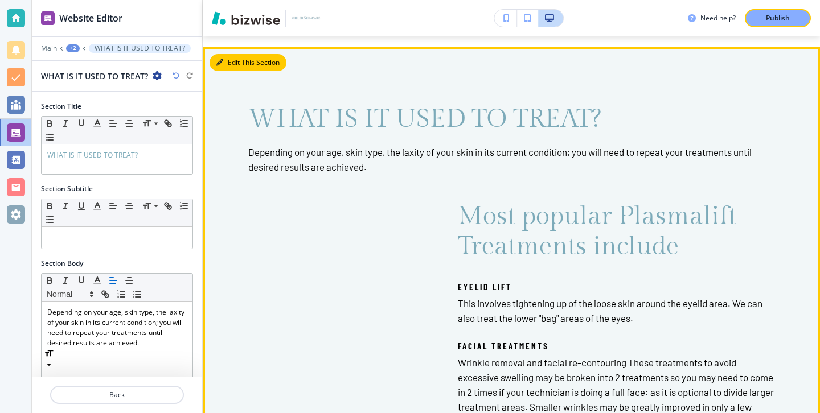
scroll to position [1782, 0]
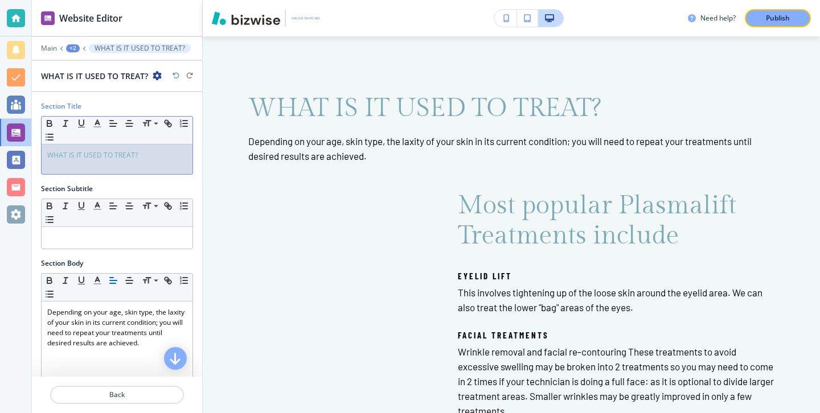
click at [169, 154] on p "WHAT IS IT USED TO TREAT?" at bounding box center [116, 155] width 139 height 10
click at [169, 155] on p "WHAT IS IT USED TO TREAT?" at bounding box center [116, 155] width 139 height 10
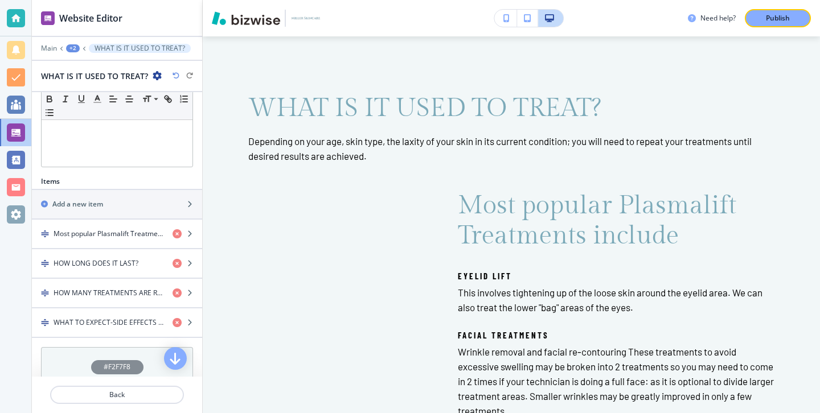
scroll to position [323, 0]
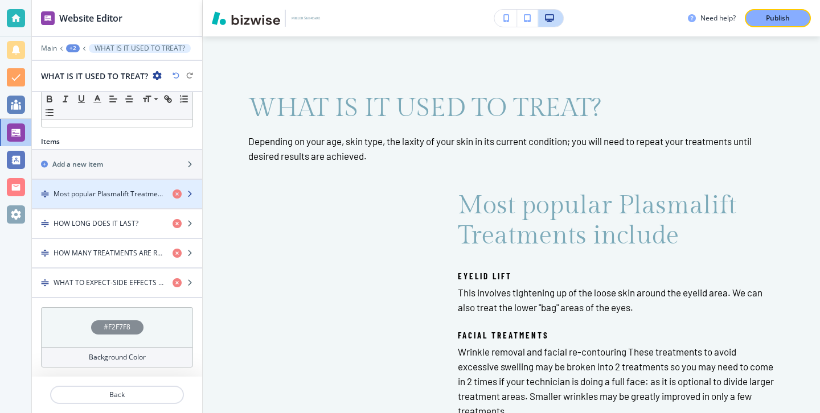
click at [137, 205] on div "button" at bounding box center [117, 203] width 170 height 9
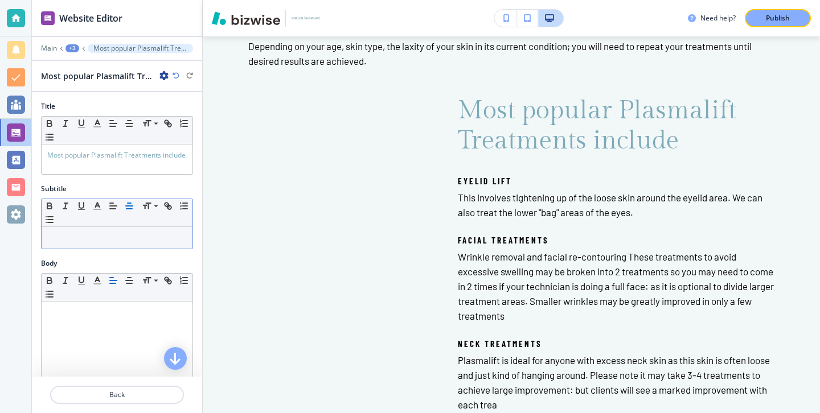
scroll to position [1879, 0]
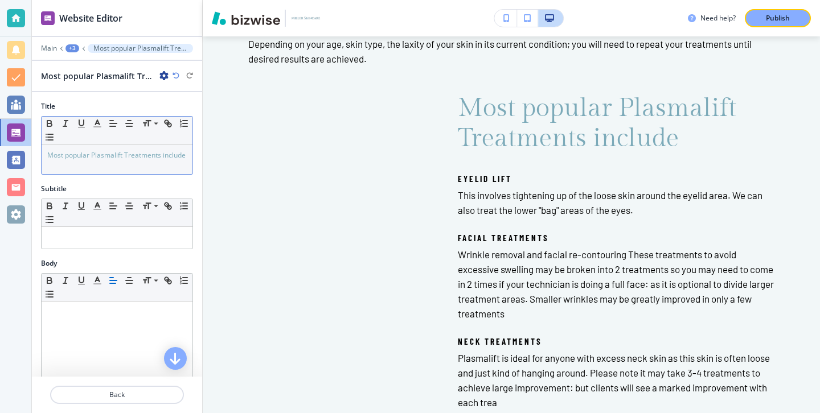
click at [145, 173] on div "Most popular Plasmalift Treatments include" at bounding box center [117, 160] width 151 height 30
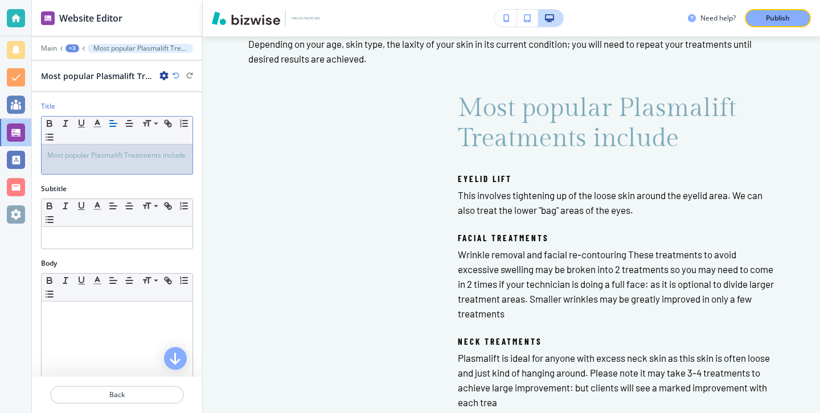
click at [145, 173] on div "Most popular Plasmalift Treatments include" at bounding box center [117, 160] width 151 height 30
copy span "Most popular Plasmalift Treatments include"
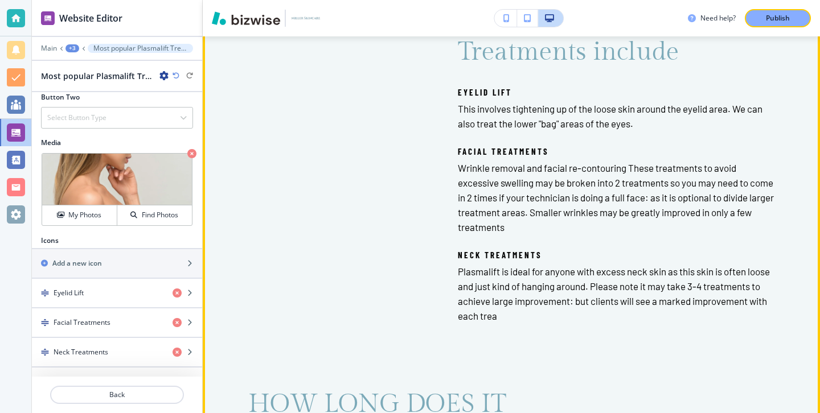
scroll to position [2066, 0]
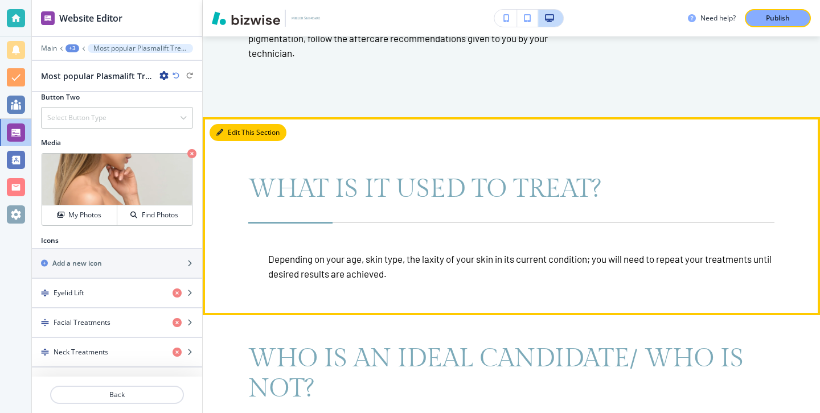
click at [232, 130] on button "Edit This Section" at bounding box center [248, 132] width 77 height 17
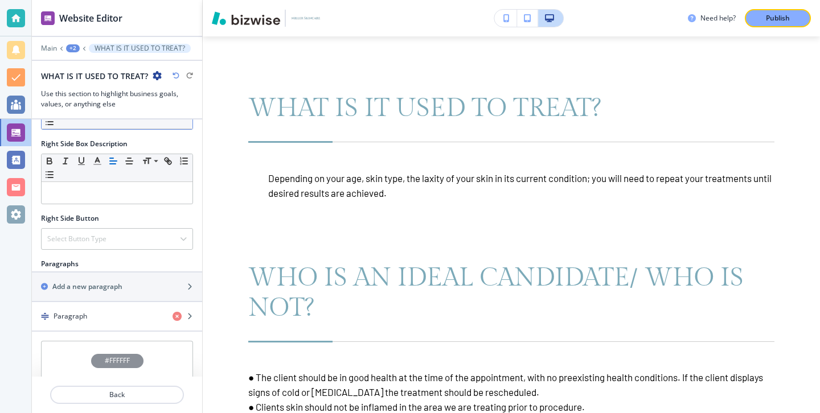
scroll to position [520, 0]
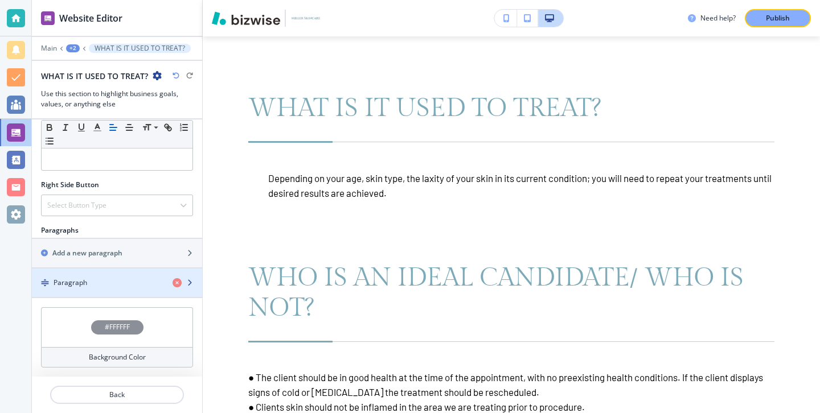
click at [109, 281] on div "Paragraph" at bounding box center [98, 283] width 132 height 10
click at [109, 285] on div "Paragraph" at bounding box center [98, 283] width 132 height 10
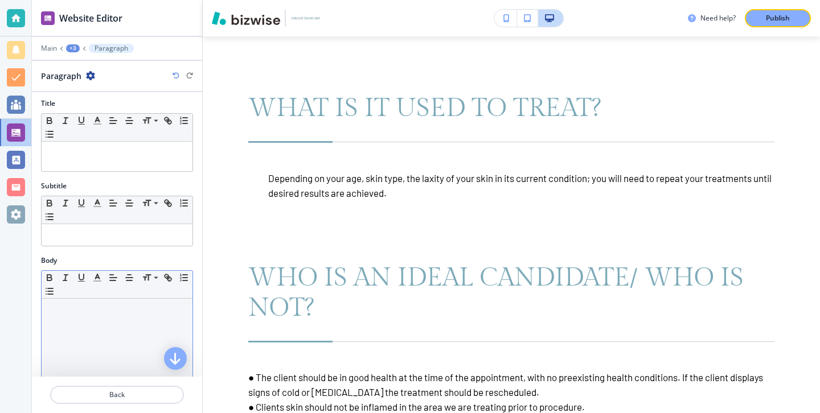
scroll to position [0, 0]
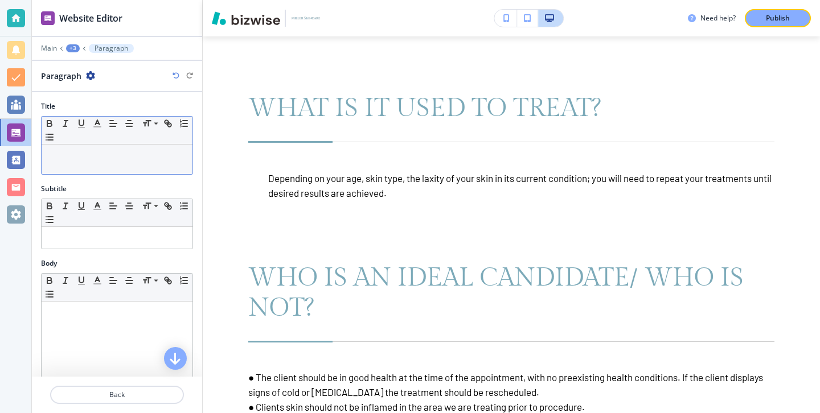
click at [111, 154] on p at bounding box center [116, 155] width 139 height 10
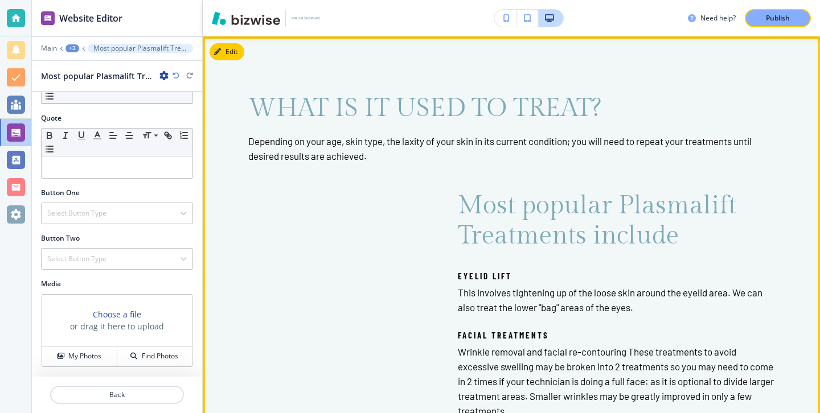
scroll to position [1775, 0]
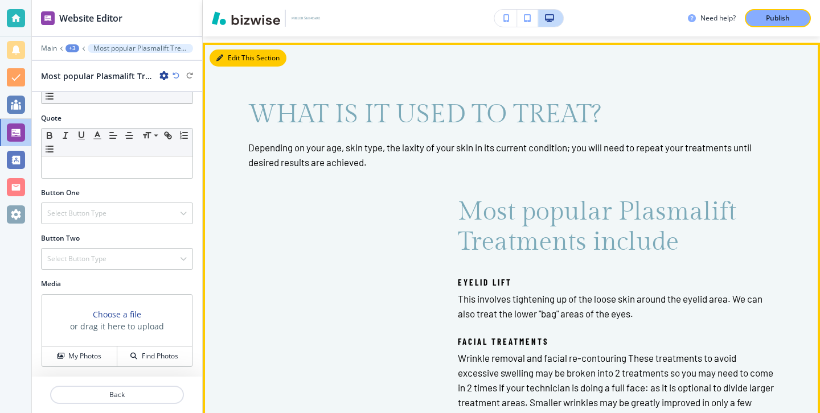
click at [240, 63] on button "Edit This Section" at bounding box center [248, 58] width 77 height 17
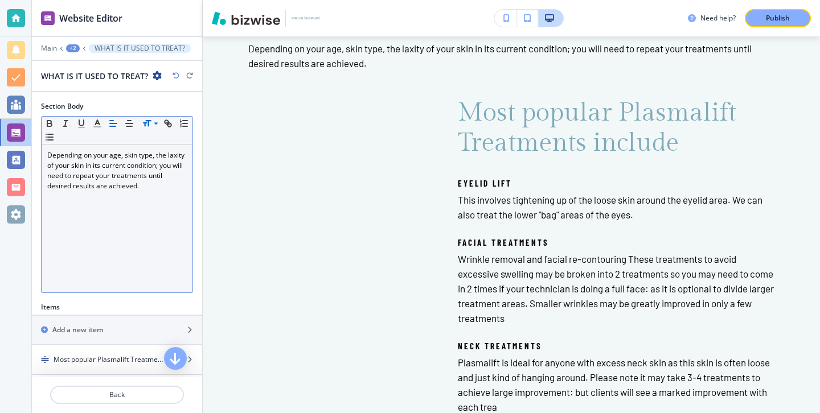
scroll to position [323, 0]
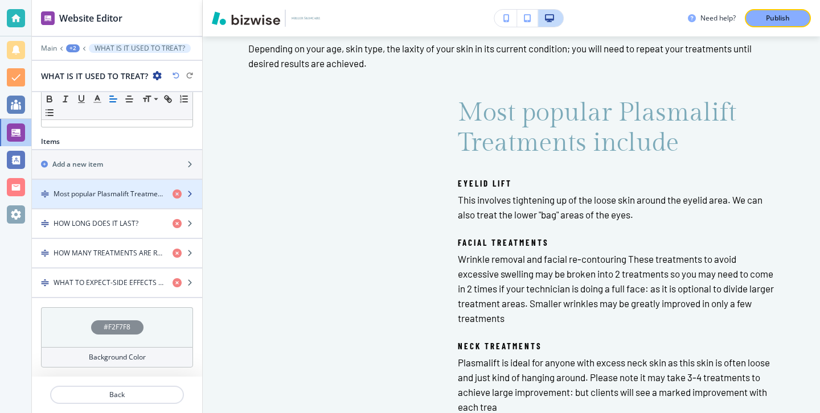
click at [141, 197] on h4 "Most popular Plasmalift Treatments include" at bounding box center [109, 194] width 110 height 10
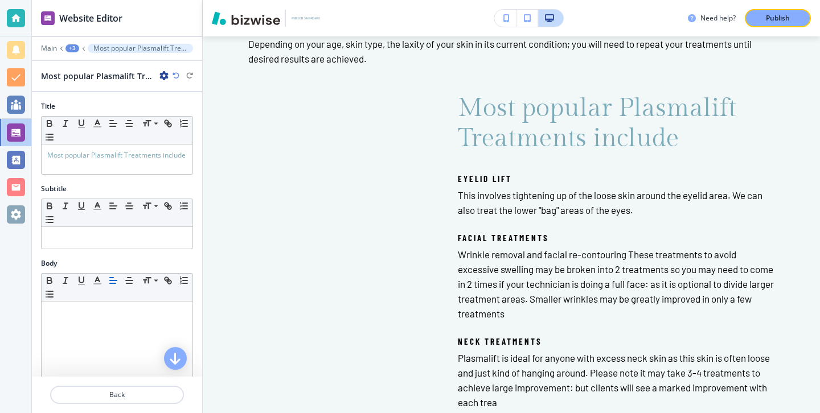
scroll to position [413, 0]
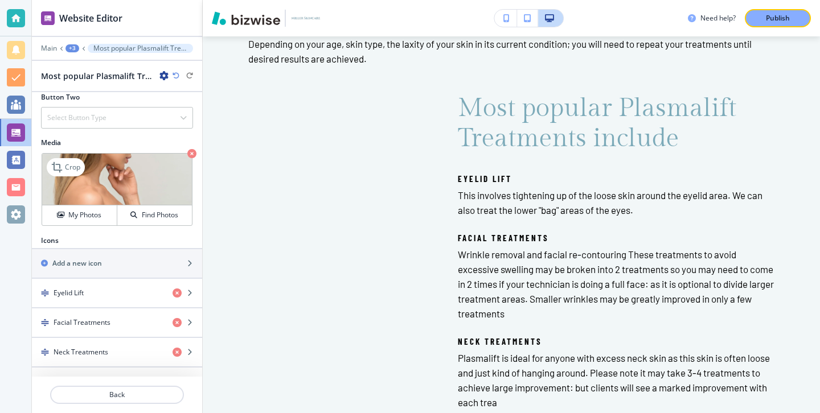
click at [190, 154] on icon "button" at bounding box center [191, 153] width 9 height 9
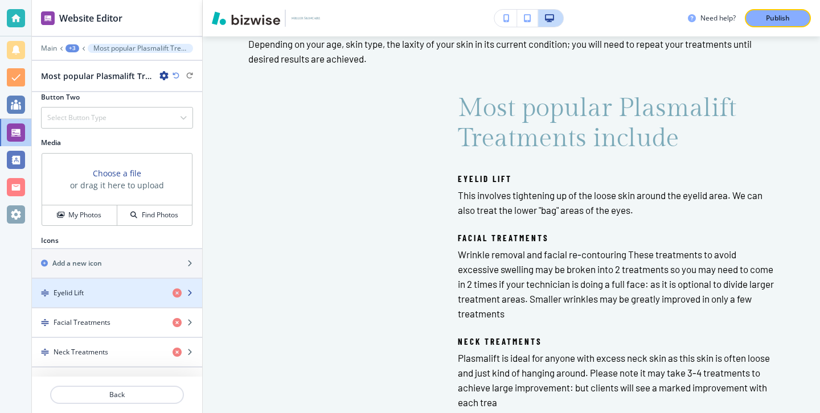
click at [130, 286] on div "button" at bounding box center [117, 283] width 170 height 9
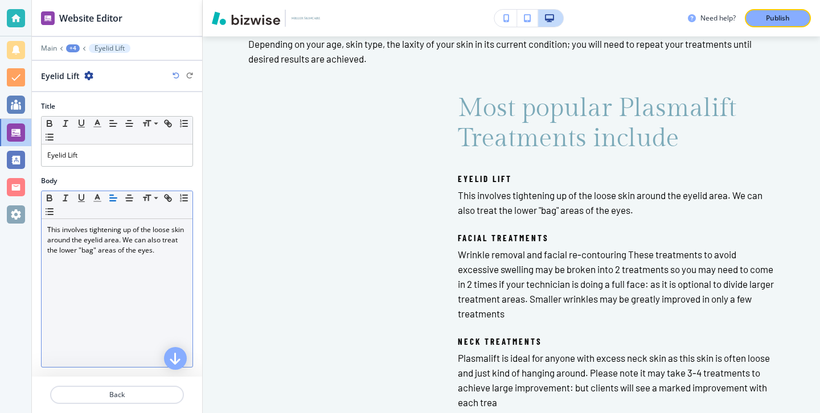
scroll to position [98, 0]
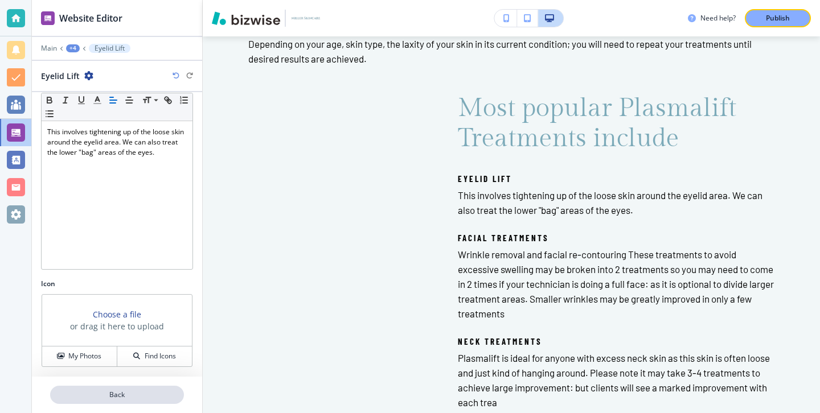
click at [95, 400] on button "Back" at bounding box center [117, 395] width 134 height 18
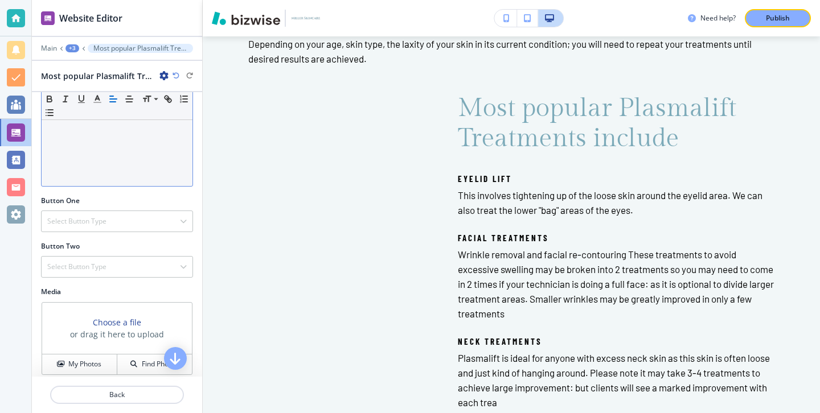
scroll to position [413, 0]
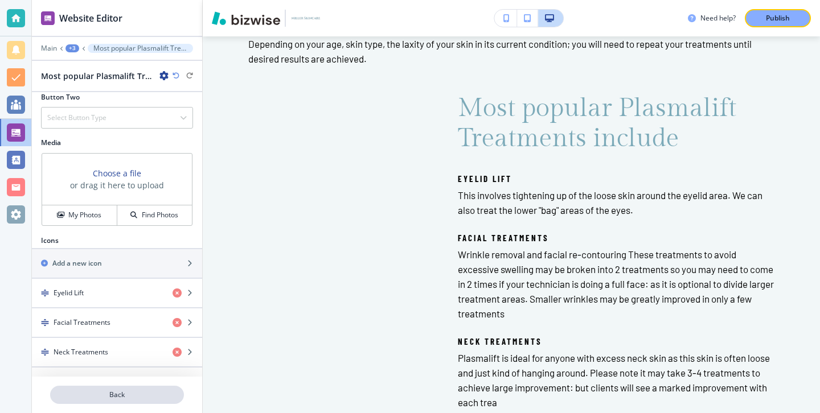
click at [151, 391] on p "Back" at bounding box center [117, 395] width 132 height 10
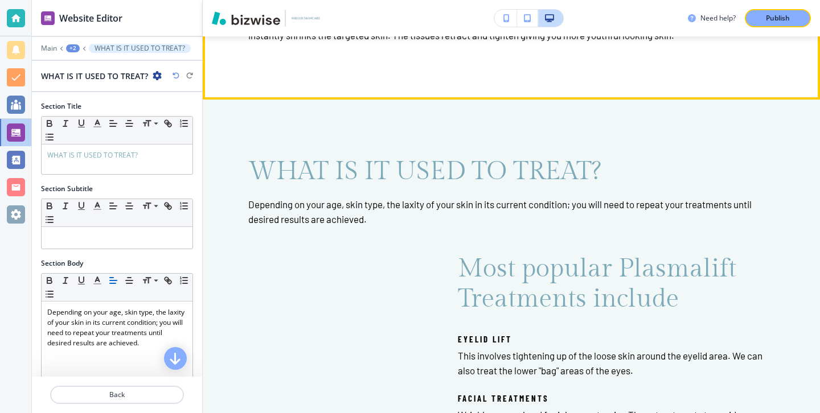
scroll to position [1709, 0]
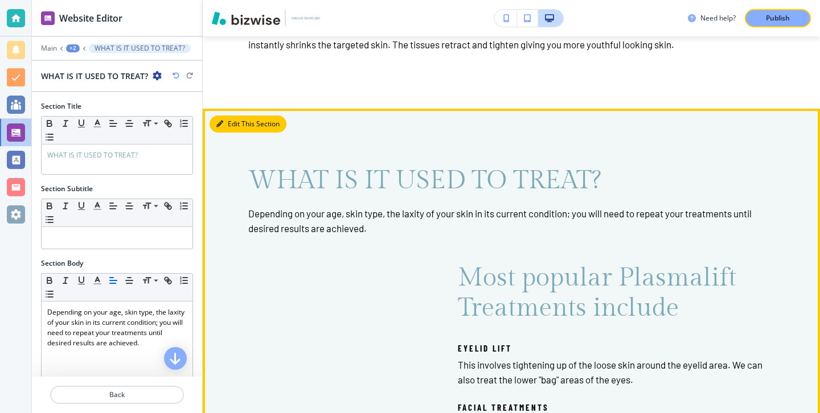
click at [235, 126] on button "Edit This Section" at bounding box center [248, 124] width 77 height 17
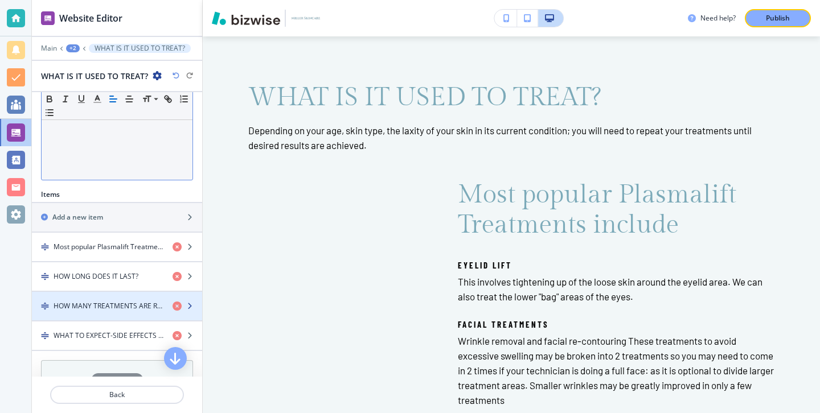
scroll to position [292, 0]
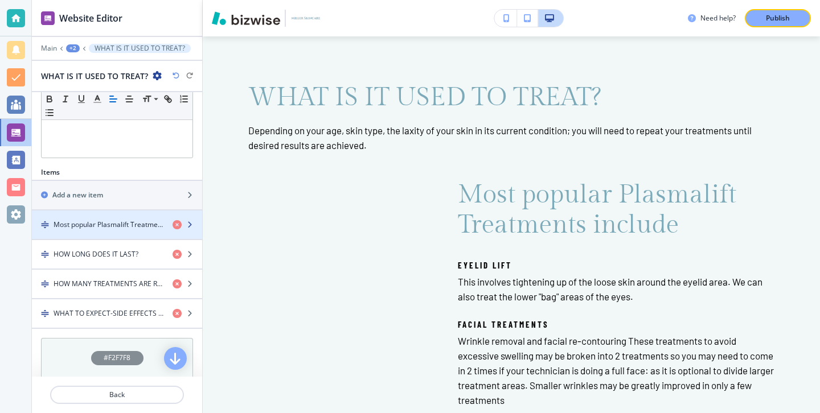
click at [124, 232] on div "button" at bounding box center [117, 234] width 170 height 9
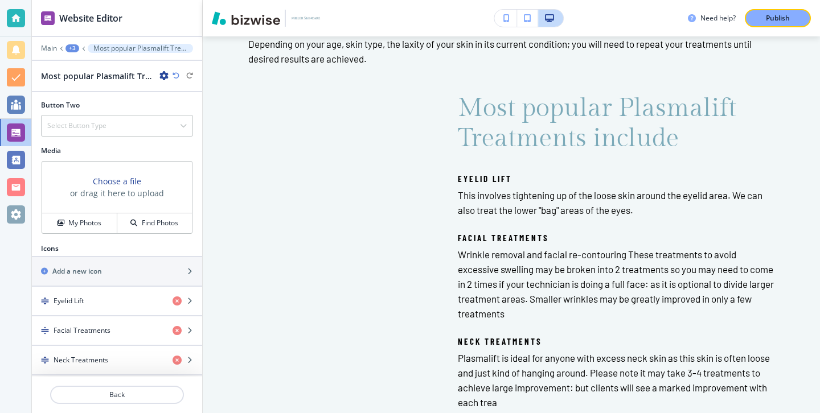
scroll to position [406, 0]
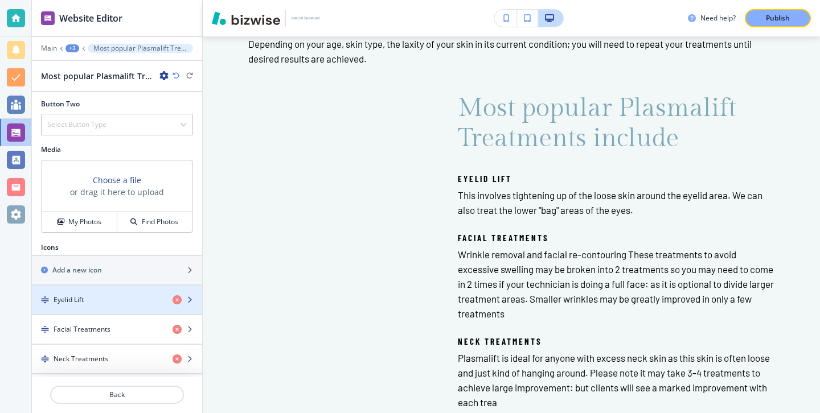
click at [113, 302] on div "Eyelid Lift" at bounding box center [98, 300] width 132 height 10
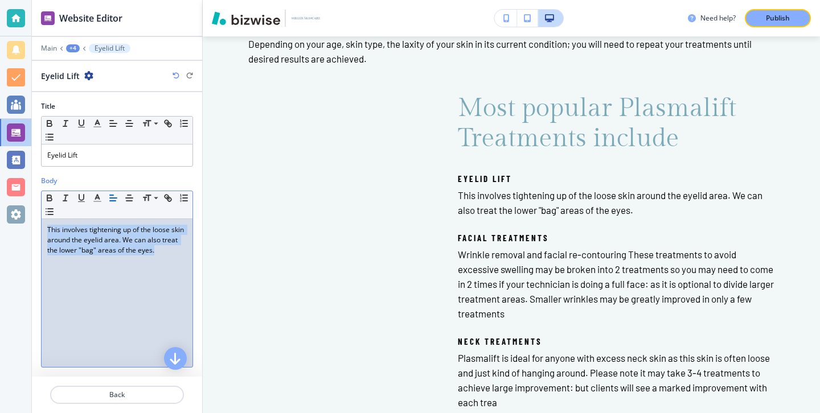
drag, startPoint x: 174, startPoint y: 260, endPoint x: 35, endPoint y: 228, distance: 142.5
click at [35, 228] on div "Body Small Normal Large Huge This involves tightening up of the loose skin arou…" at bounding box center [117, 276] width 170 height 201
copy p "This involves tightening up of the loose skin around the eyelid area. We can al…"
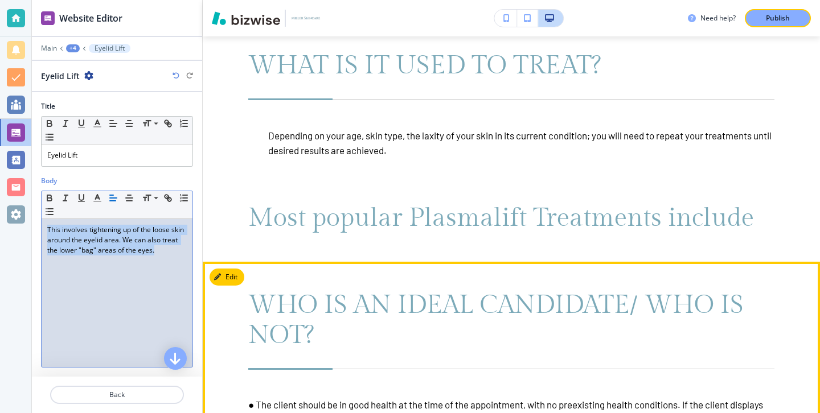
scroll to position [3233, 0]
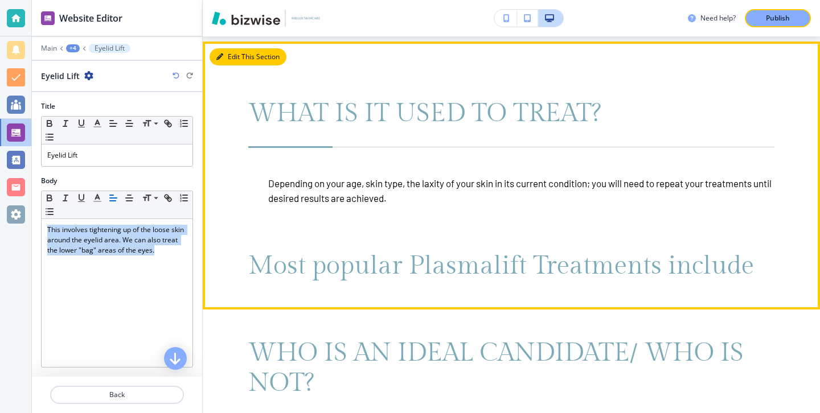
click at [240, 54] on button "Edit This Section" at bounding box center [248, 56] width 77 height 17
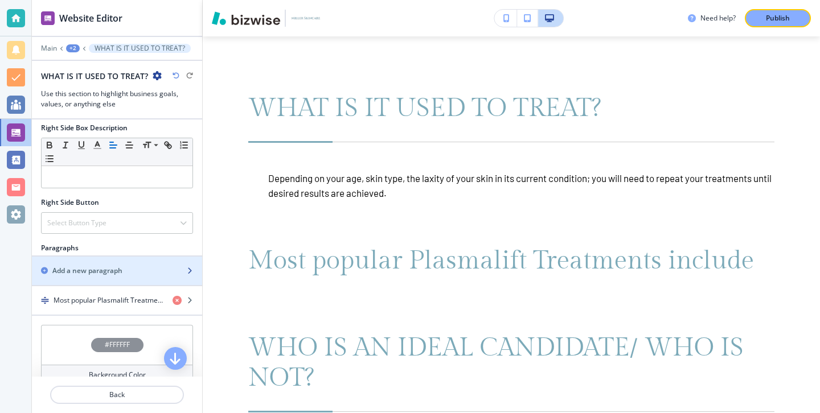
scroll to position [501, 0]
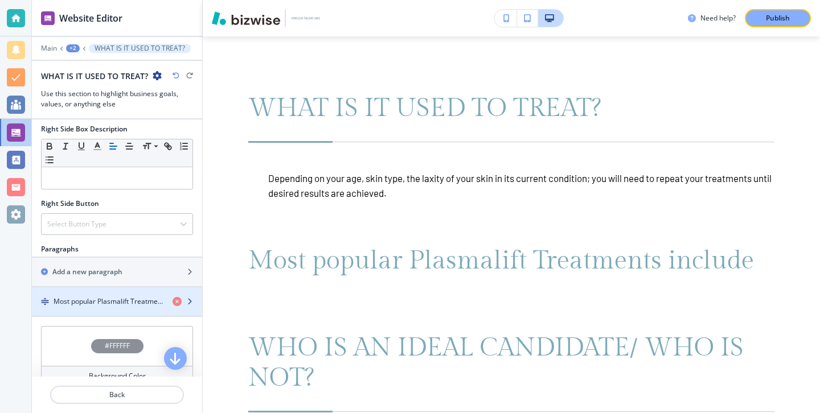
click at [96, 297] on h4 "Most popular Plasmalift Treatments include" at bounding box center [109, 302] width 110 height 10
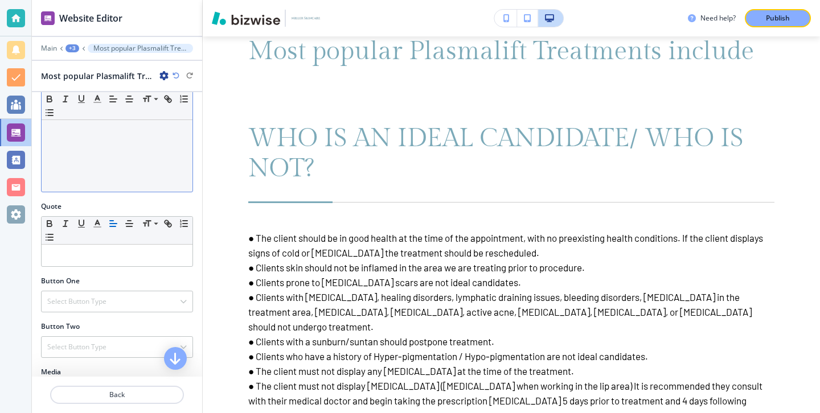
scroll to position [346, 0]
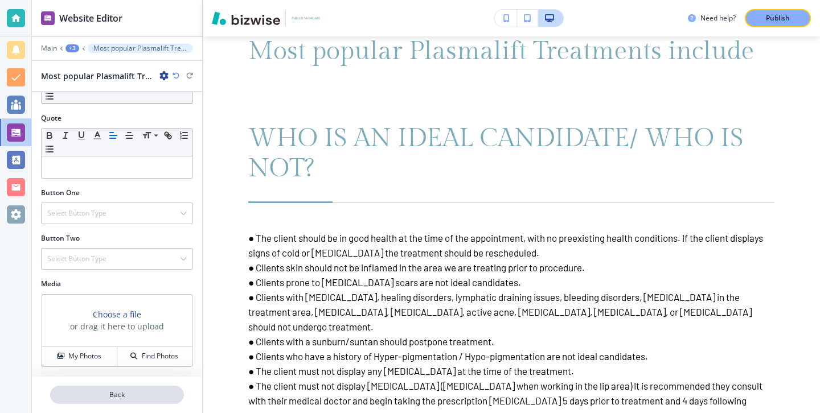
click at [110, 395] on p "Back" at bounding box center [117, 395] width 132 height 10
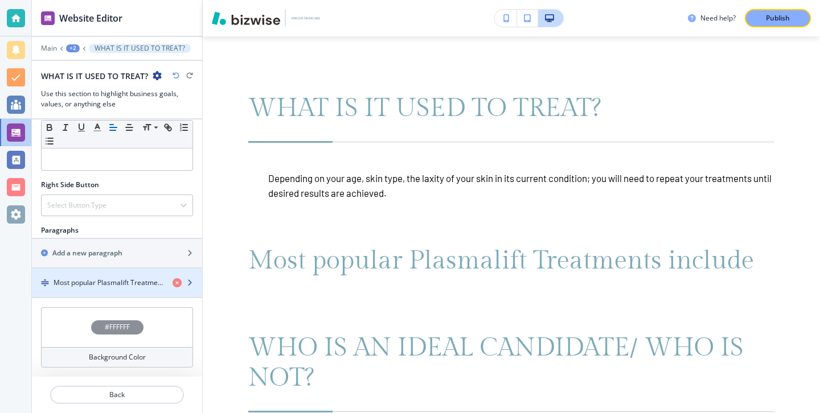
scroll to position [510, 0]
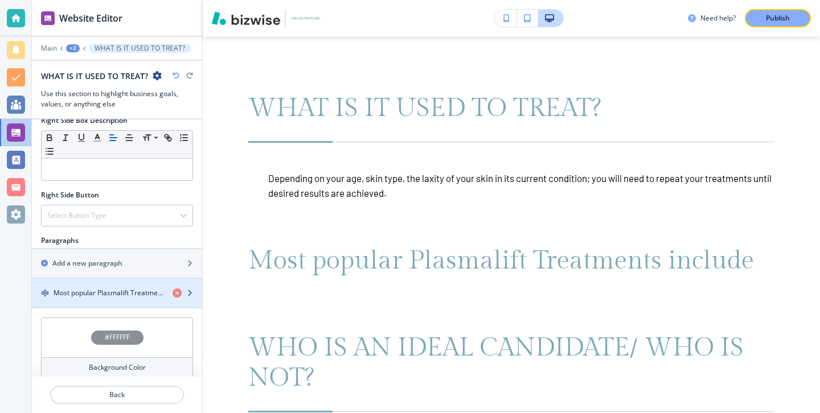
click at [123, 294] on h4 "Most popular Plasmalift Treatments include" at bounding box center [109, 293] width 110 height 10
click at [123, 295] on h4 "Most popular Plasmalift Treatments include" at bounding box center [109, 293] width 110 height 10
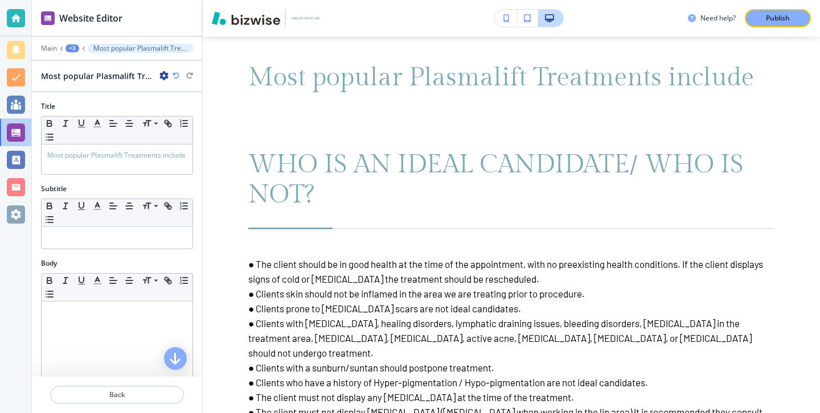
scroll to position [3447, 0]
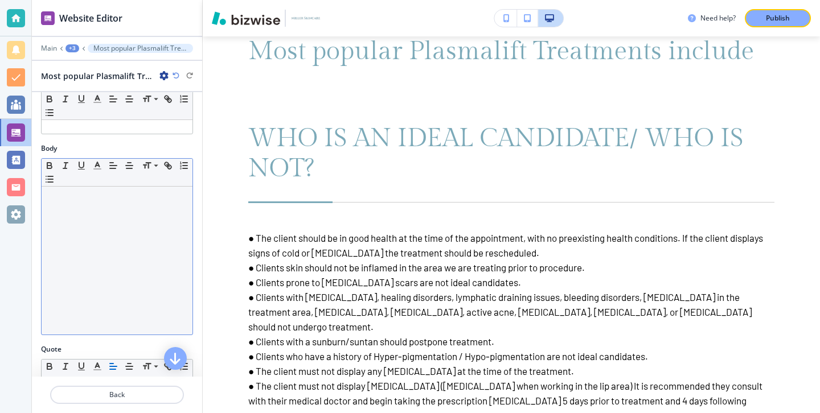
click at [120, 219] on div at bounding box center [117, 261] width 151 height 148
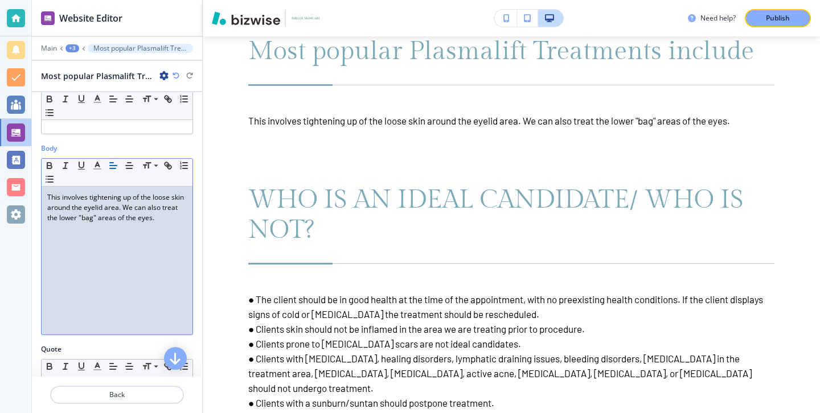
click at [44, 195] on div "This involves tightening up of the loose skin around the eyelid area. We can al…" at bounding box center [117, 261] width 151 height 148
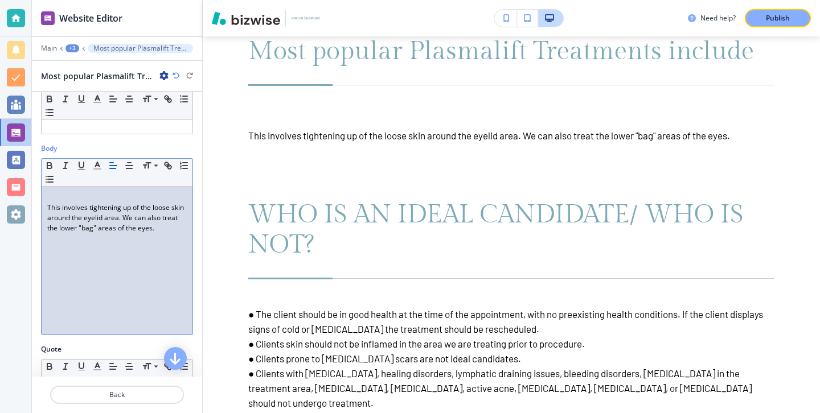
click at [59, 201] on p at bounding box center [116, 197] width 139 height 10
click at [76, 199] on p "Eyelid Lift" at bounding box center [116, 197] width 139 height 10
drag, startPoint x: 80, startPoint y: 199, endPoint x: 30, endPoint y: 199, distance: 50.1
click at [30, 199] on div "Website Editor Main +3 Most popular Plasmalift Treatments include Most popular …" at bounding box center [410, 206] width 820 height 413
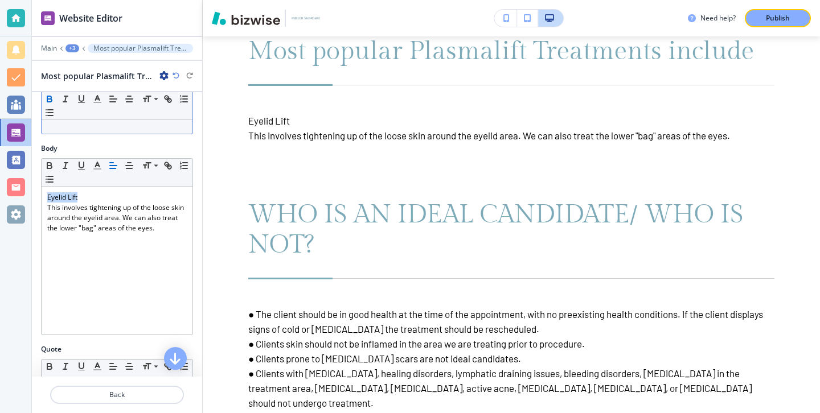
click at [50, 95] on icon "button" at bounding box center [49, 99] width 10 height 10
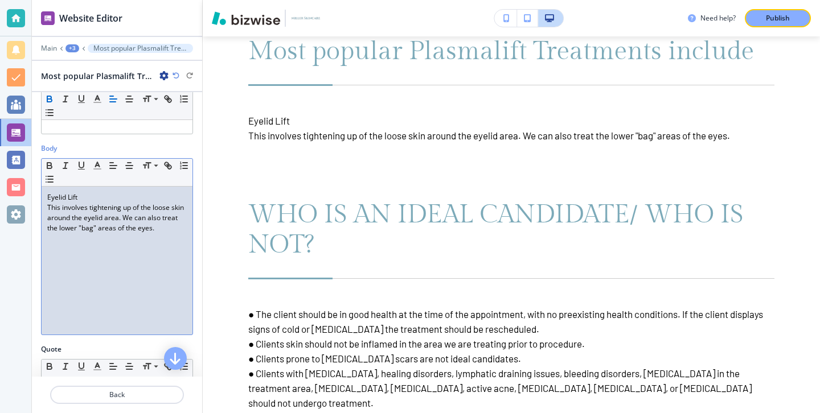
click at [83, 191] on div "Eyelid Lift This involves tightening up of the loose skin around the eyelid are…" at bounding box center [117, 261] width 151 height 148
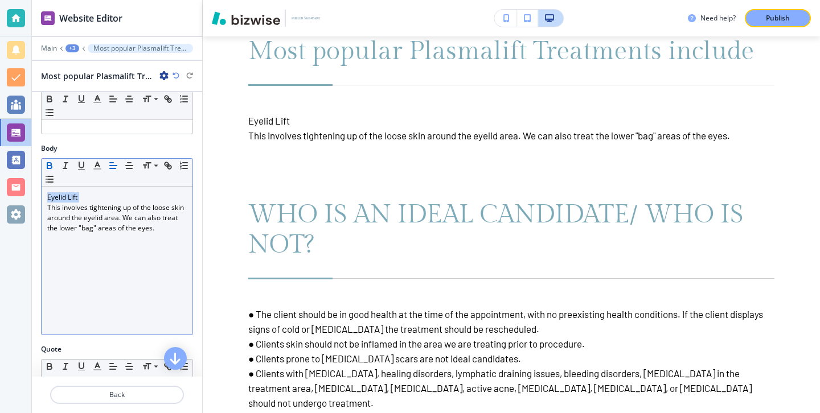
click at [47, 166] on icon "button" at bounding box center [49, 167] width 5 height 3
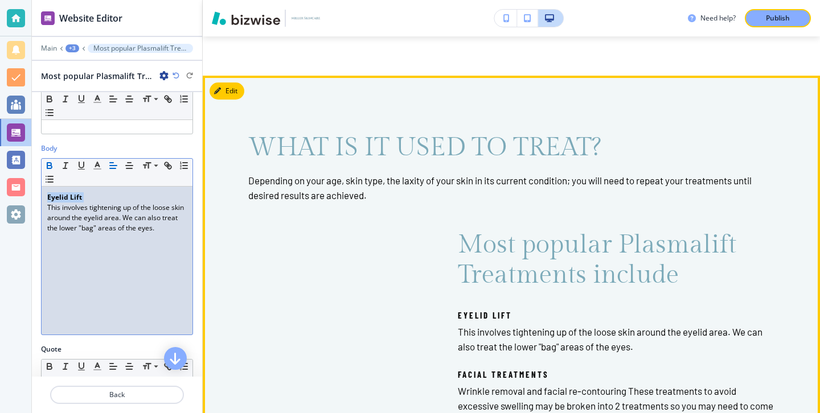
scroll to position [1740, 0]
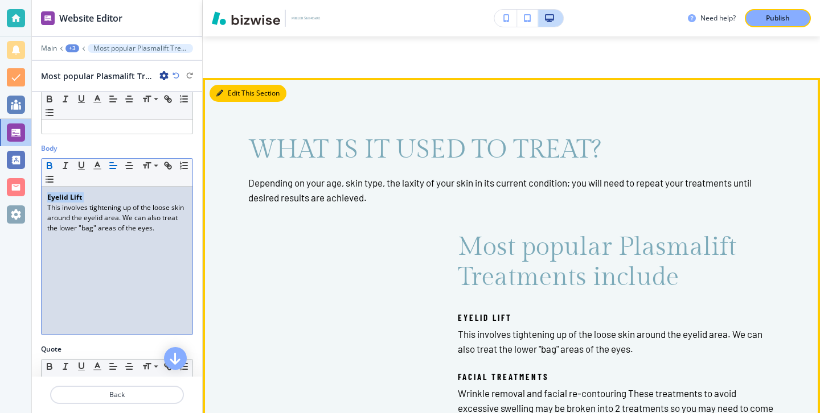
click at [235, 92] on button "Edit This Section" at bounding box center [248, 93] width 77 height 17
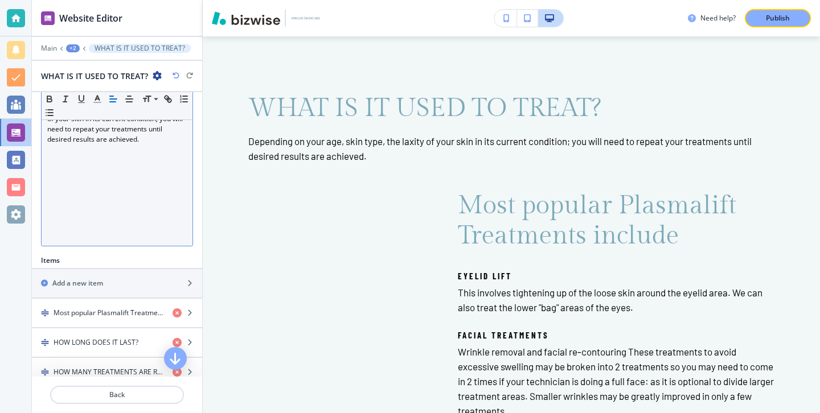
scroll to position [239, 0]
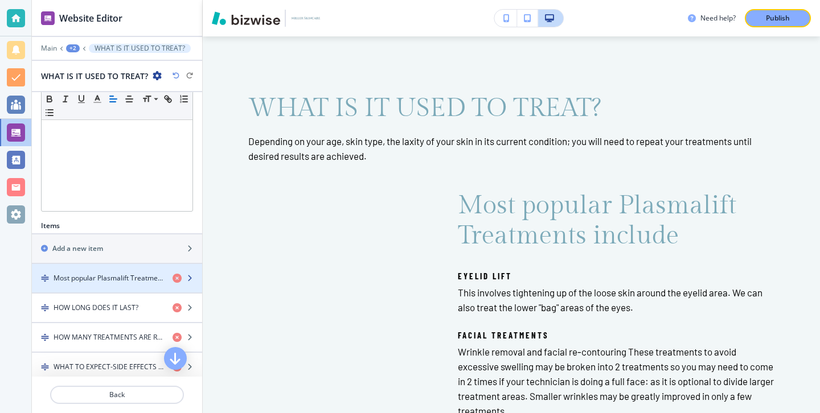
click at [144, 282] on h4 "Most popular Plasmalift Treatments include" at bounding box center [109, 278] width 110 height 10
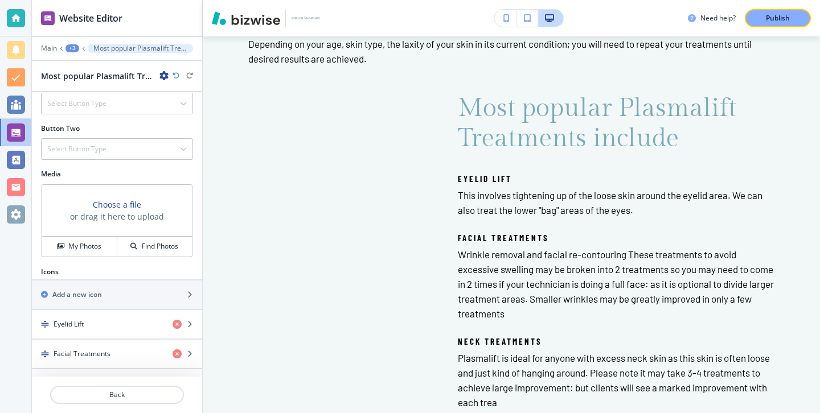
scroll to position [413, 0]
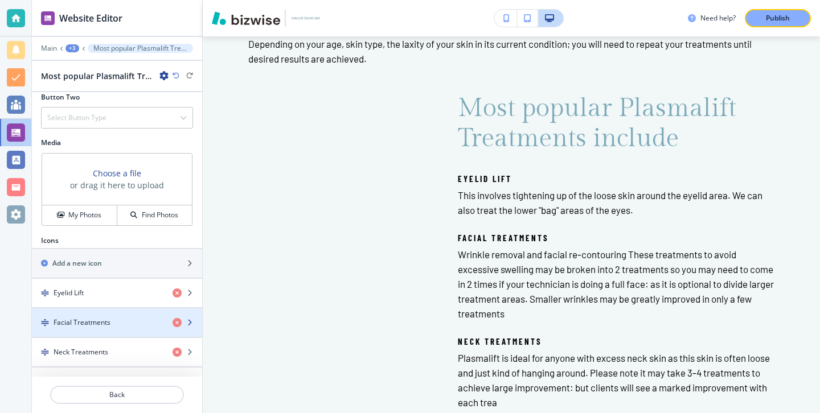
click at [128, 322] on div "Facial Treatments" at bounding box center [98, 323] width 132 height 10
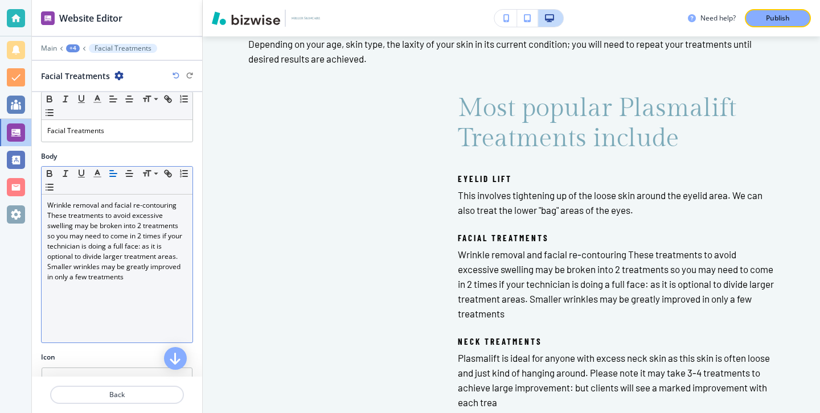
scroll to position [21, 0]
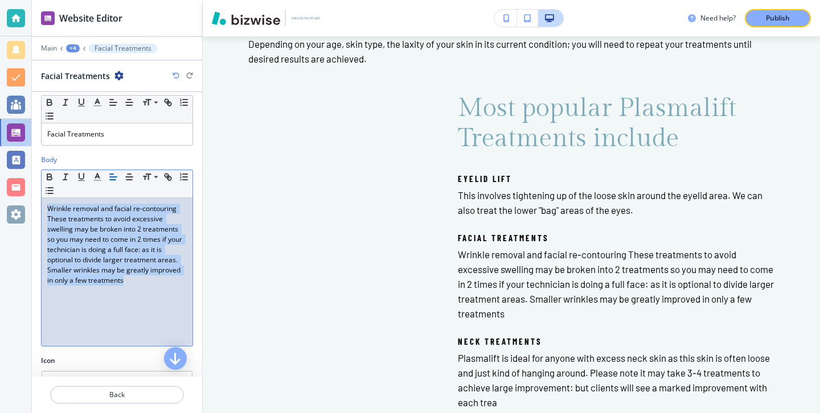
drag, startPoint x: 148, startPoint y: 279, endPoint x: 36, endPoint y: 188, distance: 144.5
click at [36, 188] on div "Body Small Normal Large Huge Wrinkle removal and facial re-contouring These tre…" at bounding box center [117, 255] width 170 height 201
copy p "Wrinkle removal and facial re-contouring These treatments to avoid excessive sw…"
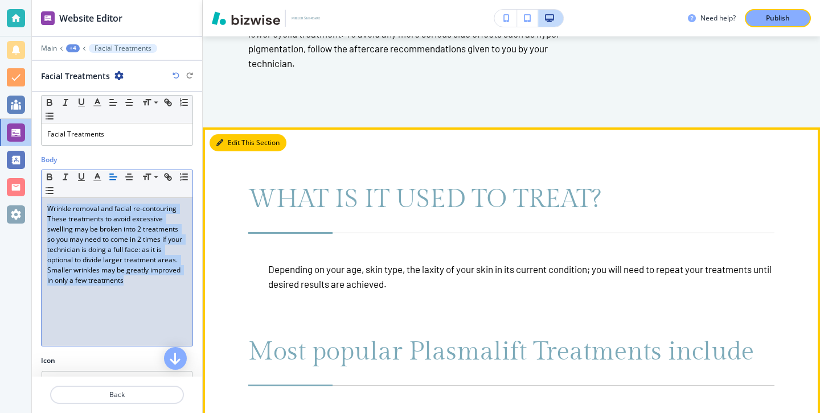
click at [241, 142] on button "Edit This Section" at bounding box center [248, 142] width 77 height 17
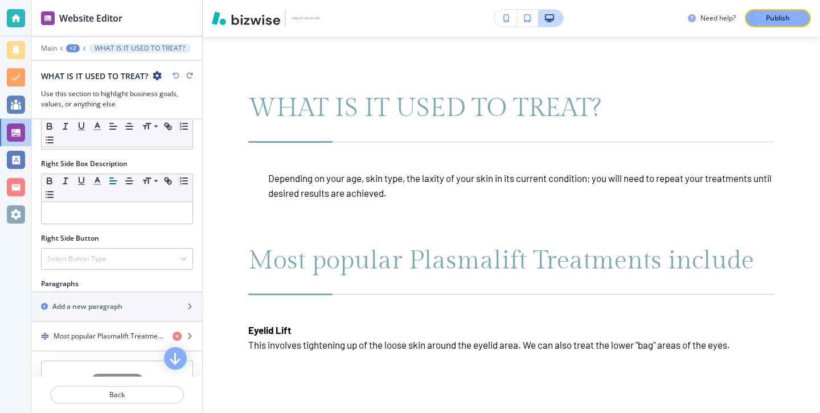
scroll to position [520, 0]
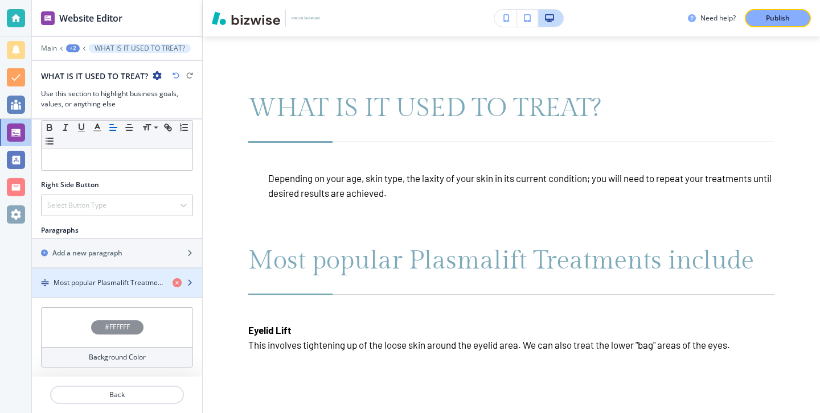
click at [125, 290] on div "button" at bounding box center [117, 292] width 170 height 9
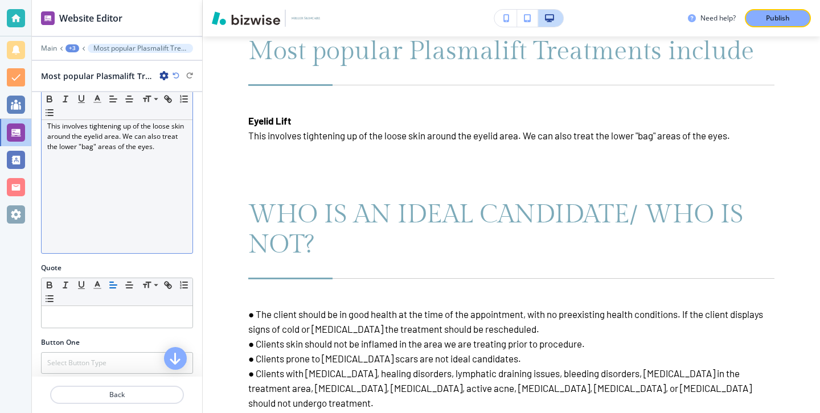
scroll to position [167, 0]
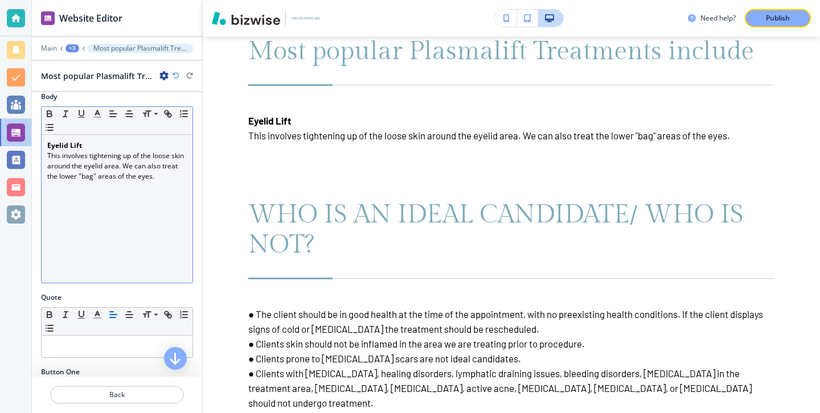
click at [161, 168] on p "This involves tightening up of the loose skin around the eyelid area. We can al…" at bounding box center [116, 166] width 139 height 31
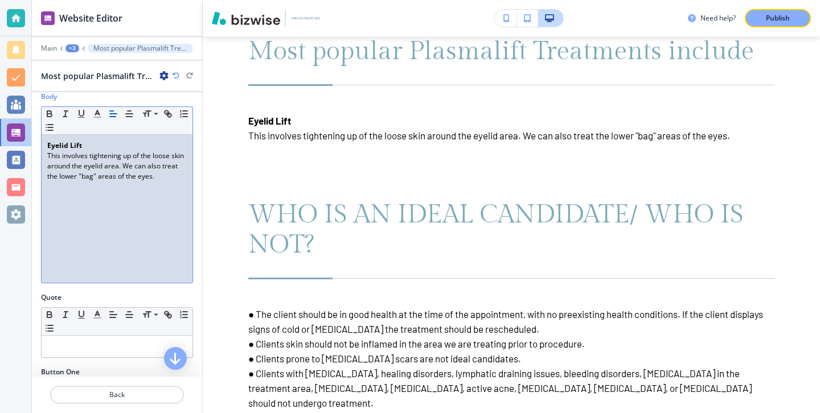
click at [161, 176] on p "This involves tightening up of the loose skin around the eyelid area. We can al…" at bounding box center [116, 166] width 139 height 31
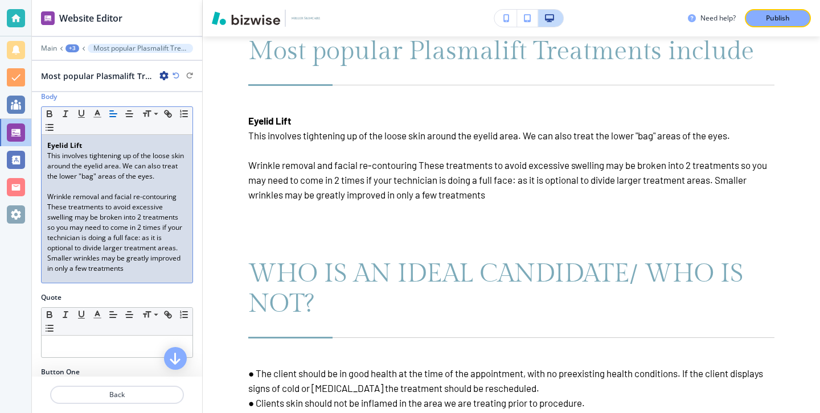
click at [61, 190] on p at bounding box center [116, 187] width 139 height 10
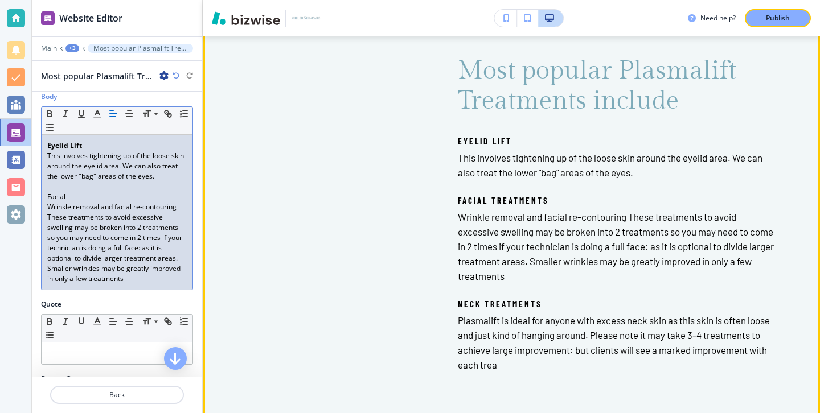
scroll to position [1903, 0]
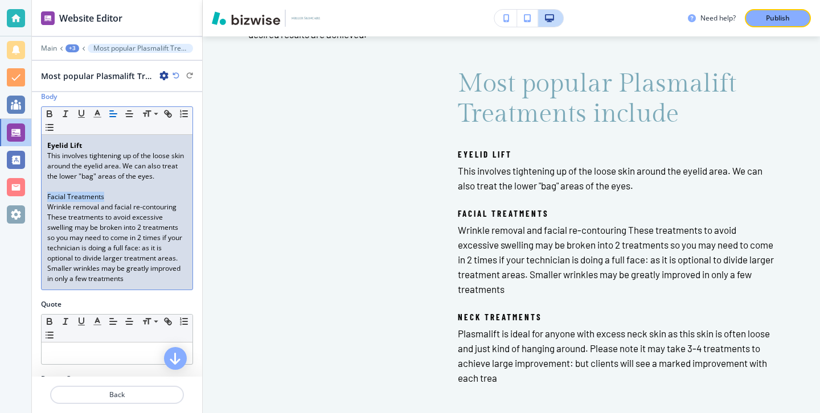
drag, startPoint x: 134, startPoint y: 199, endPoint x: 39, endPoint y: 196, distance: 95.1
click at [39, 196] on div "Body Small Normal Large Huge Eyelid Lift This involves tightening up of the loo…" at bounding box center [117, 196] width 170 height 208
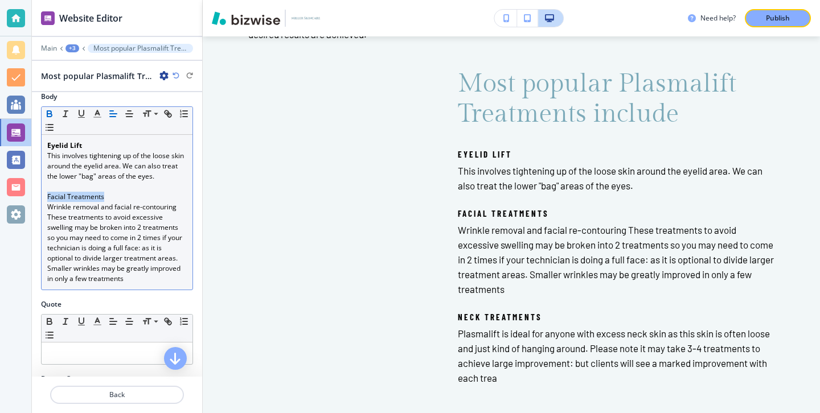
click at [51, 109] on icon "button" at bounding box center [49, 114] width 10 height 10
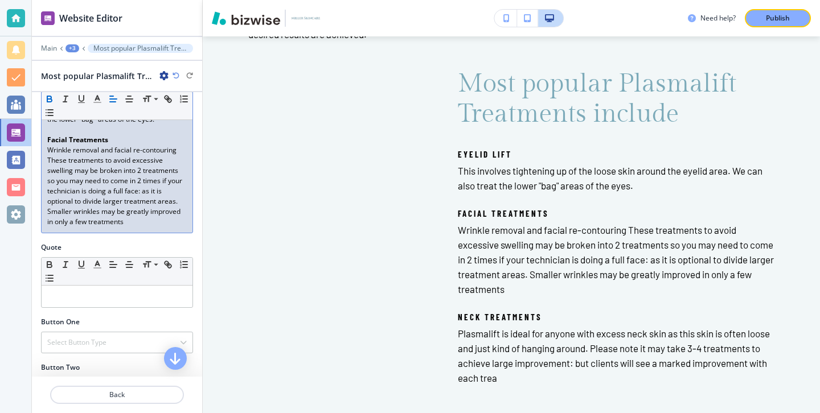
scroll to position [228, 0]
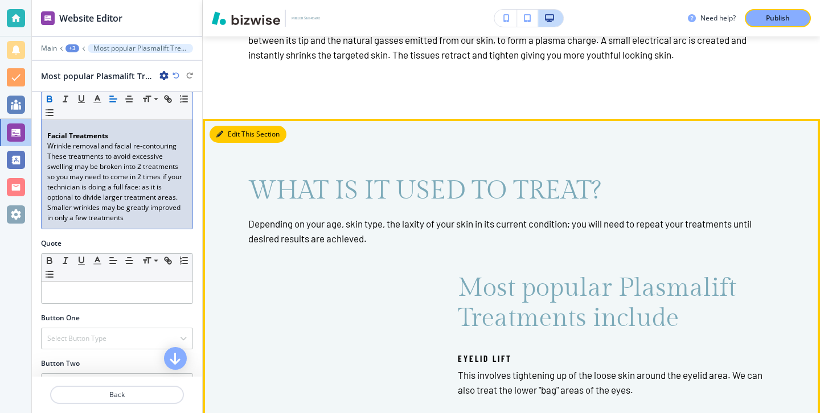
click at [237, 137] on button "Edit This Section" at bounding box center [248, 134] width 77 height 17
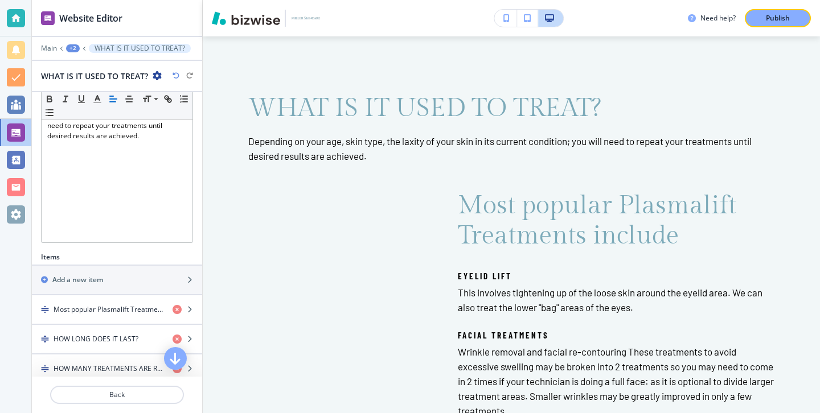
scroll to position [323, 0]
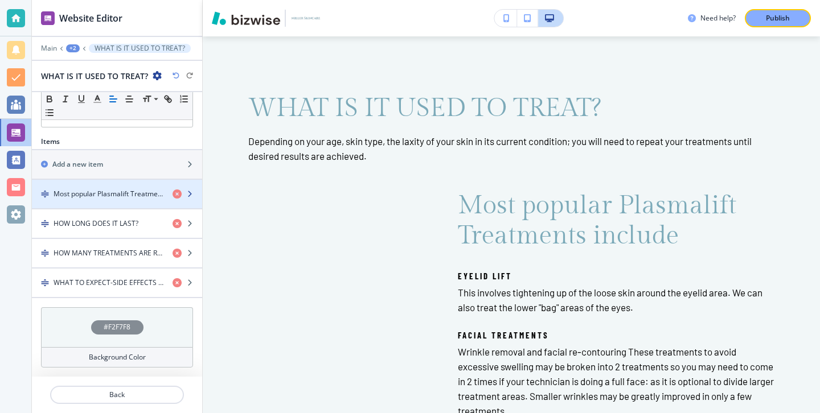
click at [112, 201] on div "button" at bounding box center [117, 203] width 170 height 9
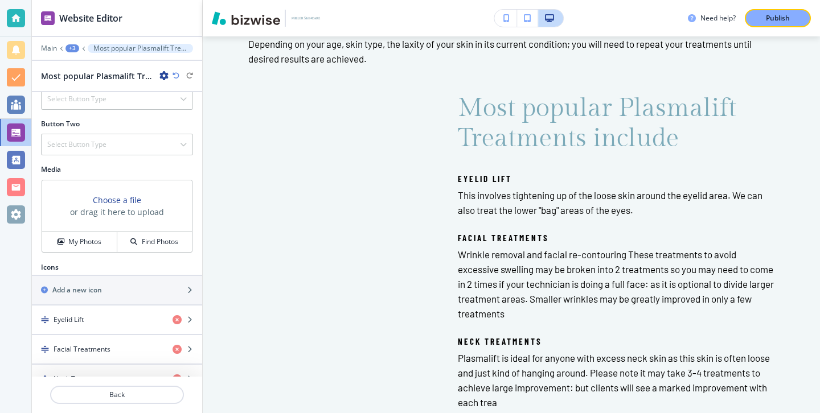
scroll to position [413, 0]
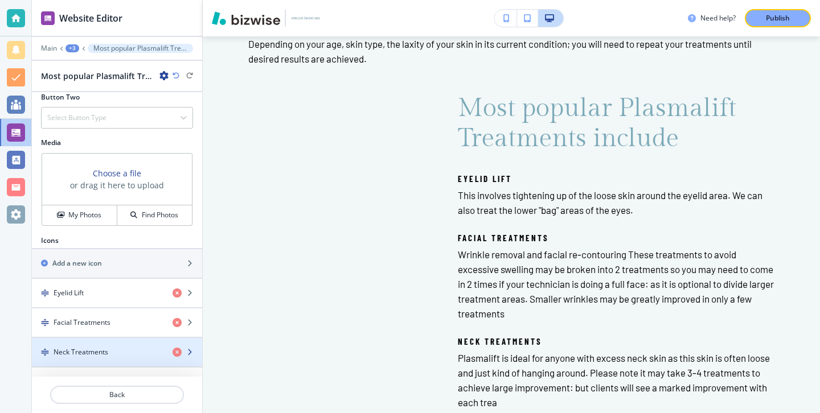
click at [115, 360] on div "button" at bounding box center [117, 362] width 170 height 9
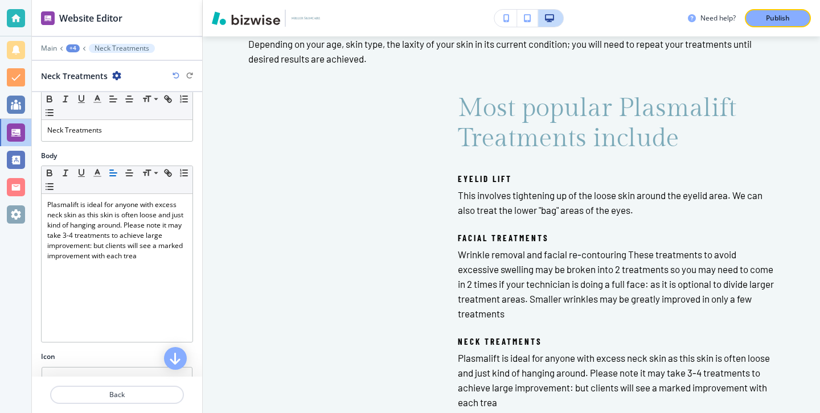
scroll to position [0, 0]
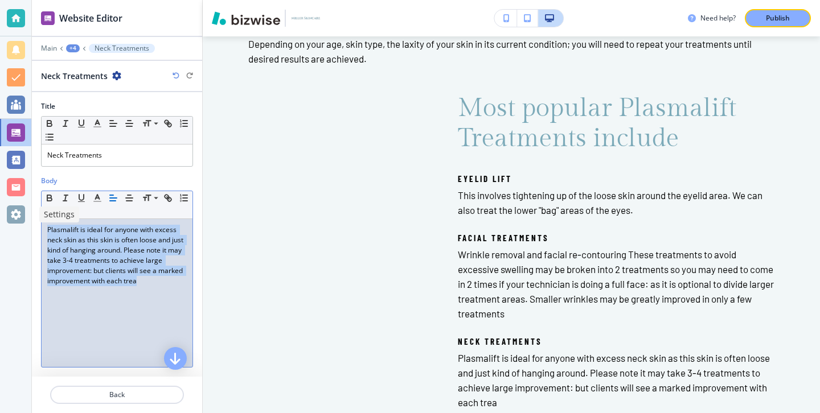
drag, startPoint x: 164, startPoint y: 299, endPoint x: 23, endPoint y: 214, distance: 165.0
click at [23, 214] on div "Website Editor Main +4 Neck Treatments Neck Treatments Title Small Normal Large…" at bounding box center [410, 206] width 820 height 413
copy p "Plasmalift is ideal for anyone with excess neck skin as this skin is often loos…"
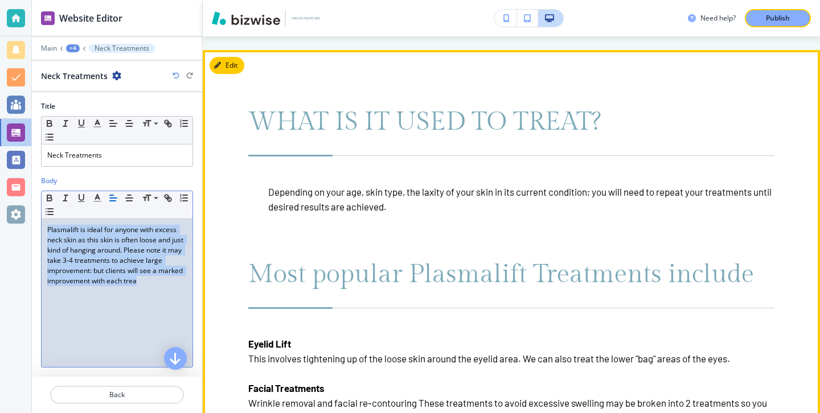
scroll to position [3225, 0]
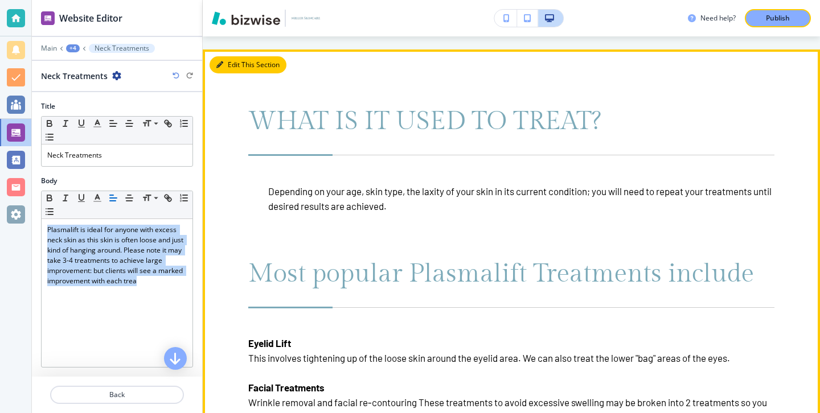
click at [236, 62] on button "Edit This Section" at bounding box center [248, 64] width 77 height 17
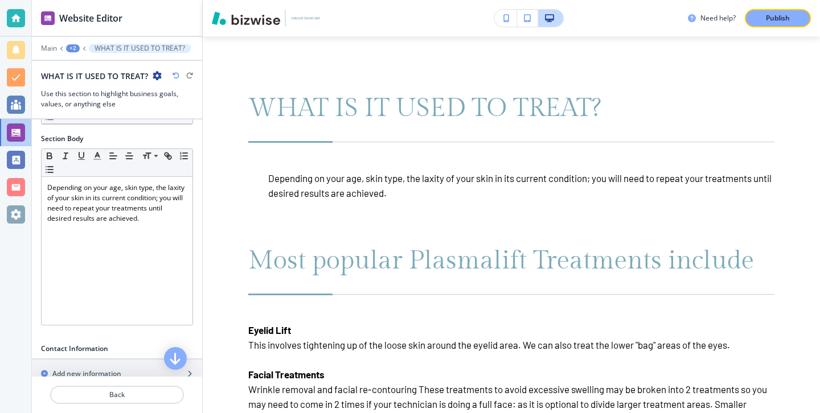
scroll to position [121, 0]
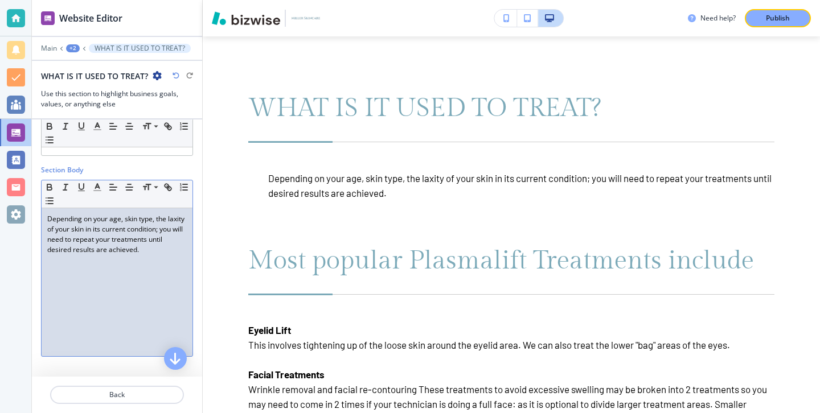
click at [161, 255] on div "Depending on your age, skin type, the laxity of your skin in its current condit…" at bounding box center [117, 282] width 151 height 148
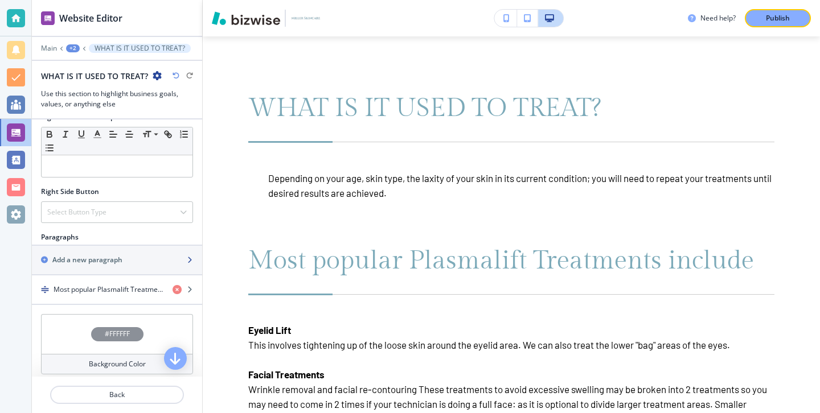
scroll to position [520, 0]
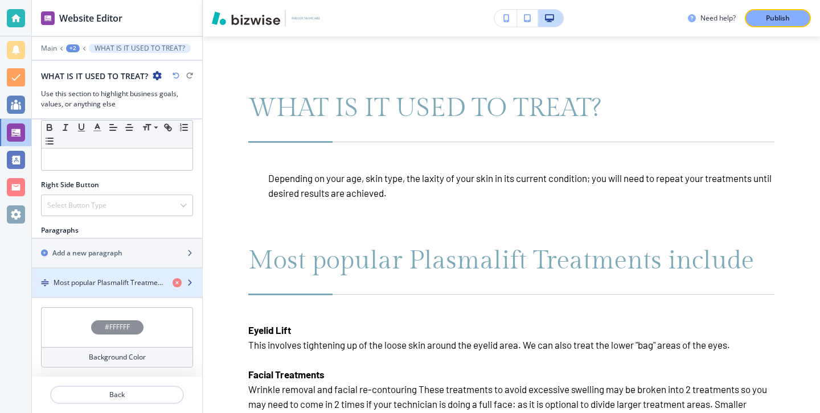
click at [143, 281] on h4 "Most popular Plasmalift Treatments include" at bounding box center [109, 283] width 110 height 10
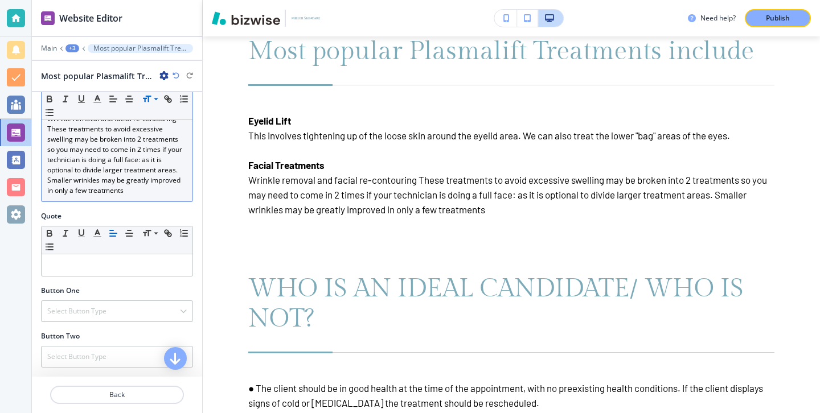
scroll to position [213, 0]
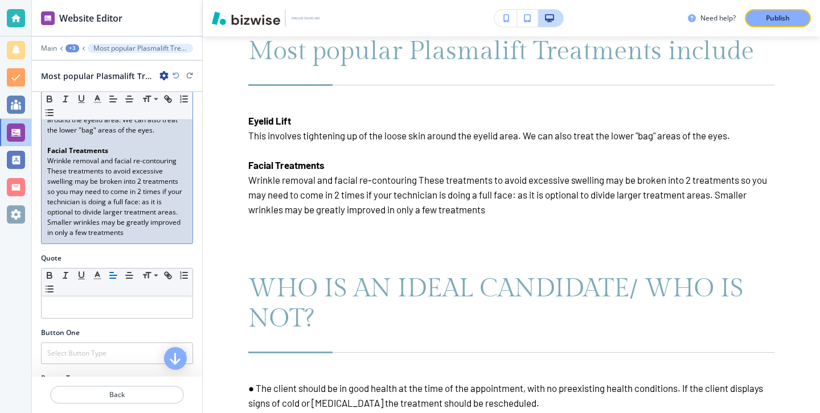
click at [151, 233] on p "Wrinkle removal and facial re-contouring These treatments to avoid excessive sw…" at bounding box center [116, 197] width 139 height 82
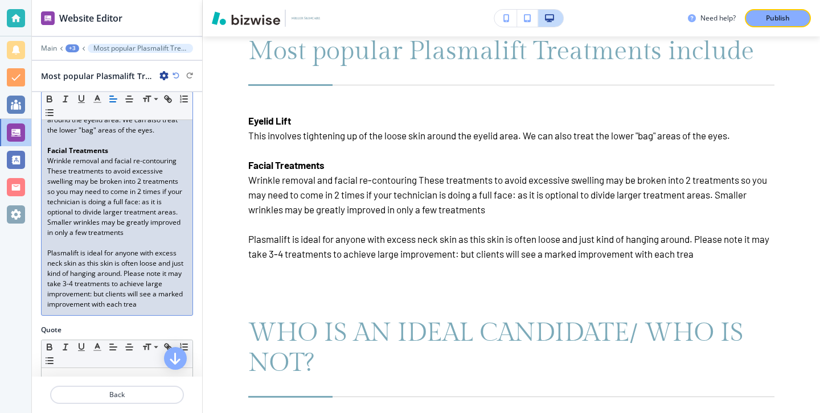
click at [66, 248] on p "Plasmalift is ideal for anyone with excess neck skin as this skin is often loos…" at bounding box center [116, 278] width 139 height 61
click at [63, 243] on p at bounding box center [116, 243] width 139 height 10
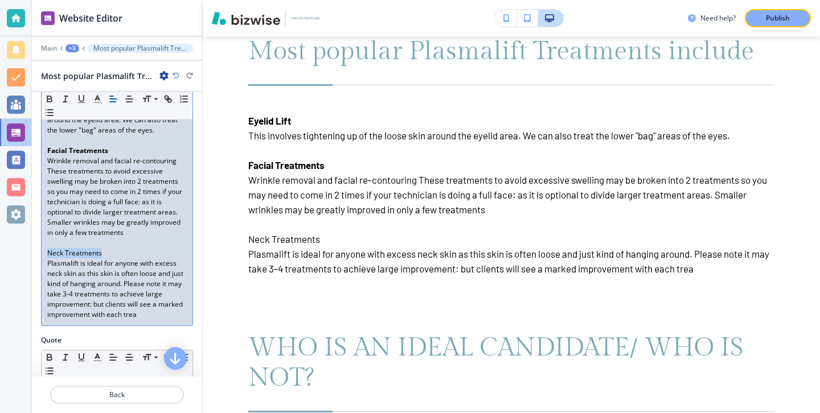
drag, startPoint x: 115, startPoint y: 257, endPoint x: 3, endPoint y: 257, distance: 111.6
click at [3, 257] on div "Website Editor Main +3 Most popular Plasmalift Treatments include Most popular …" at bounding box center [410, 206] width 820 height 413
click at [56, 100] on button "button" at bounding box center [50, 99] width 16 height 14
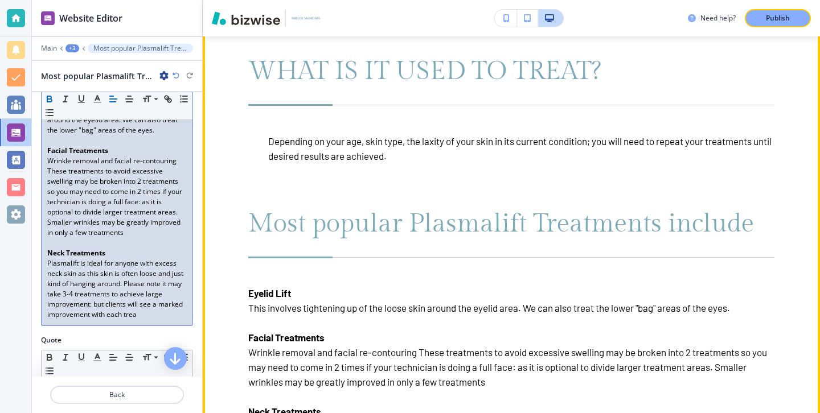
scroll to position [3310, 0]
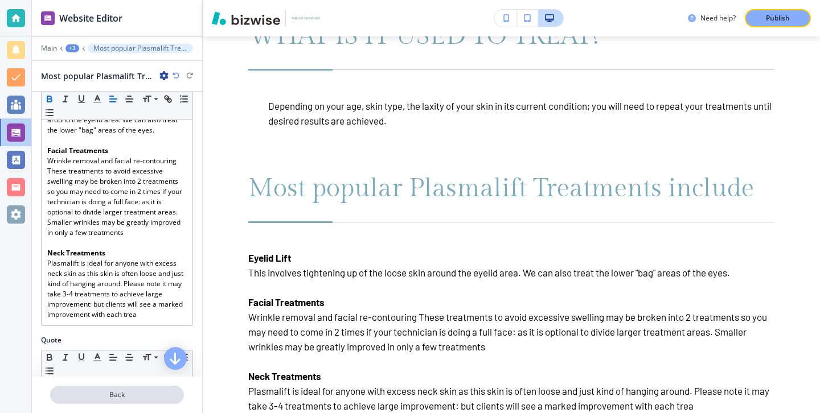
click at [130, 386] on button "Back" at bounding box center [117, 395] width 134 height 18
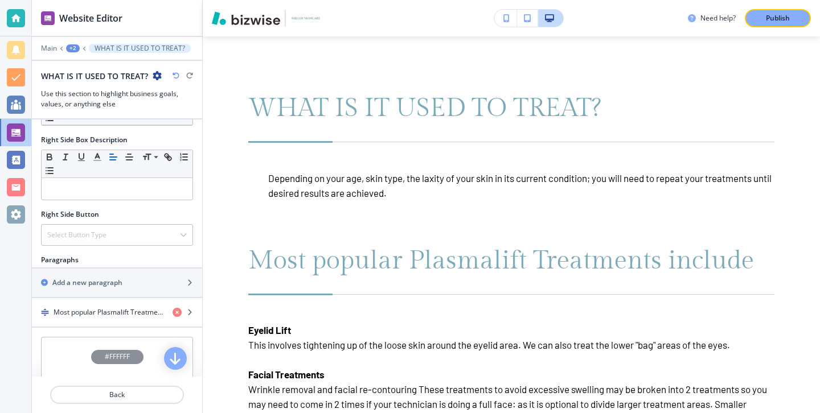
scroll to position [520, 0]
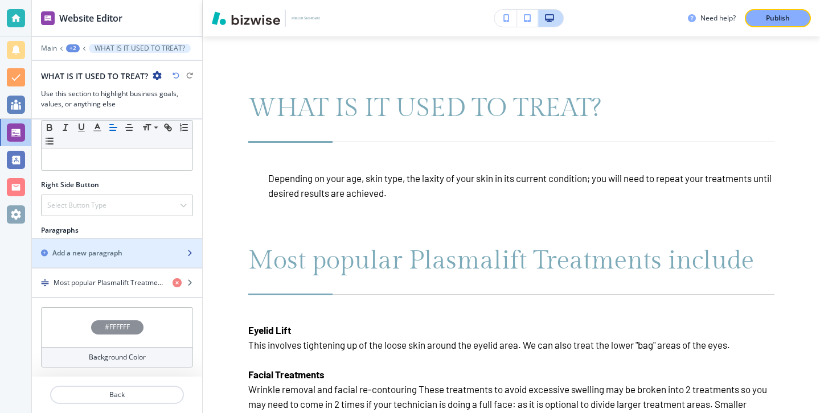
click at [136, 252] on div "Add a new paragraph" at bounding box center [104, 253] width 145 height 10
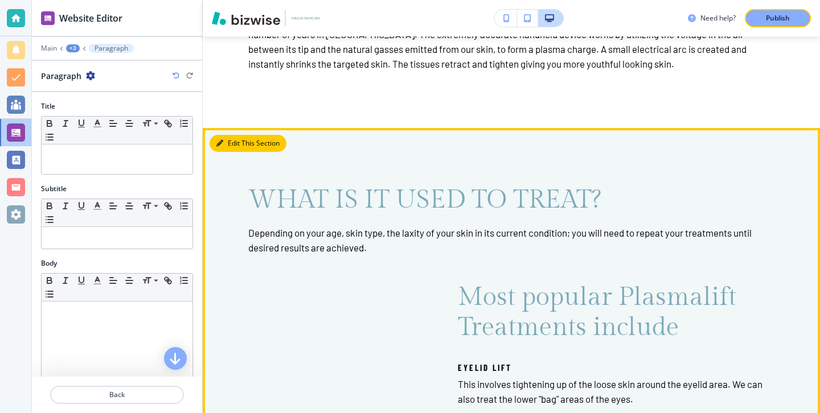
click at [237, 140] on button "Edit This Section" at bounding box center [248, 143] width 77 height 17
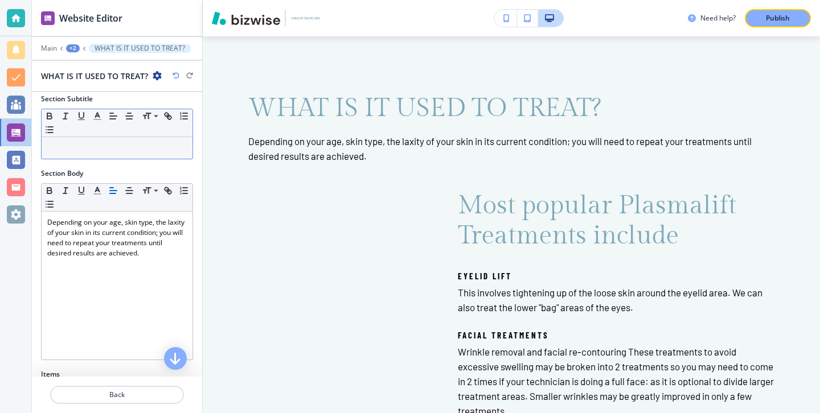
scroll to position [323, 0]
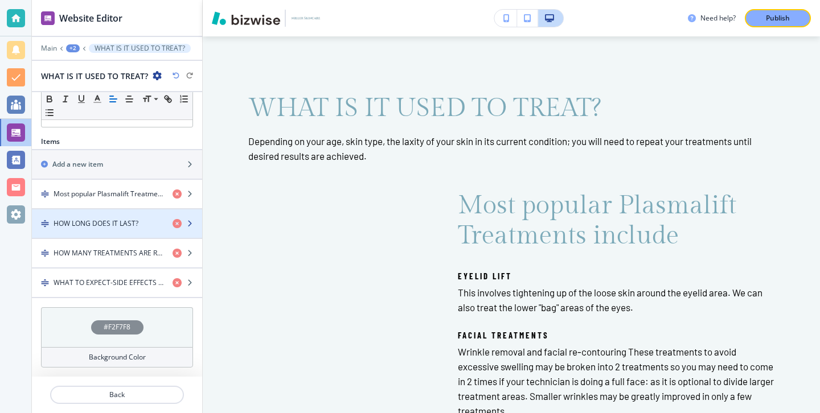
click at [141, 229] on div "button" at bounding box center [117, 233] width 170 height 9
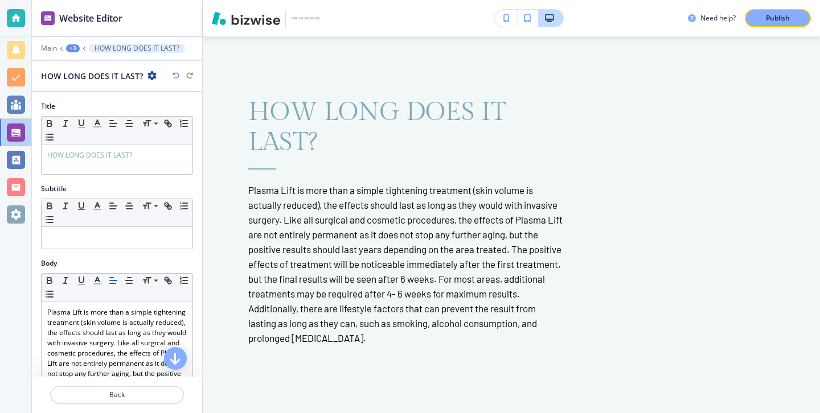
scroll to position [2261, 0]
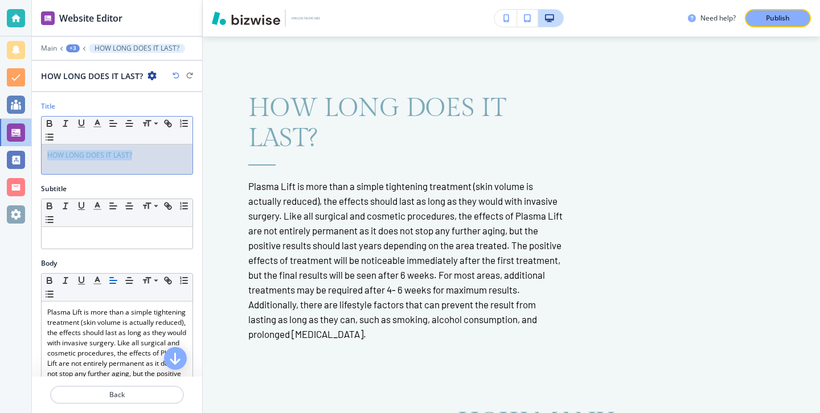
drag, startPoint x: 151, startPoint y: 160, endPoint x: 17, endPoint y: 149, distance: 135.4
click at [17, 149] on div "Website Editor Main +3 HOW LONG DOES IT LAST? HOW LONG DOES IT LAST? Title Smal…" at bounding box center [410, 206] width 820 height 413
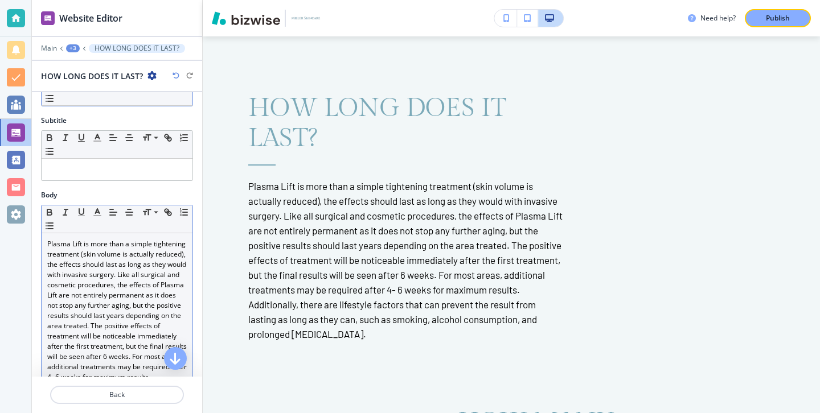
scroll to position [185, 0]
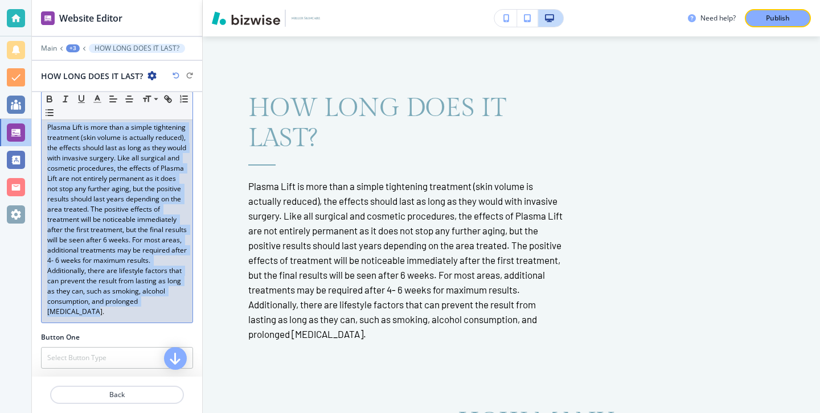
drag, startPoint x: 126, startPoint y: 313, endPoint x: 35, endPoint y: 126, distance: 207.3
click at [35, 126] on div "Body Small Normal Large Huge Plasma Lift is more than a simple tightening treat…" at bounding box center [117, 202] width 170 height 259
copy p "Plasma Lift is more than a simple tightening treatment (skin volume is actually…"
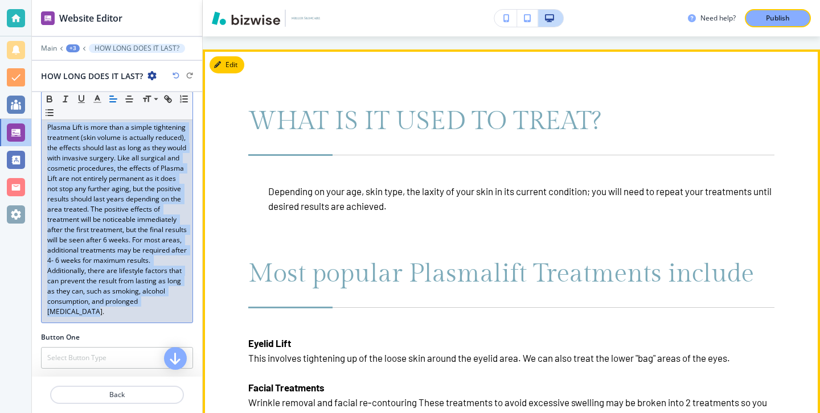
scroll to position [3220, 0]
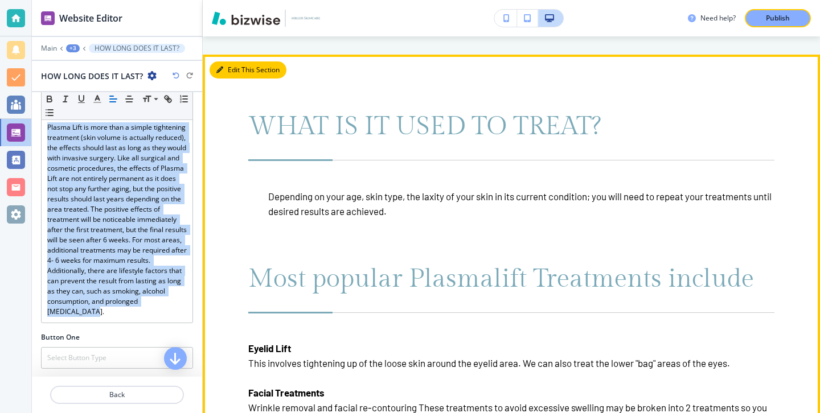
click at [232, 76] on button "Edit This Section" at bounding box center [248, 69] width 77 height 17
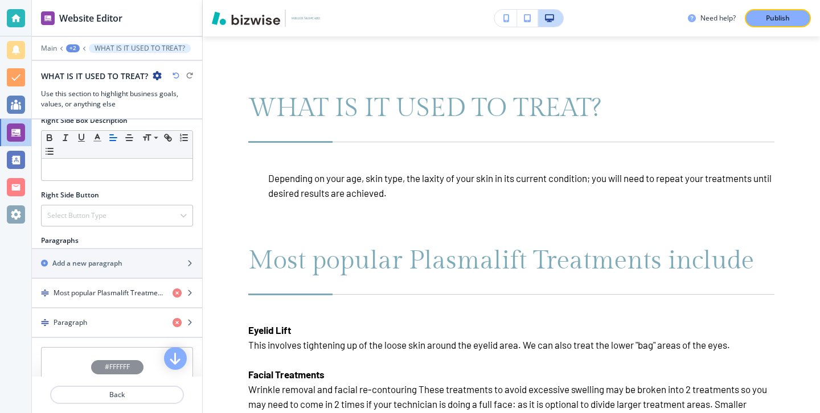
scroll to position [549, 0]
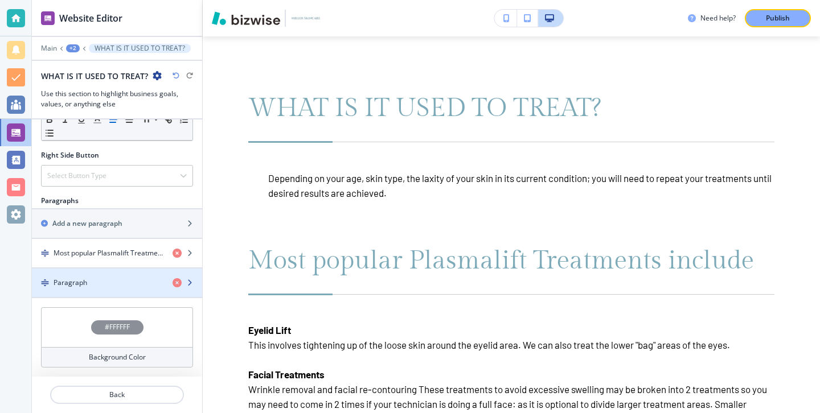
click at [95, 288] on div "button" at bounding box center [117, 292] width 170 height 9
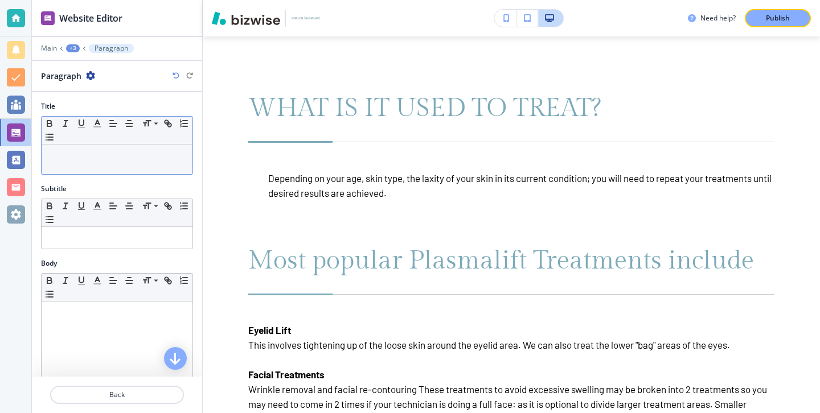
click at [102, 142] on div "Small Normal Large Huge" at bounding box center [117, 131] width 151 height 28
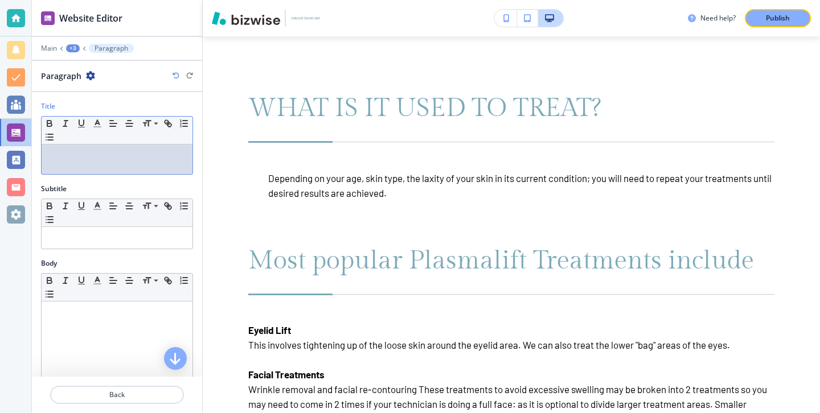
click at [101, 157] on p at bounding box center [116, 155] width 139 height 10
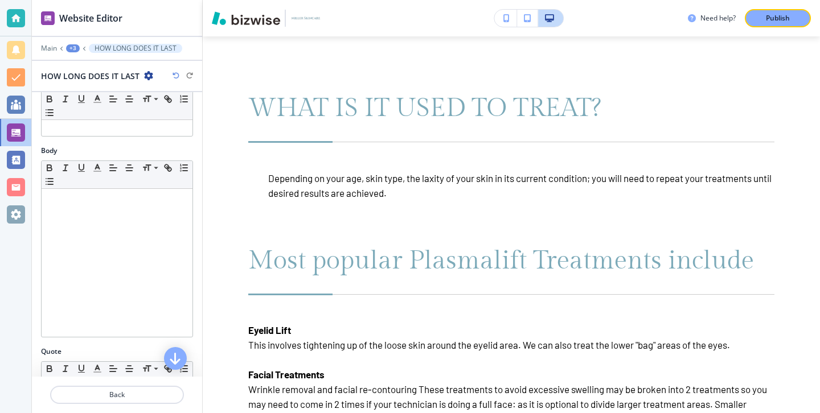
scroll to position [165, 0]
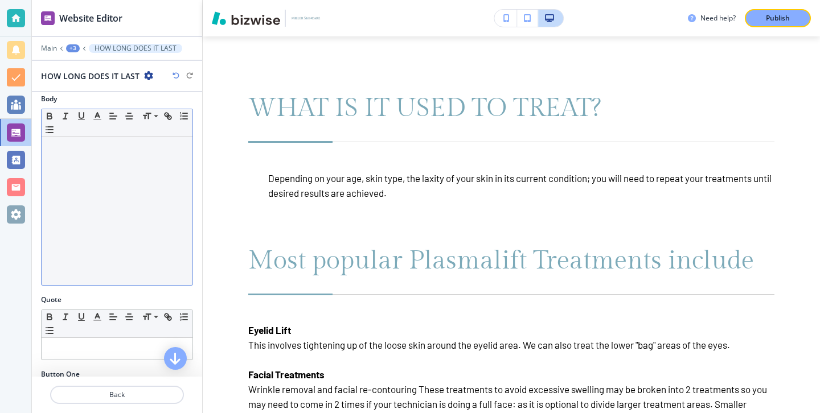
click at [106, 266] on div at bounding box center [117, 211] width 151 height 148
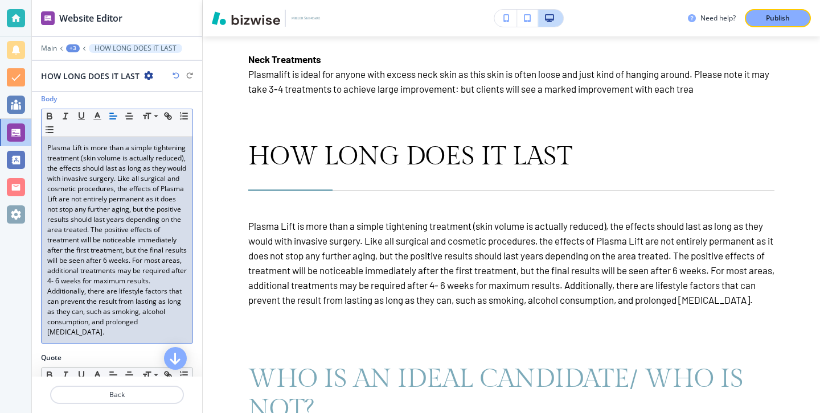
scroll to position [0, 0]
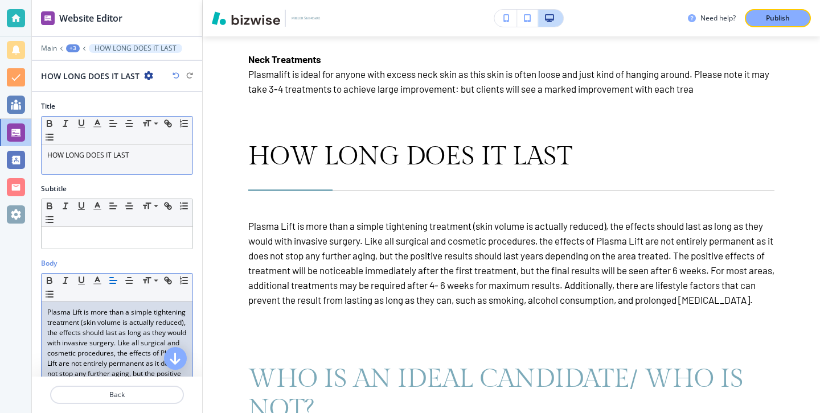
click at [157, 165] on div "HOW LONG DOES IT LAST" at bounding box center [117, 160] width 151 height 30
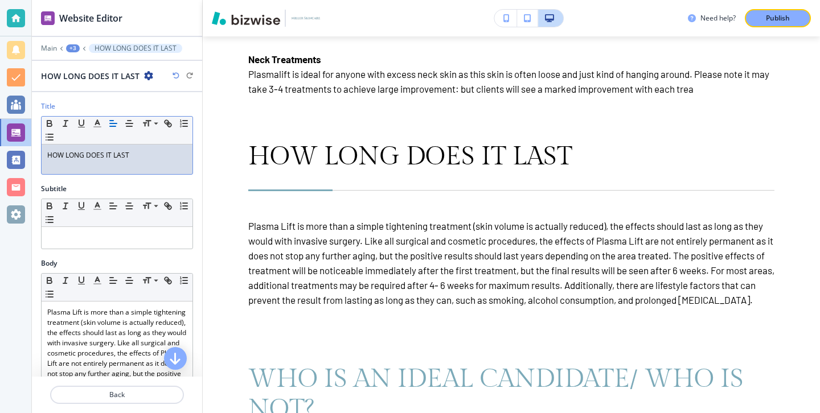
click at [157, 165] on div "HOW LONG DOES IT LAST" at bounding box center [117, 160] width 151 height 30
click at [98, 124] on line "button" at bounding box center [97, 124] width 3 height 0
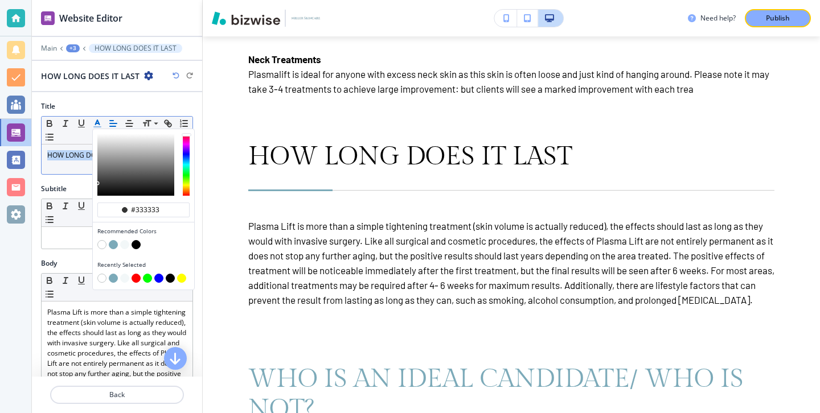
click at [112, 243] on button "button" at bounding box center [113, 244] width 9 height 9
type input "#7caab9"
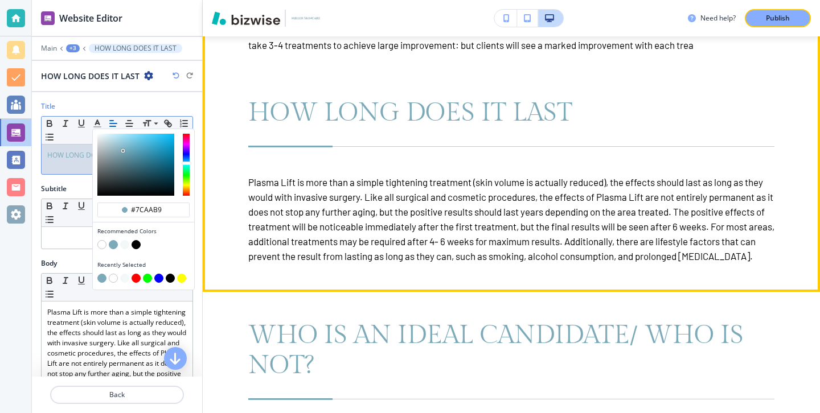
scroll to position [3673, 0]
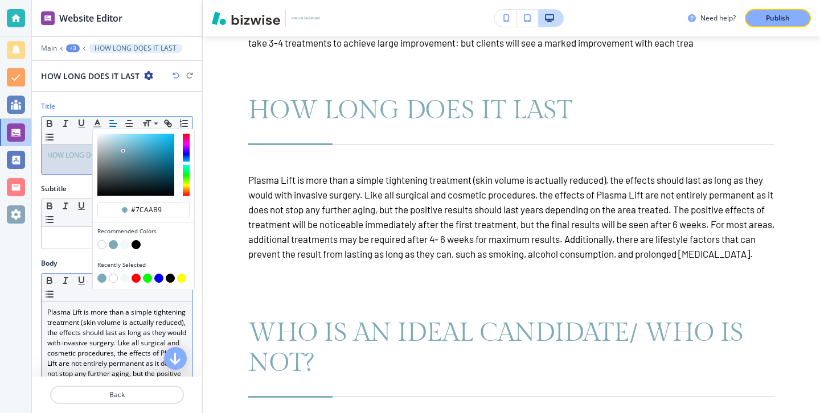
click at [112, 325] on p "Plasma Lift is more than a simple tightening treatment (skin volume is actually…" at bounding box center [116, 404] width 139 height 195
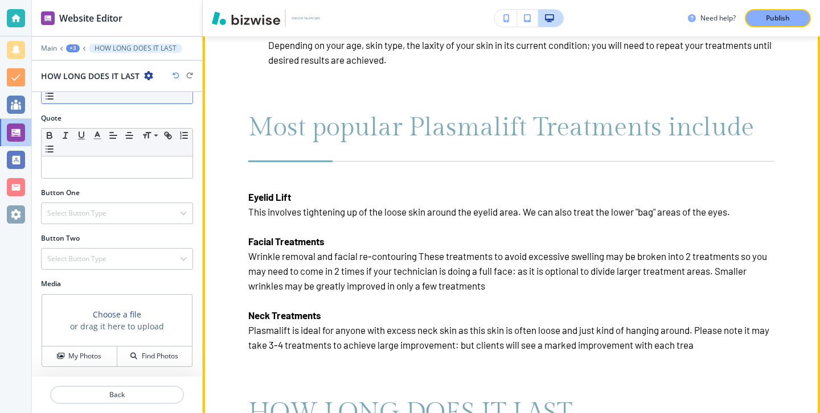
scroll to position [3372, 0]
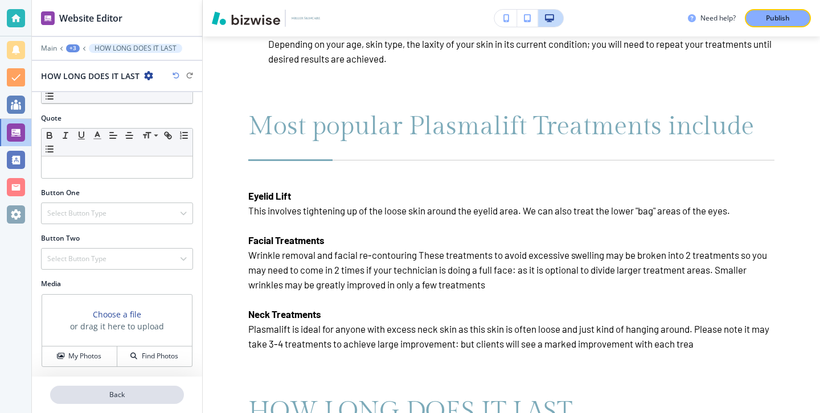
click at [114, 390] on p "Back" at bounding box center [117, 395] width 132 height 10
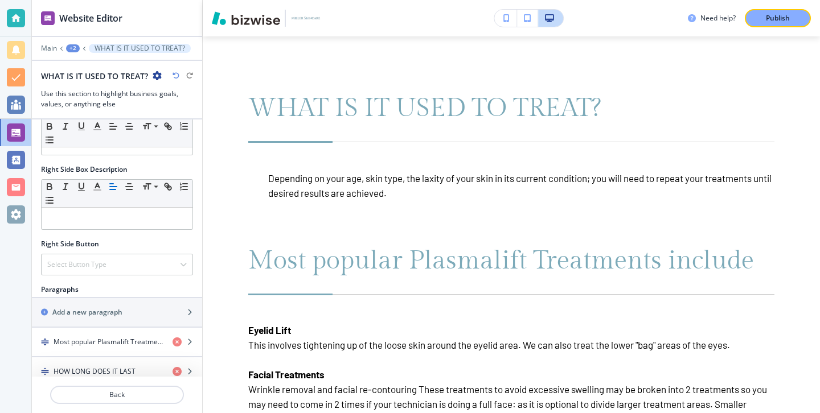
scroll to position [549, 0]
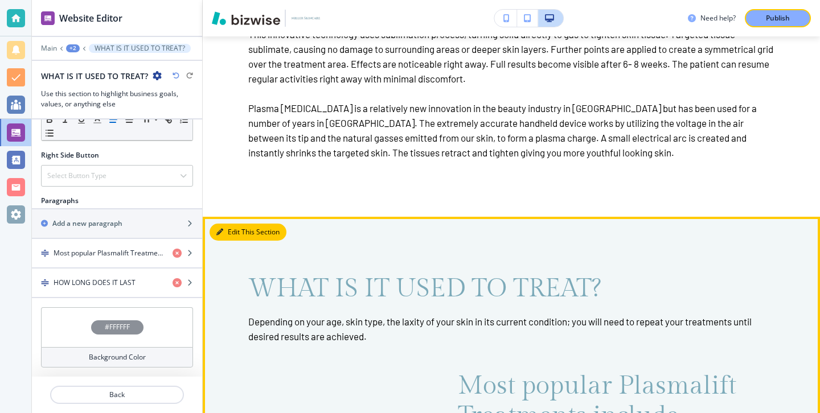
click at [242, 232] on button "Edit This Section" at bounding box center [248, 232] width 77 height 17
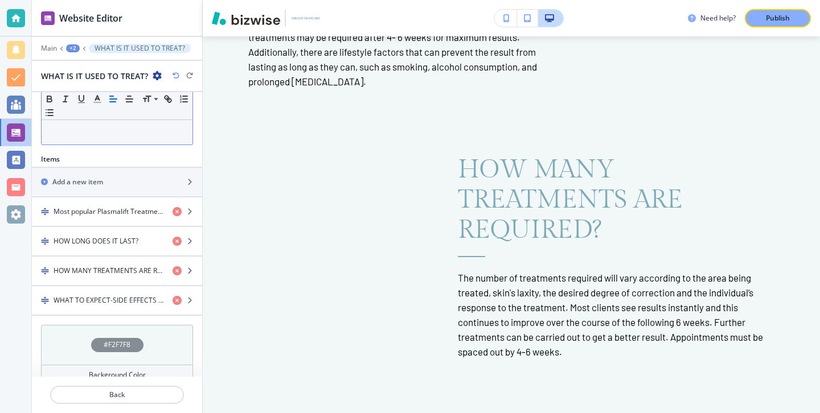
scroll to position [323, 0]
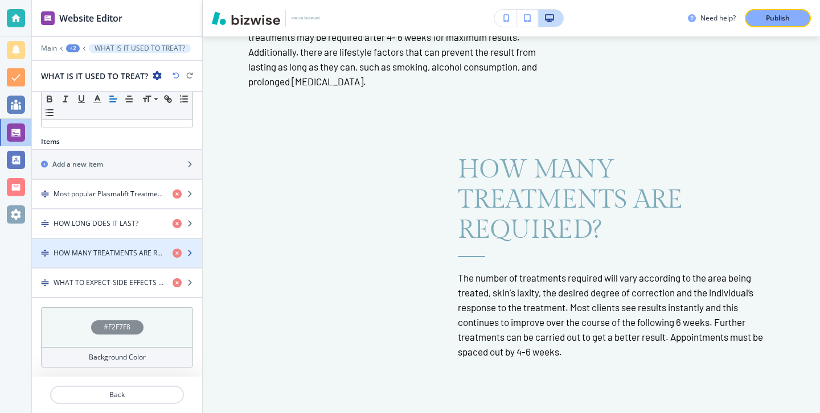
click at [118, 258] on div "button" at bounding box center [117, 262] width 170 height 9
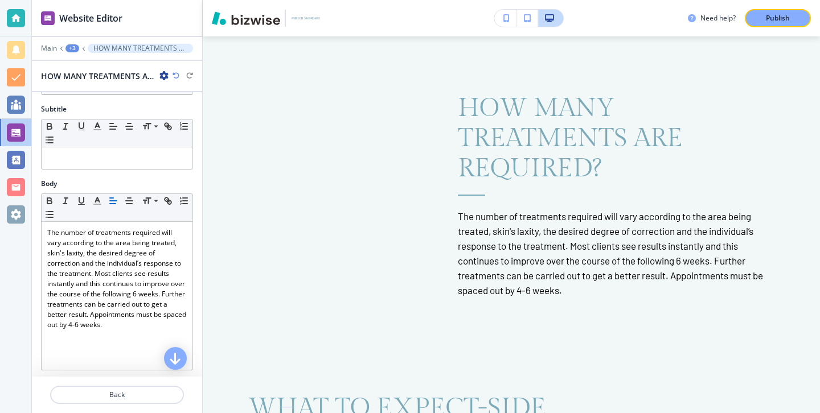
scroll to position [0, 0]
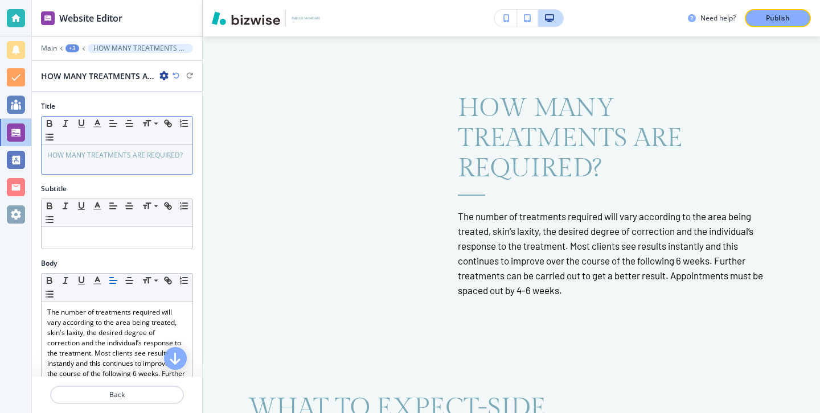
click at [122, 158] on span "HOW MANY TREATMENTS ARE REQUIRED?" at bounding box center [115, 155] width 136 height 10
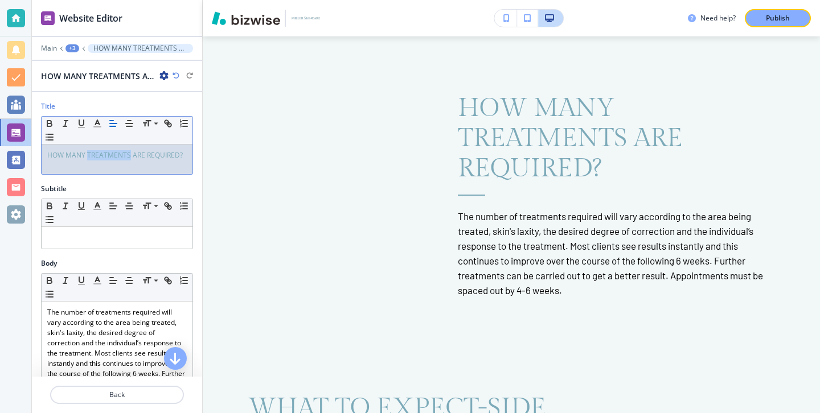
click at [122, 158] on span "HOW MANY TREATMENTS ARE REQUIRED?" at bounding box center [115, 155] width 136 height 10
copy span "HOW MANY TREATMENTS ARE REQUIRED?"
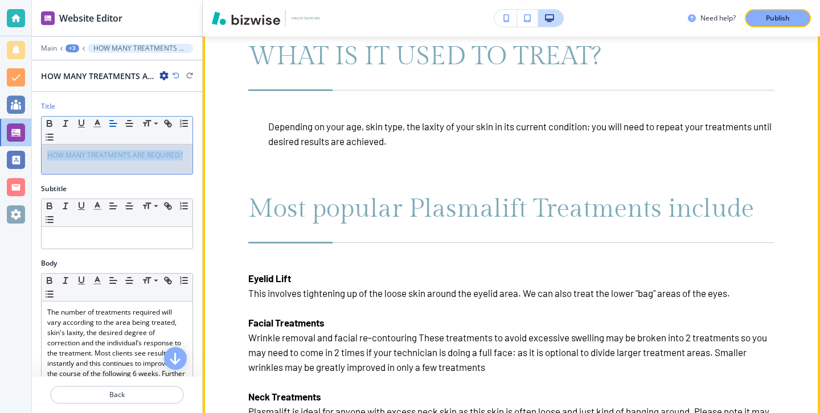
scroll to position [3294, 0]
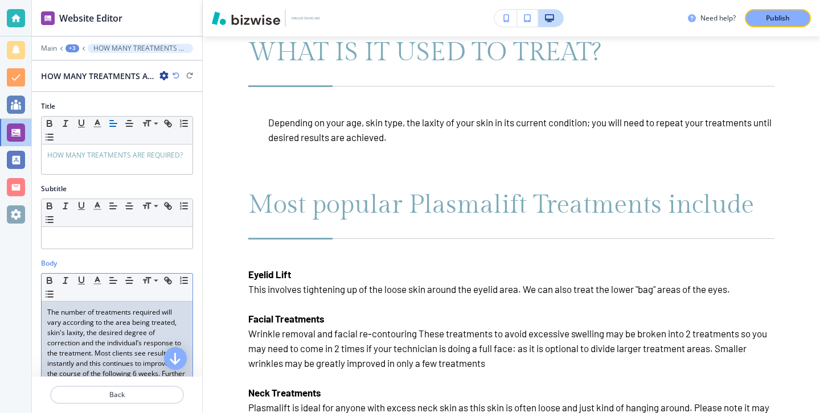
click at [152, 321] on p "The number of treatments required will vary according to the area being treated…" at bounding box center [116, 358] width 139 height 102
click at [152, 322] on p "The number of treatments required will vary according to the area being treated…" at bounding box center [116, 358] width 139 height 102
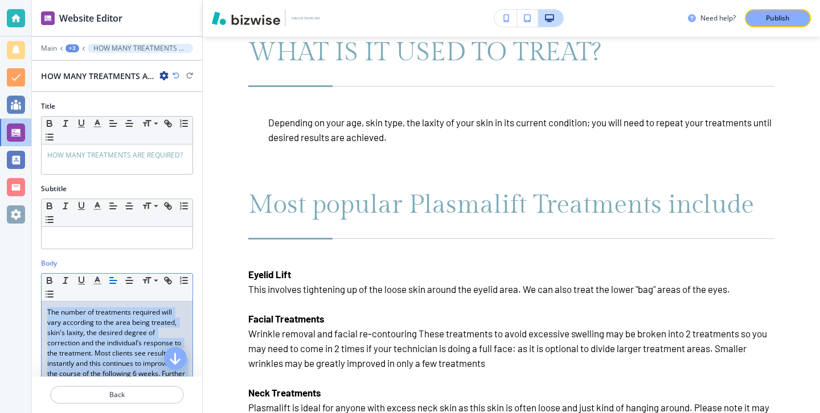
click at [152, 322] on p "The number of treatments required will vary according to the area being treated…" at bounding box center [116, 358] width 139 height 102
copy p "The number of treatments required will vary according to the area being treated…"
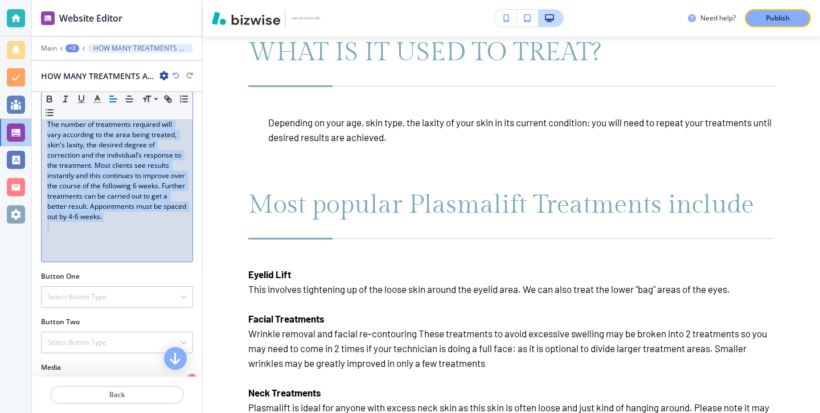
scroll to position [187, 0]
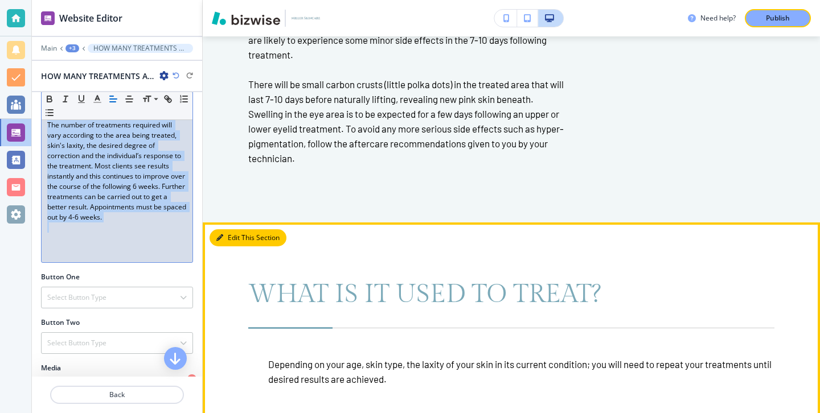
click at [239, 239] on button "Edit This Section" at bounding box center [248, 237] width 77 height 17
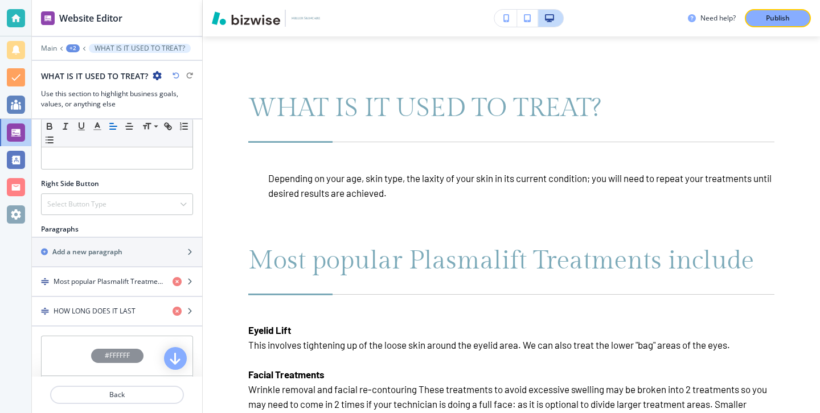
scroll to position [549, 0]
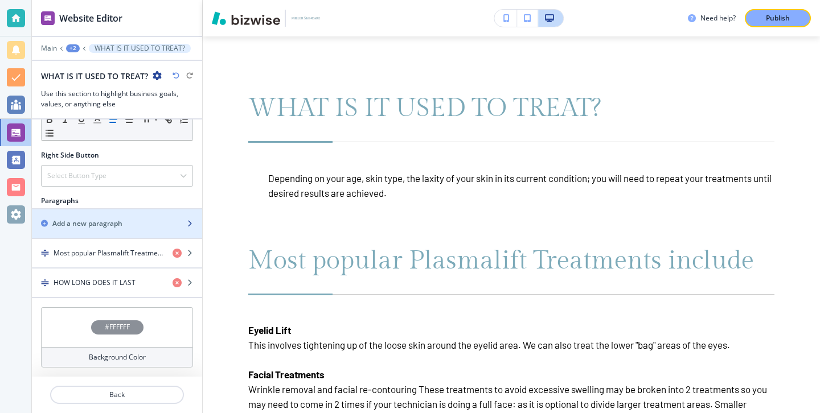
click at [122, 217] on div "button" at bounding box center [117, 214] width 170 height 9
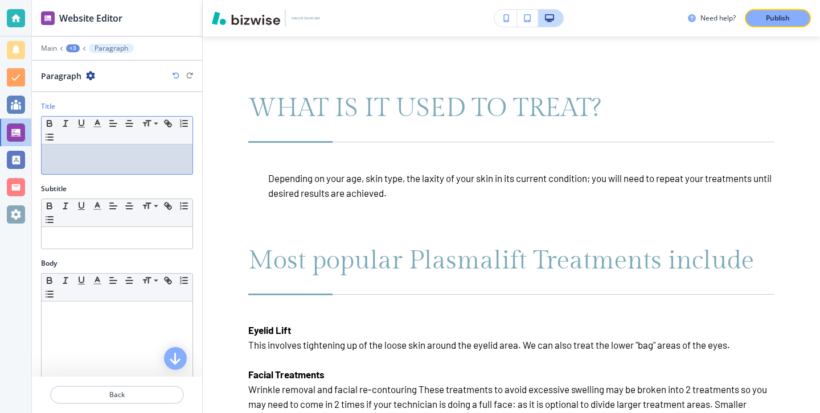
click at [113, 149] on div at bounding box center [117, 160] width 151 height 30
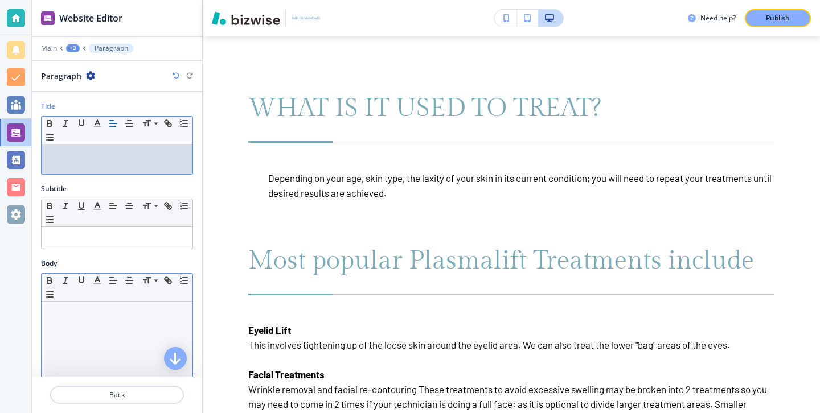
click at [77, 317] on p at bounding box center [116, 312] width 139 height 10
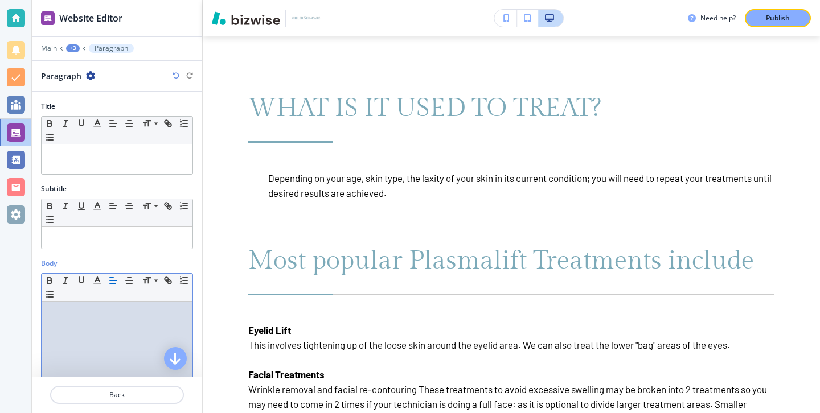
scroll to position [0, 0]
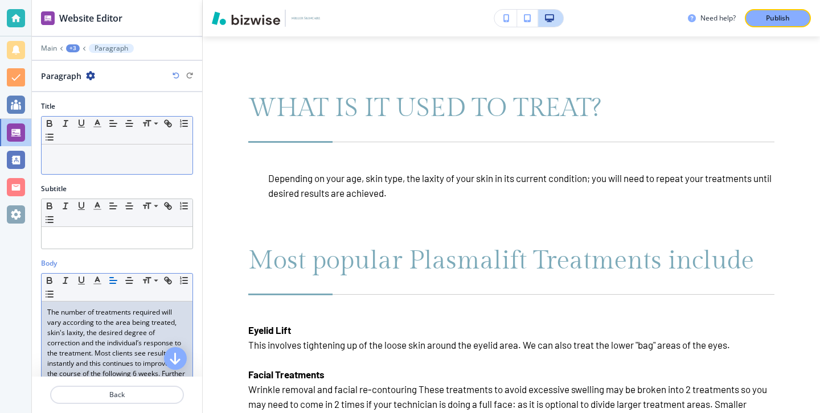
click at [83, 171] on div at bounding box center [117, 160] width 151 height 30
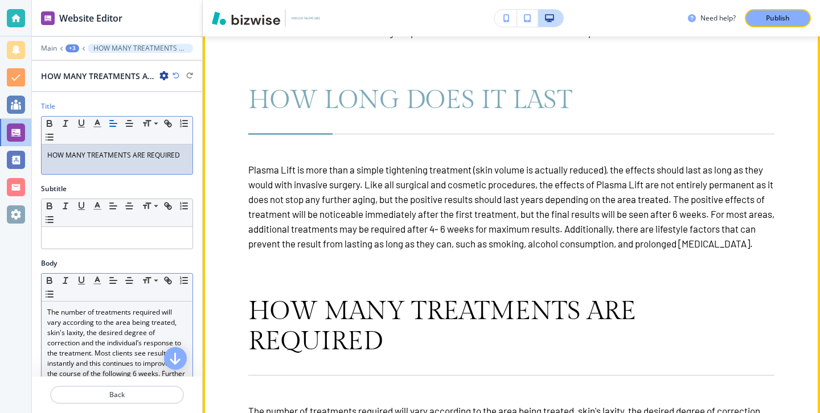
scroll to position [3685, 0]
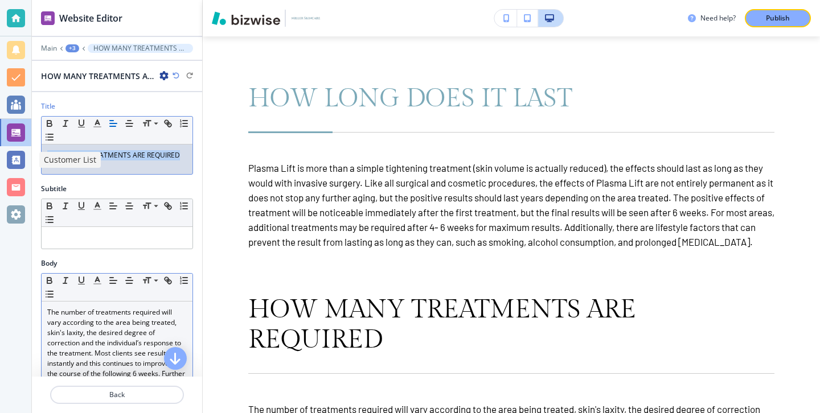
drag, startPoint x: 179, startPoint y: 154, endPoint x: 8, endPoint y: 148, distance: 171.5
click at [8, 148] on div "Website Editor Main +3 HOW MANY TREATMENTS ARE REQUIRED HOW MANY TREATMENTS ARE…" at bounding box center [410, 206] width 820 height 413
click at [98, 125] on div "Website Editor" at bounding box center [71, 133] width 65 height 16
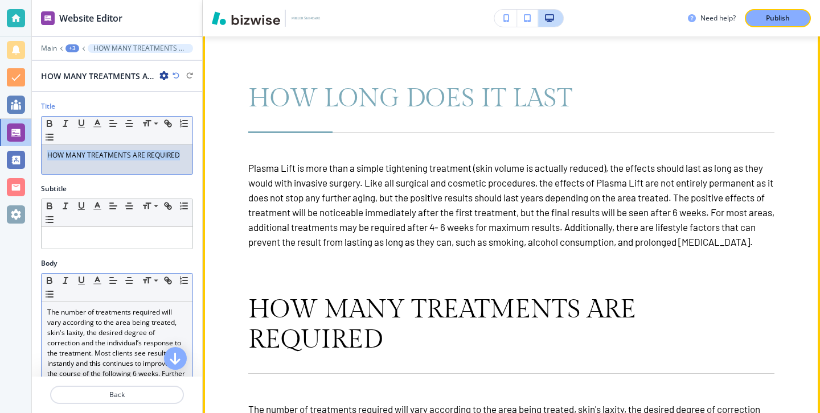
drag, startPoint x: 47, startPoint y: 155, endPoint x: 239, endPoint y: 162, distance: 192.0
click at [240, 162] on div "Website Editor Main +3 HOW MANY TREATMENTS ARE REQUIRED HOW MANY TREATMENTS ARE…" at bounding box center [426, 206] width 788 height 413
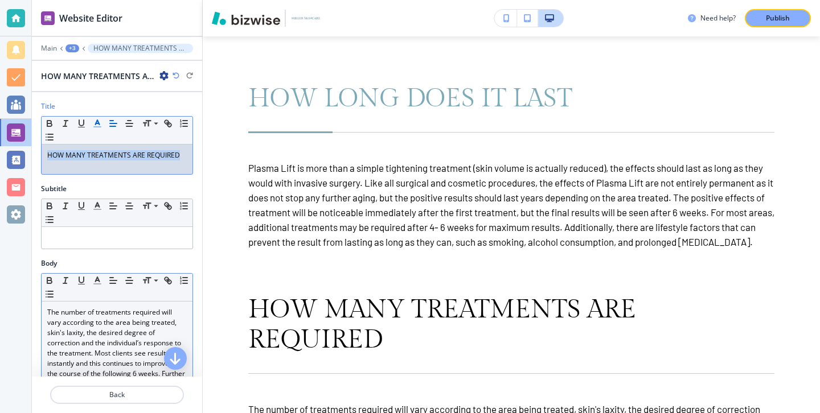
click at [97, 122] on icon "button" at bounding box center [97, 123] width 10 height 10
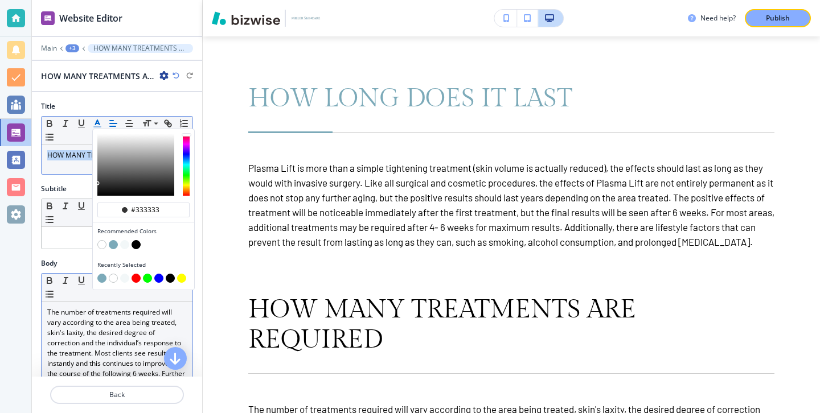
click at [114, 245] on button "button" at bounding box center [113, 244] width 9 height 9
type input "#7caab9"
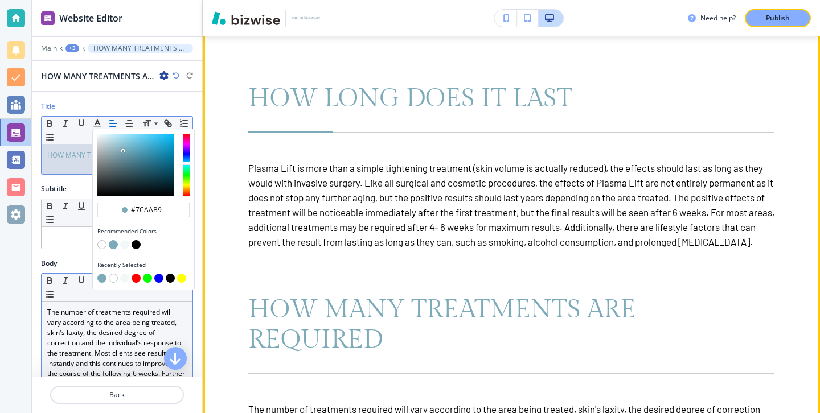
click at [354, 257] on div "WHAT IS IT USED TO TREAT? Depending on your age, skin type, the laxity of your …" at bounding box center [511, 68] width 526 height 845
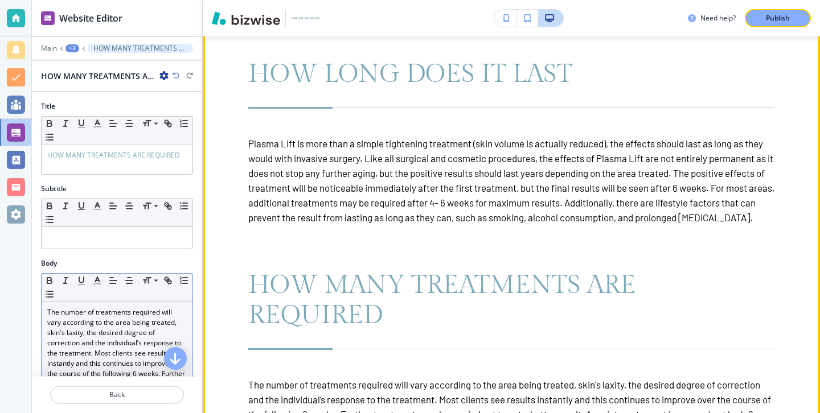
scroll to position [3711, 0]
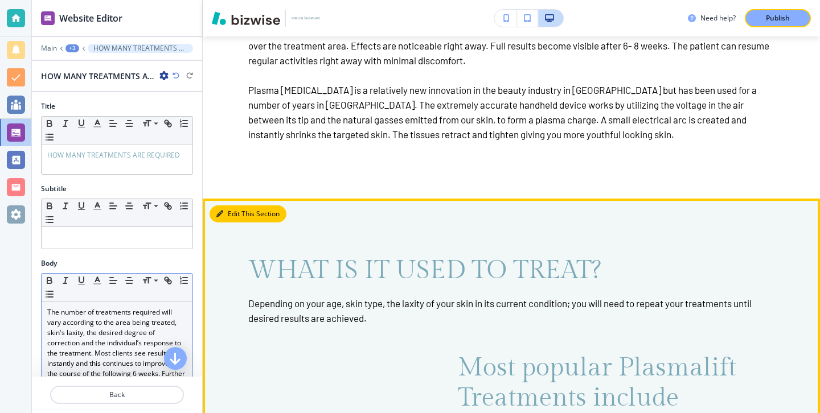
click at [240, 216] on button "Edit This Section" at bounding box center [248, 214] width 77 height 17
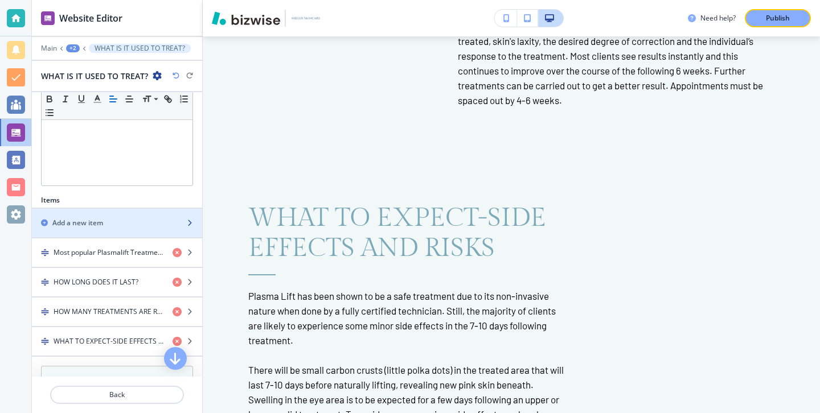
scroll to position [323, 0]
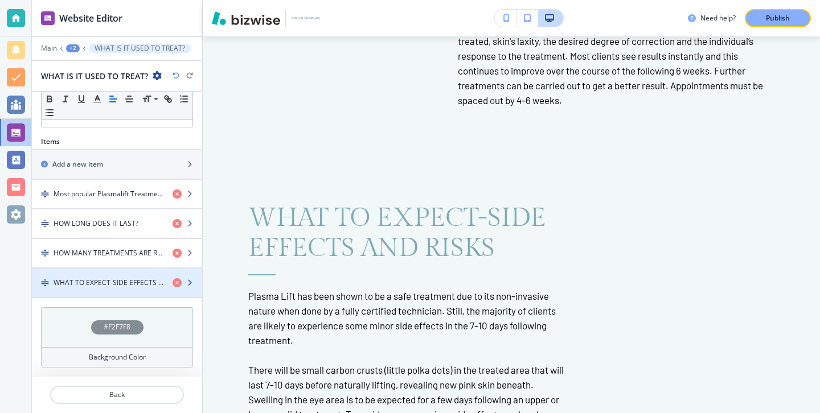
click at [139, 281] on h4 "WHAT TO EXPECT-SIDE EFFECTS AND RISKS" at bounding box center [109, 283] width 110 height 10
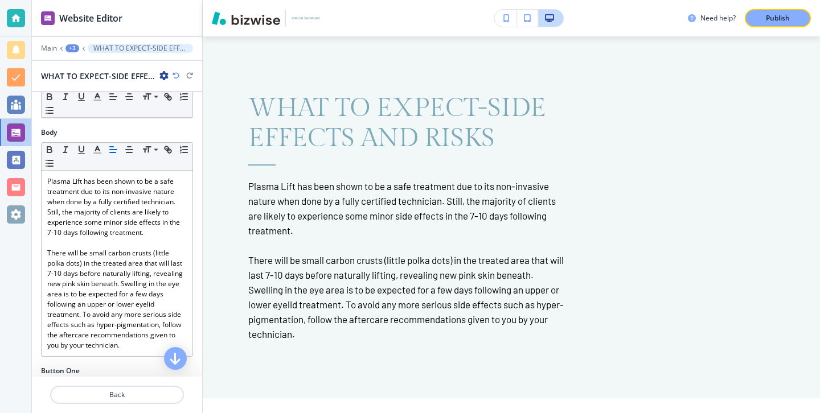
scroll to position [169, 0]
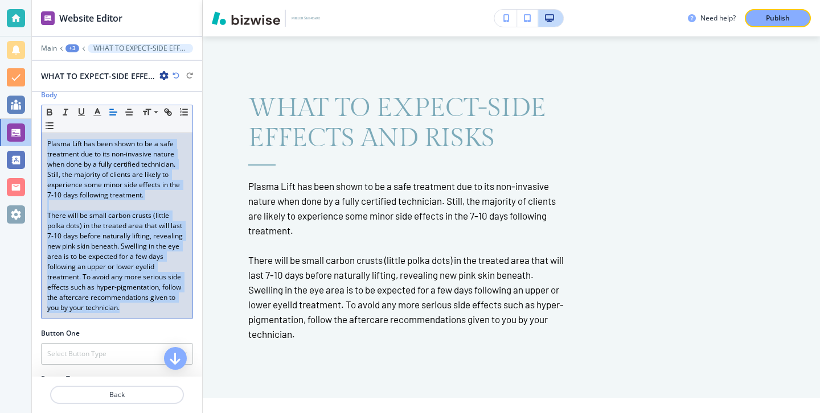
drag, startPoint x: 139, startPoint y: 310, endPoint x: 42, endPoint y: 134, distance: 201.6
click at [42, 133] on div "Plasma Lift has been shown to be a safe treatment due to its non-invasive natur…" at bounding box center [117, 226] width 151 height 186
copy div "Plasma Lift has been shown to be a safe treatment due to its non-invasive natur…"
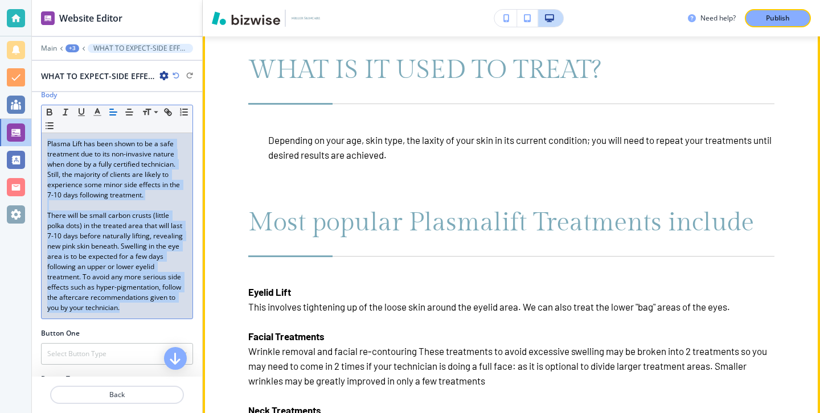
scroll to position [3219, 0]
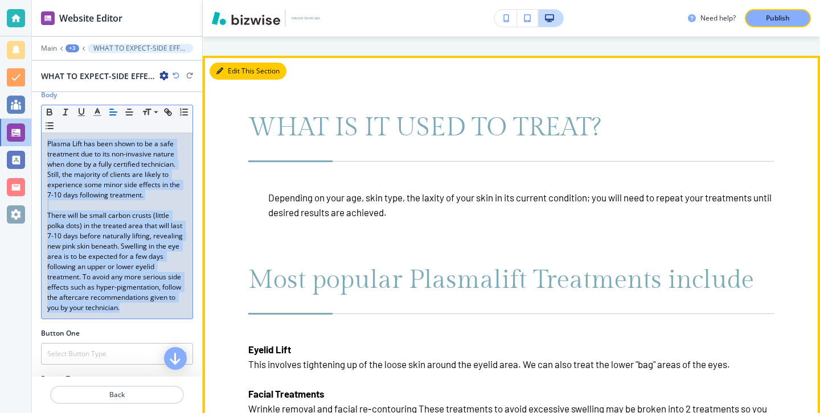
click at [229, 67] on button "Edit This Section" at bounding box center [248, 71] width 77 height 17
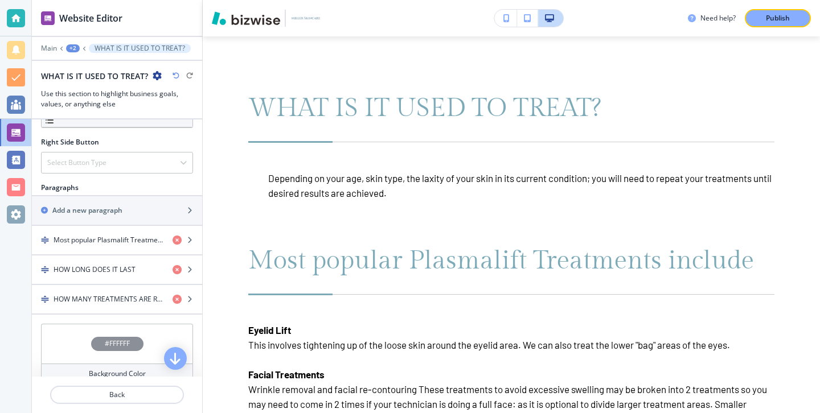
scroll to position [579, 0]
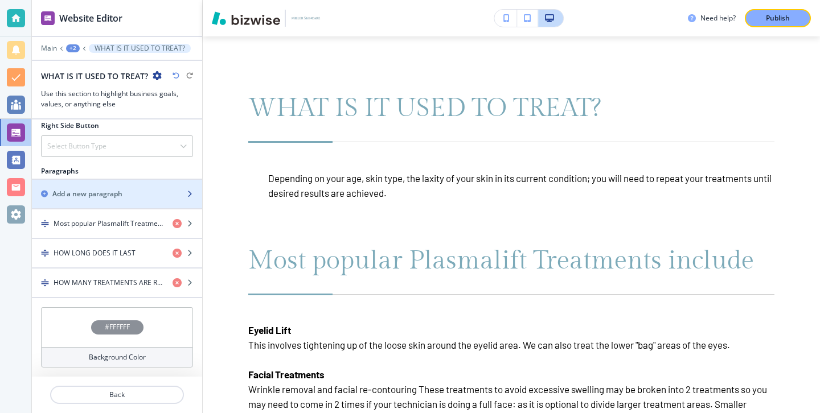
click at [125, 202] on div "button" at bounding box center [117, 203] width 170 height 9
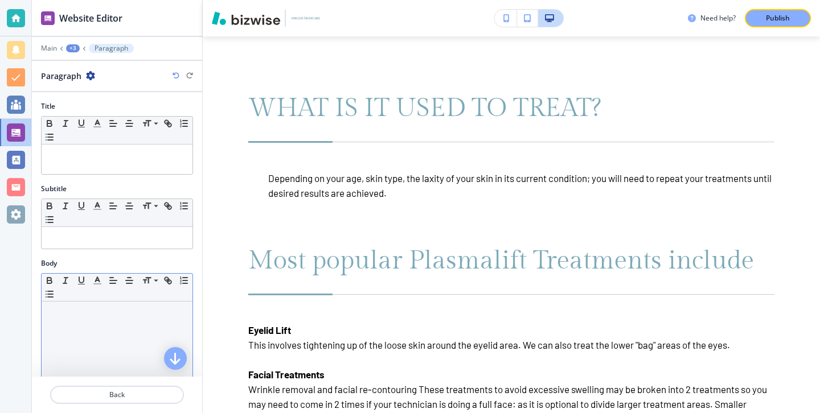
click at [92, 305] on div at bounding box center [117, 376] width 151 height 148
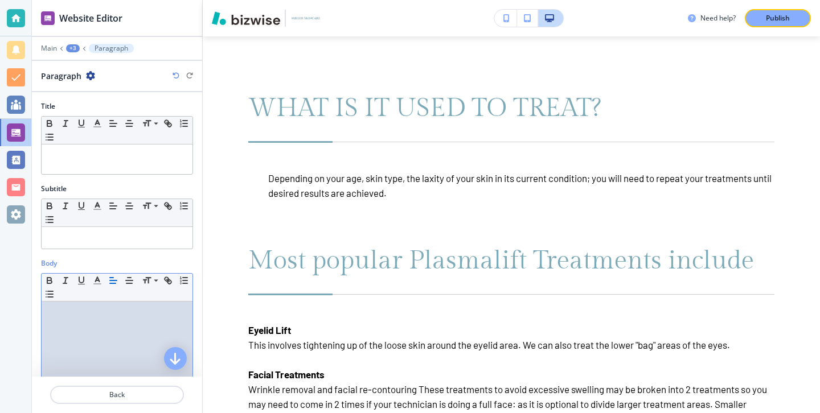
paste div
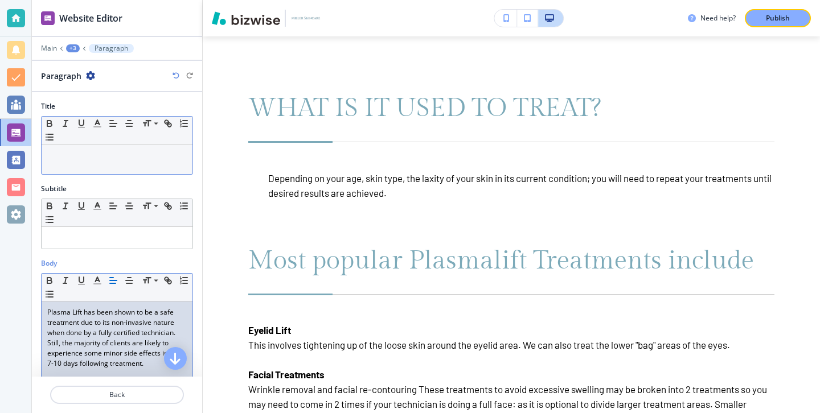
click at [99, 166] on div at bounding box center [117, 160] width 151 height 30
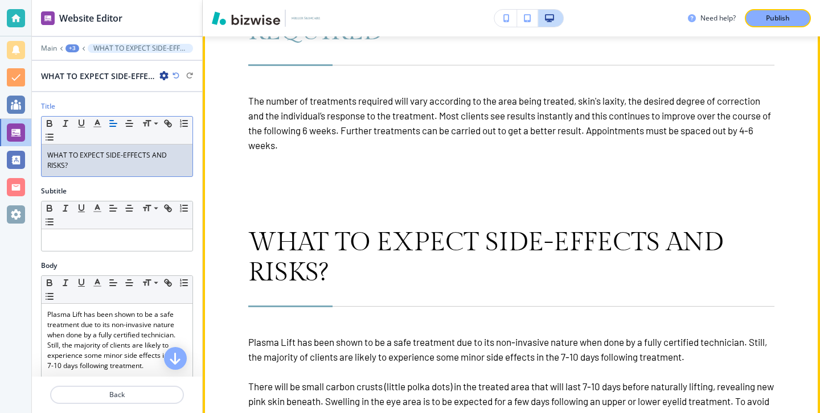
scroll to position [3991, 0]
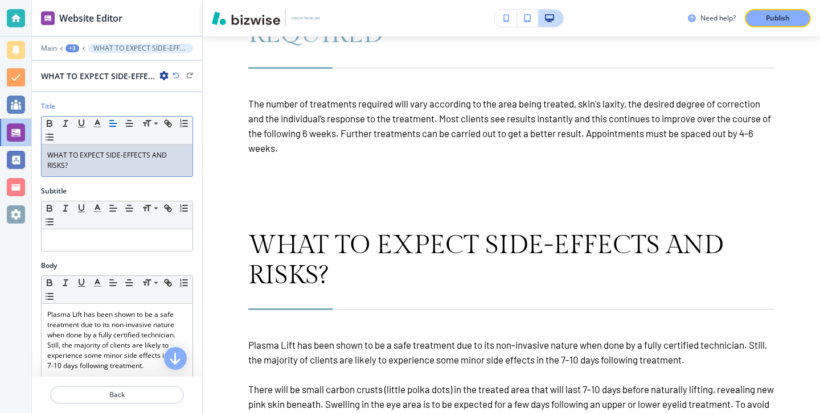
click at [155, 162] on div "WHAT TO EXPECT SIDE-EFFECTS AND RISKS?" at bounding box center [117, 161] width 151 height 32
click at [96, 121] on icon "button" at bounding box center [97, 123] width 10 height 10
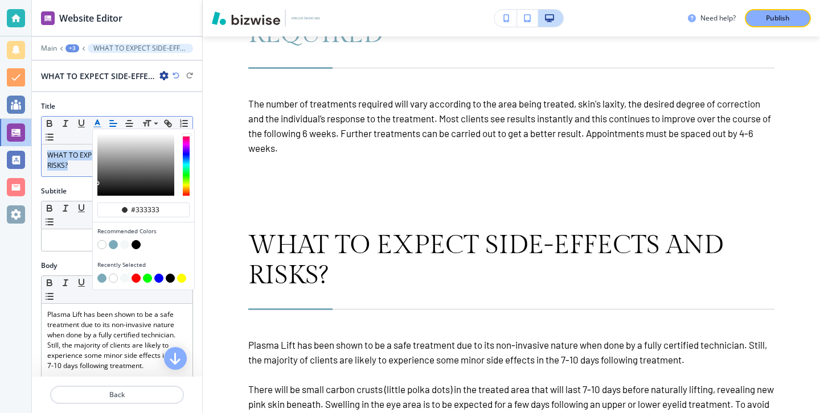
click at [114, 241] on button "button" at bounding box center [113, 244] width 9 height 9
type input "#7caab9"
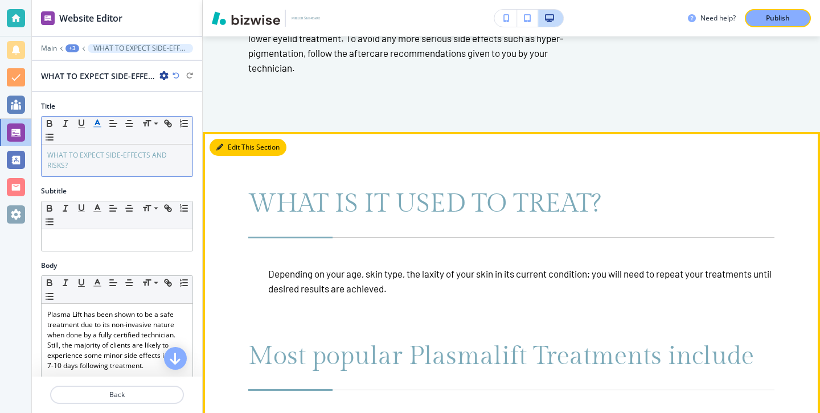
click at [235, 142] on button "Edit This Section" at bounding box center [248, 147] width 77 height 17
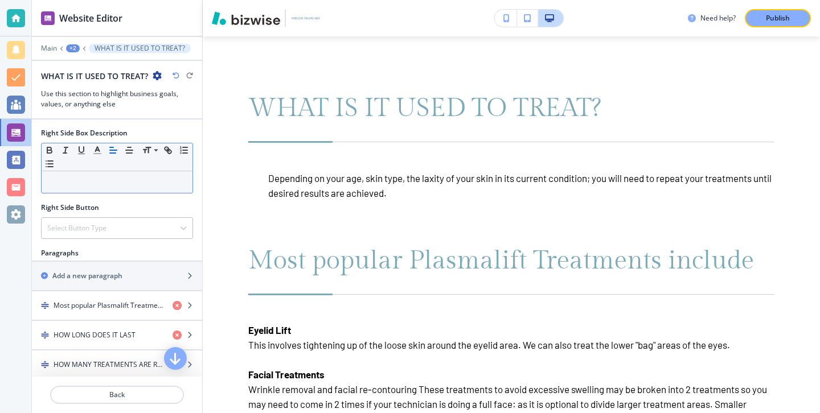
scroll to position [609, 0]
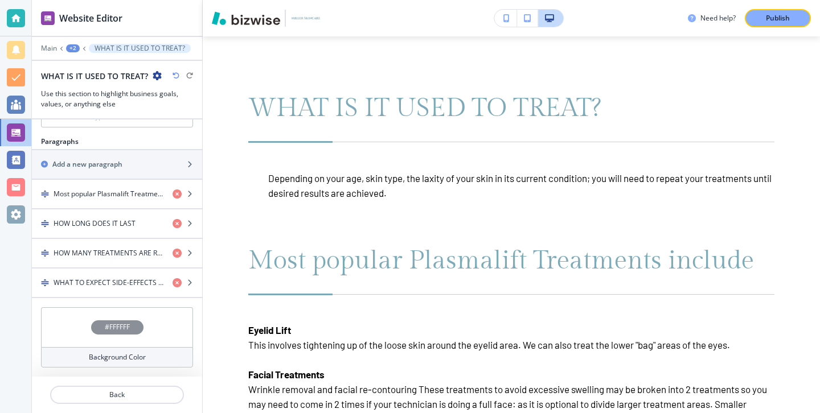
click at [115, 350] on div "Background Color" at bounding box center [117, 357] width 152 height 20
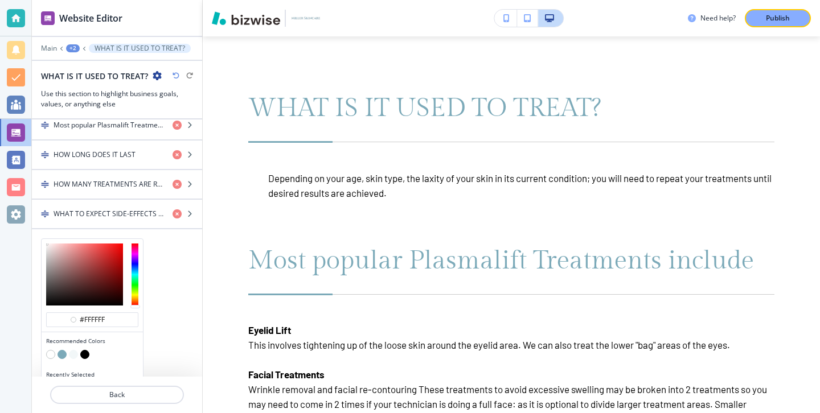
scroll to position [700, 0]
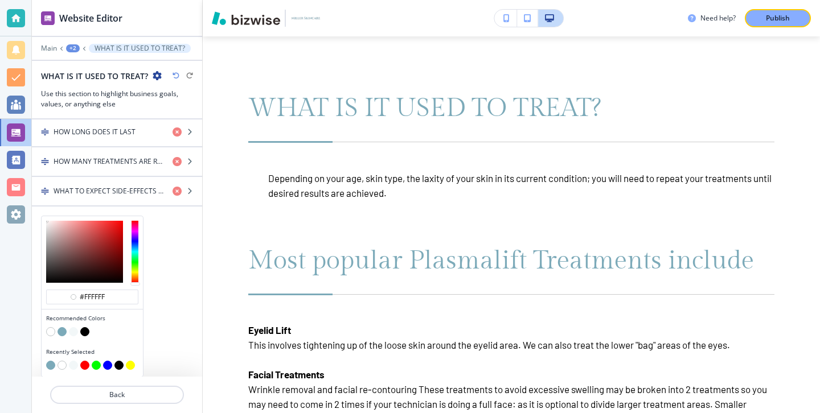
click at [75, 333] on button "button" at bounding box center [73, 331] width 9 height 9
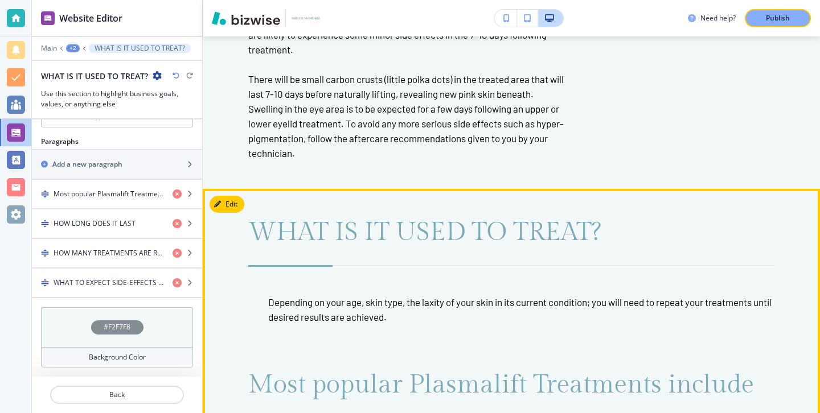
scroll to position [3056, 0]
click at [240, 210] on button "Edit This Section" at bounding box center [248, 204] width 77 height 17
click at [240, 208] on button "Edit This Section" at bounding box center [248, 204] width 77 height 17
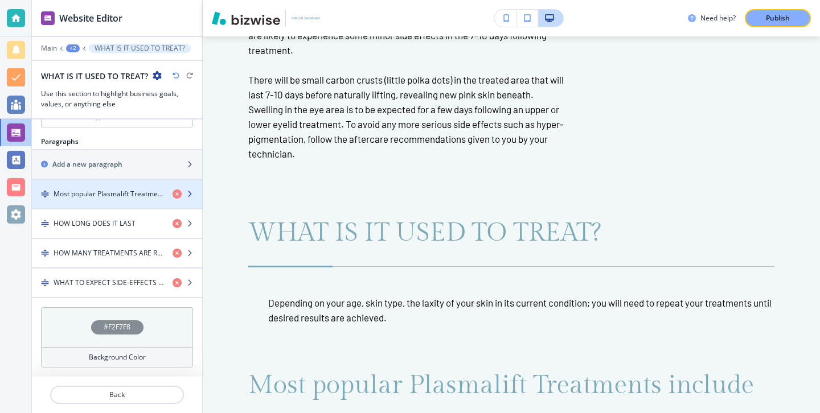
click at [137, 202] on div "button" at bounding box center [117, 203] width 170 height 9
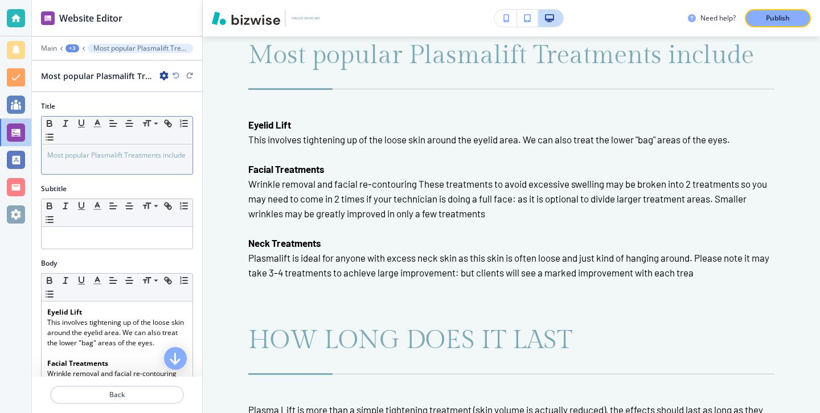
scroll to position [3390, 0]
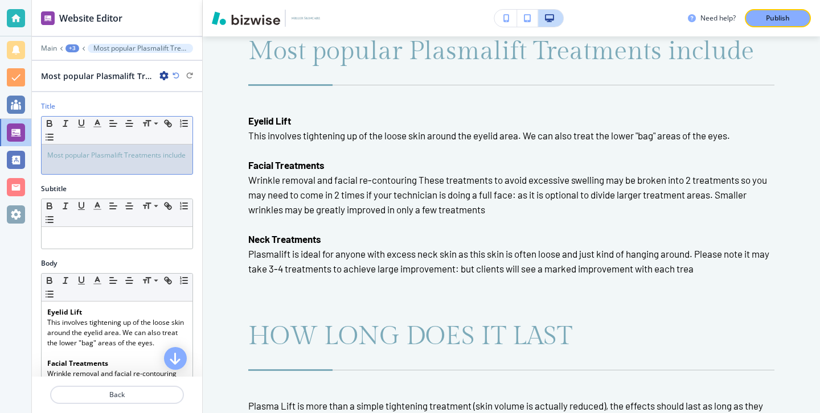
click at [124, 163] on div "Most popular Plasmalift Treatments include" at bounding box center [117, 160] width 151 height 30
drag, startPoint x: 187, startPoint y: 154, endPoint x: 24, endPoint y: 154, distance: 162.8
click at [24, 154] on div "Website Editor Main +3 Most popular Plasmalift Treatments include Most popular …" at bounding box center [410, 206] width 820 height 413
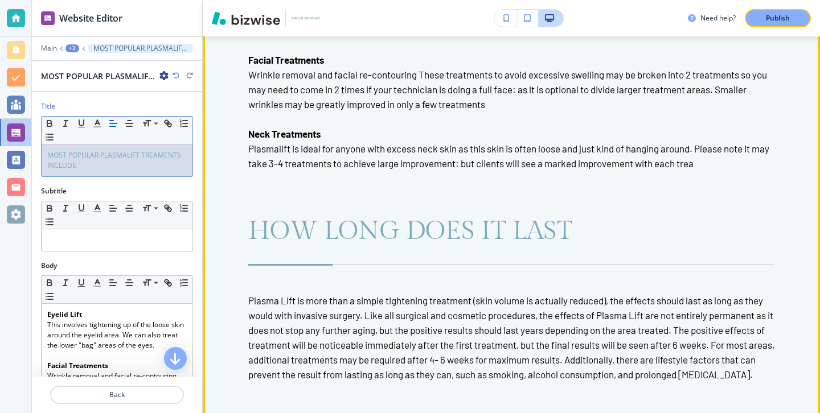
scroll to position [3498, 0]
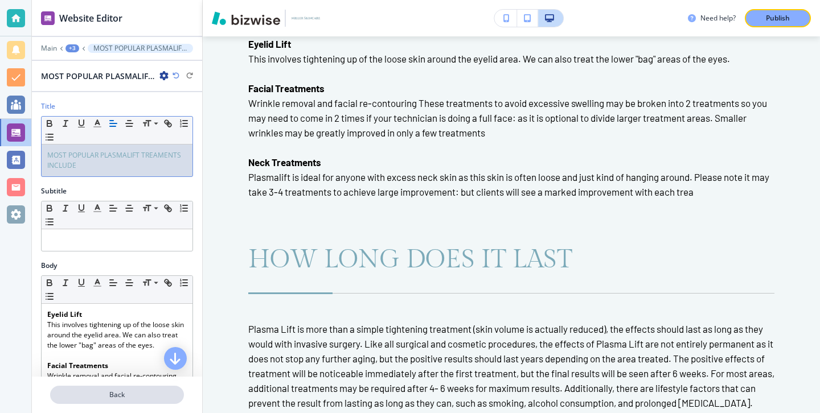
click at [111, 400] on button "Back" at bounding box center [117, 395] width 134 height 18
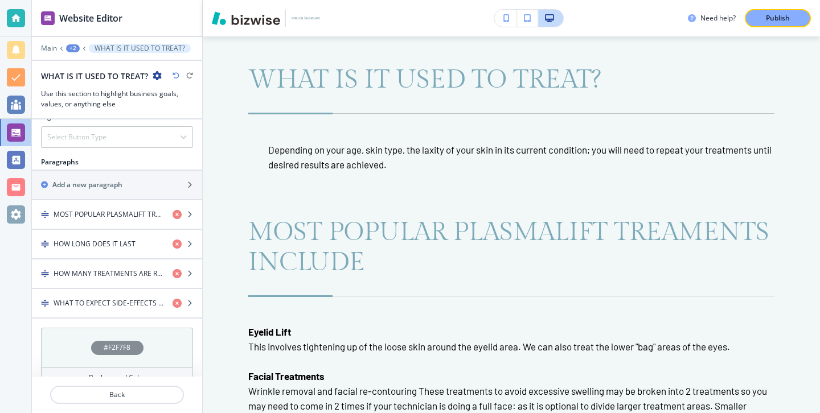
scroll to position [606, 0]
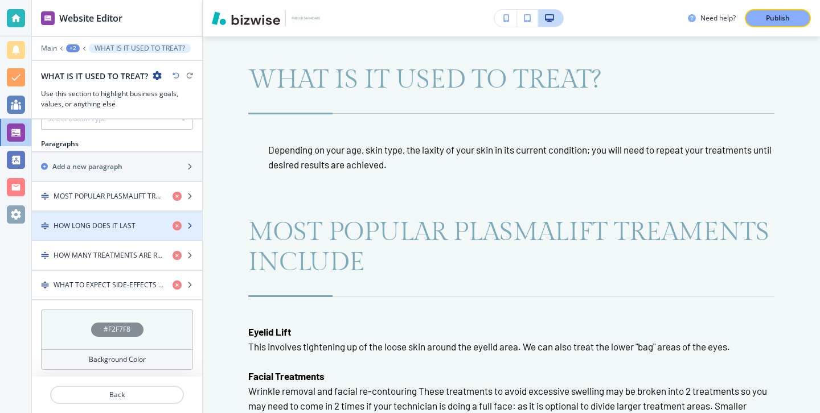
click at [112, 235] on div "button" at bounding box center [117, 235] width 170 height 9
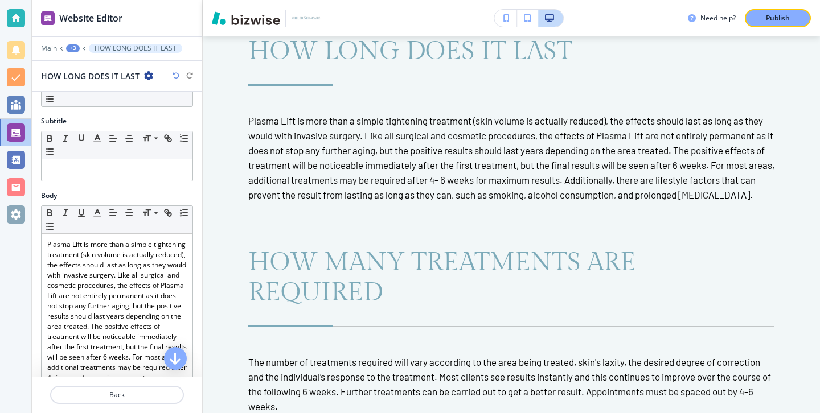
scroll to position [5, 0]
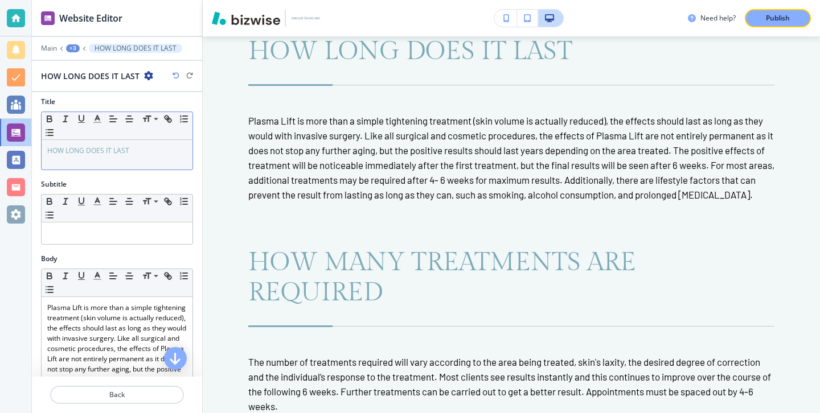
click at [159, 152] on p "HOW LONG DOES IT LAST" at bounding box center [116, 151] width 139 height 10
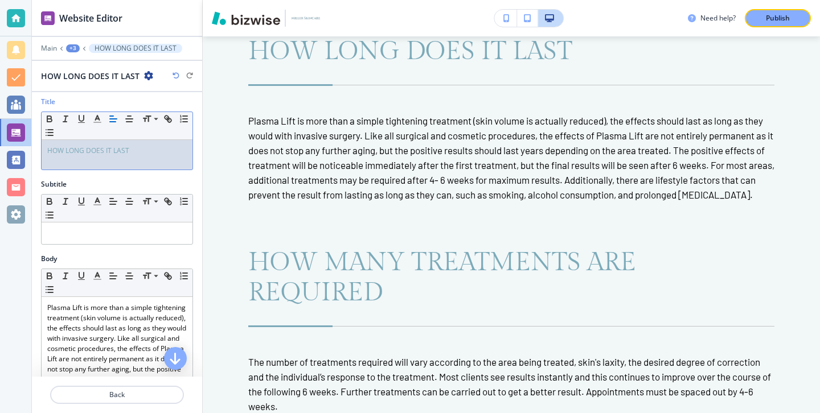
click at [159, 152] on p "HOW LONG DOES IT LAST" at bounding box center [116, 151] width 139 height 10
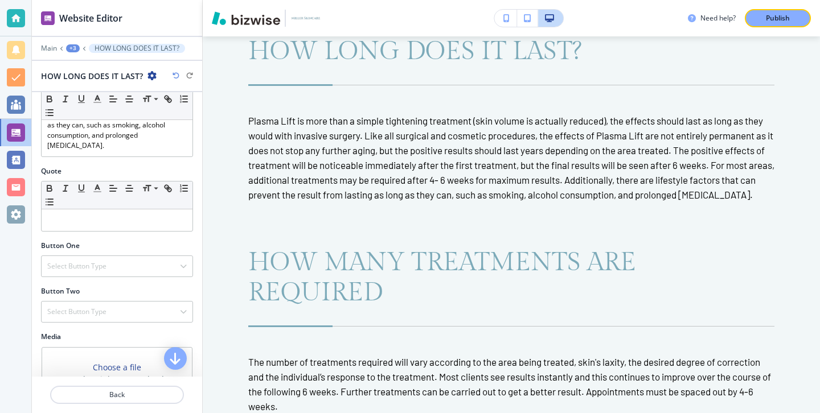
scroll to position [363, 0]
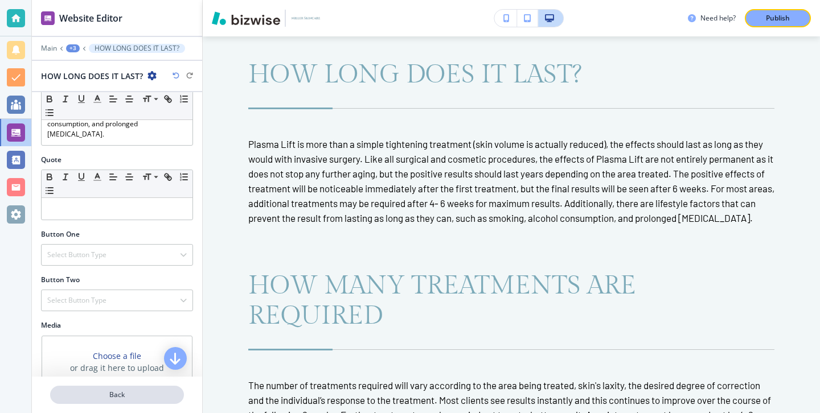
click at [95, 391] on p "Back" at bounding box center [117, 395] width 132 height 10
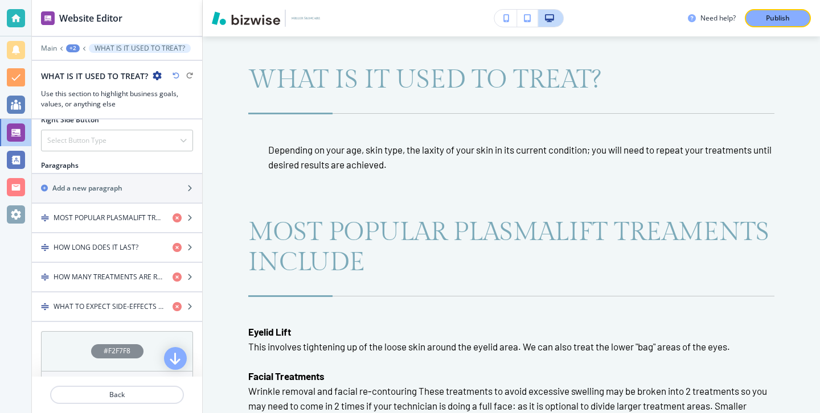
scroll to position [609, 0]
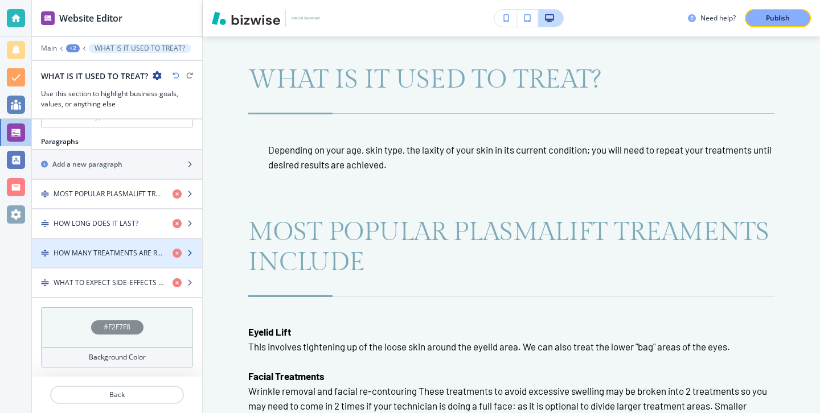
click at [104, 261] on div "button" at bounding box center [117, 262] width 170 height 9
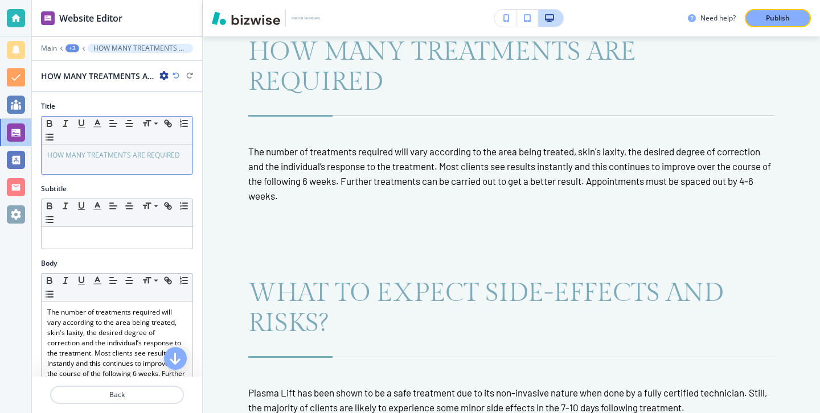
scroll to position [3917, 0]
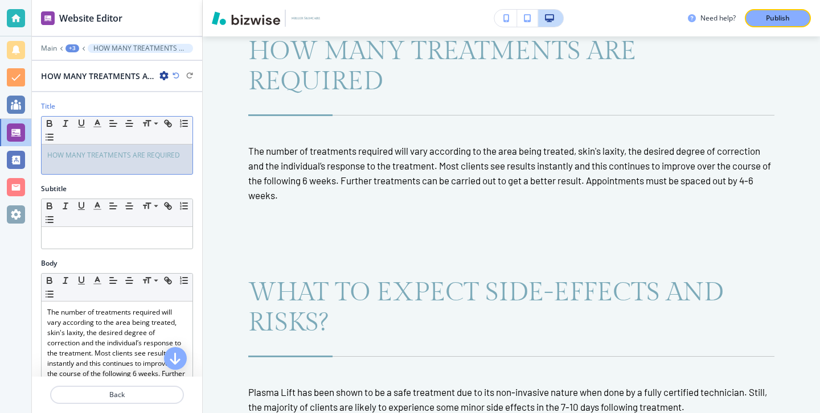
click at [184, 165] on div "HOW MANY TREATMENTS ARE REQUIRED" at bounding box center [117, 160] width 151 height 30
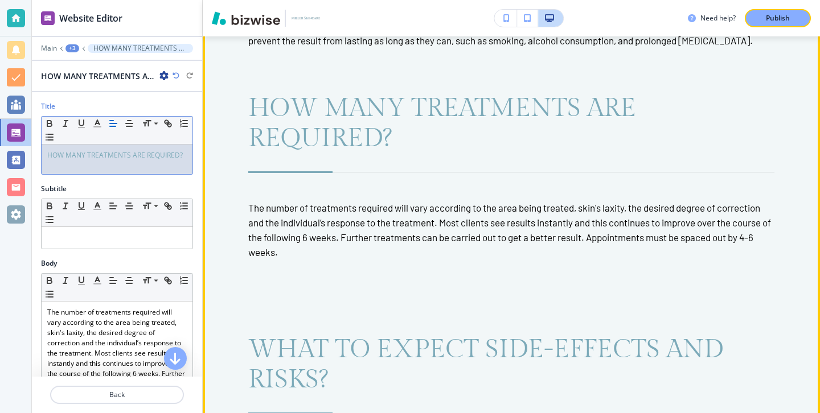
scroll to position [3735, 0]
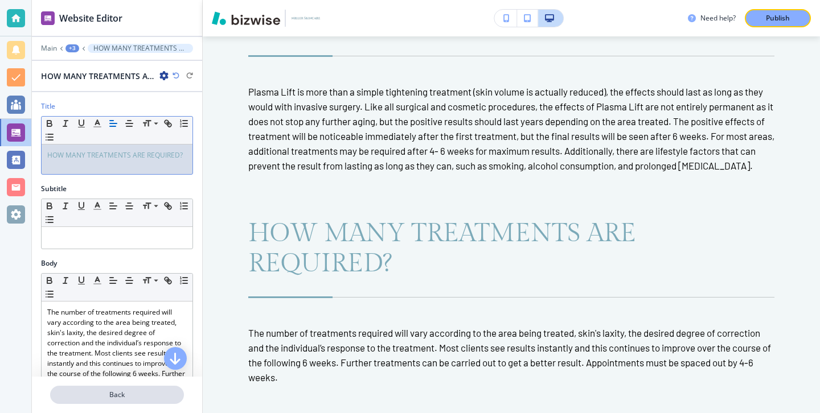
click at [150, 394] on p "Back" at bounding box center [117, 395] width 132 height 10
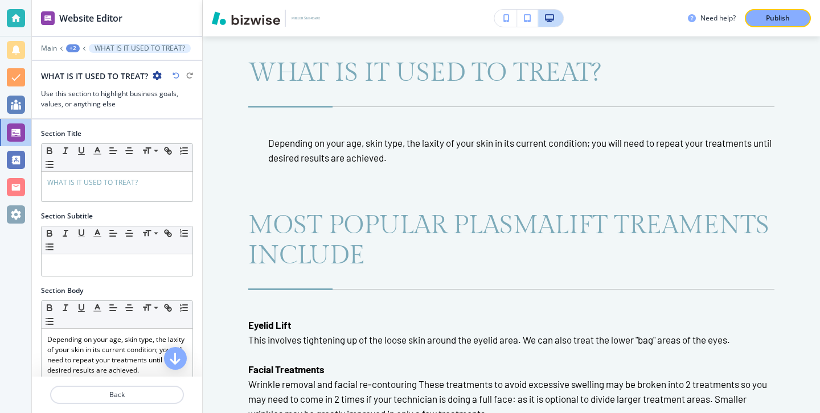
click at [150, 394] on p "Back" at bounding box center [117, 395] width 132 height 10
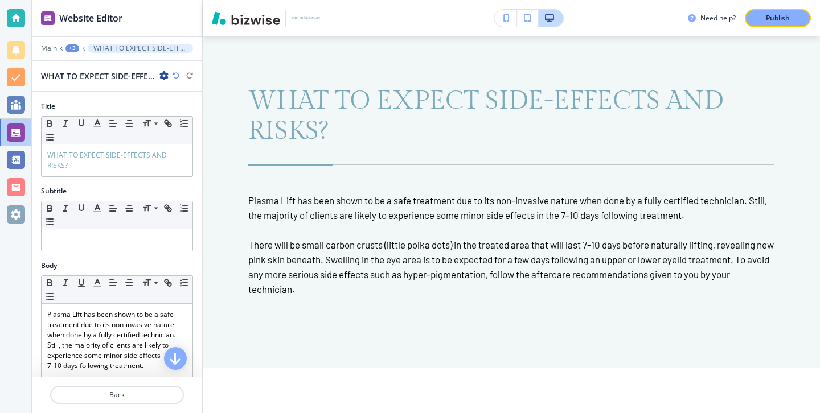
click at [150, 394] on p "Back" at bounding box center [117, 395] width 132 height 10
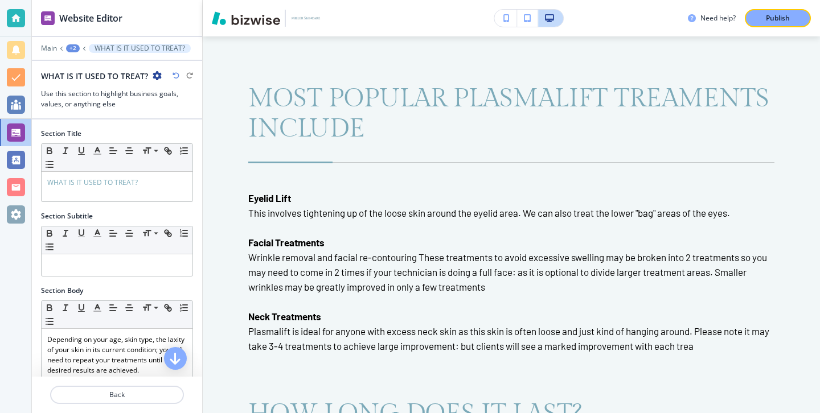
click at [150, 394] on p "Back" at bounding box center [117, 395] width 132 height 10
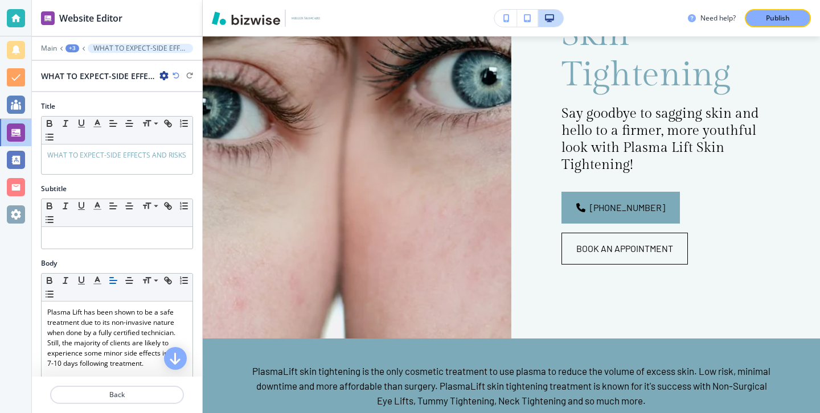
scroll to position [0, 0]
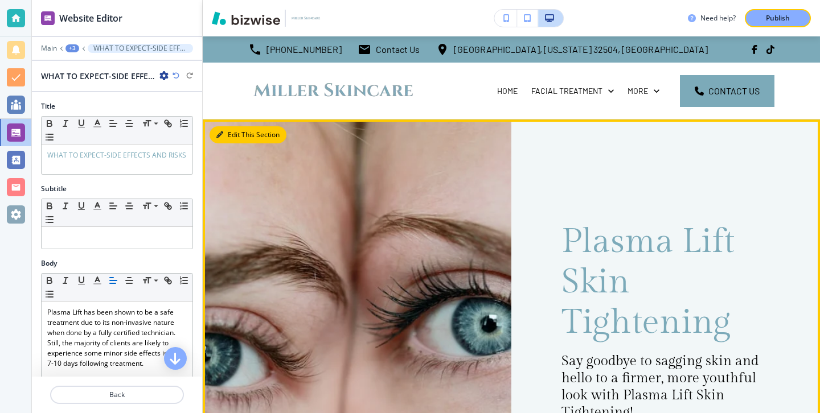
click at [220, 133] on icon "button" at bounding box center [219, 135] width 7 height 7
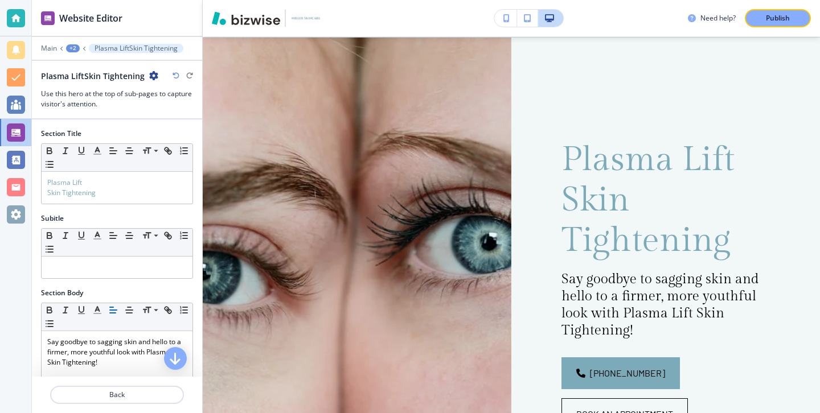
scroll to position [83, 0]
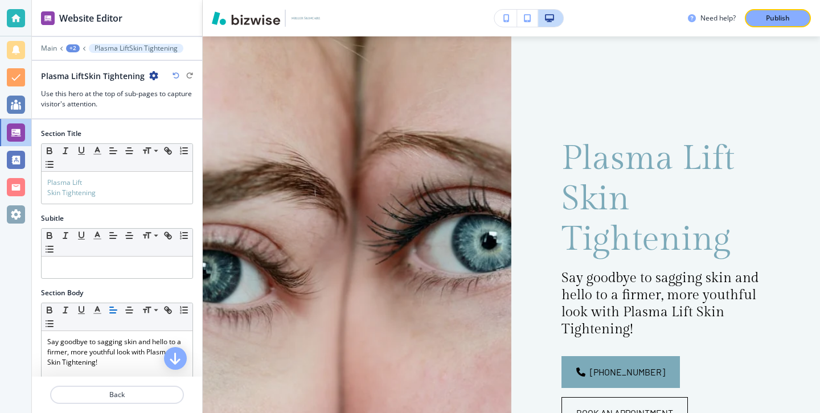
click at [73, 48] on div "+2" at bounding box center [73, 48] width 14 height 8
click at [87, 80] on button "PLASMA LIFT SKIN TIGHTENING" at bounding box center [102, 87] width 73 height 20
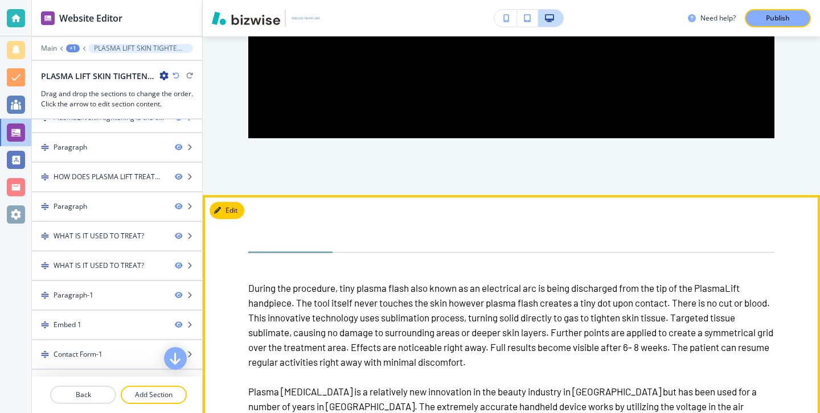
scroll to position [1316, 0]
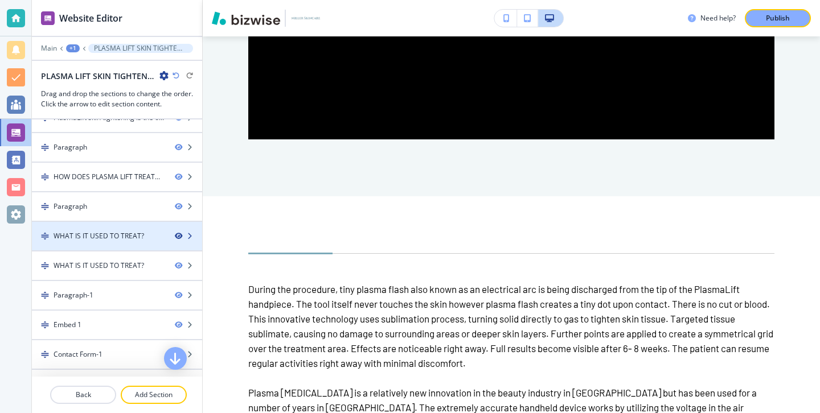
click at [178, 239] on icon "button" at bounding box center [178, 236] width 7 height 7
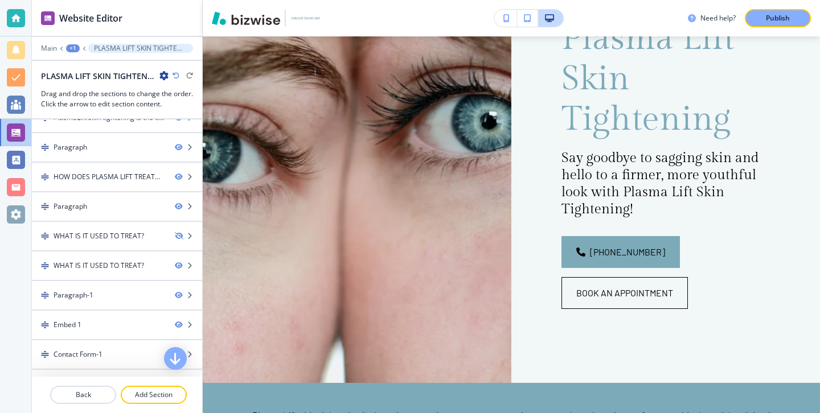
scroll to position [0, 0]
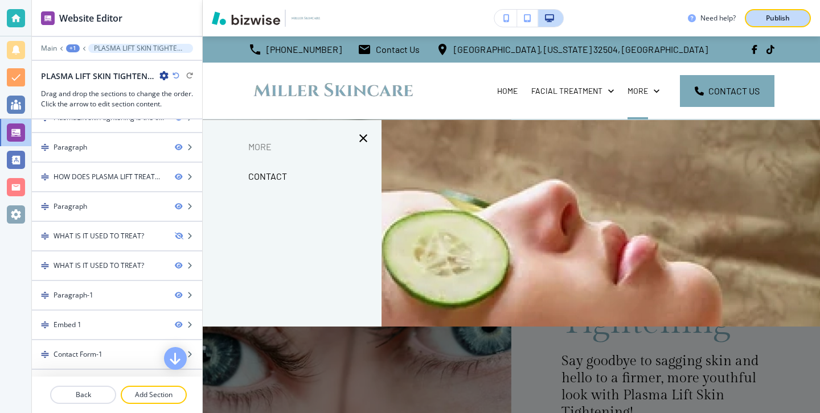
click at [789, 20] on p "Publish" at bounding box center [778, 18] width 24 height 10
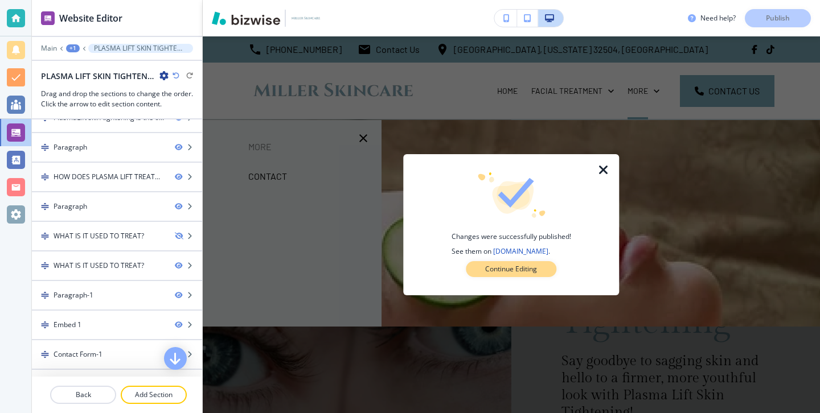
click at [536, 266] on p "Continue Editing" at bounding box center [511, 269] width 52 height 10
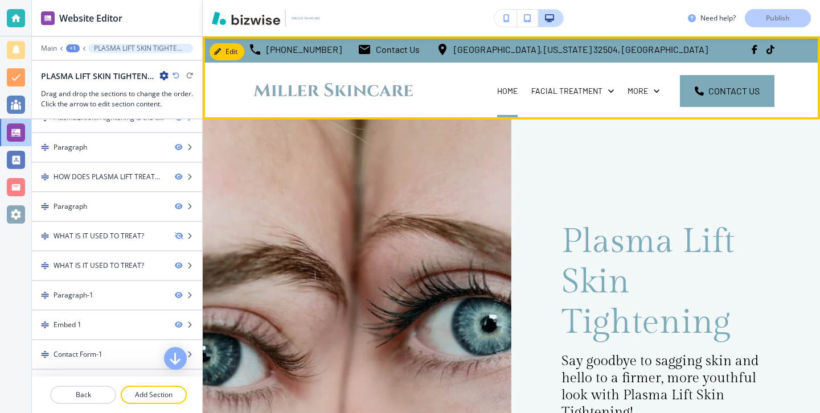
click at [497, 93] on div "HOME" at bounding box center [507, 90] width 34 height 11
click at [508, 96] on p "HOME" at bounding box center [507, 90] width 20 height 11
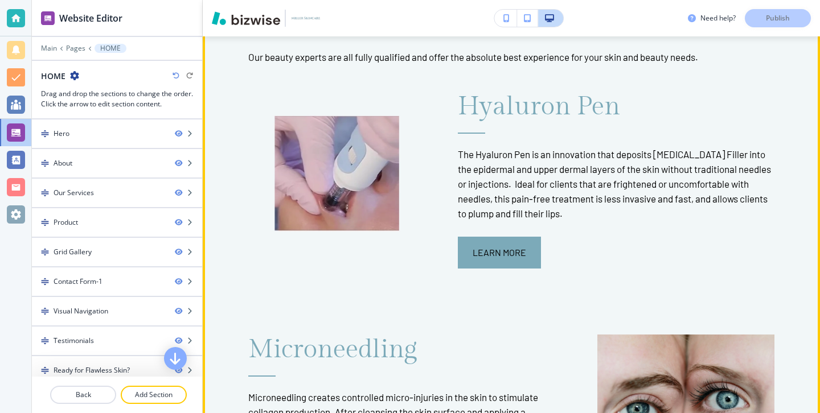
scroll to position [1184, 0]
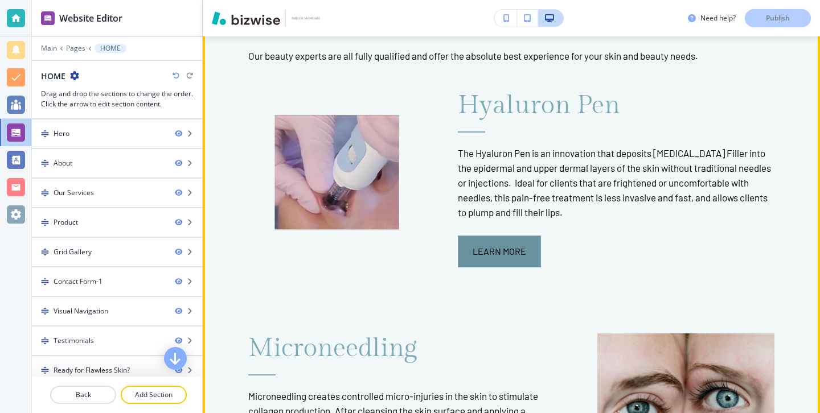
click at [490, 236] on button "Learn More" at bounding box center [499, 252] width 83 height 32
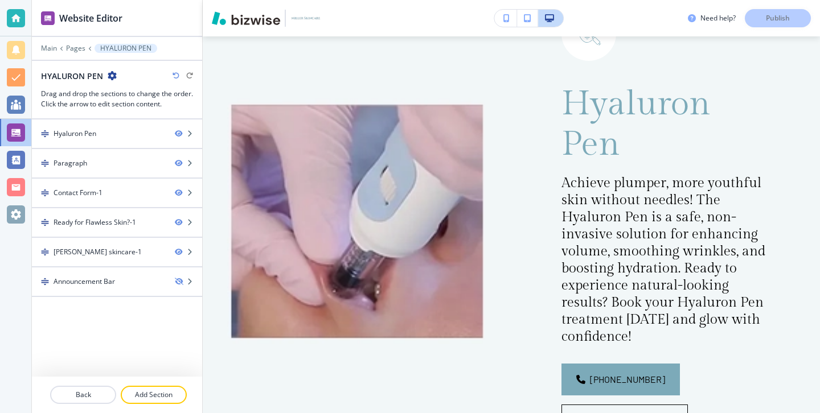
scroll to position [0, 0]
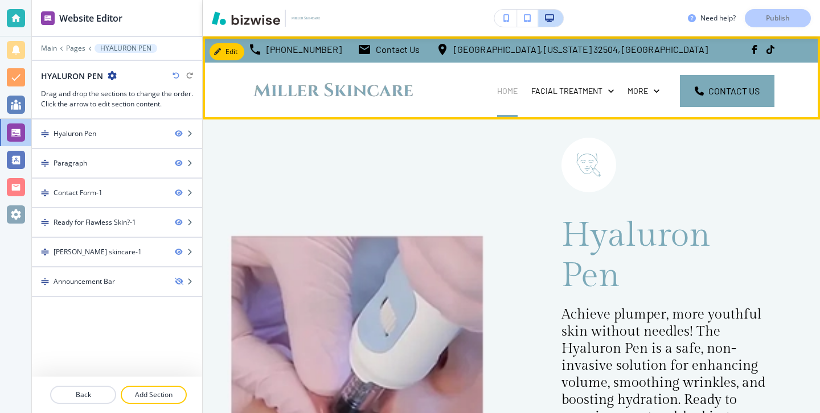
click at [517, 96] on p "HOME" at bounding box center [507, 90] width 20 height 11
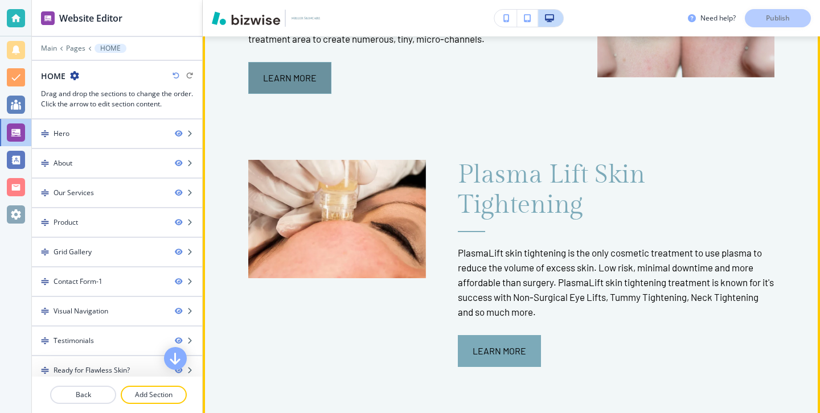
scroll to position [1607, 0]
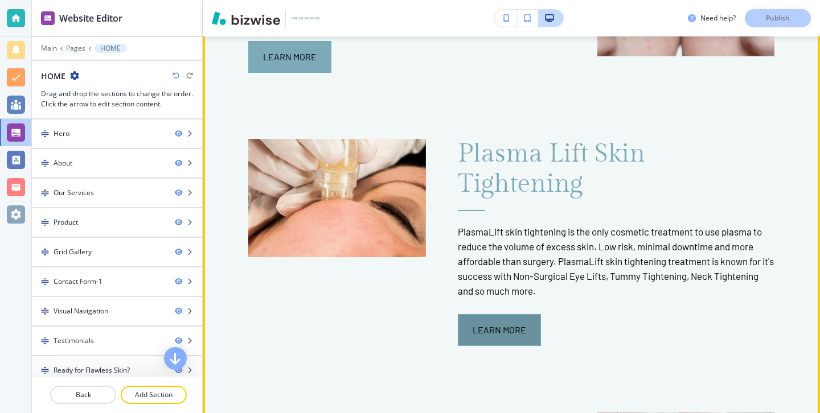
click at [489, 314] on button "Learn More" at bounding box center [499, 330] width 83 height 32
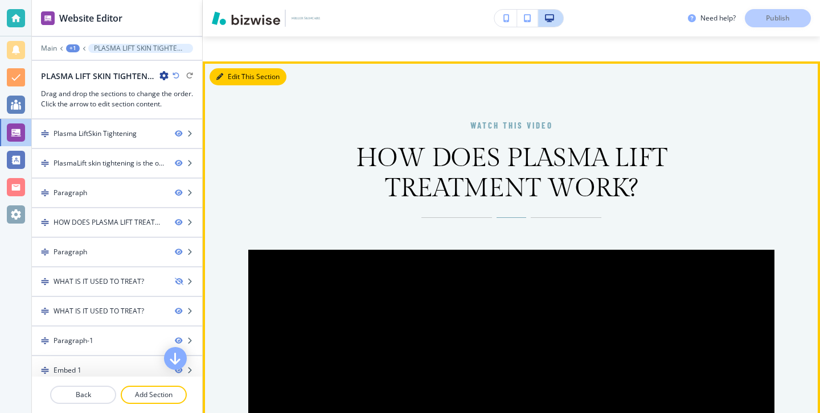
click at [233, 76] on button "Edit This Section" at bounding box center [248, 76] width 77 height 17
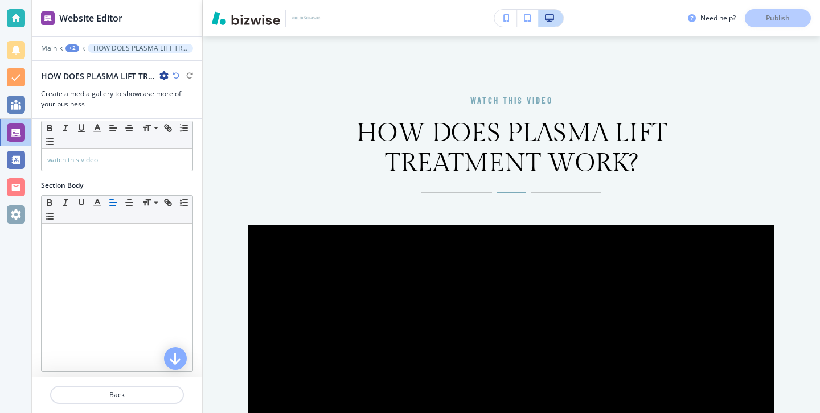
scroll to position [264, 0]
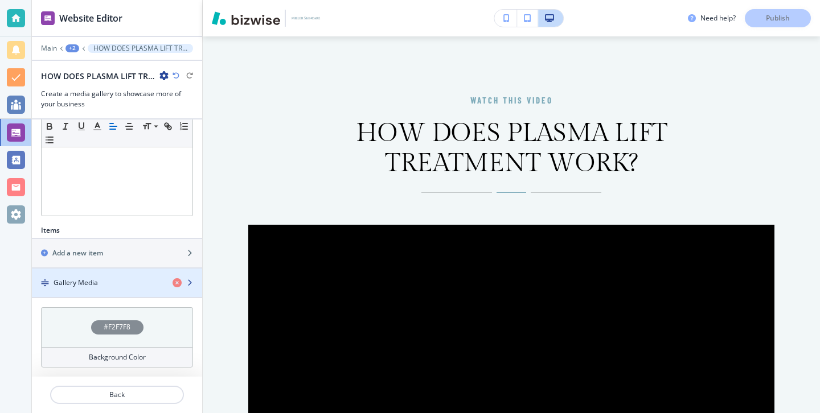
click at [124, 277] on div "button" at bounding box center [117, 273] width 170 height 9
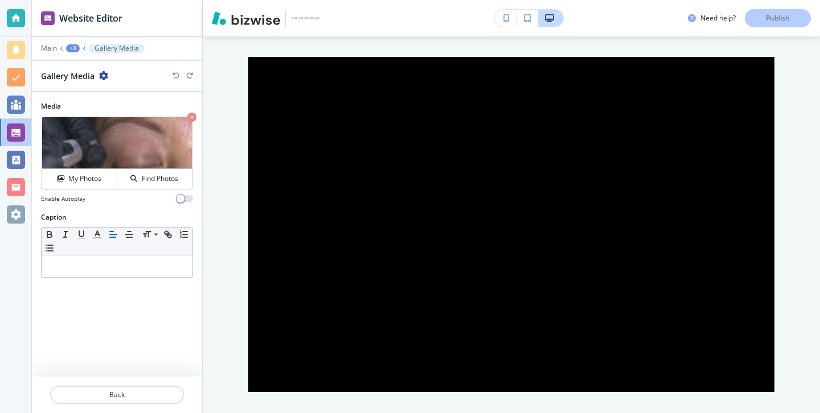
scroll to position [1084, 0]
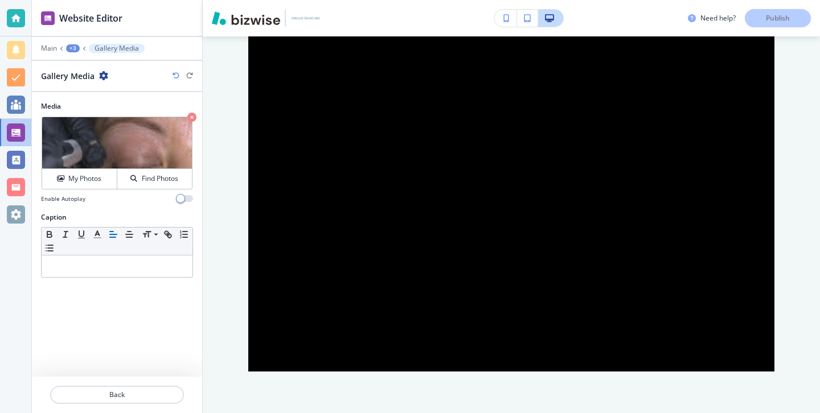
click at [130, 156] on div at bounding box center [117, 143] width 150 height 52
click at [92, 170] on button "My Photos" at bounding box center [79, 179] width 75 height 20
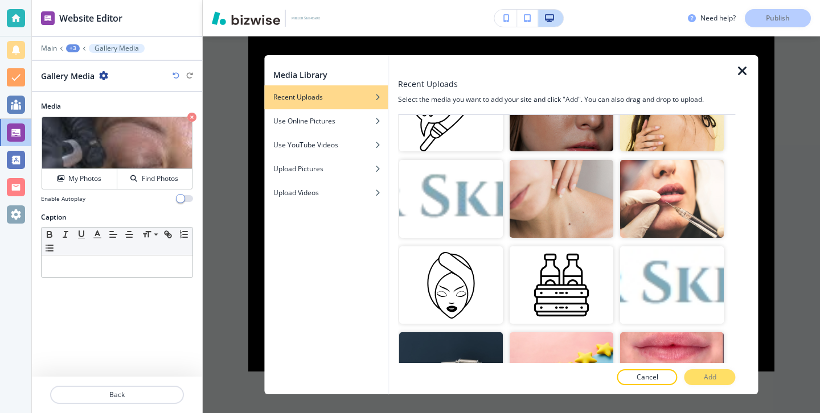
scroll to position [596, 0]
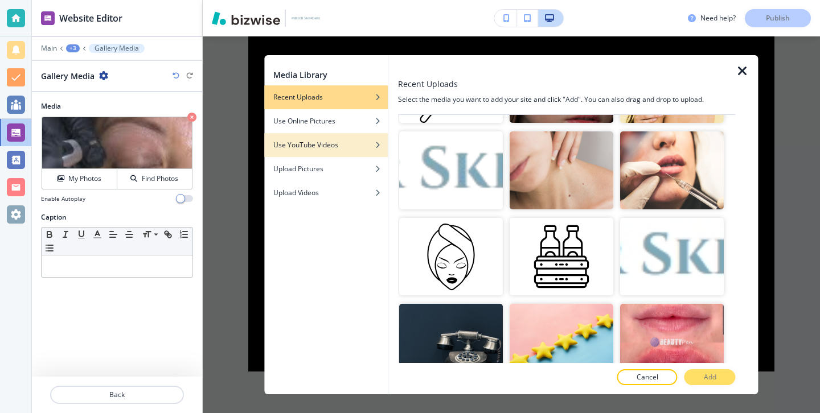
click at [356, 153] on div "button" at bounding box center [326, 153] width 124 height 7
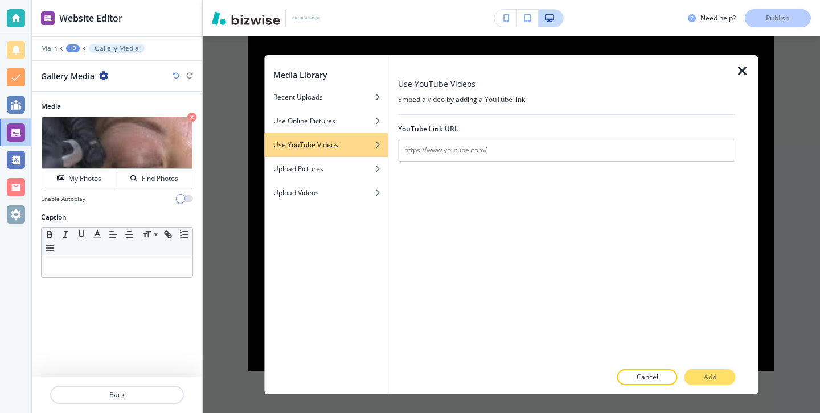
scroll to position [0, 0]
click at [358, 169] on div "Upload Pictures" at bounding box center [326, 169] width 124 height 10
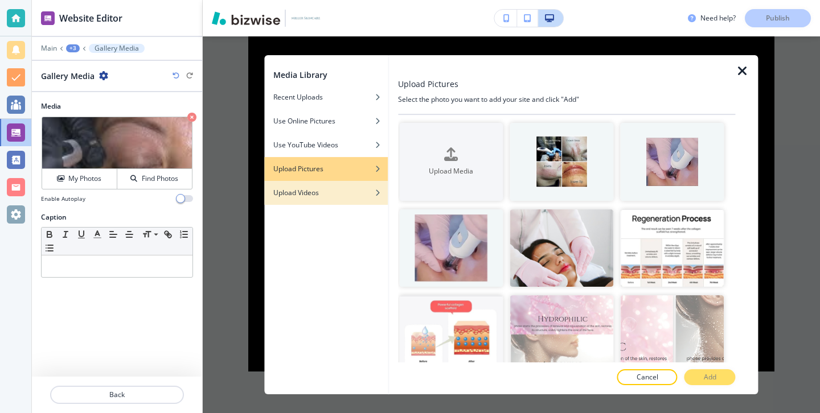
click at [357, 196] on div "Upload Videos" at bounding box center [326, 193] width 124 height 10
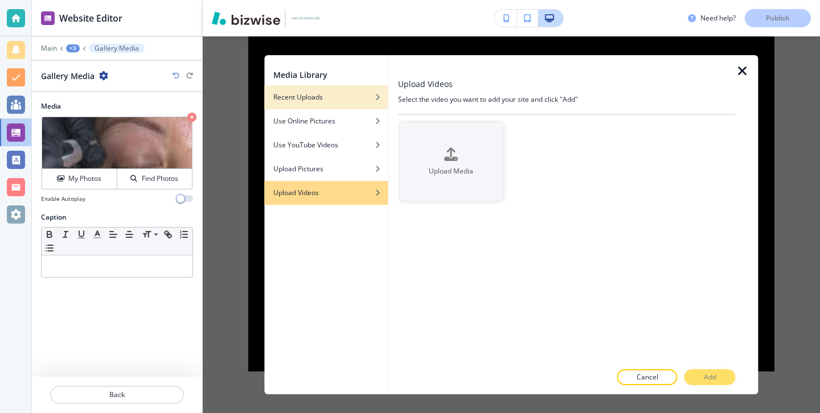
click at [292, 106] on div "button" at bounding box center [326, 105] width 124 height 7
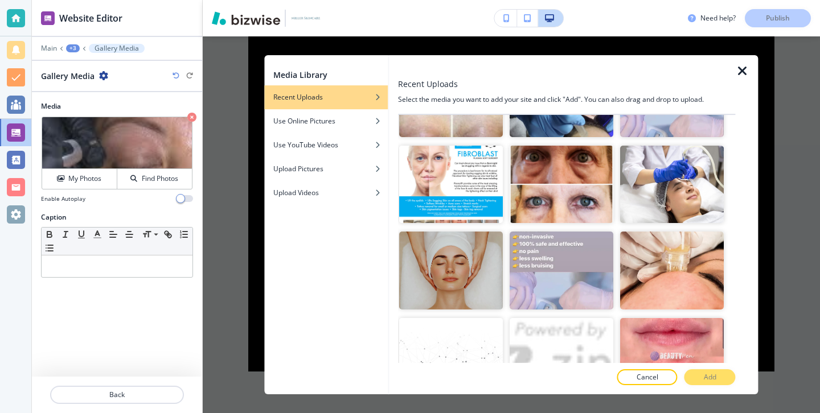
scroll to position [924, 0]
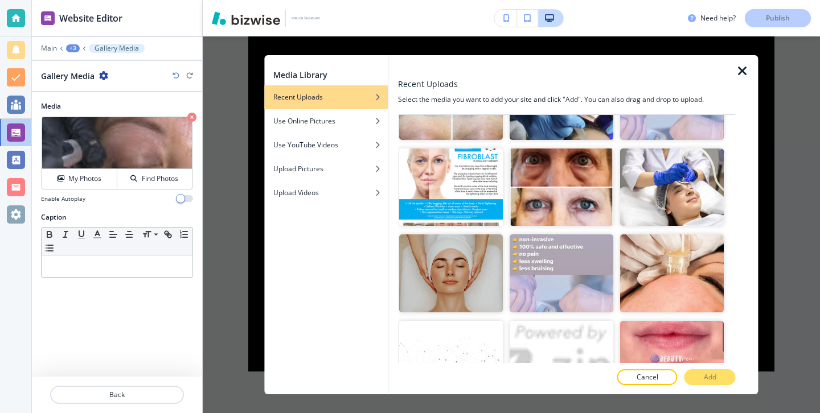
click at [736, 73] on icon "button" at bounding box center [743, 71] width 14 height 14
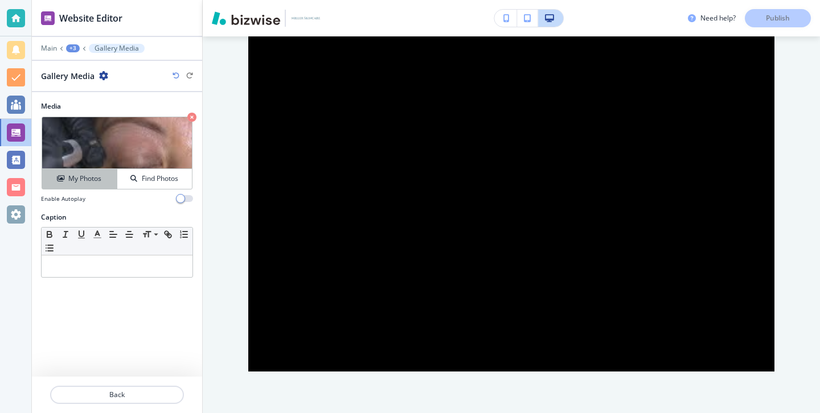
click at [98, 174] on h4 "My Photos" at bounding box center [84, 179] width 33 height 10
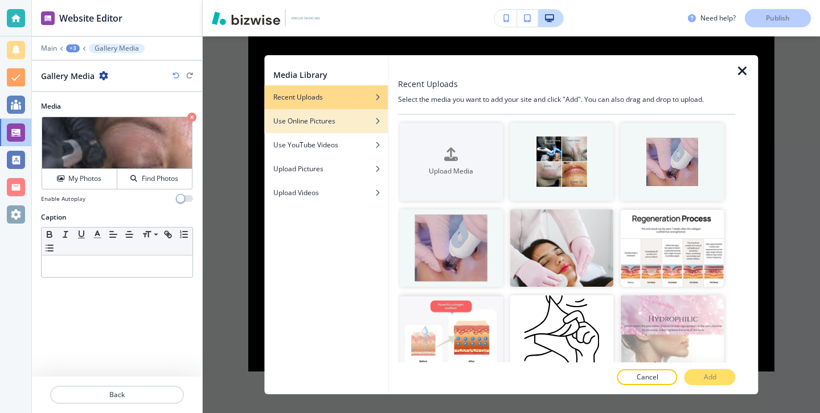
click at [340, 114] on div "button" at bounding box center [326, 112] width 124 height 7
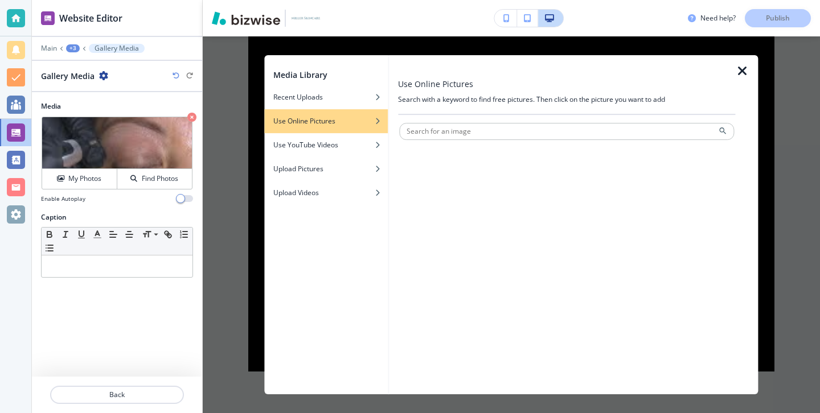
click at [107, 195] on div "Enable Autoplay" at bounding box center [117, 199] width 152 height 9
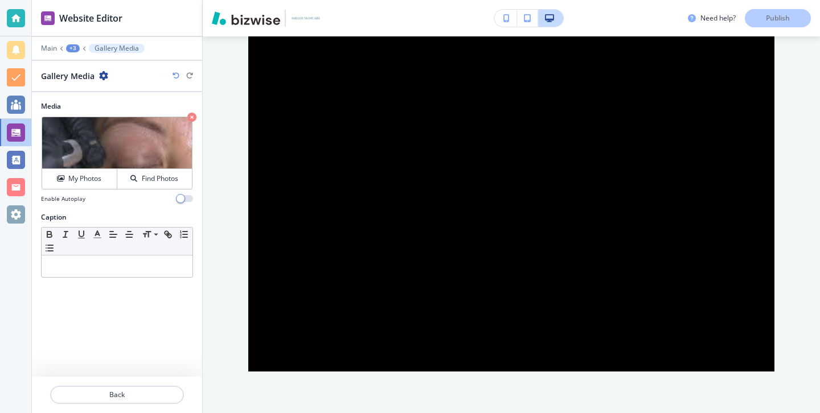
click at [106, 190] on div "My Photos Find Photos" at bounding box center [117, 153] width 152 height 74
click at [104, 183] on div "My Photos" at bounding box center [79, 179] width 75 height 10
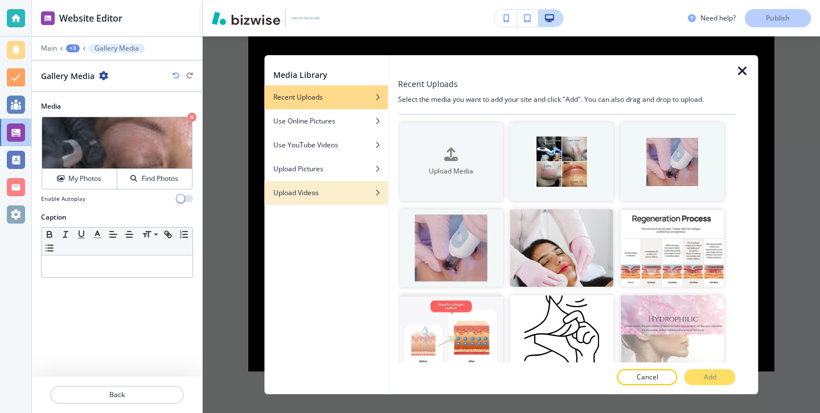
click at [334, 197] on div "Upload Videos" at bounding box center [326, 193] width 124 height 10
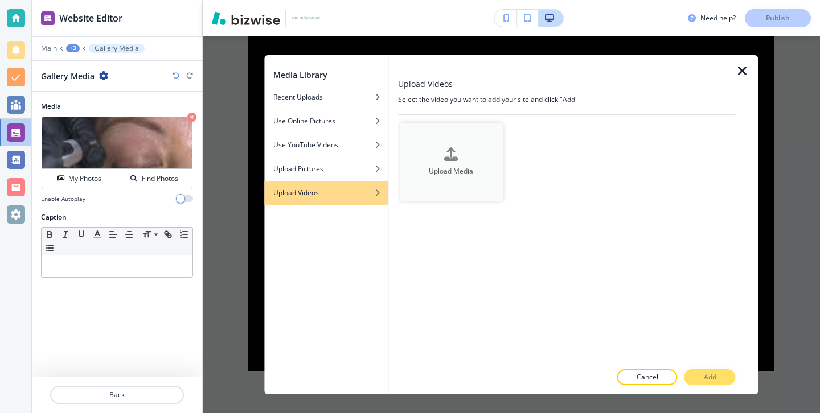
click at [451, 164] on div "button" at bounding box center [451, 164] width 104 height 5
click at [350, 169] on div "Upload Pictures" at bounding box center [326, 169] width 124 height 10
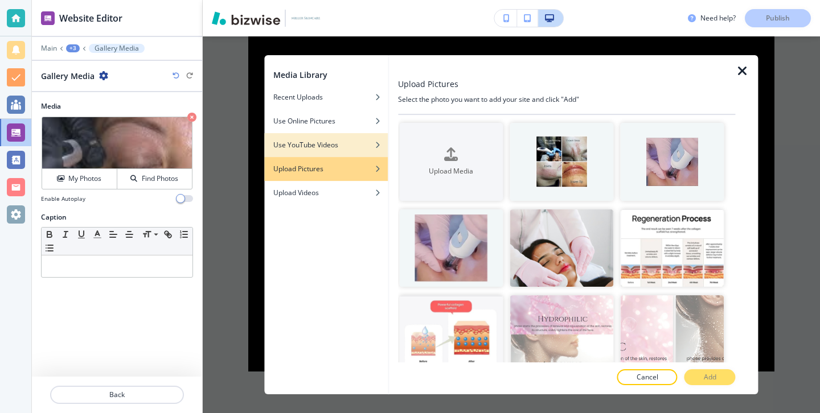
click at [352, 152] on div "button" at bounding box center [326, 153] width 124 height 7
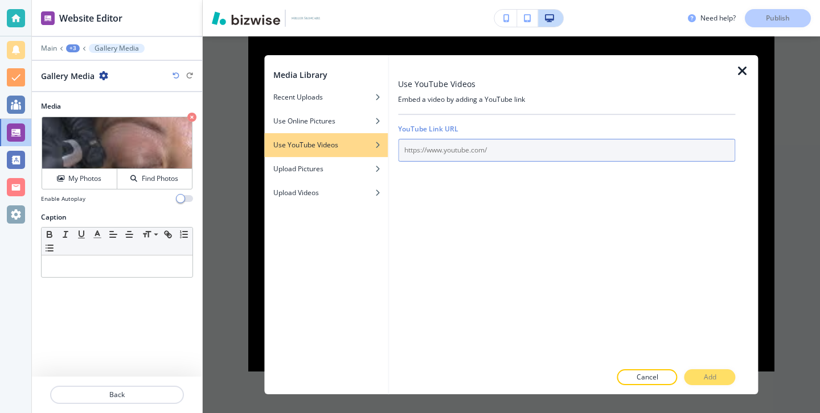
click at [461, 146] on input "text" at bounding box center [566, 150] width 337 height 23
paste input "[URL][DOMAIN_NAME]"
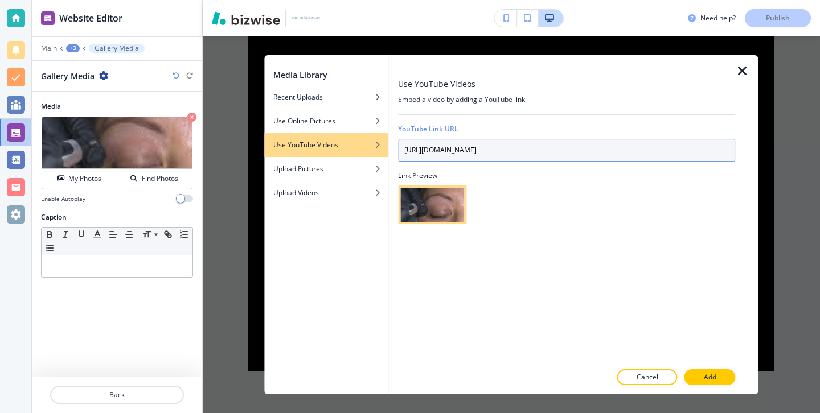
type input "[URL][DOMAIN_NAME]"
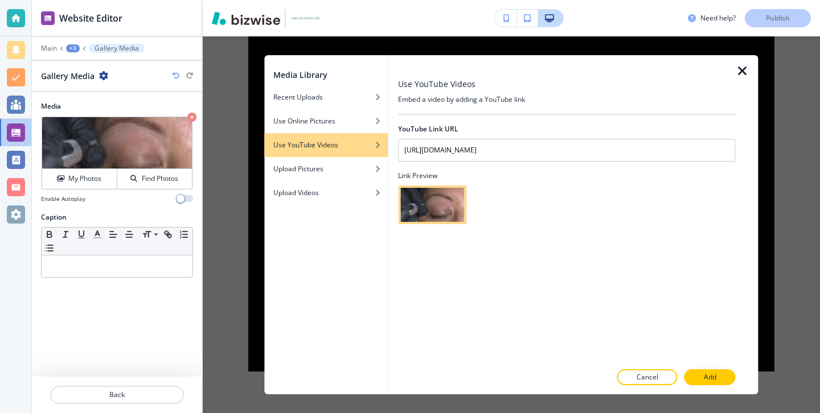
drag, startPoint x: 453, startPoint y: 215, endPoint x: 492, endPoint y: 232, distance: 42.8
click at [489, 222] on div "Link Preview" at bounding box center [566, 198] width 337 height 54
click at [492, 232] on div "YouTube Link URL [URL][DOMAIN_NAME] Link Preview" at bounding box center [566, 239] width 337 height 248
click at [151, 151] on div at bounding box center [117, 143] width 150 height 52
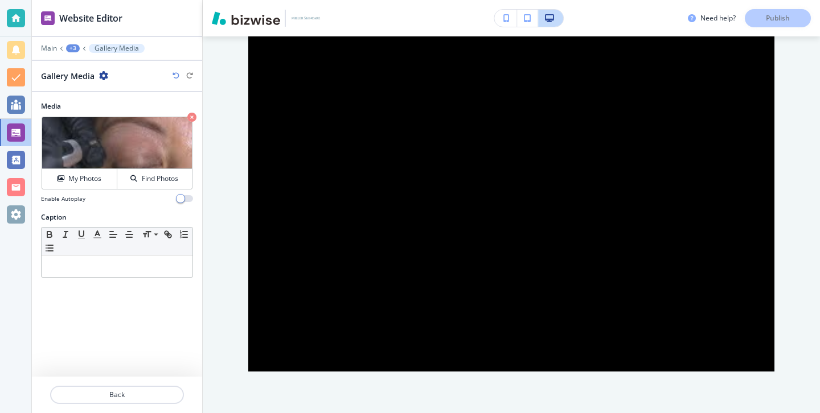
click at [144, 149] on div at bounding box center [117, 143] width 150 height 52
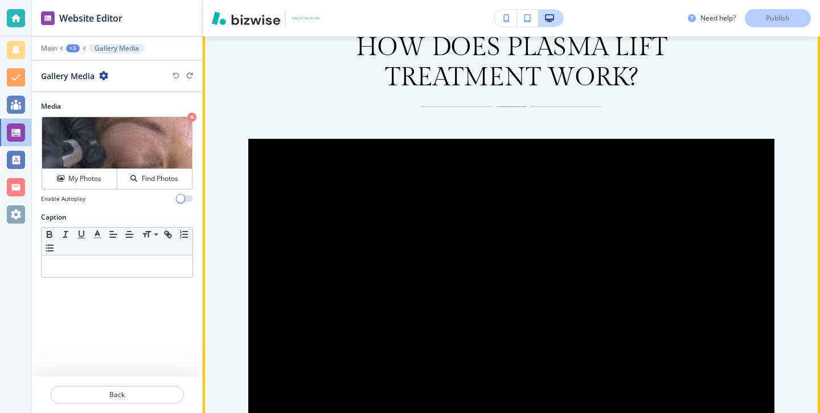
scroll to position [984, 0]
